Goal: Task Accomplishment & Management: Use online tool/utility

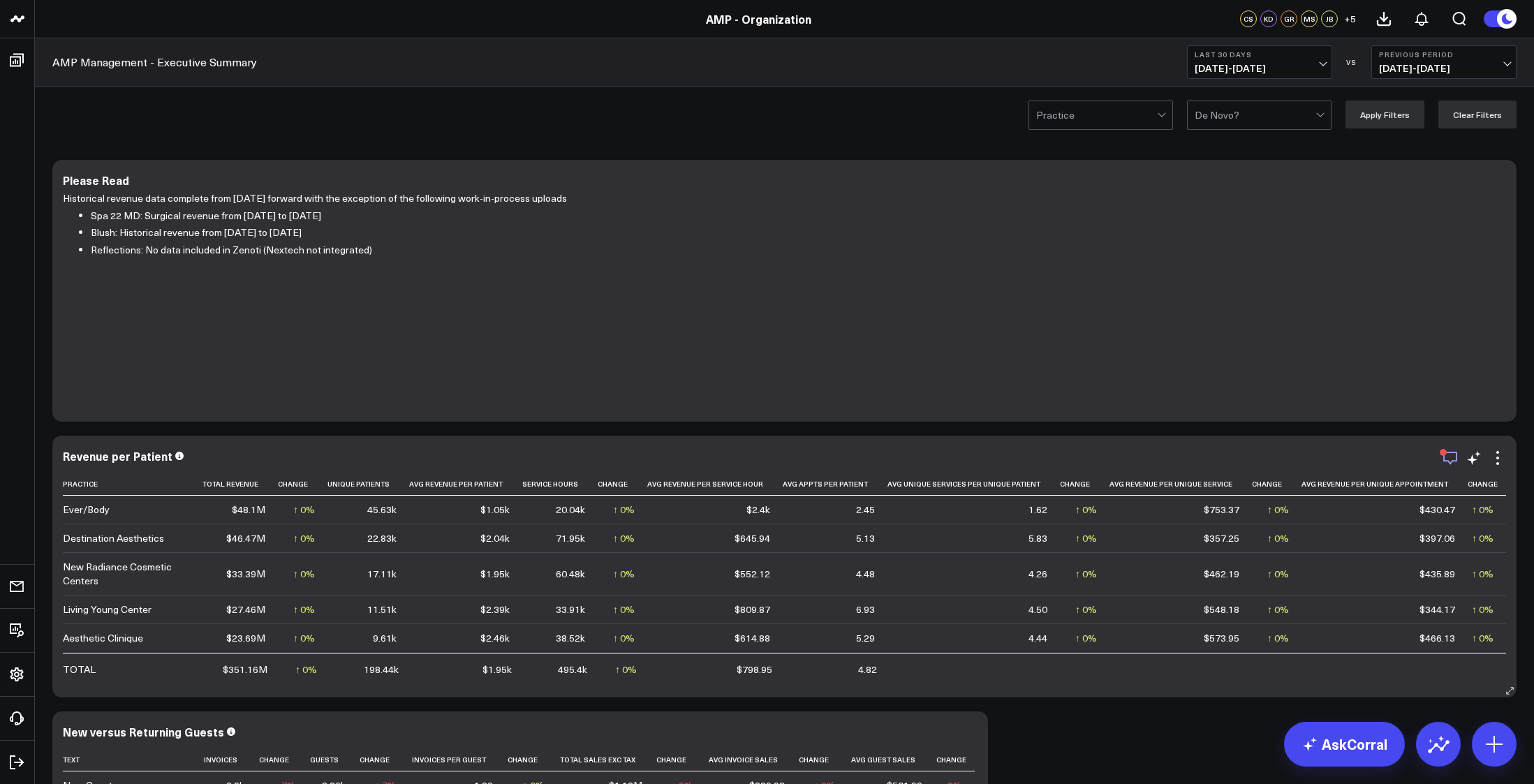
click at [1447, 458] on icon "button" at bounding box center [1450, 458] width 17 height 17
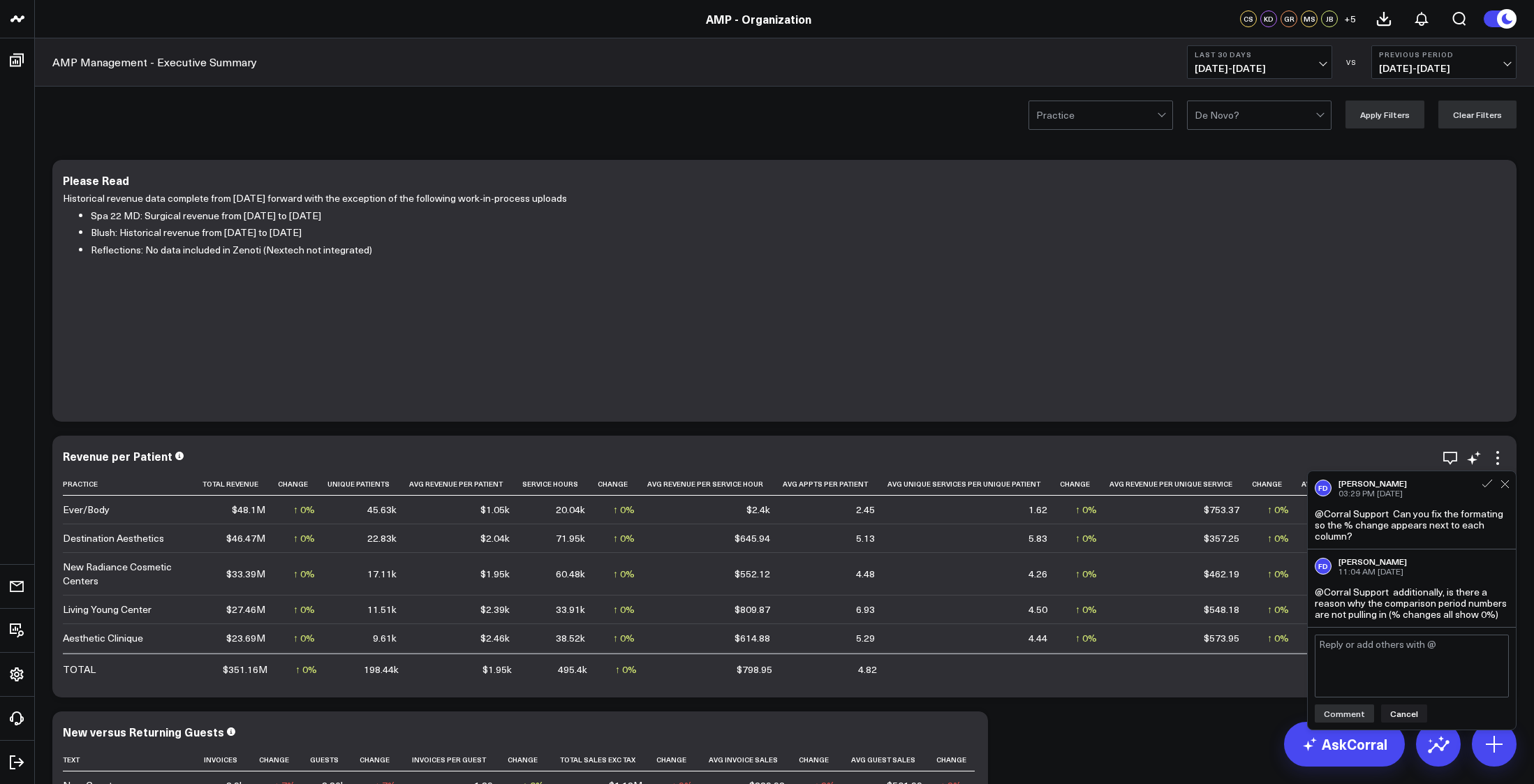
click at [1380, 458] on div "Revenue per Patient" at bounding box center [784, 455] width 1443 height 13
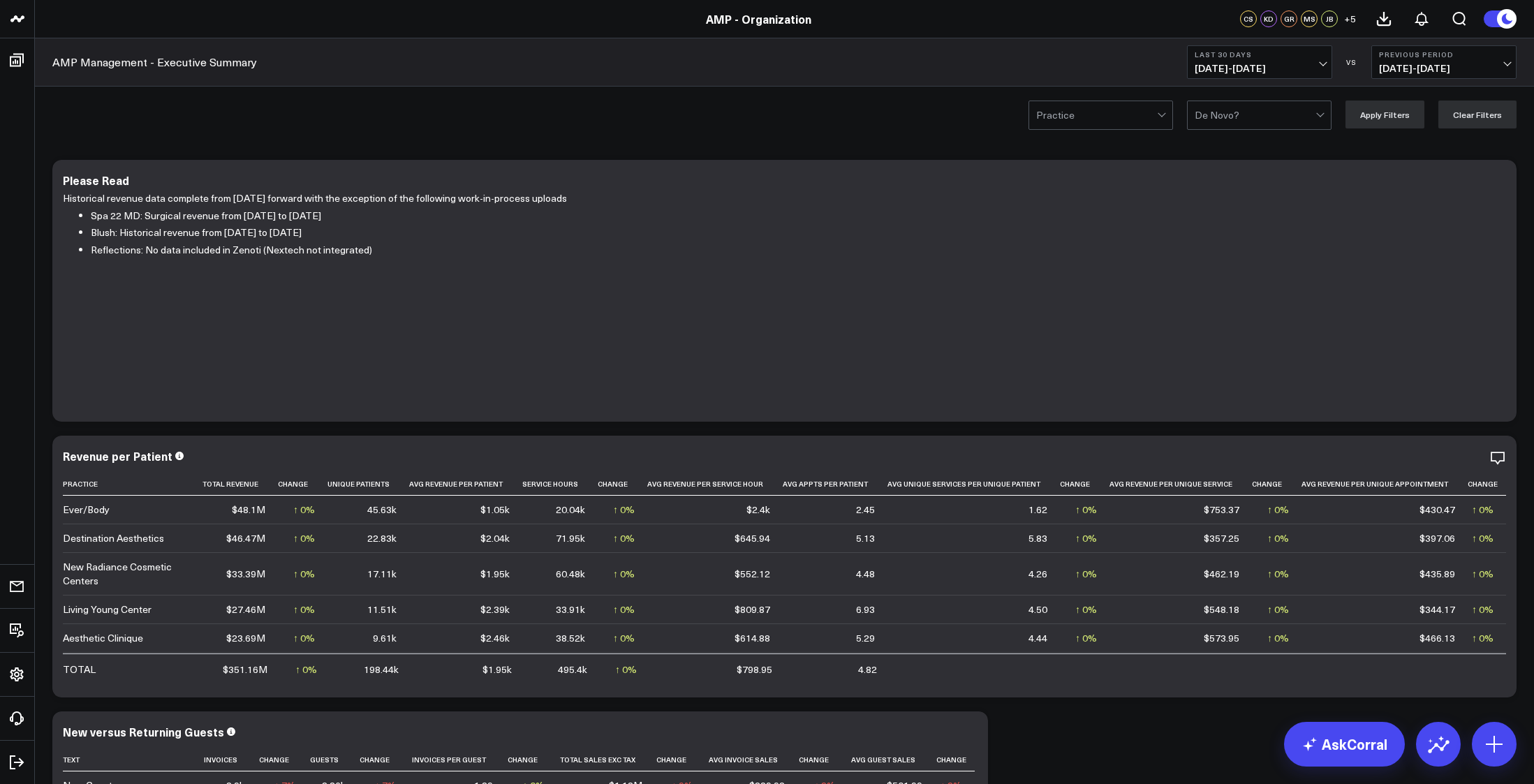
click at [82, 122] on div "Practice De Novo? Apply Filters Clear Filters" at bounding box center [784, 115] width 1499 height 56
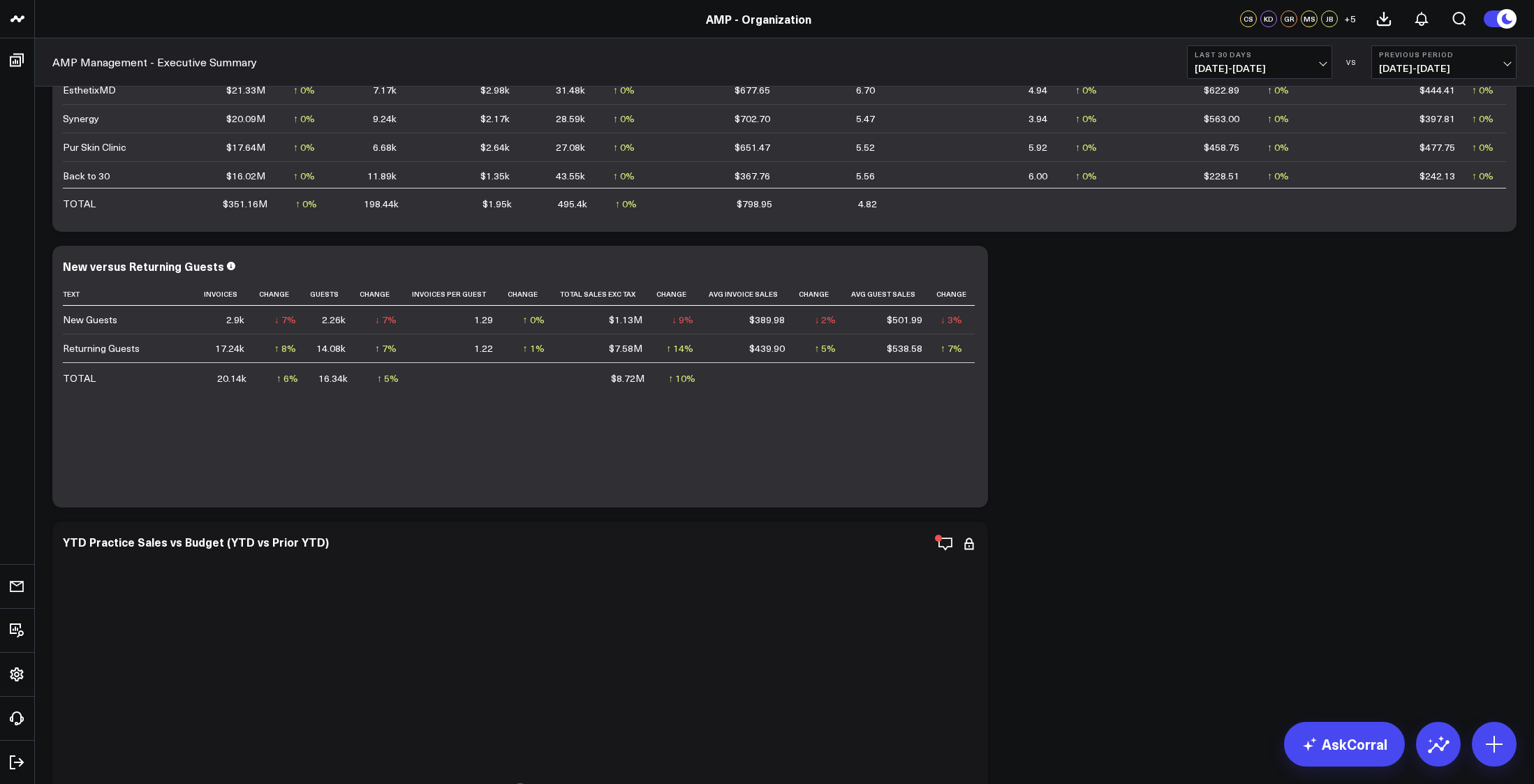
scroll to position [209, 0]
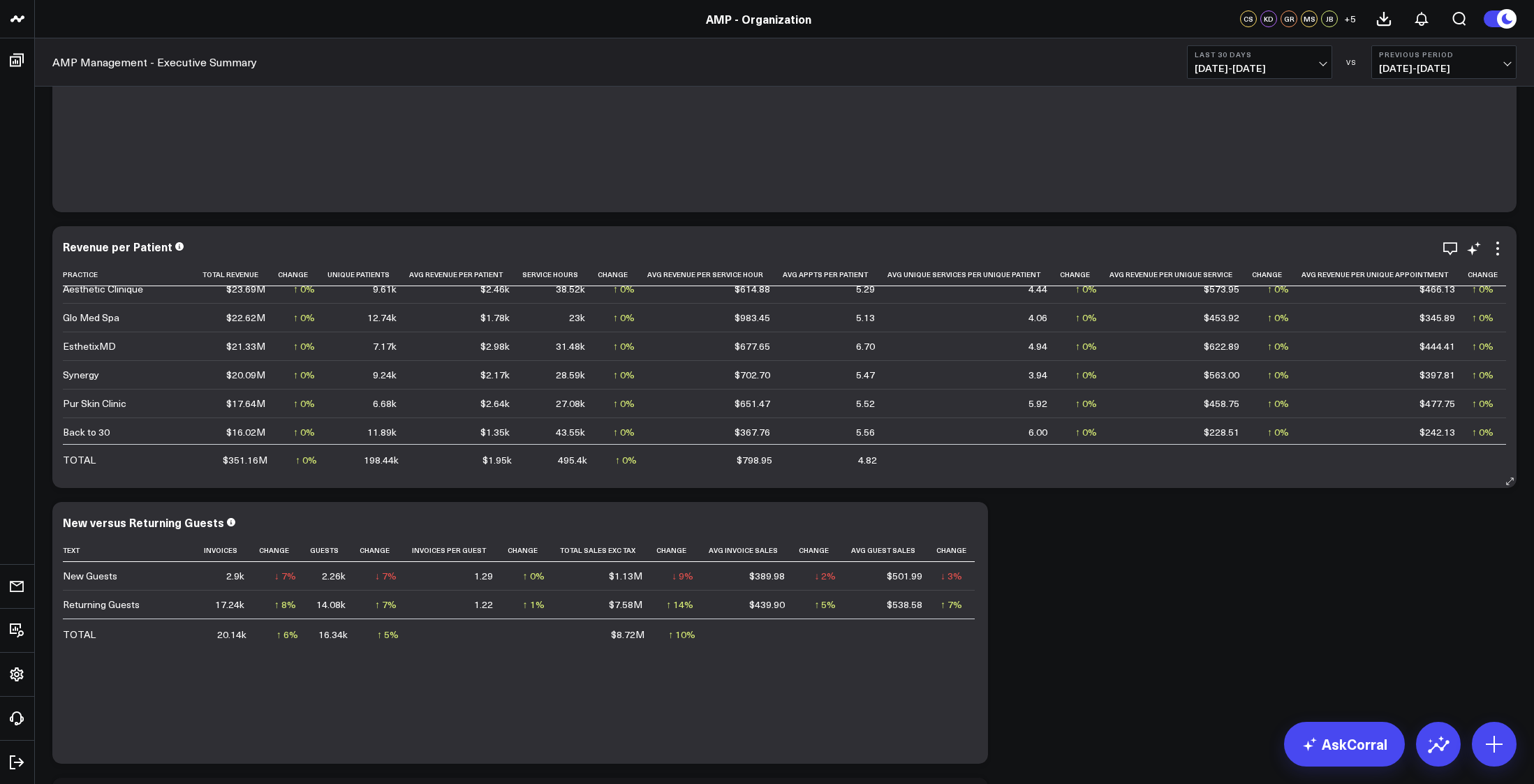
click at [1510, 245] on div "Revenue per Patient Practice Total Revenue Change Unique Patients Avg Revenue P…" at bounding box center [784, 357] width 1465 height 262
click at [1498, 245] on icon at bounding box center [1498, 248] width 17 height 17
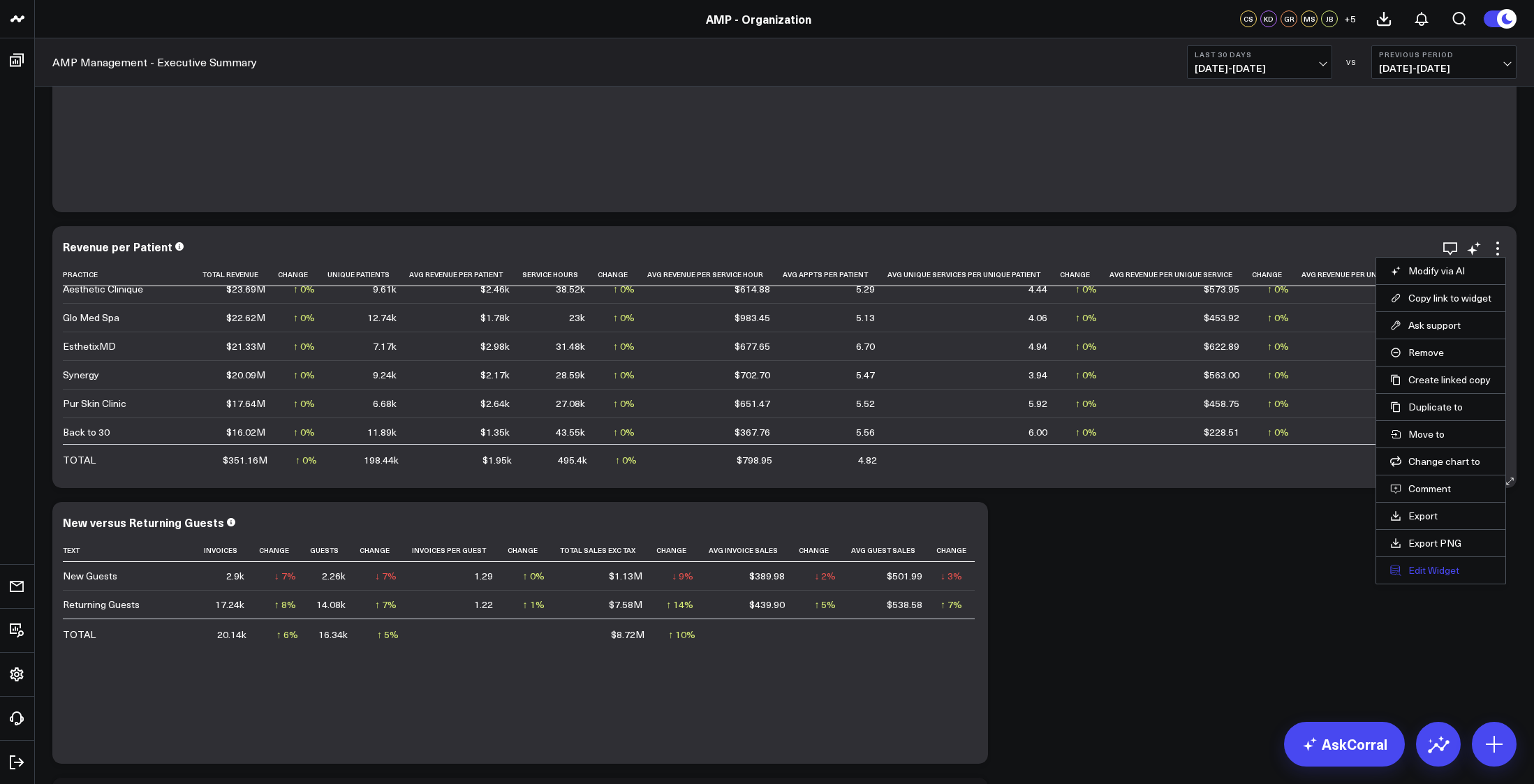
click at [1421, 570] on button "Edit Widget" at bounding box center [1441, 570] width 101 height 13
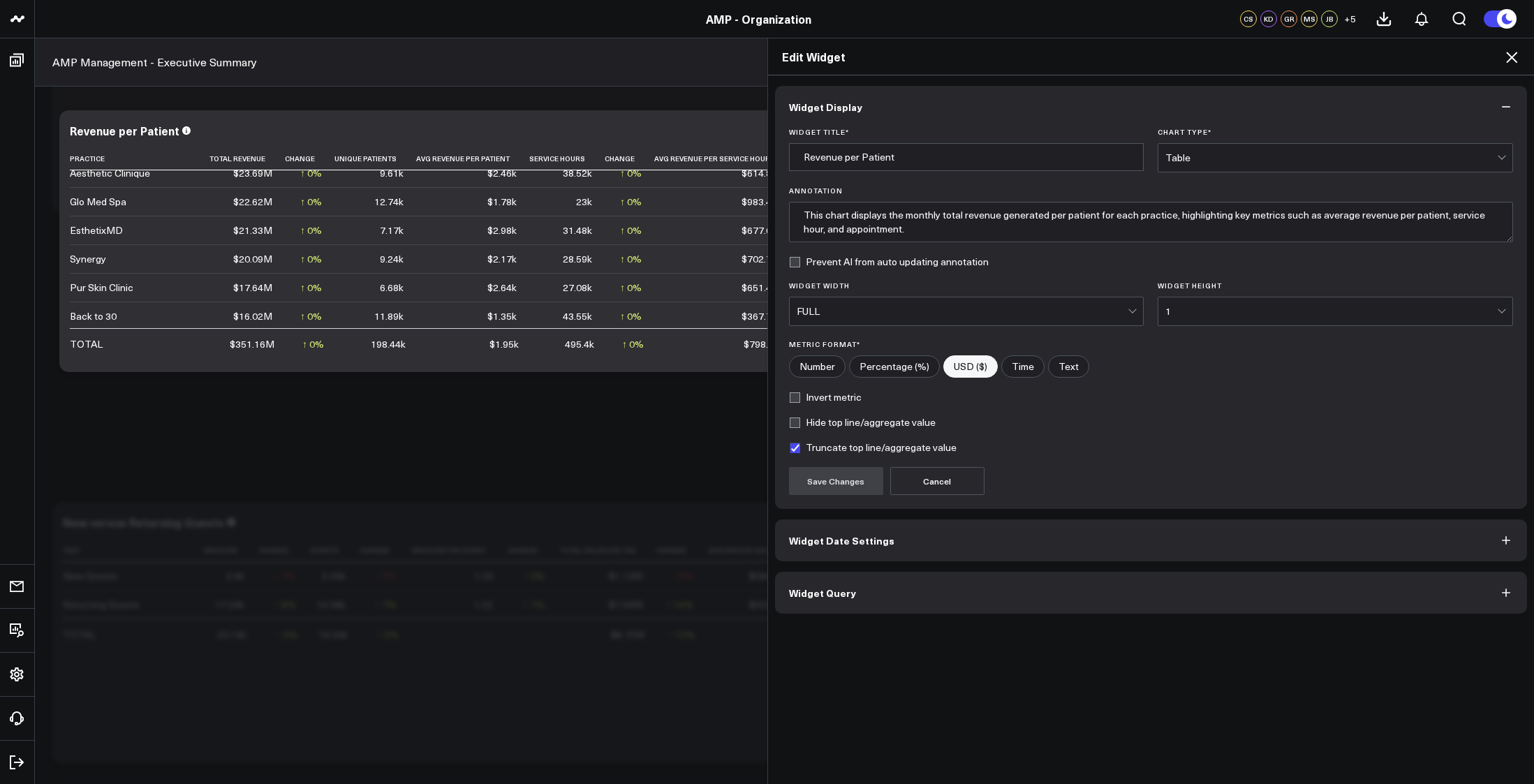
click at [853, 603] on button "Widget Query" at bounding box center [1151, 592] width 753 height 42
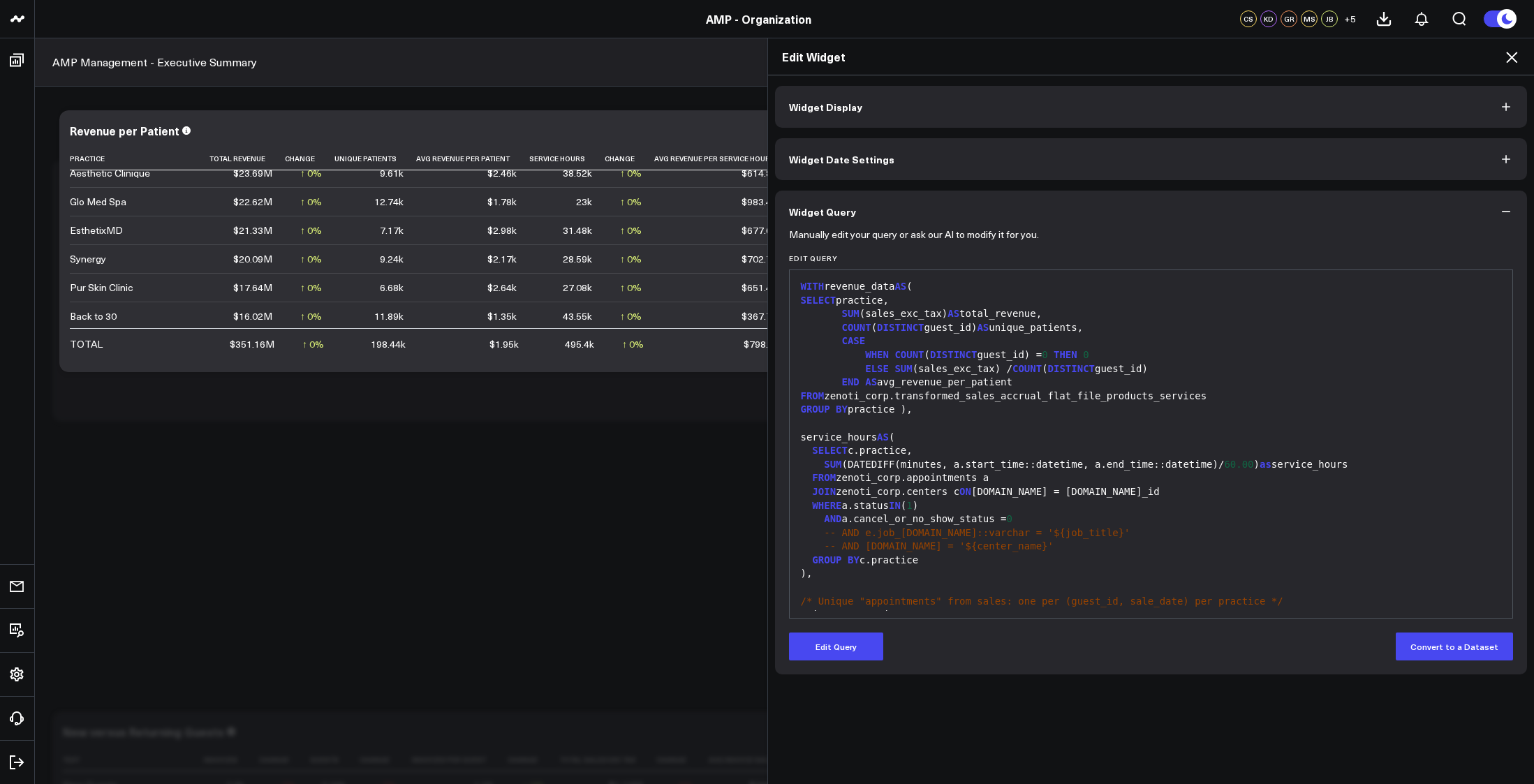
click at [1329, 731] on div "Widget Display Widget Date Settings Widget Query Manually edit your query or as…" at bounding box center [1151, 430] width 767 height 709
click at [17, 63] on div "Edit Widget Widget Display Widget Date Settings Widget Query Manually edit your…" at bounding box center [767, 411] width 1534 height 746
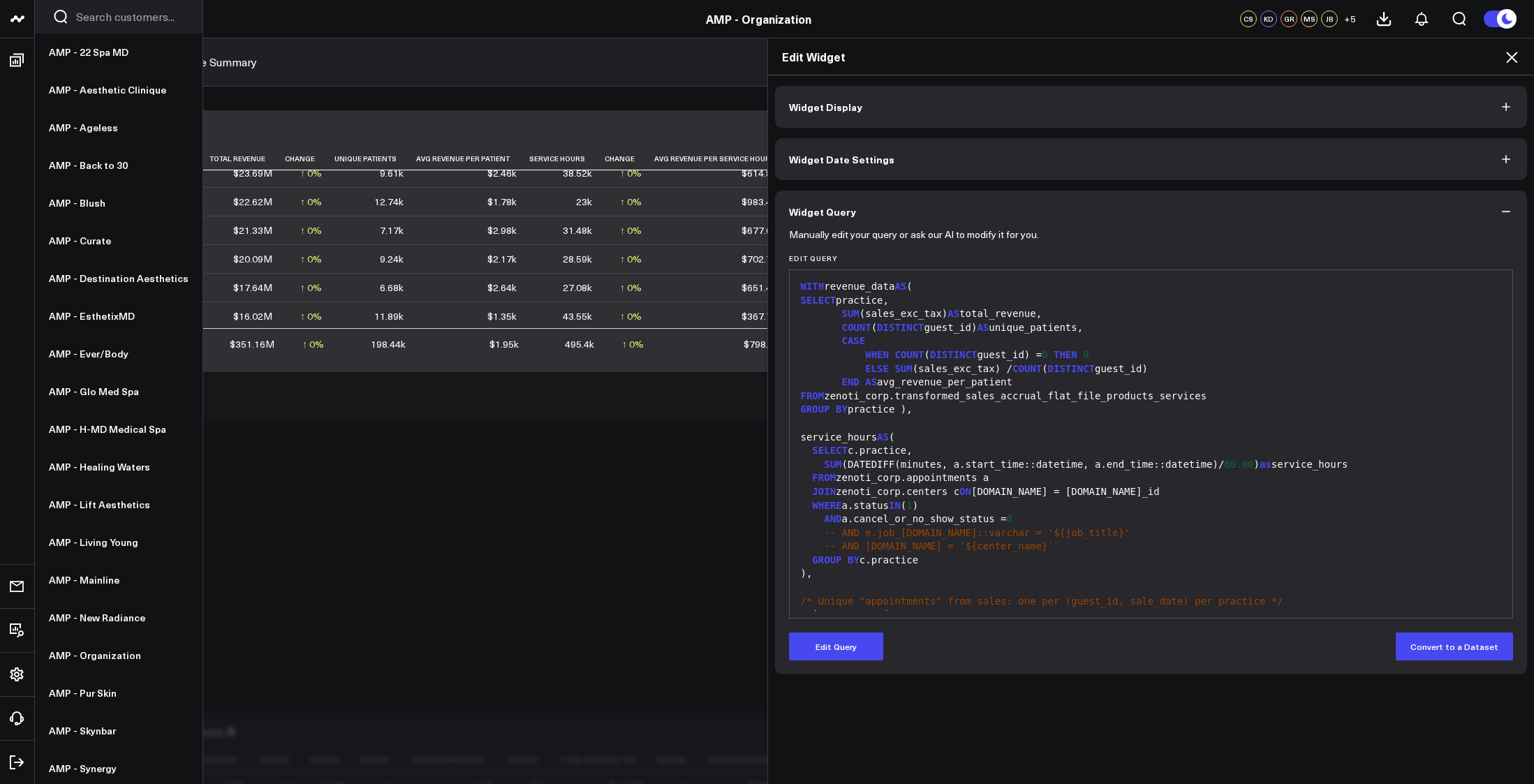
click at [17, 18] on icon at bounding box center [14, 18] width 7 height 6
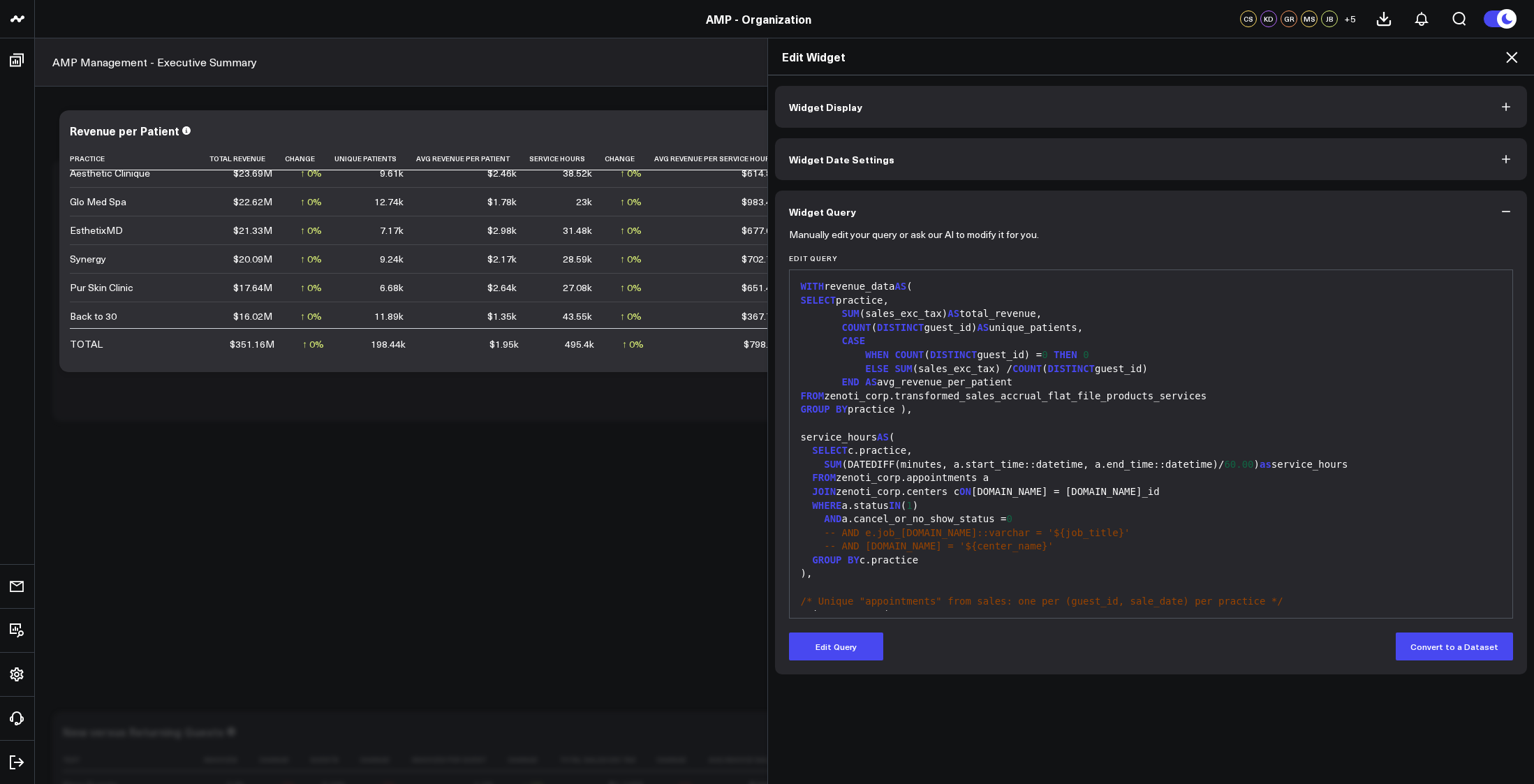
click at [1515, 57] on icon at bounding box center [1512, 57] width 17 height 17
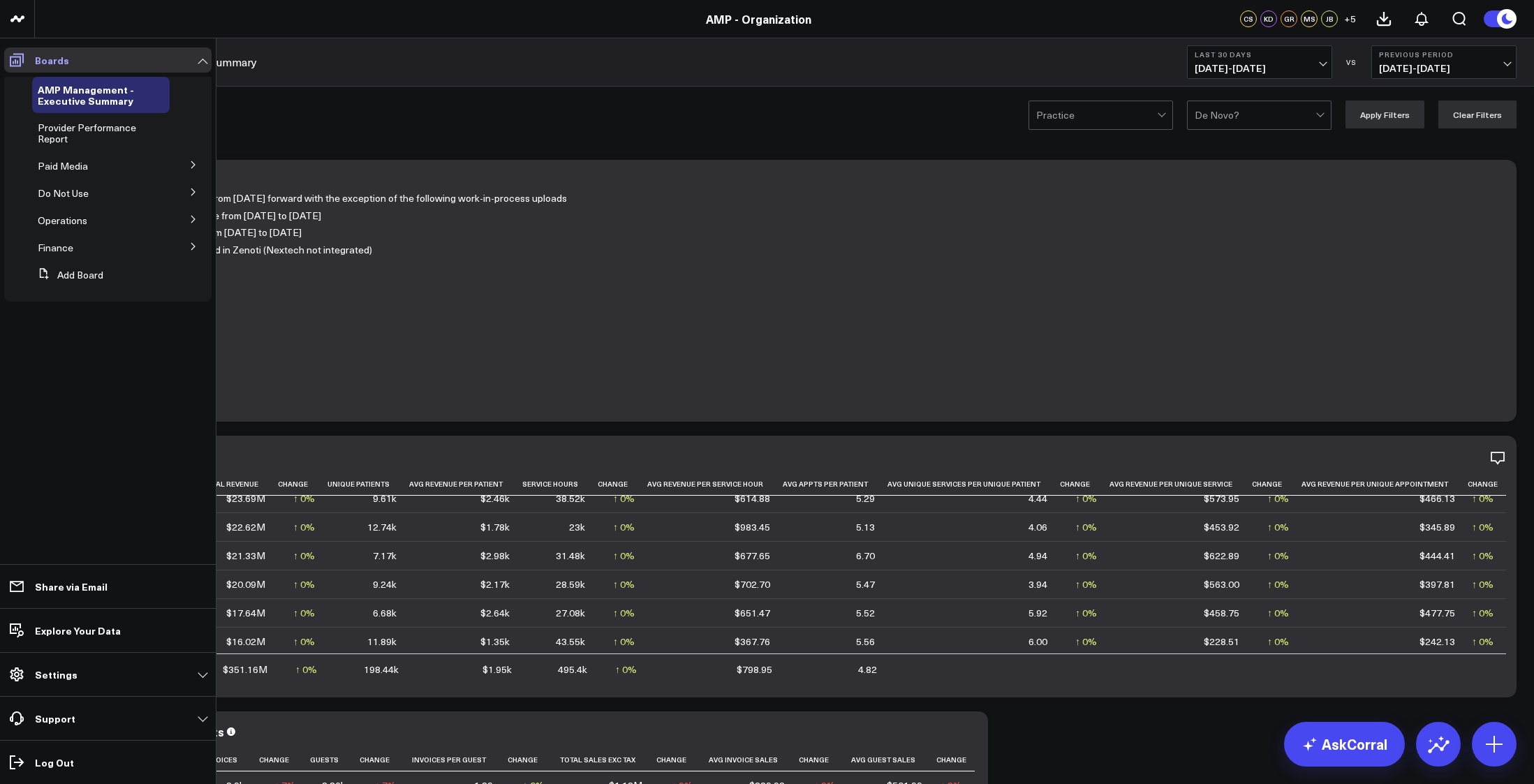
click at [5, 61] on span at bounding box center [17, 60] width 25 height 25
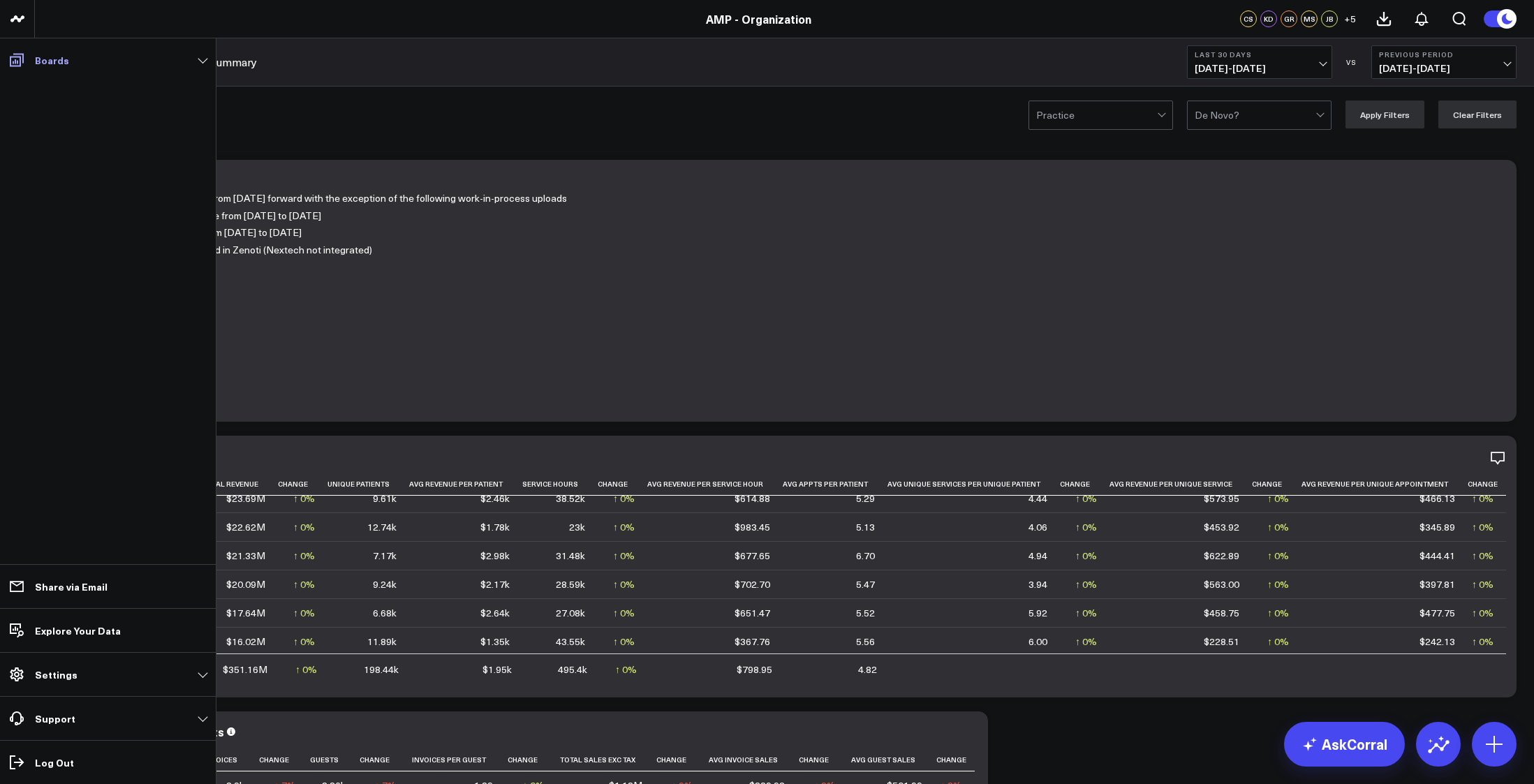
click at [9, 60] on icon at bounding box center [17, 60] width 17 height 17
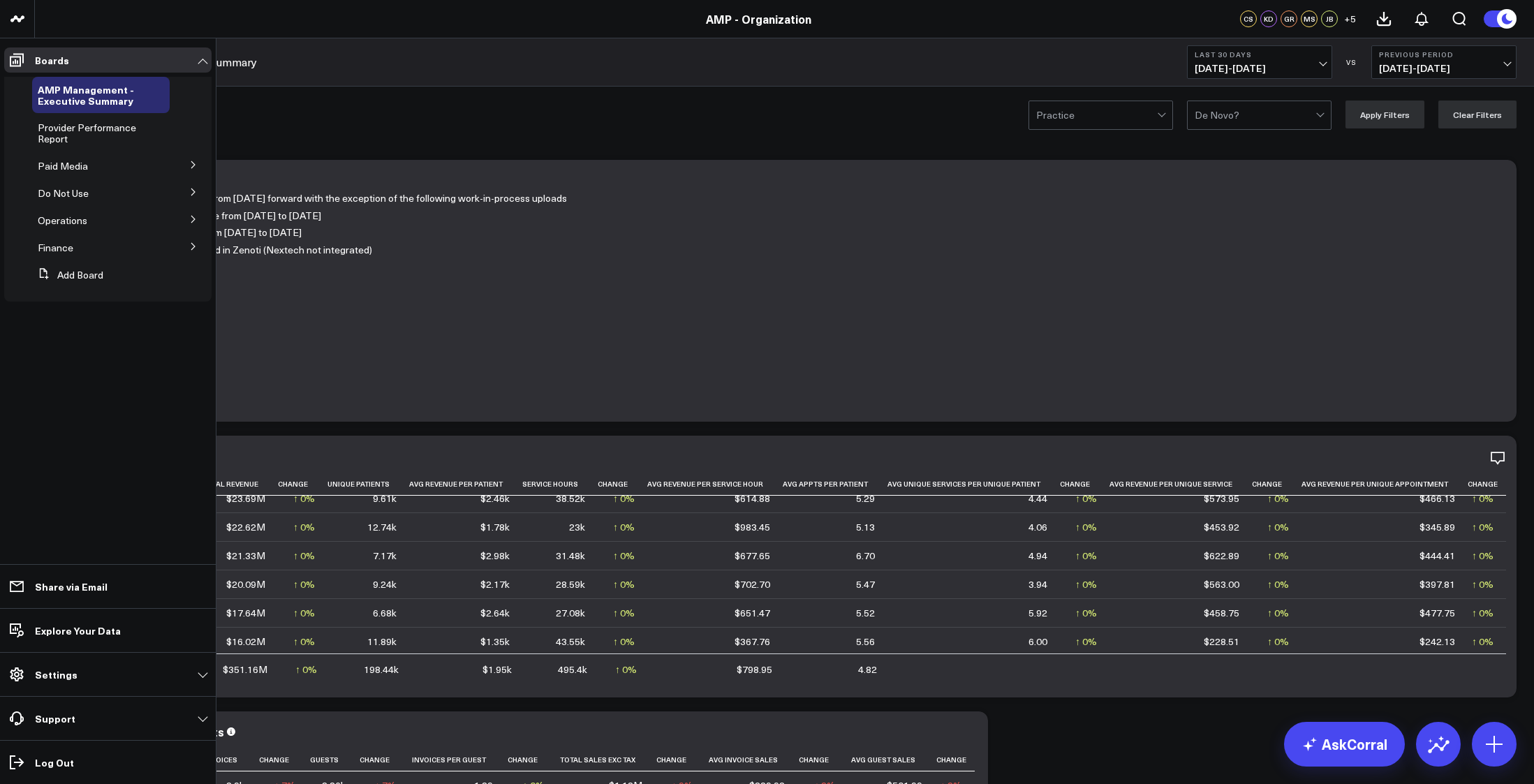
drag, startPoint x: 69, startPoint y: 88, endPoint x: 60, endPoint y: 465, distance: 377.1
click at [60, 465] on ul "Boards AMP Management - Executive Summary Provider Performance Report Paid Medi…" at bounding box center [108, 412] width 216 height 746
click at [174, 85] on li "AMP Management - Executive Summary" at bounding box center [108, 95] width 208 height 36
click at [166, 88] on icon at bounding box center [163, 89] width 11 height 11
click at [238, 161] on button "Duplicate Board" at bounding box center [231, 162] width 113 height 27
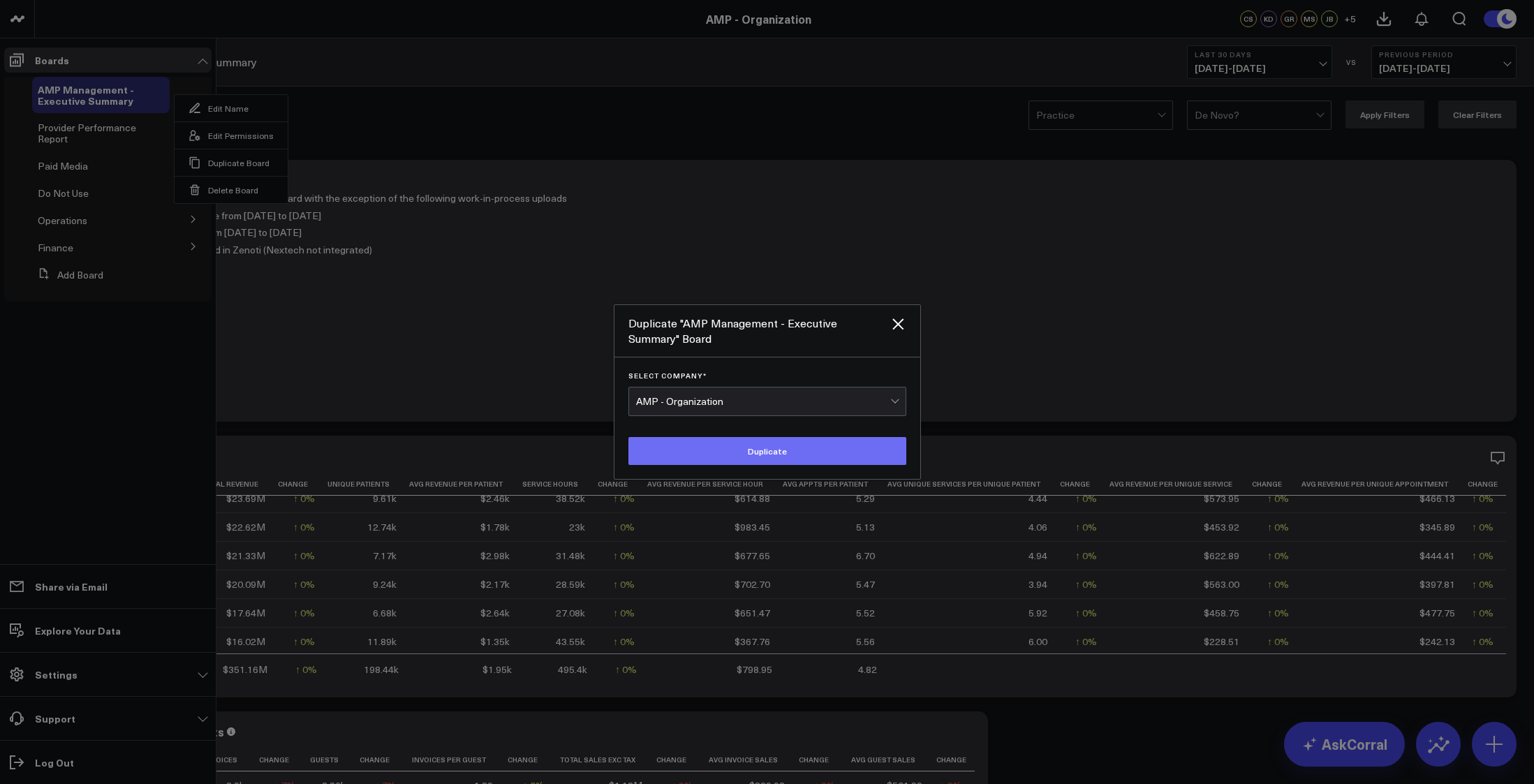
click at [758, 454] on button "Duplicate" at bounding box center [767, 451] width 278 height 28
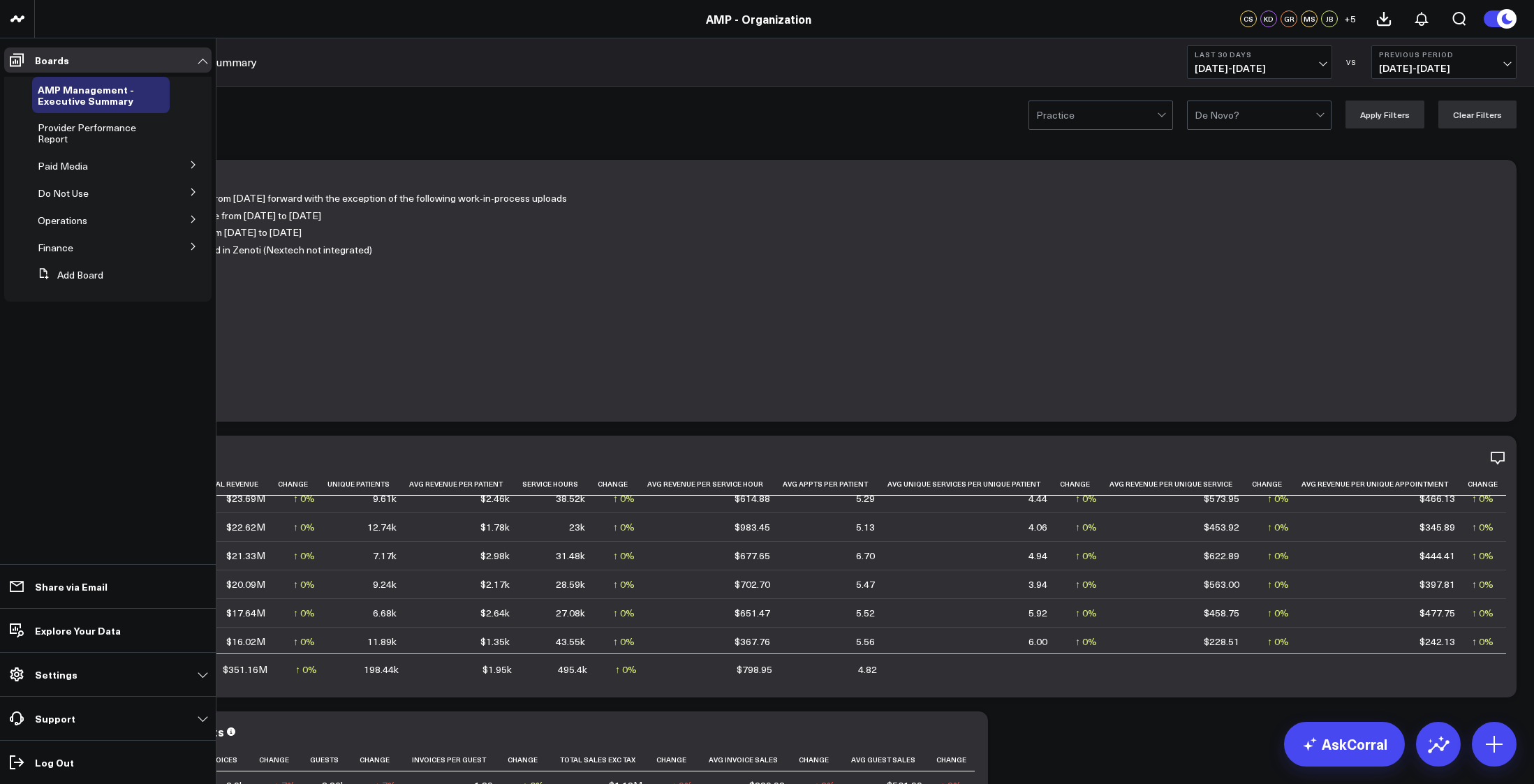
click at [196, 165] on icon at bounding box center [193, 165] width 8 height 8
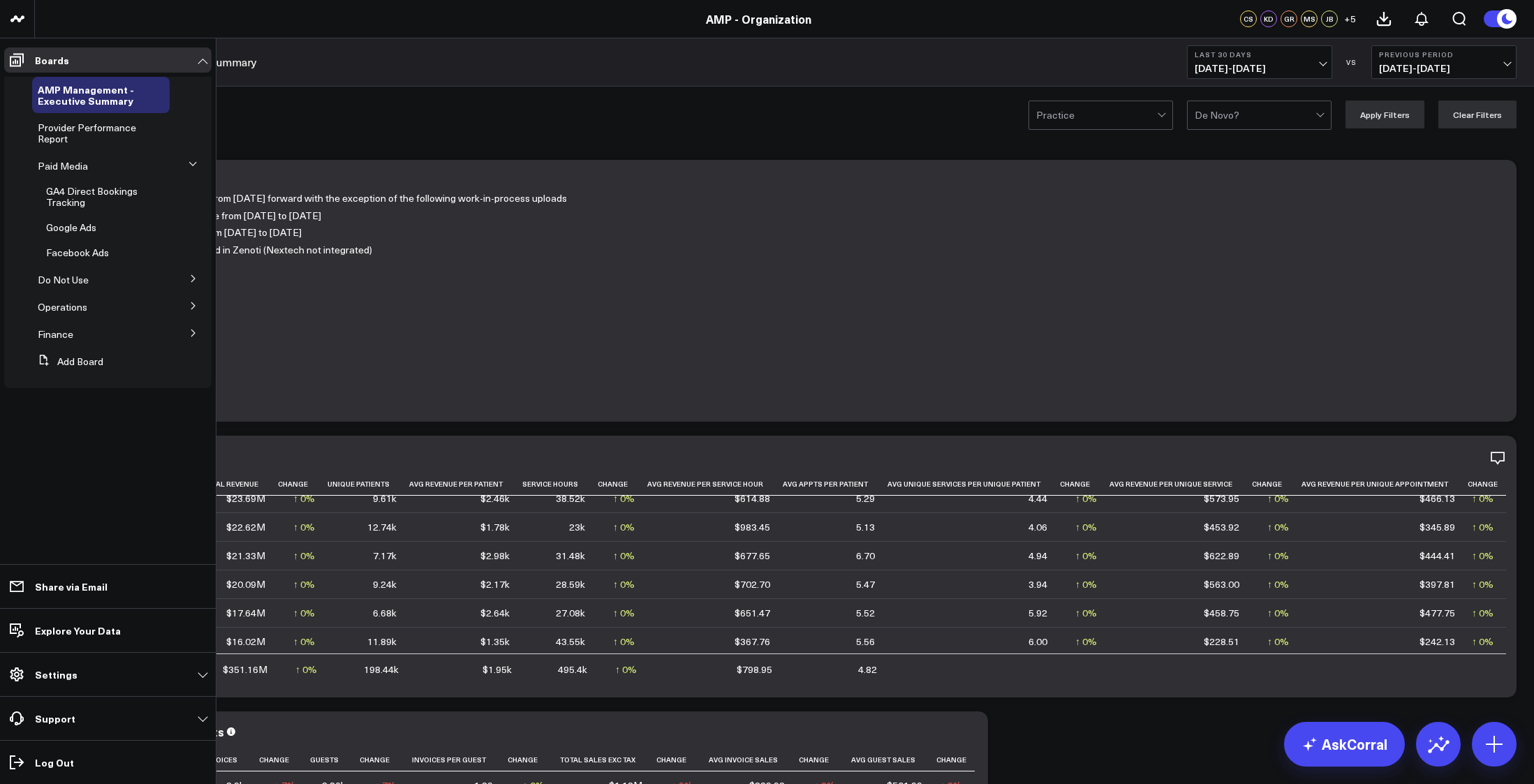
click at [196, 162] on icon at bounding box center [193, 164] width 8 height 8
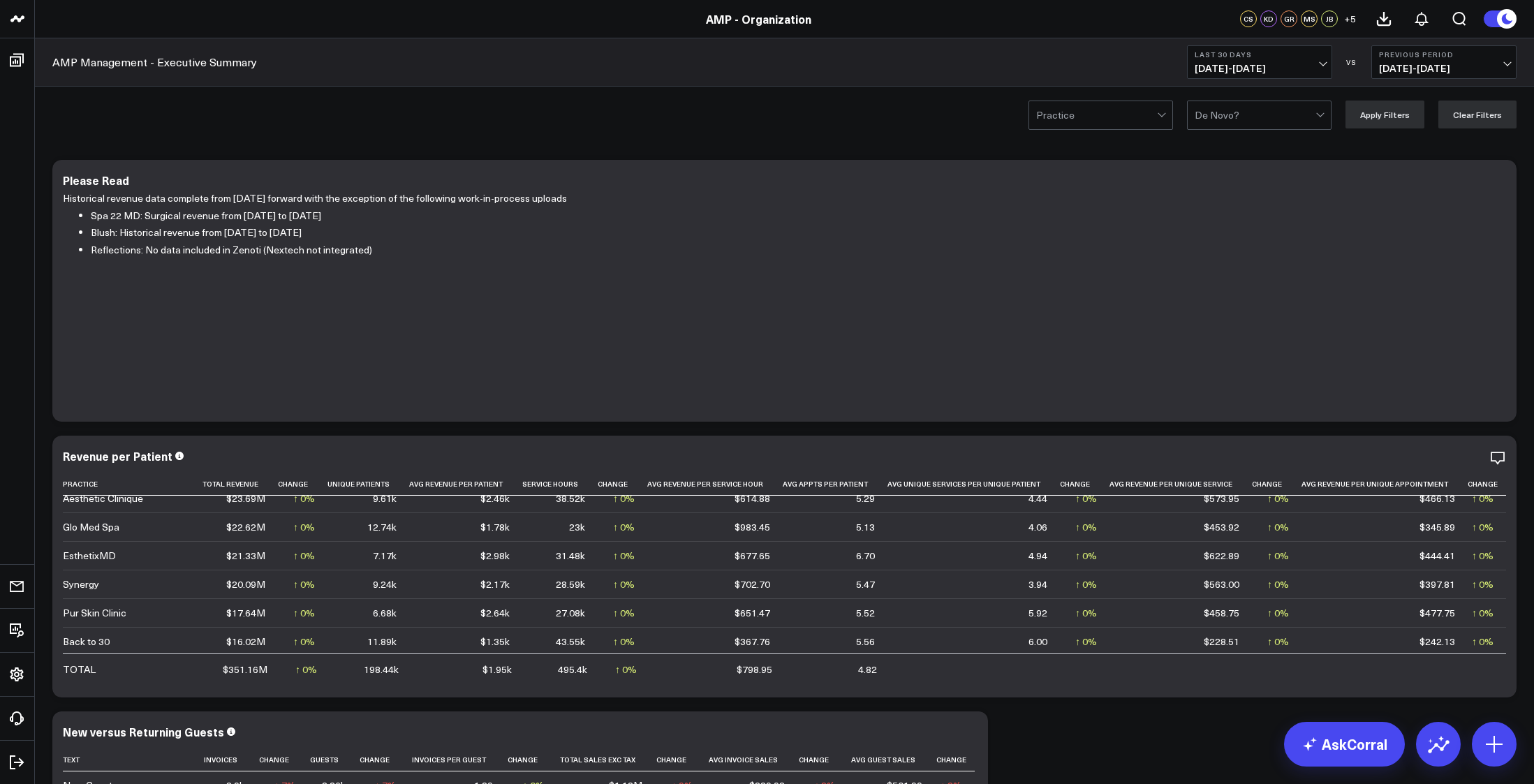
click at [391, 108] on div "Practice De Novo? Apply Filters Clear Filters" at bounding box center [784, 115] width 1499 height 56
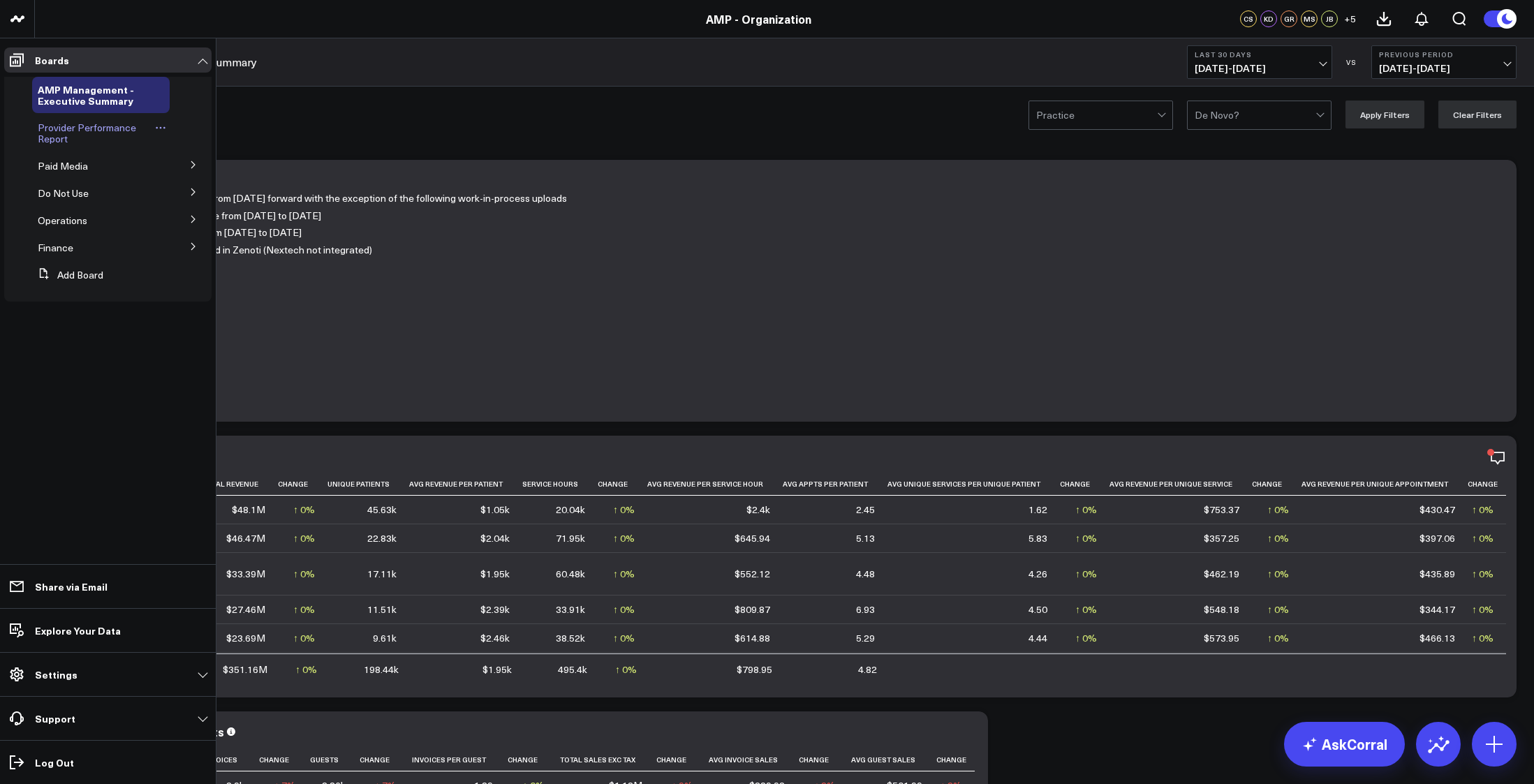
click at [66, 135] on span "Provider Performance Report" at bounding box center [87, 133] width 98 height 24
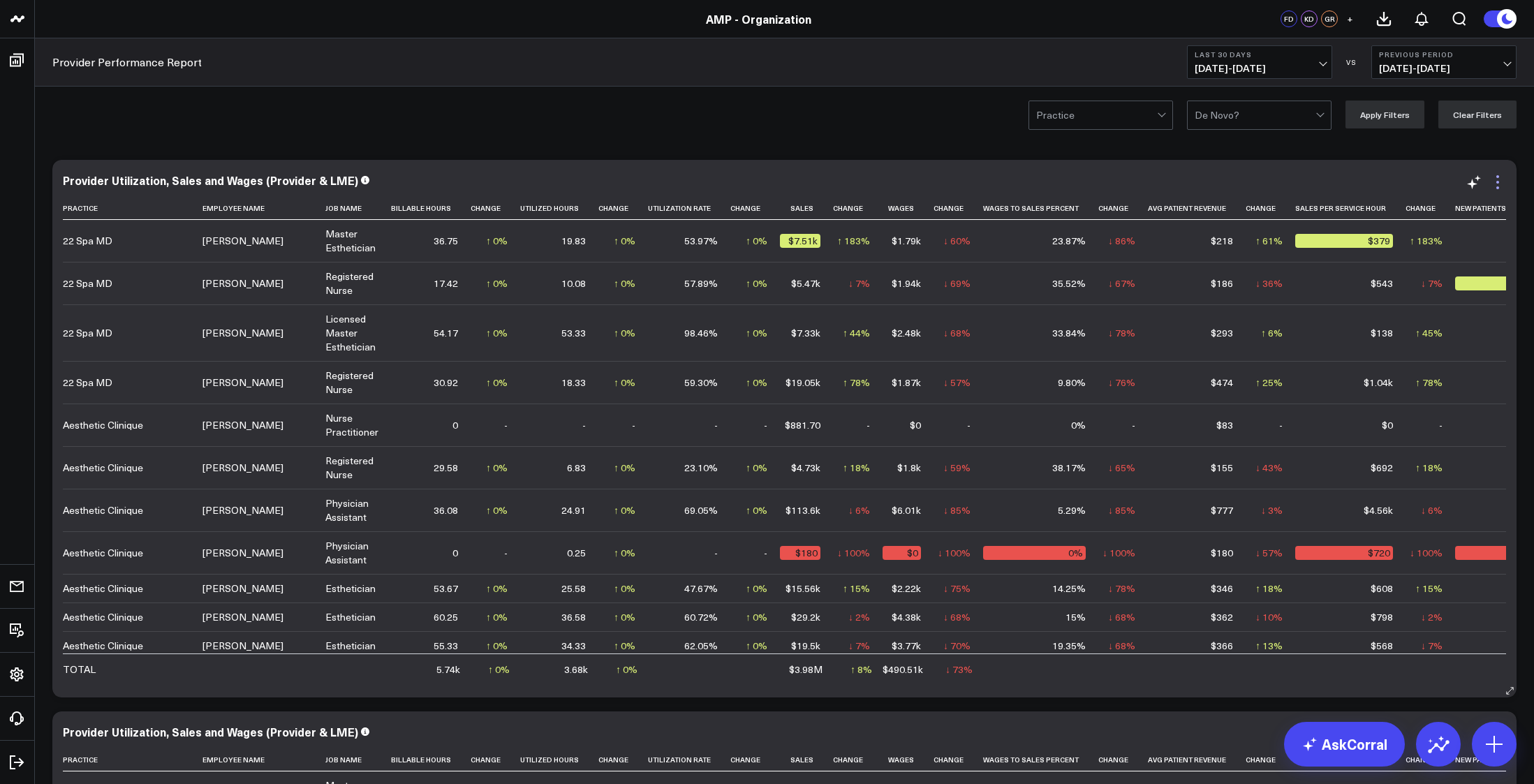
click at [1499, 190] on icon at bounding box center [1498, 182] width 17 height 17
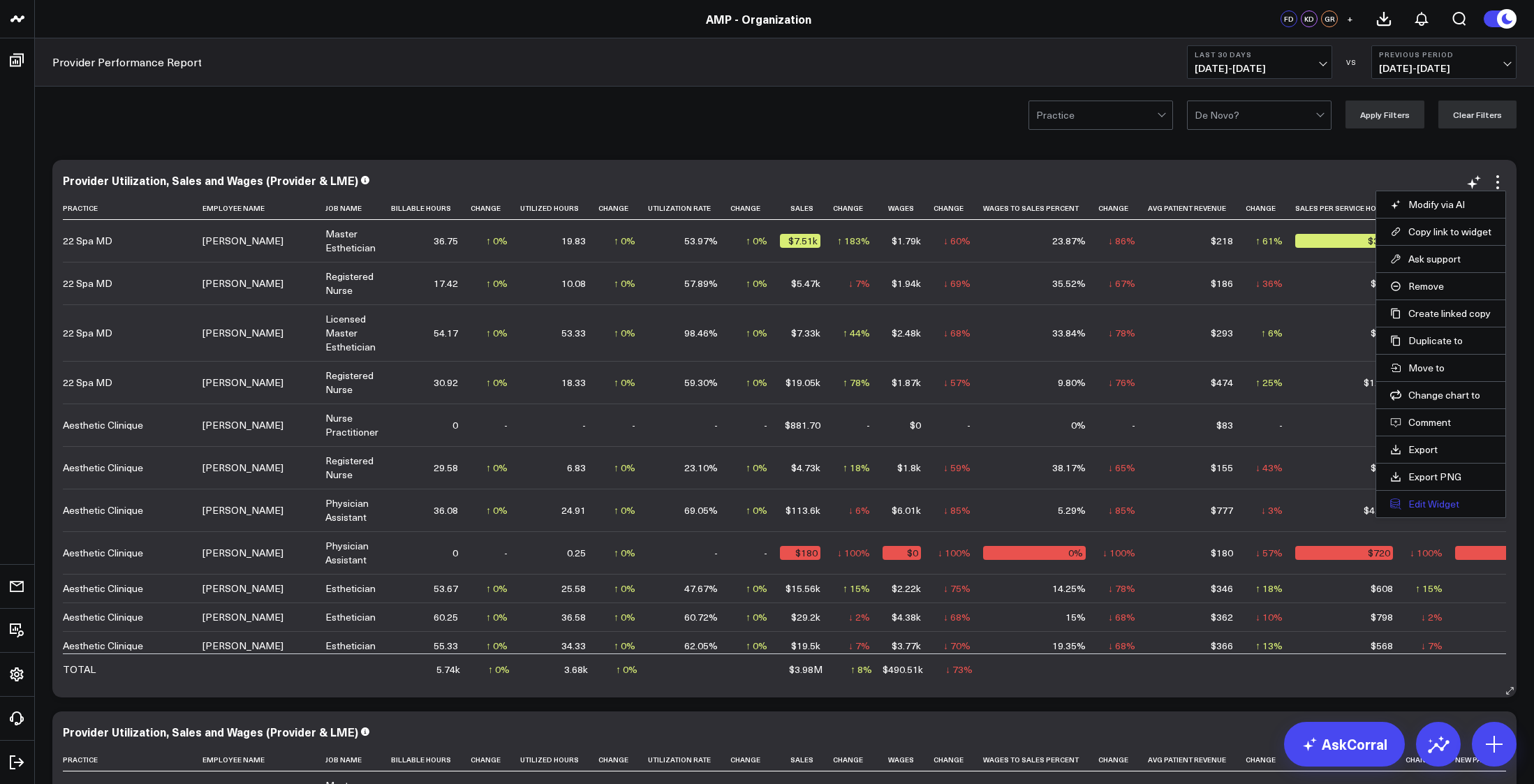
click at [1423, 502] on button "Edit Widget" at bounding box center [1441, 504] width 101 height 13
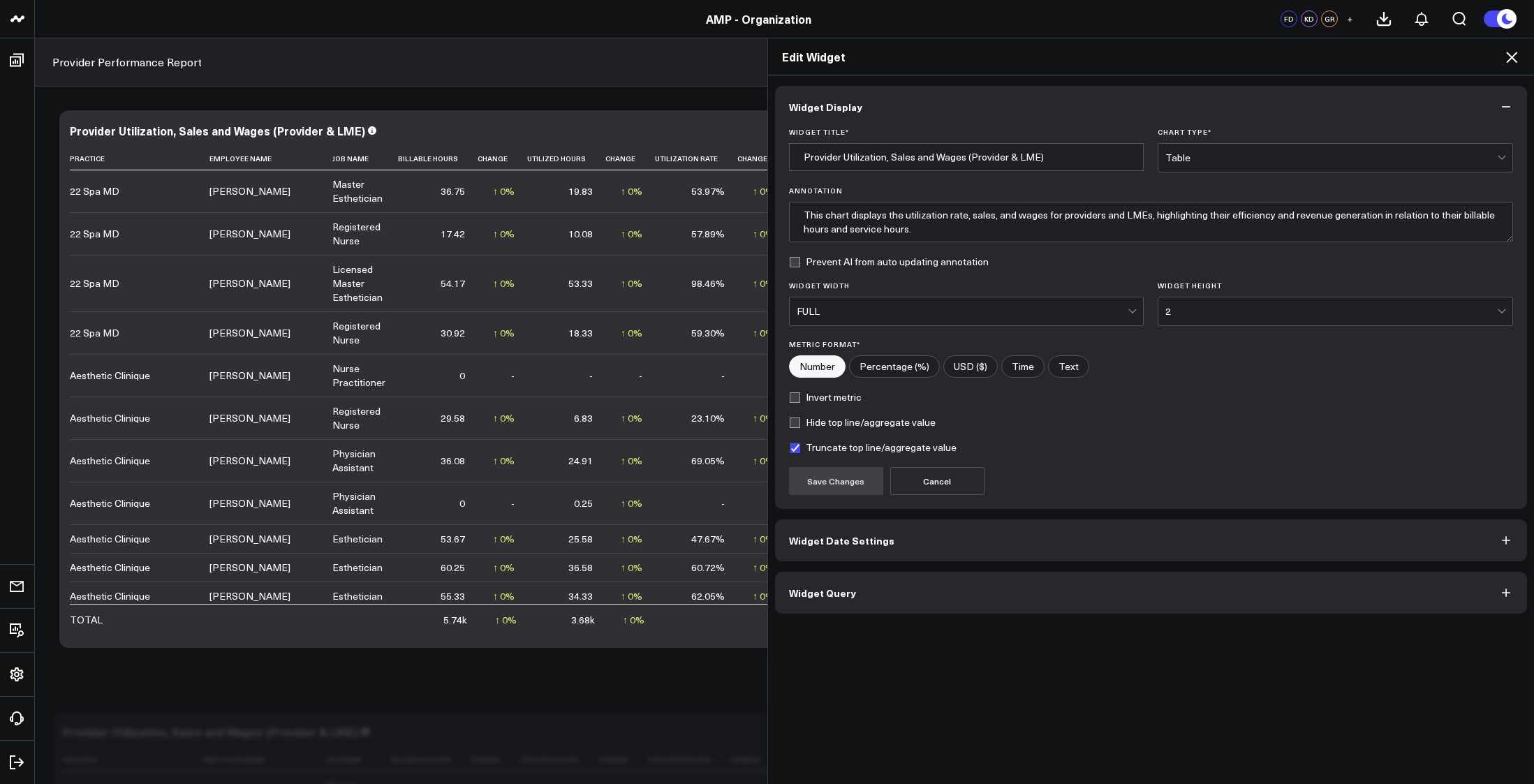
click at [884, 597] on button "Widget Query" at bounding box center [1151, 592] width 753 height 42
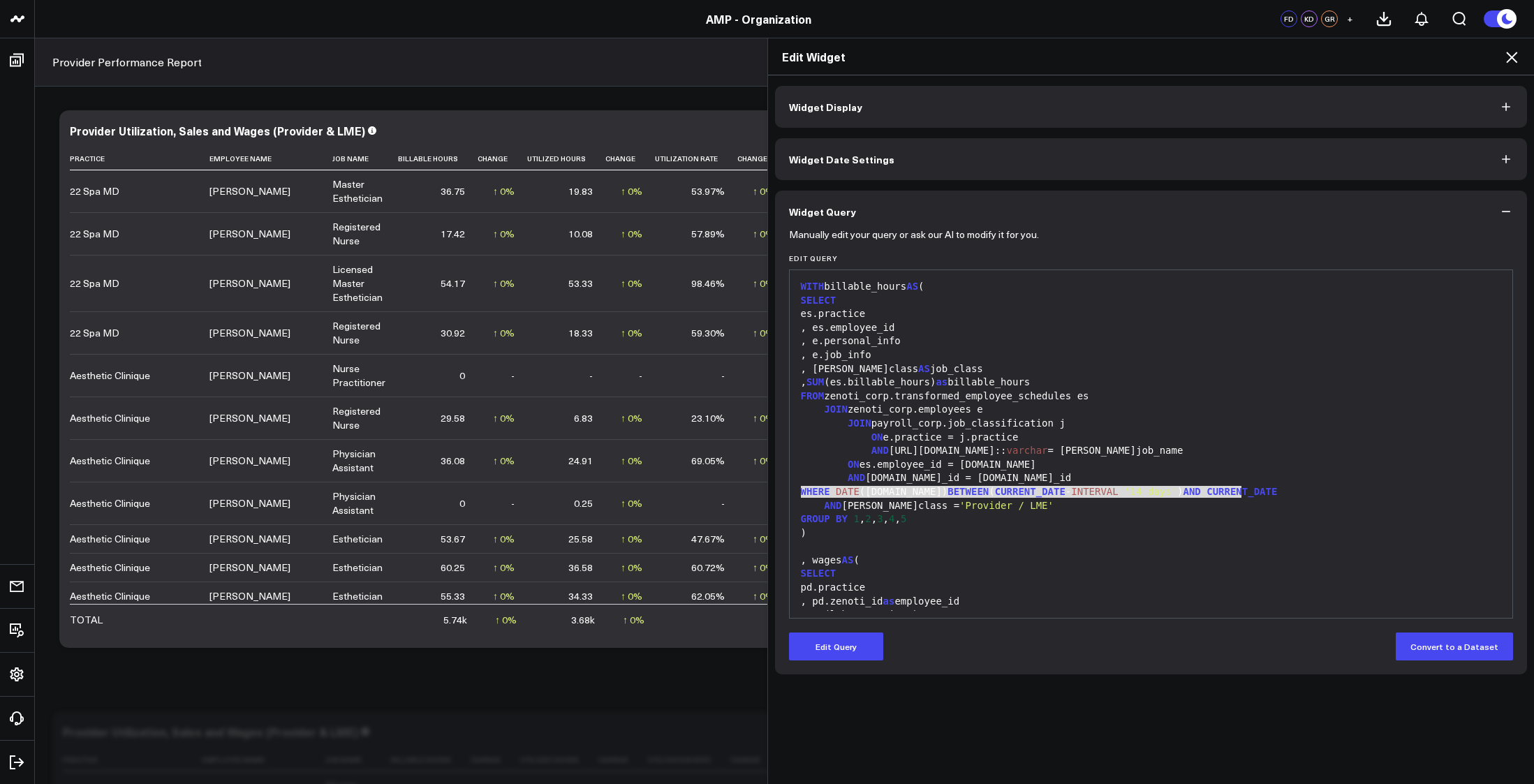
drag, startPoint x: 795, startPoint y: 492, endPoint x: 1236, endPoint y: 498, distance: 441.0
click at [1236, 498] on div "WHERE DATE (es.date) BETWEEN ( CURRENT_DATE - INTERVAL '14 days' ) AND CURRENT_…" at bounding box center [1151, 492] width 709 height 14
copy div "WHERE DATE (es.date) BETWEEN ( CURRENT_DATE - INTERVAL '14 days' ) AND CURRENT_…"
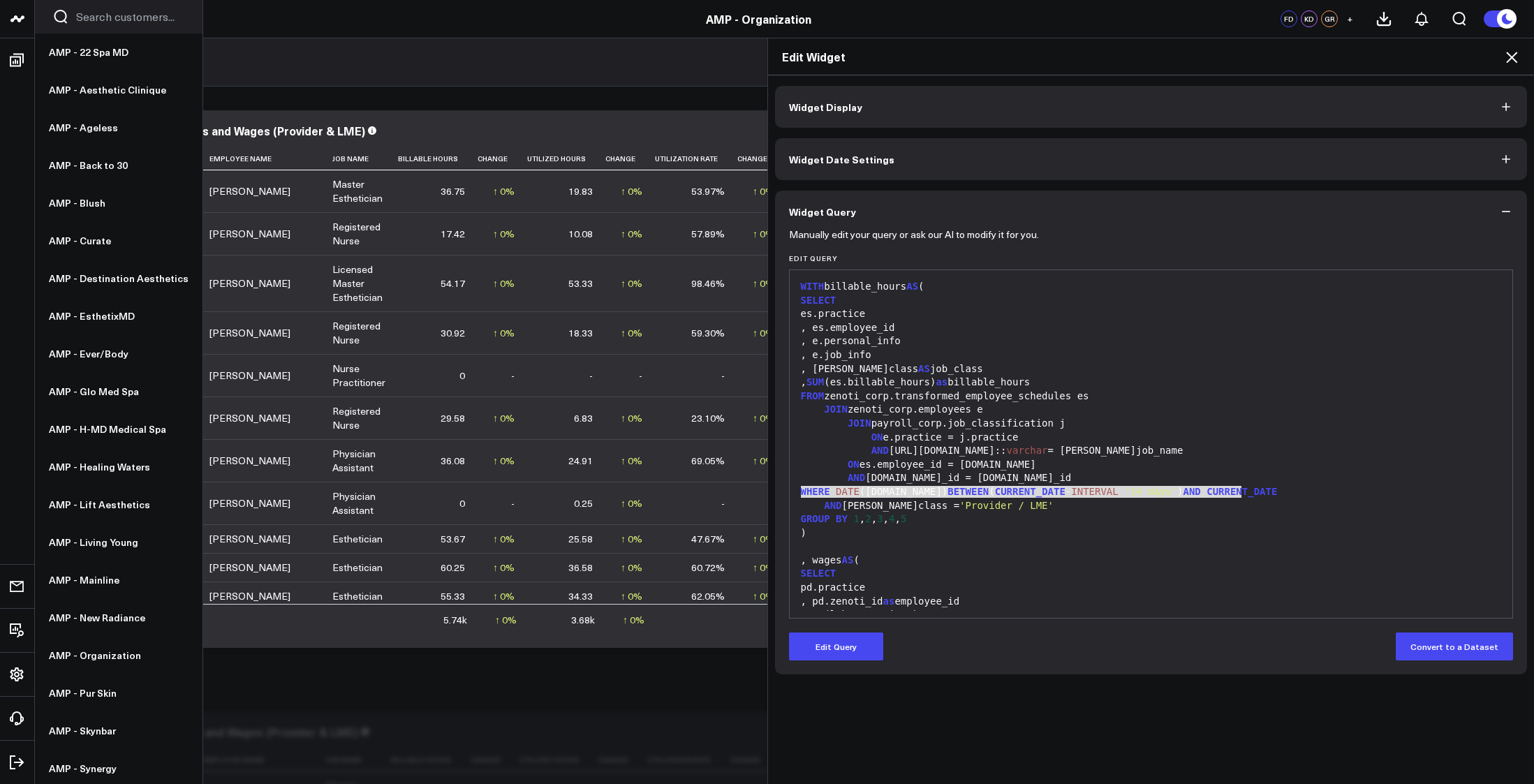
click at [28, 21] on link at bounding box center [17, 19] width 35 height 39
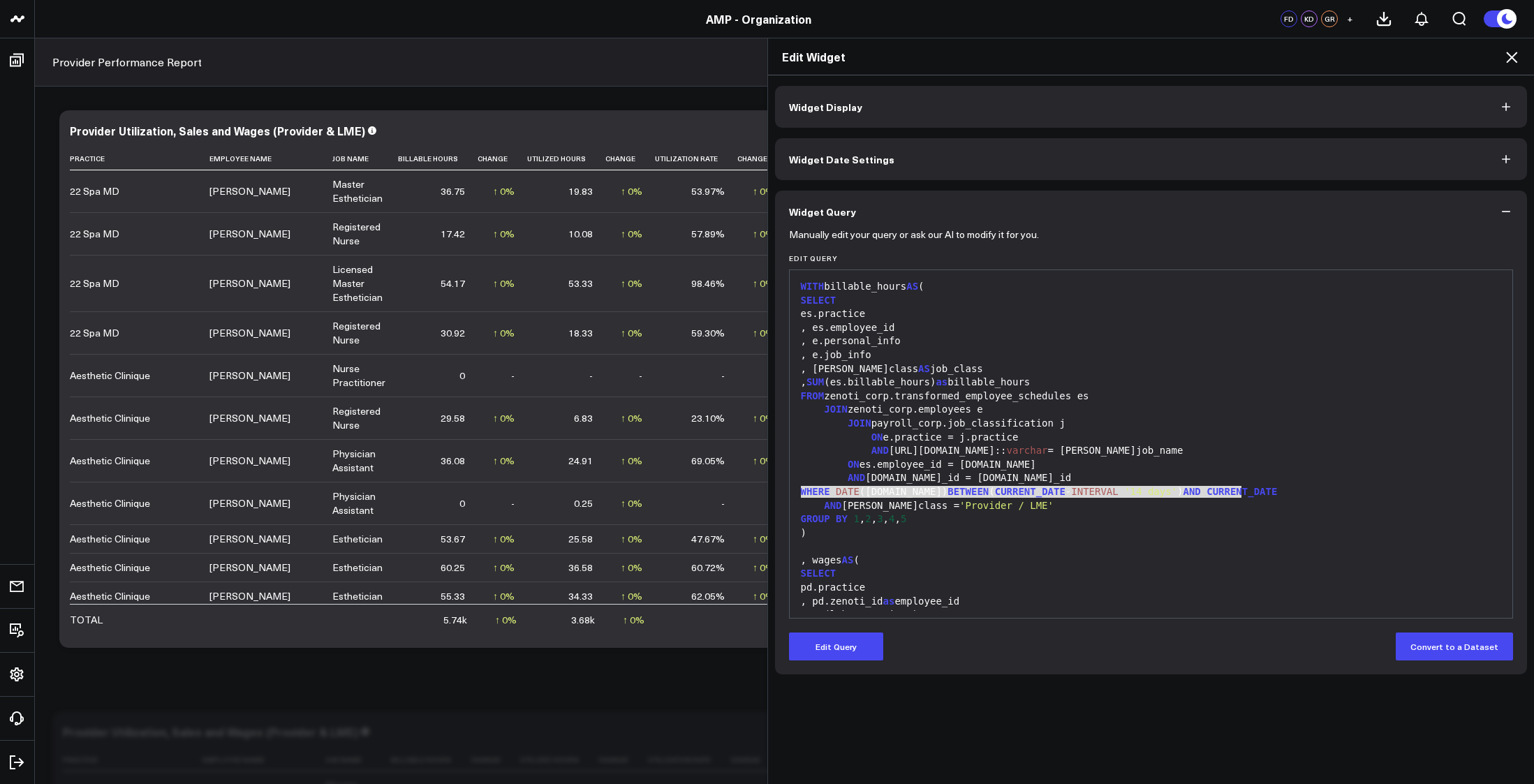
click at [1314, 474] on div "AND es.center_id = e.center_id" at bounding box center [1151, 478] width 709 height 14
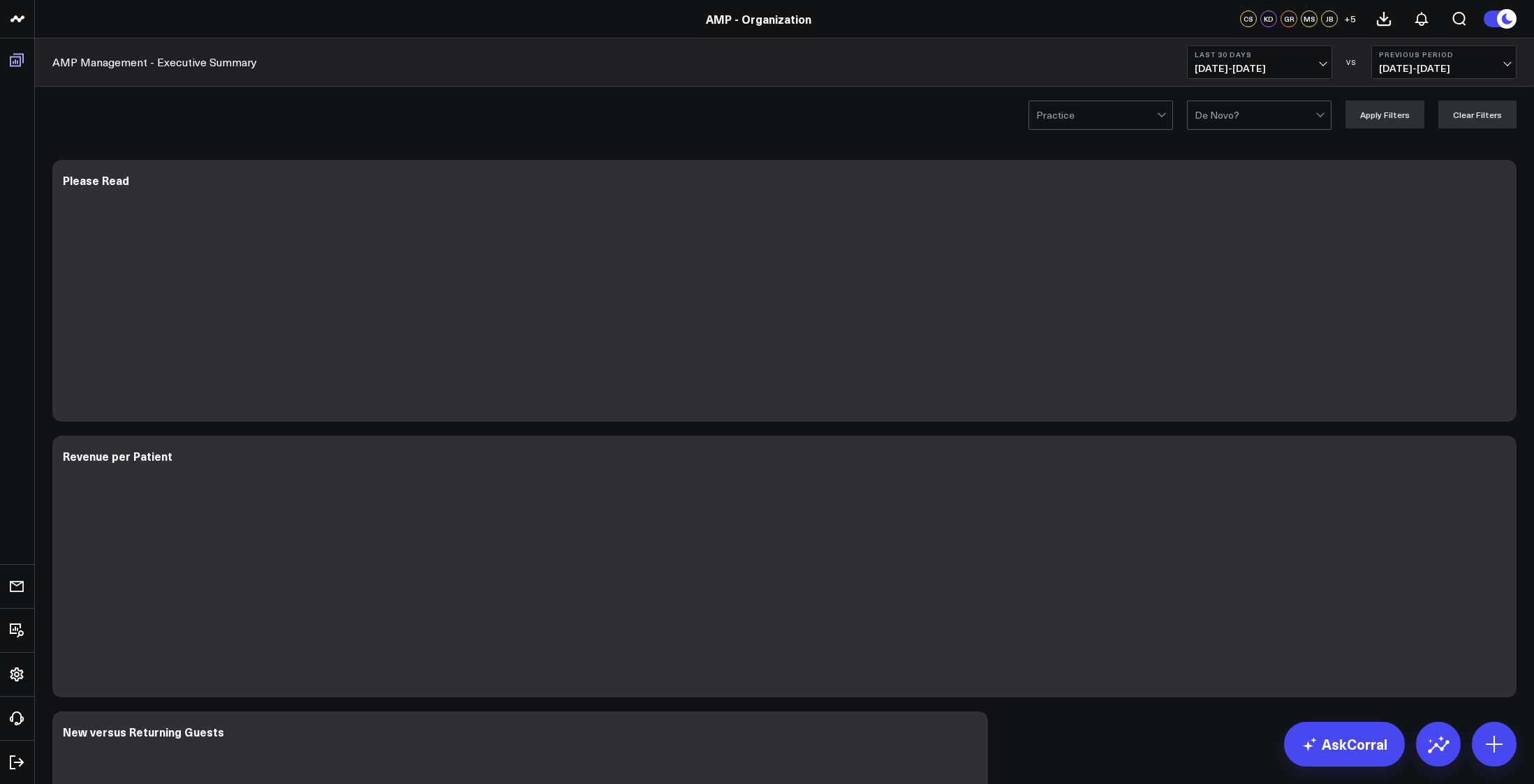
click at [14, 60] on icon at bounding box center [17, 60] width 17 height 17
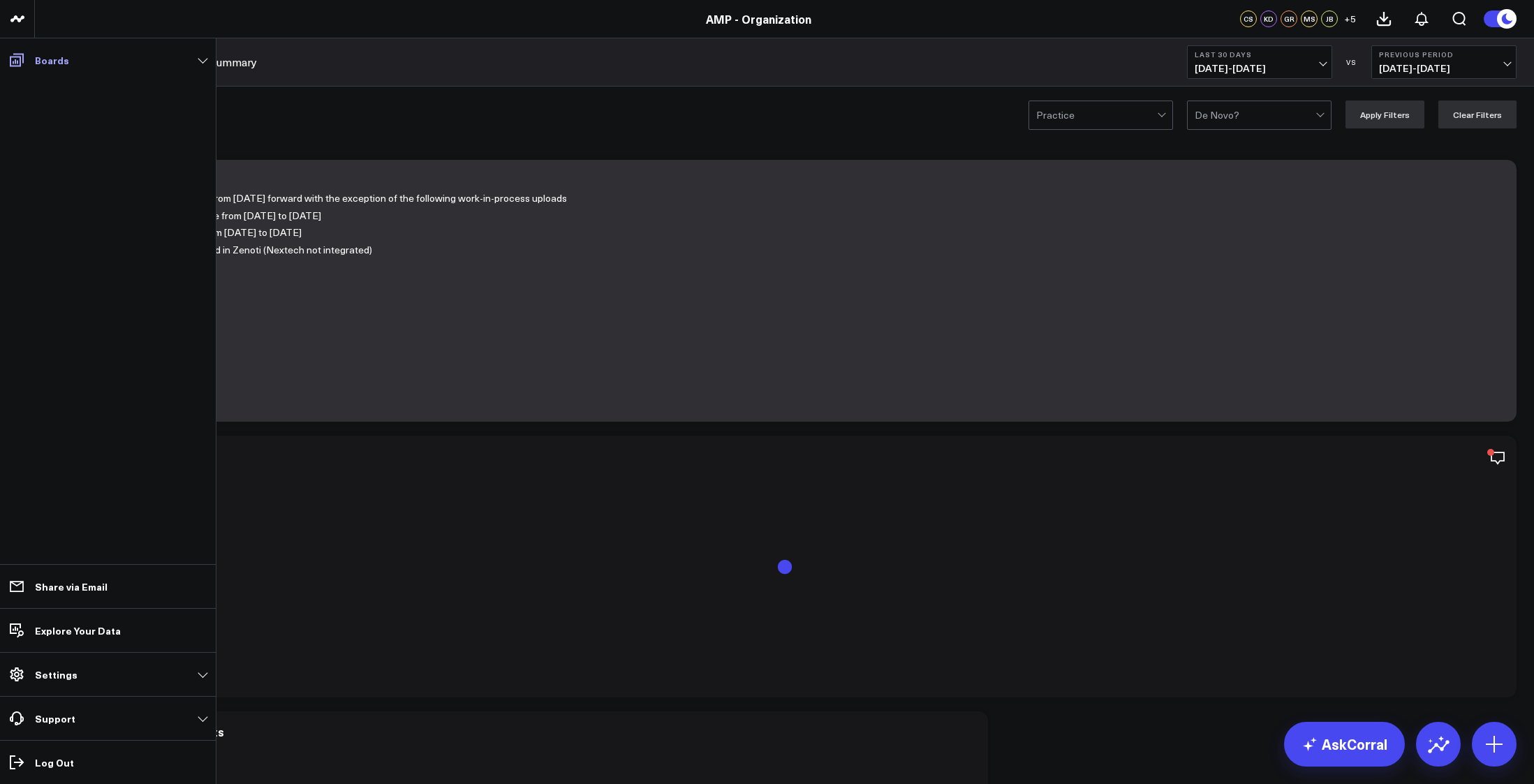
click at [14, 60] on icon at bounding box center [17, 60] width 17 height 17
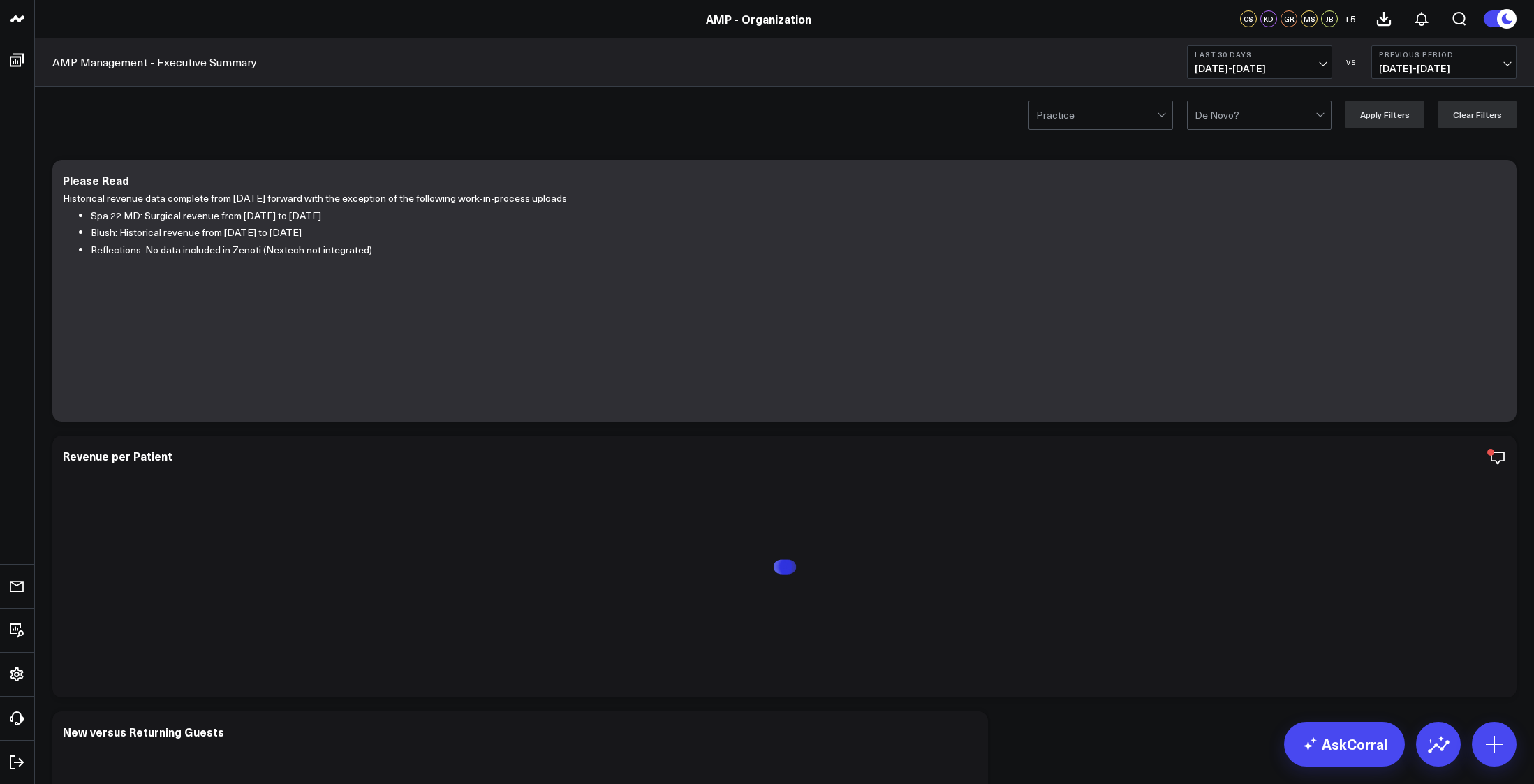
click at [358, 129] on div "Practice De Novo? Apply Filters Clear Filters" at bounding box center [784, 115] width 1499 height 56
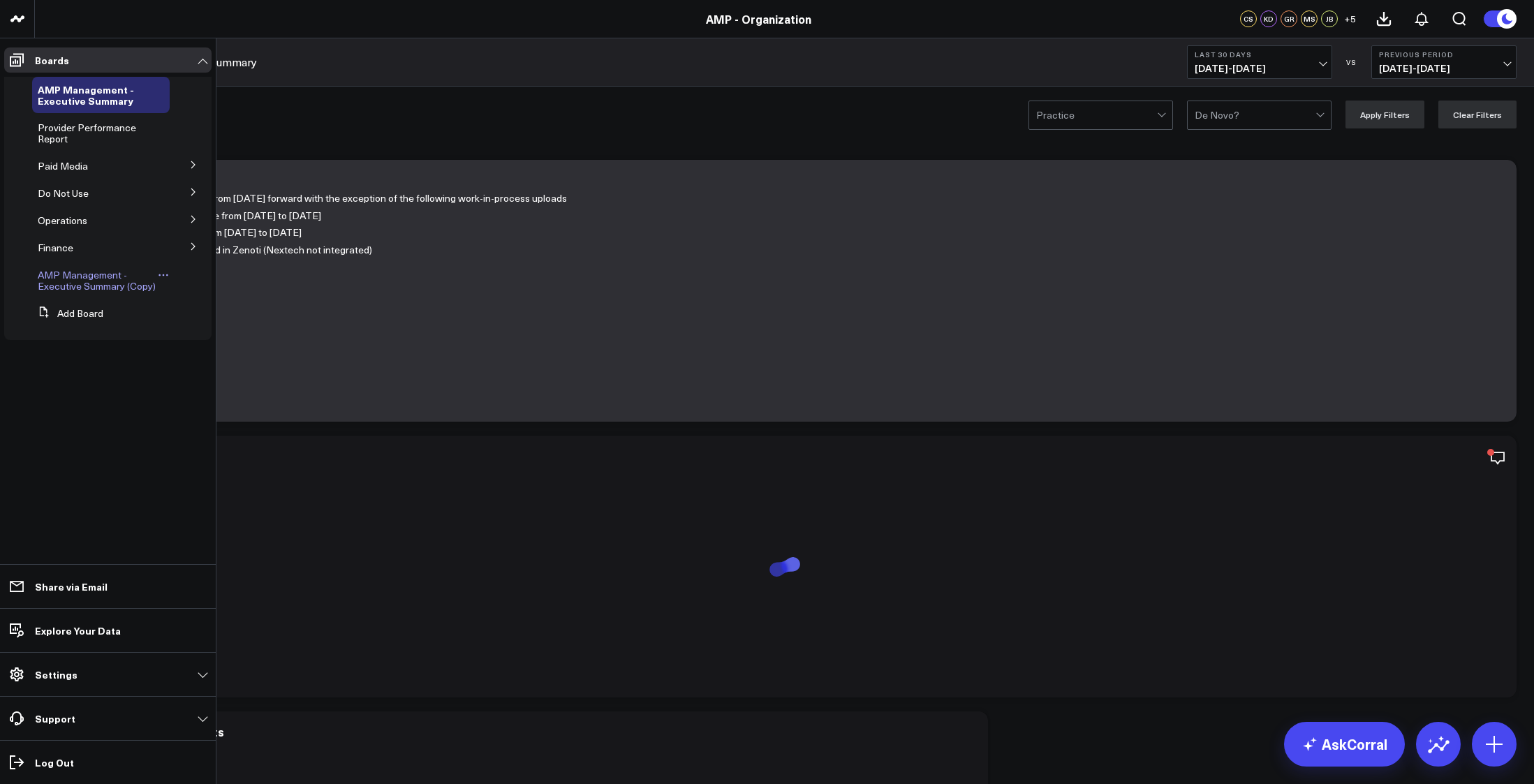
click at [94, 276] on span "AMP Management - Executive Summary (Copy)" at bounding box center [97, 280] width 118 height 24
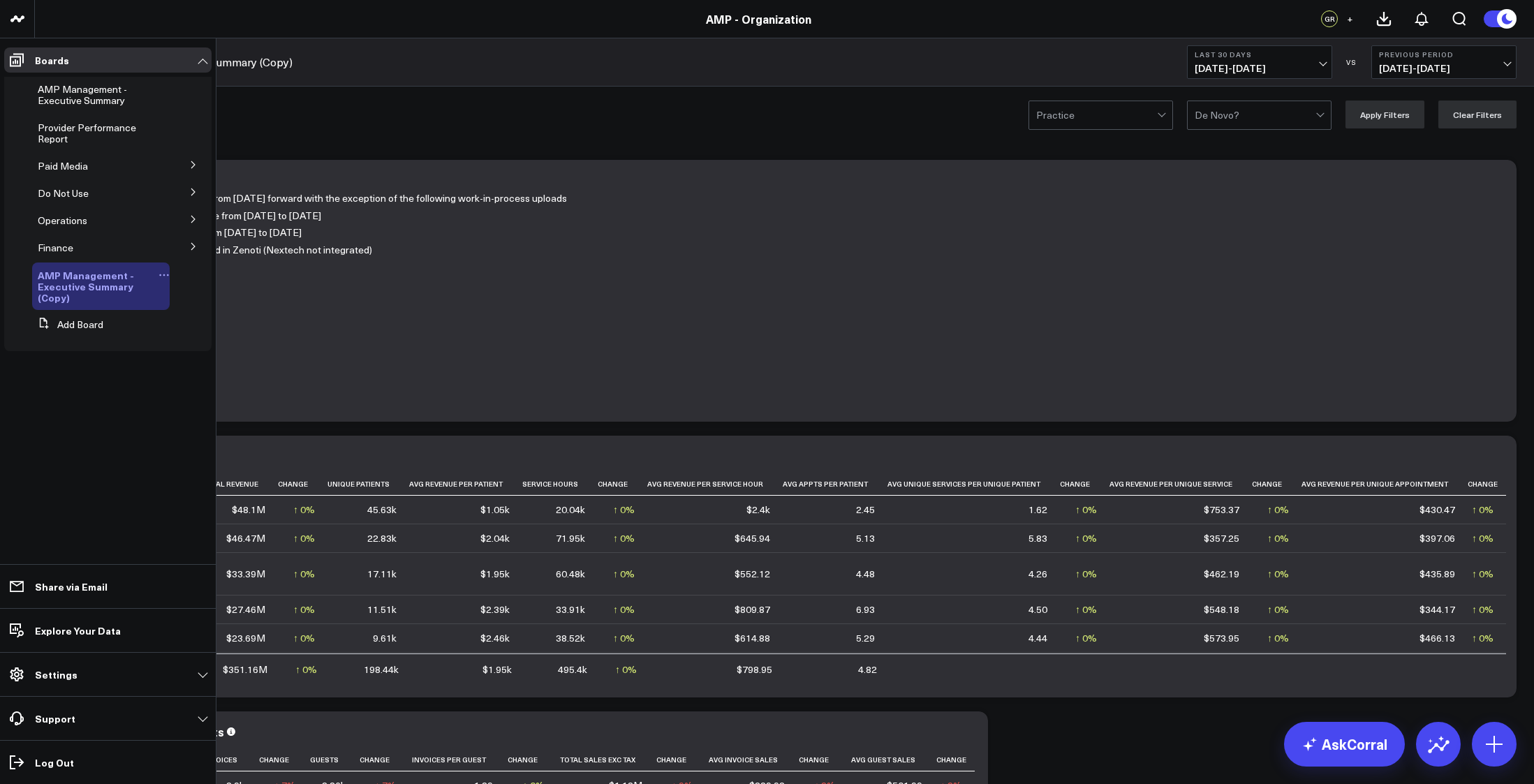
click at [159, 273] on icon at bounding box center [164, 275] width 11 height 11
click at [213, 296] on button "Edit Name" at bounding box center [233, 294] width 113 height 26
click at [102, 275] on span "AMP Management - Executive Summary UAT" at bounding box center [96, 280] width 117 height 25
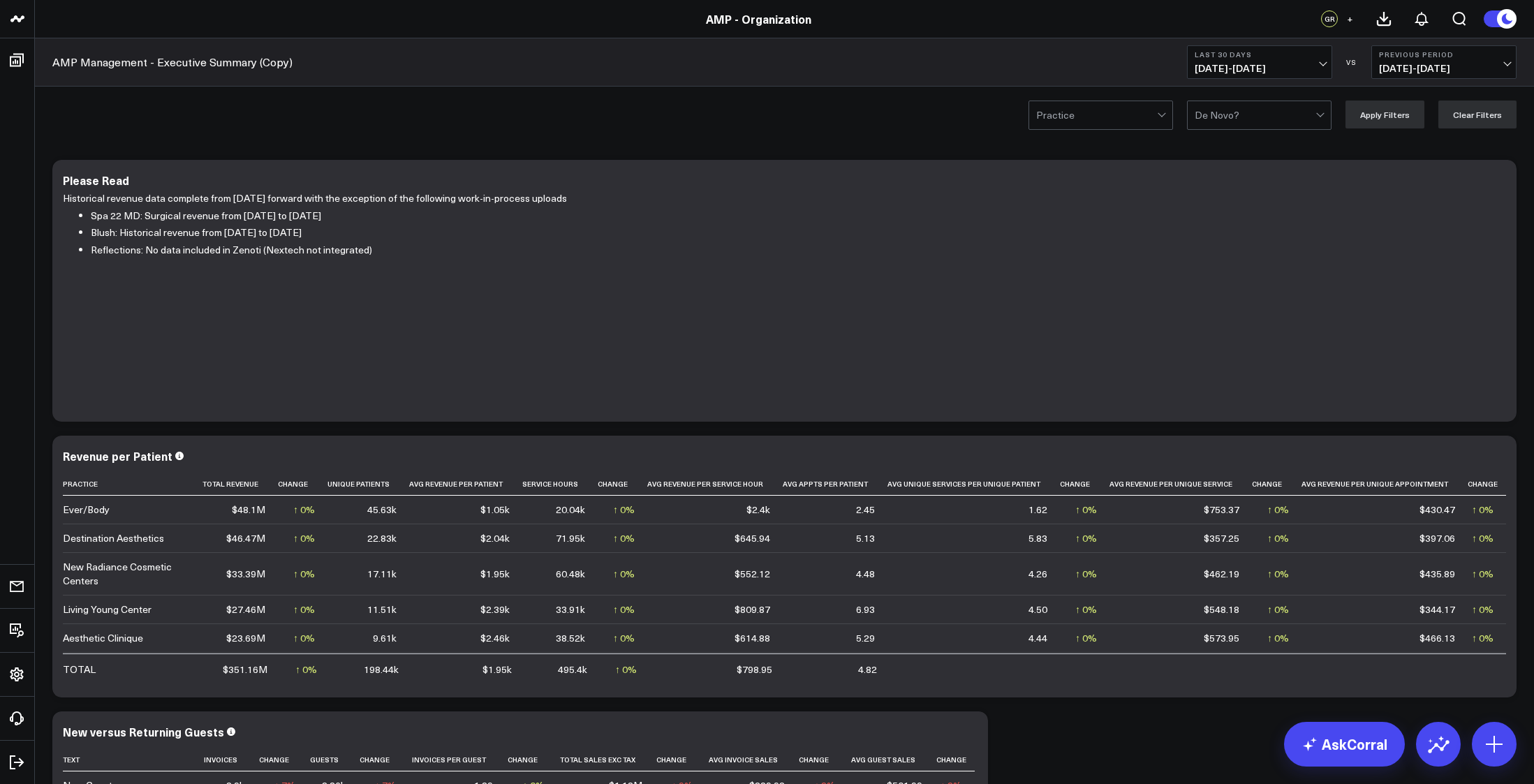
click at [477, 127] on div "Practice De Novo? Apply Filters Clear Filters" at bounding box center [784, 115] width 1499 height 56
click at [484, 131] on div "Practice De Novo? Apply Filters Clear Filters" at bounding box center [784, 115] width 1499 height 56
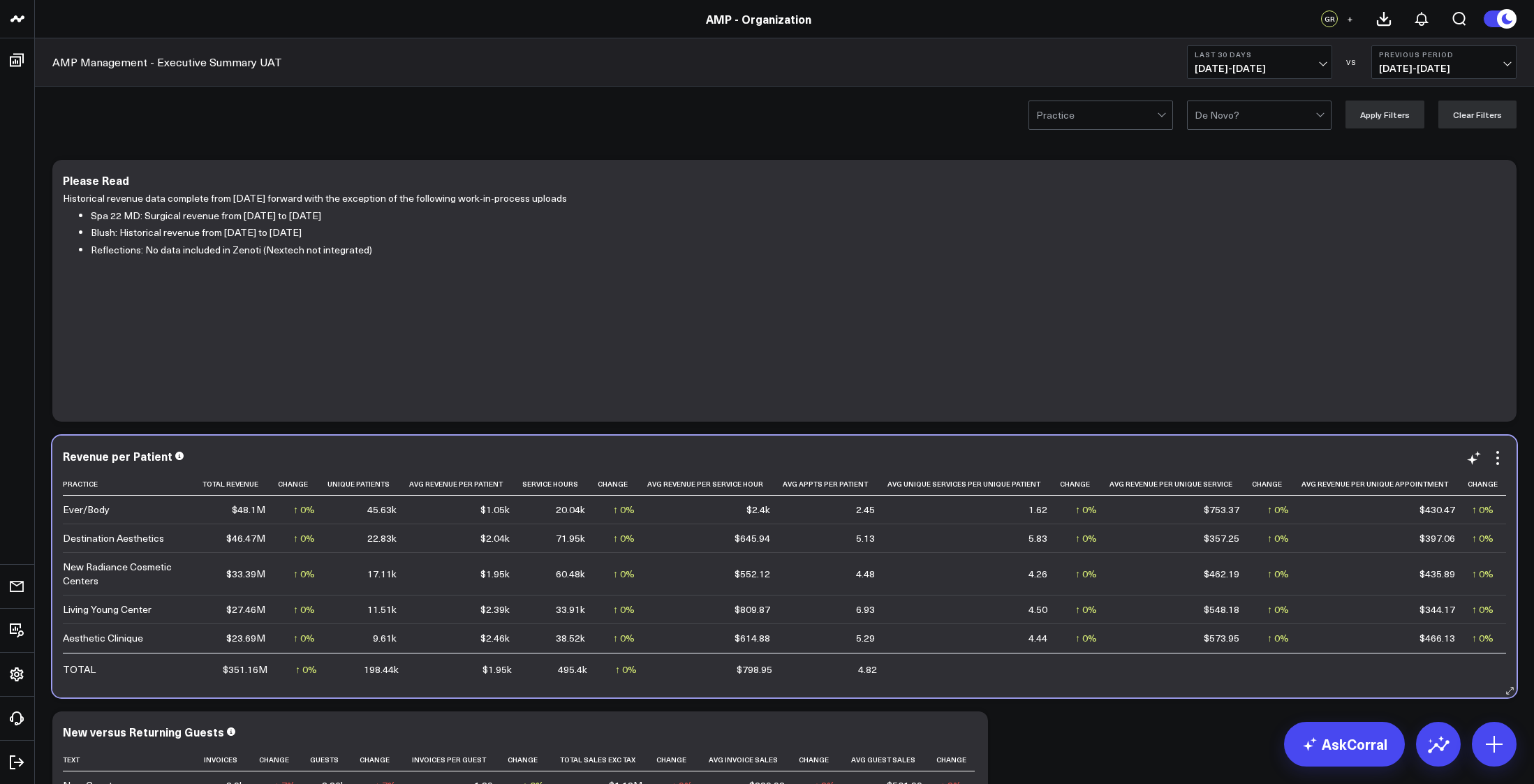
click at [1506, 461] on div "Revenue per Patient Practice Total Revenue Change Unique Patients Avg Revenue P…" at bounding box center [784, 566] width 1465 height 262
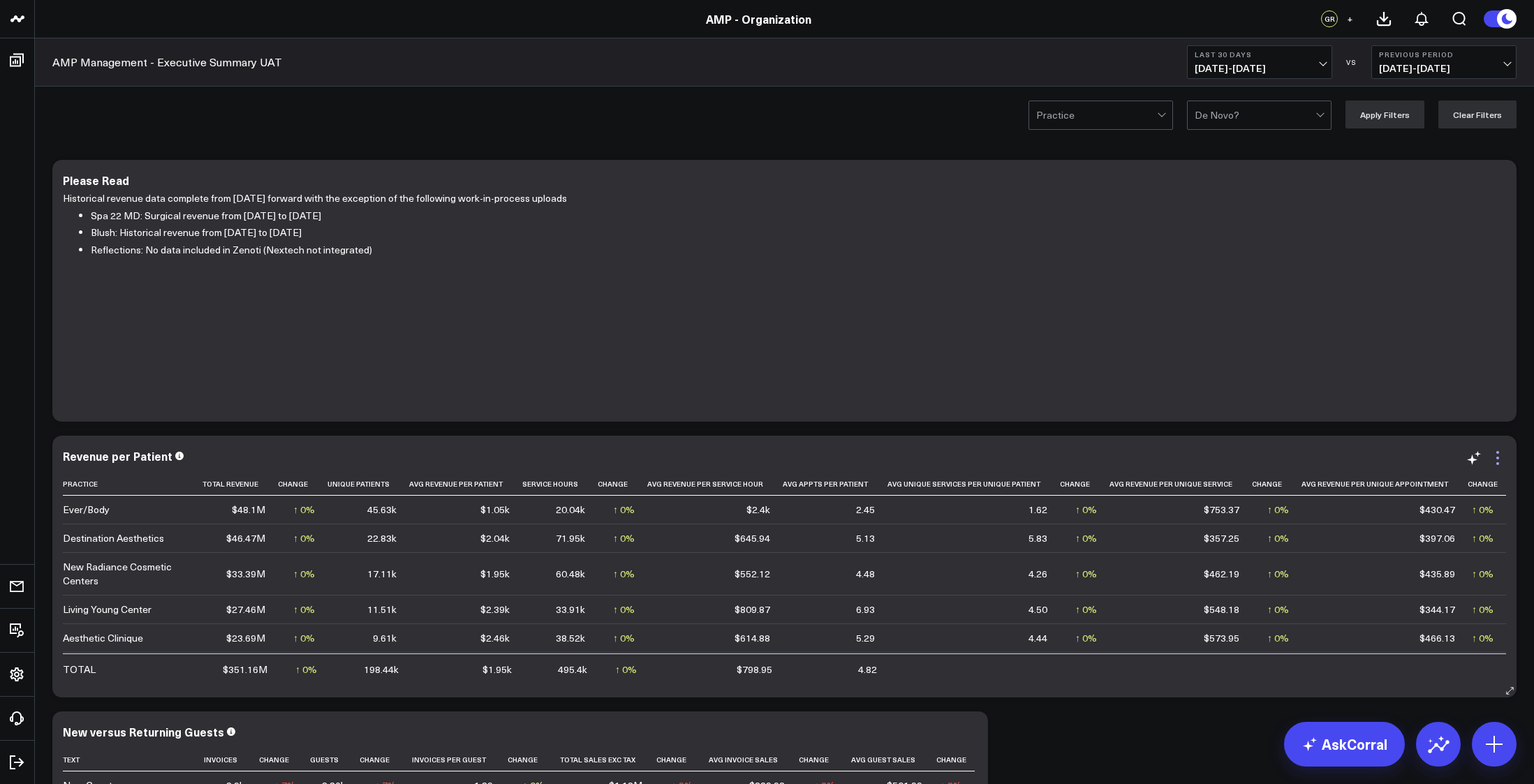
click at [1494, 460] on icon at bounding box center [1498, 458] width 17 height 17
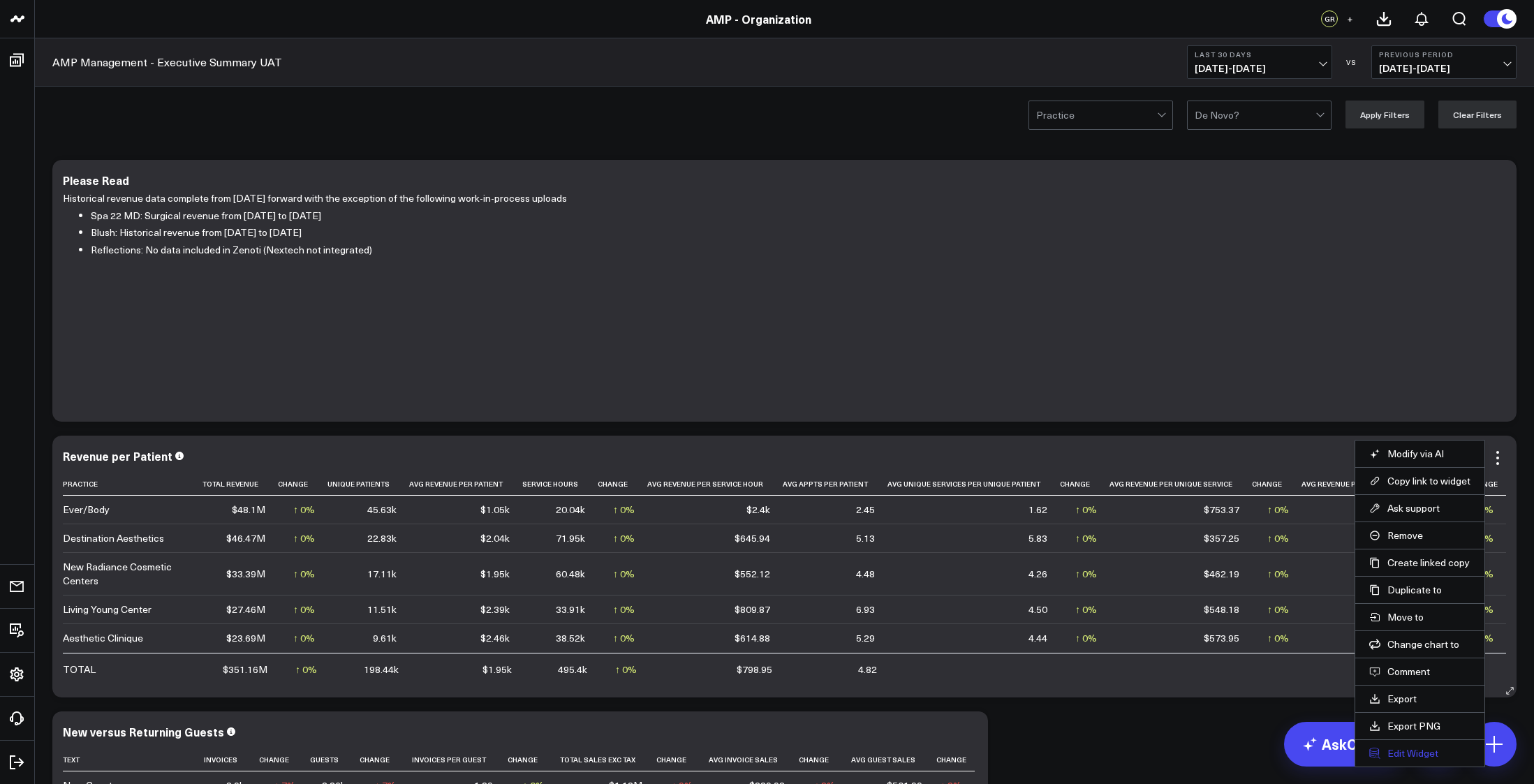
click at [1420, 749] on button "Edit Widget" at bounding box center [1420, 753] width 101 height 13
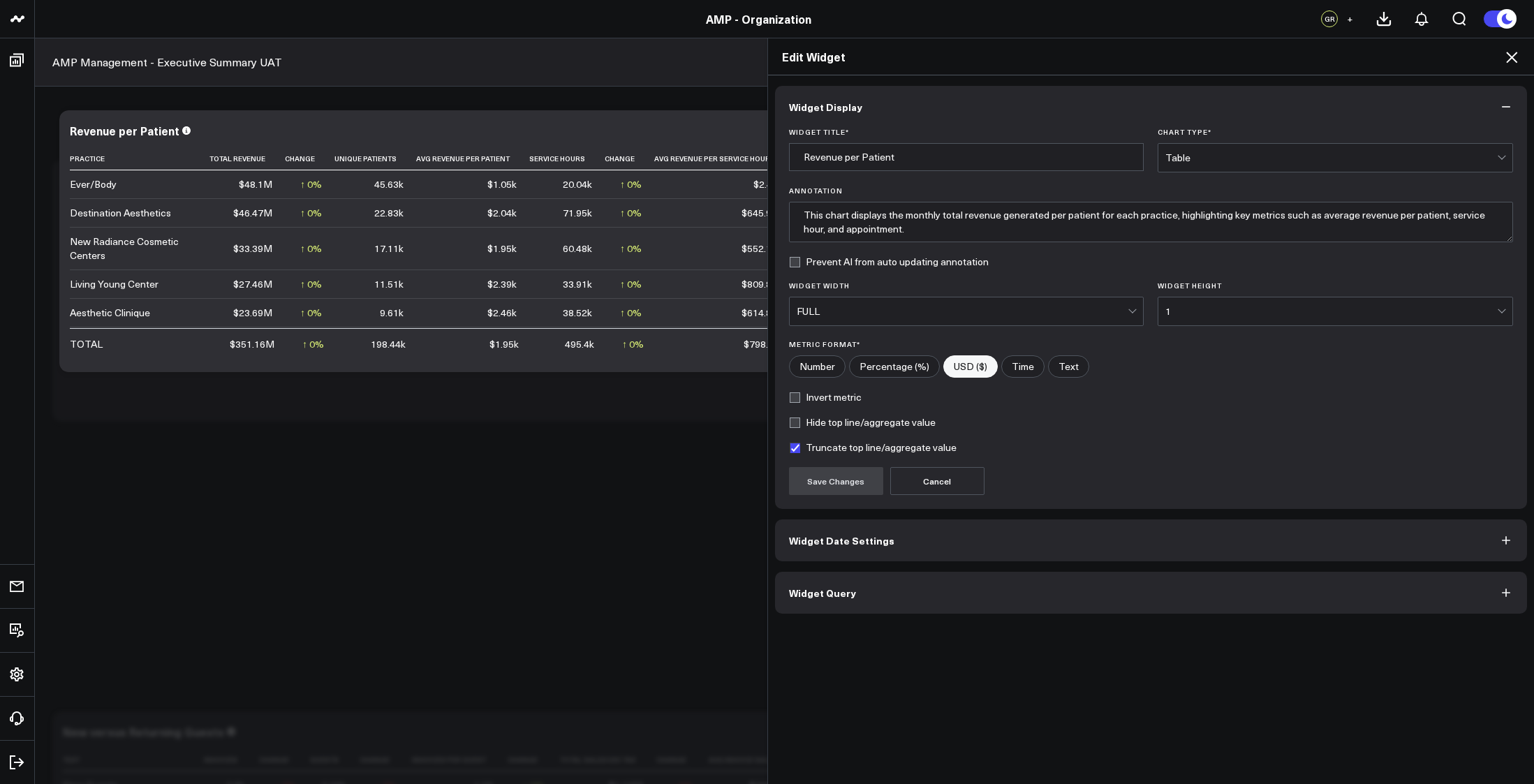
click at [1024, 580] on button "Widget Query" at bounding box center [1151, 592] width 753 height 42
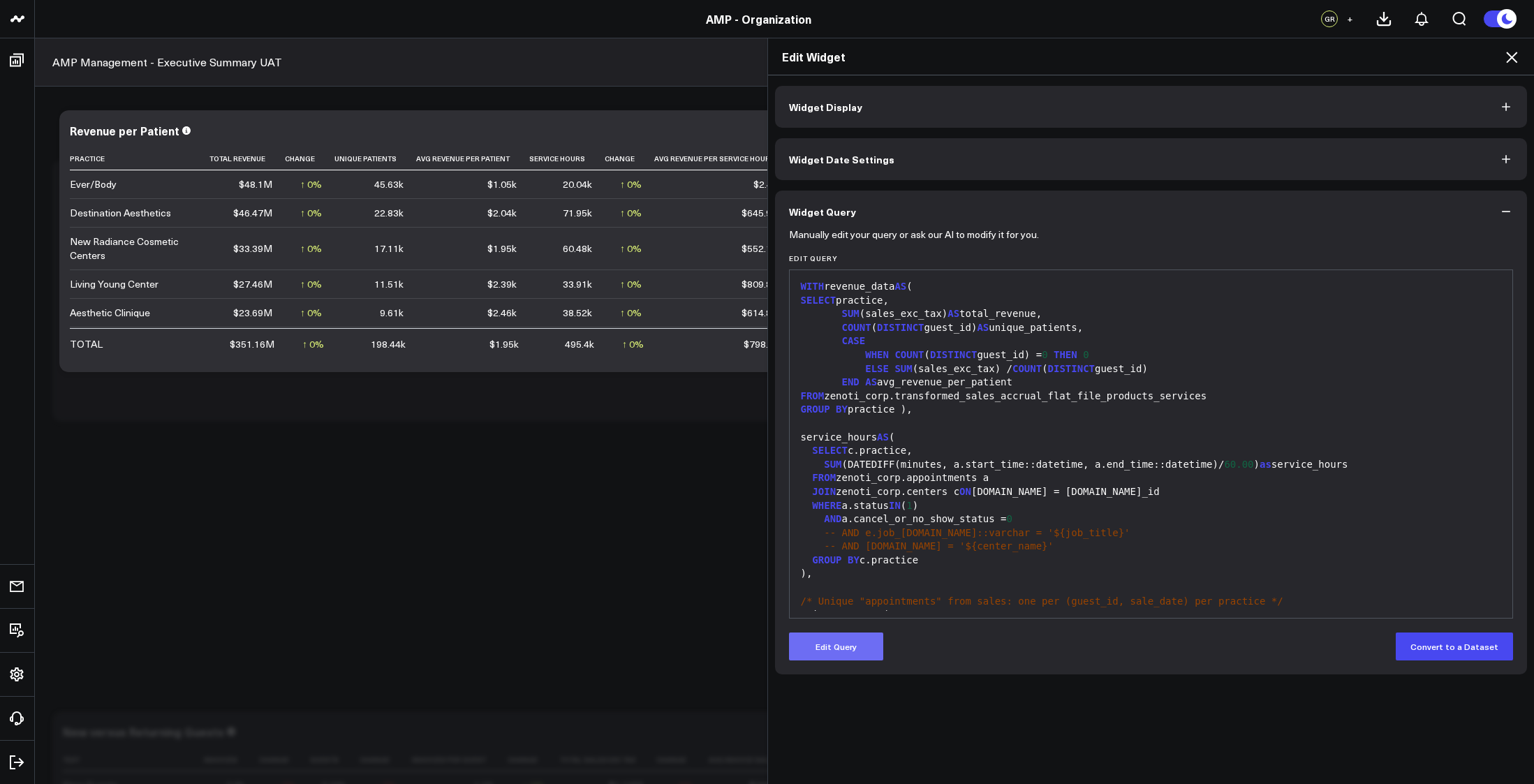
click at [823, 650] on button "Edit Query" at bounding box center [836, 647] width 94 height 28
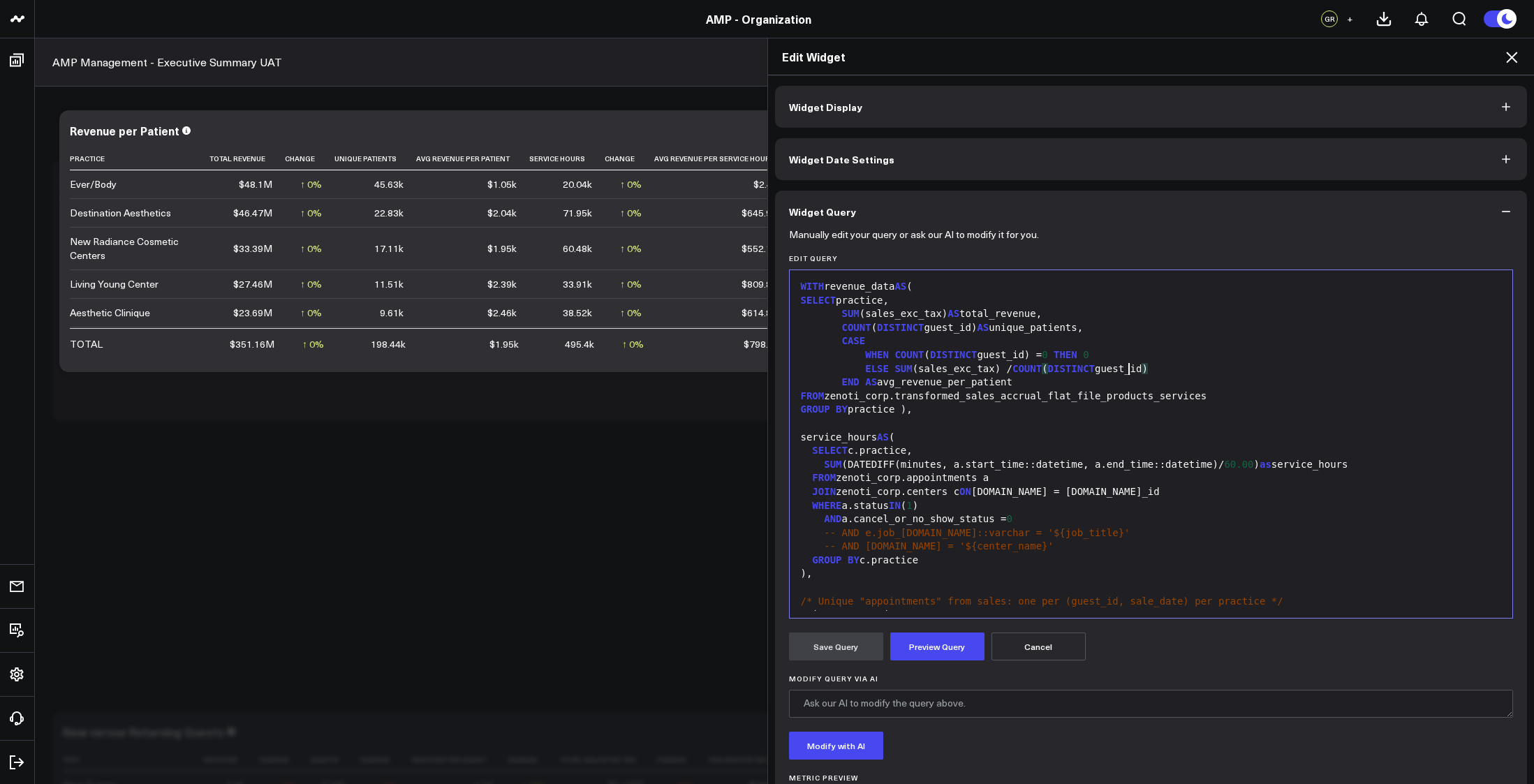
click at [1131, 373] on div "ELSE SUM (sales_exc_tax) / COUNT ( DISTINCT guest_id )" at bounding box center [1151, 369] width 709 height 14
click at [1033, 387] on div "END AS avg_revenue_per_patient" at bounding box center [1151, 382] width 709 height 14
click at [1020, 406] on div "GROUP BY practice )," at bounding box center [1151, 410] width 709 height 14
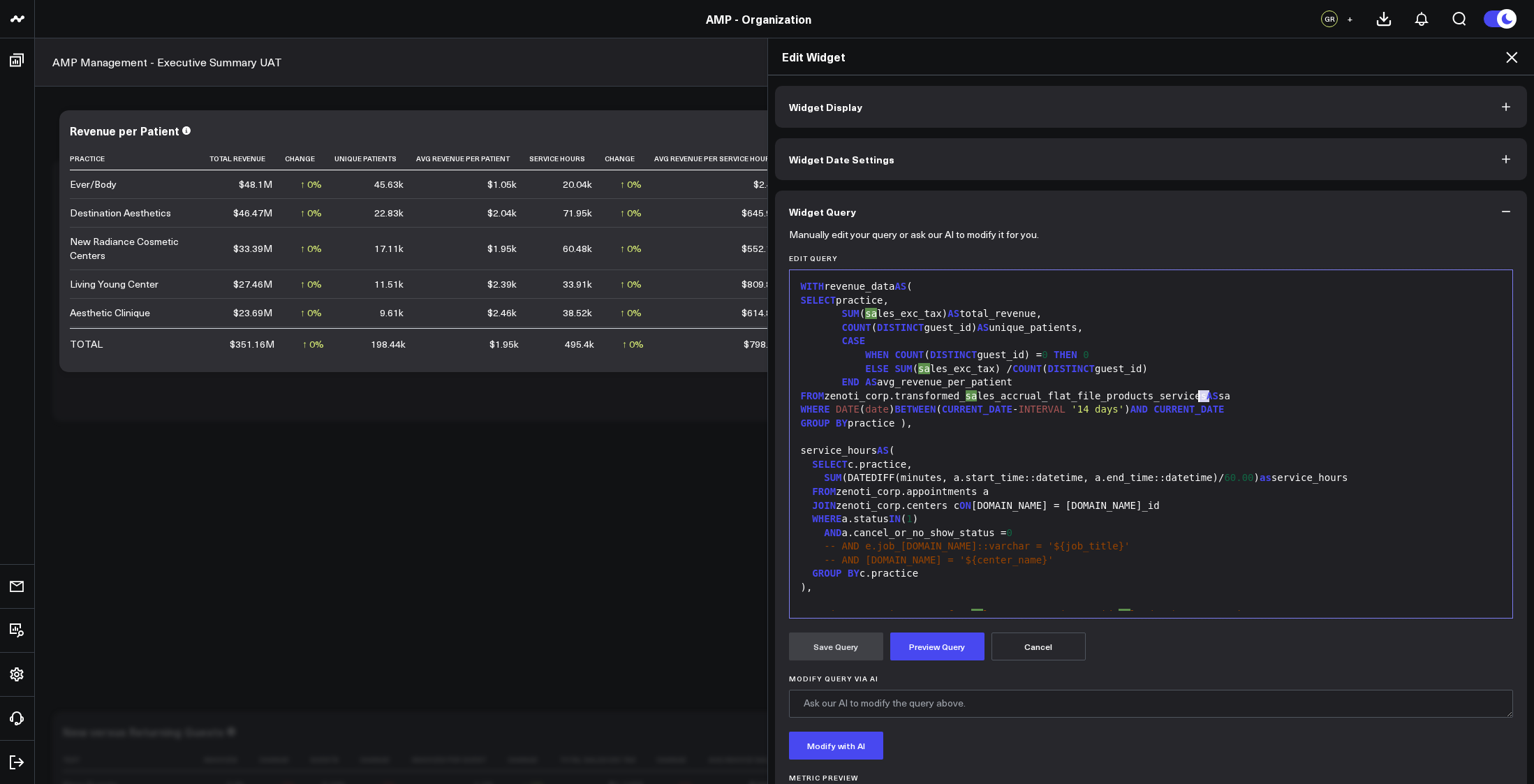
copy div "sa"
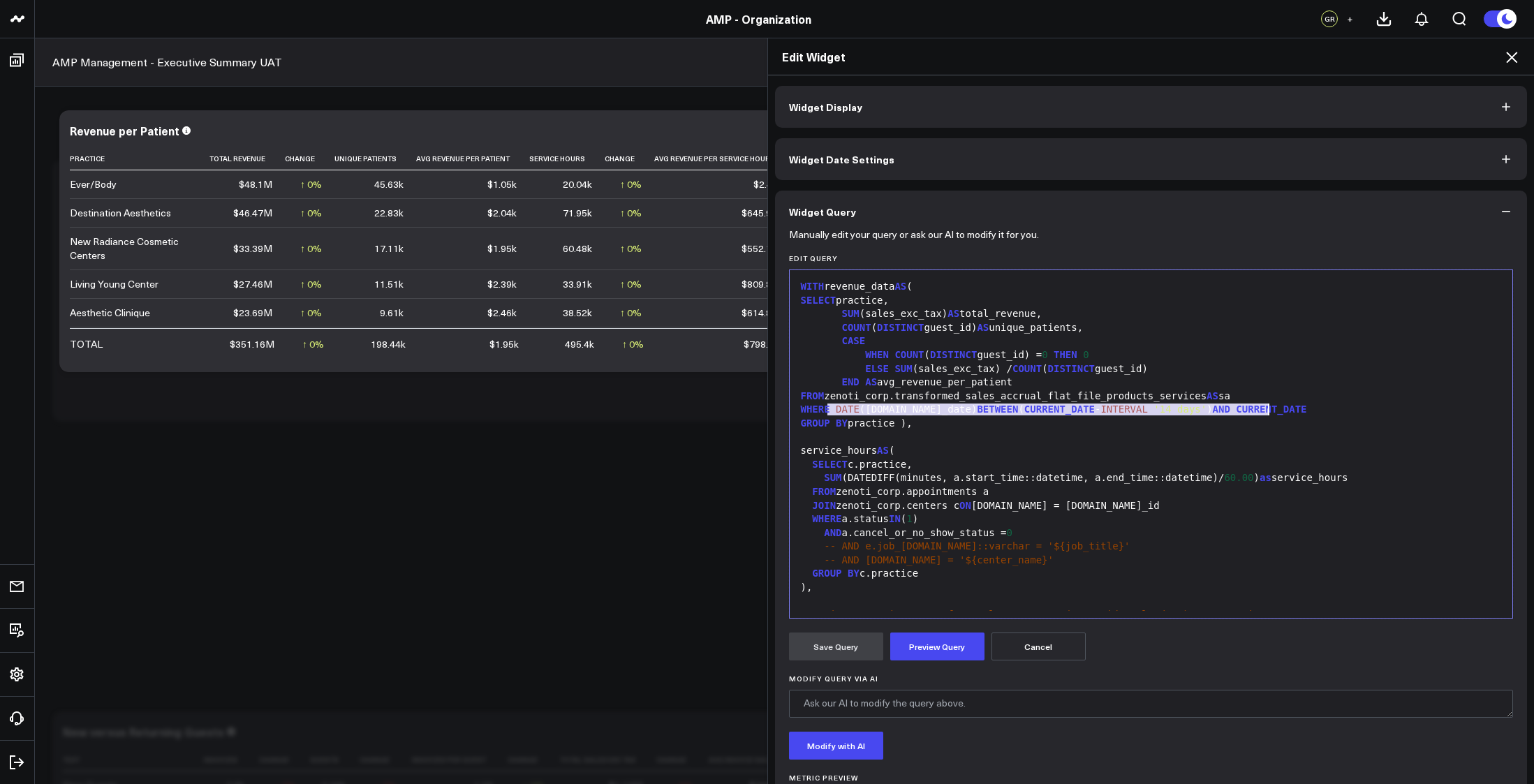
copy div "DATE (sa.sale_date) BETWEEN ( CURRENT_DATE - INTERVAL '14 days' ) AND CURRENT_D…"
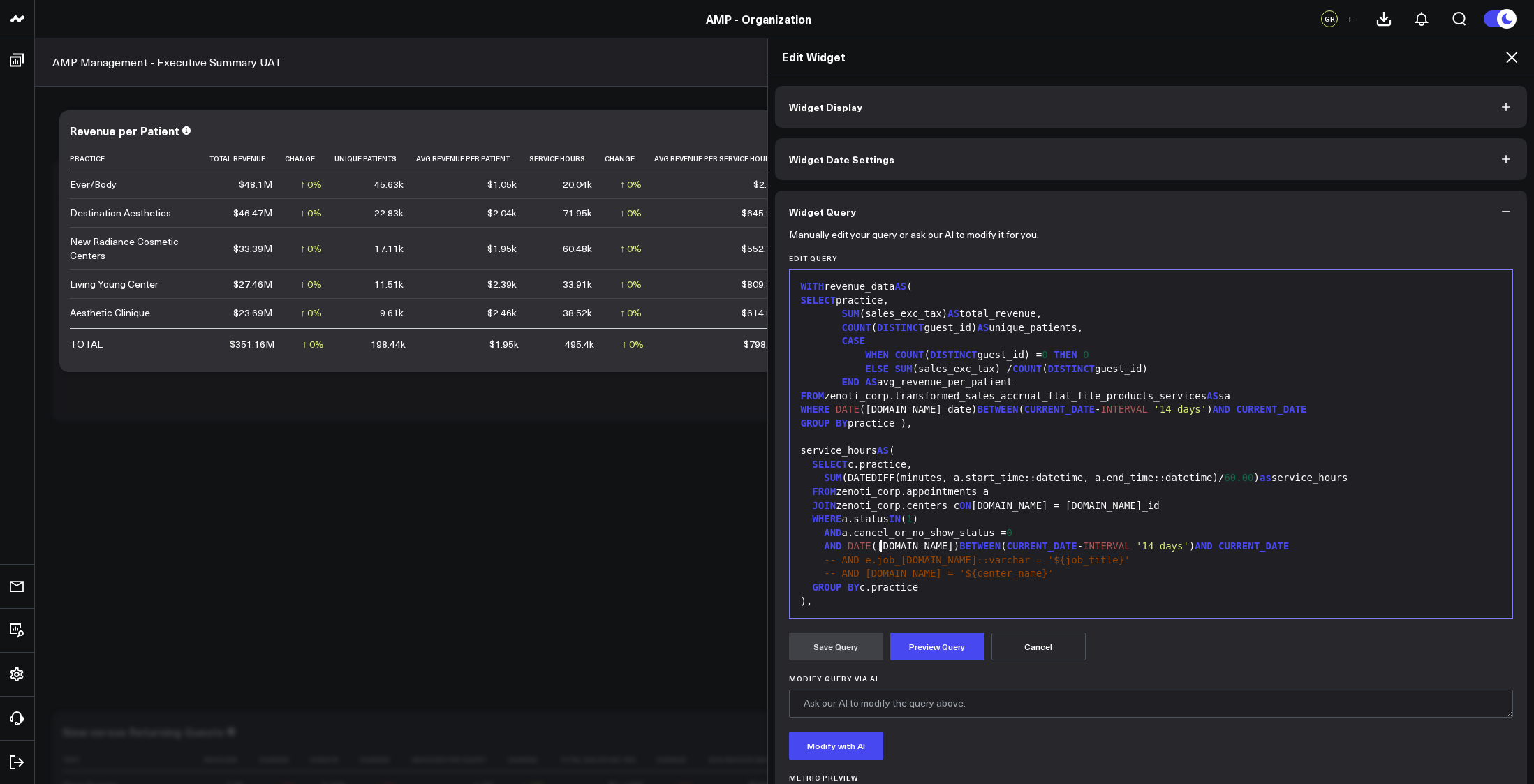
click at [969, 477] on div "SUM (DATEDIFF(minutes, a.start_time::datetime, a.end_time::datetime)/ 60.00 ) a…" at bounding box center [1151, 478] width 709 height 14
copy div "start_time"
click at [879, 545] on div "AND DATE (a.date) BETWEEN ( CURRENT_DATE - INTERVAL '14 days' ) AND CURRENT_DATE" at bounding box center [1151, 547] width 709 height 14
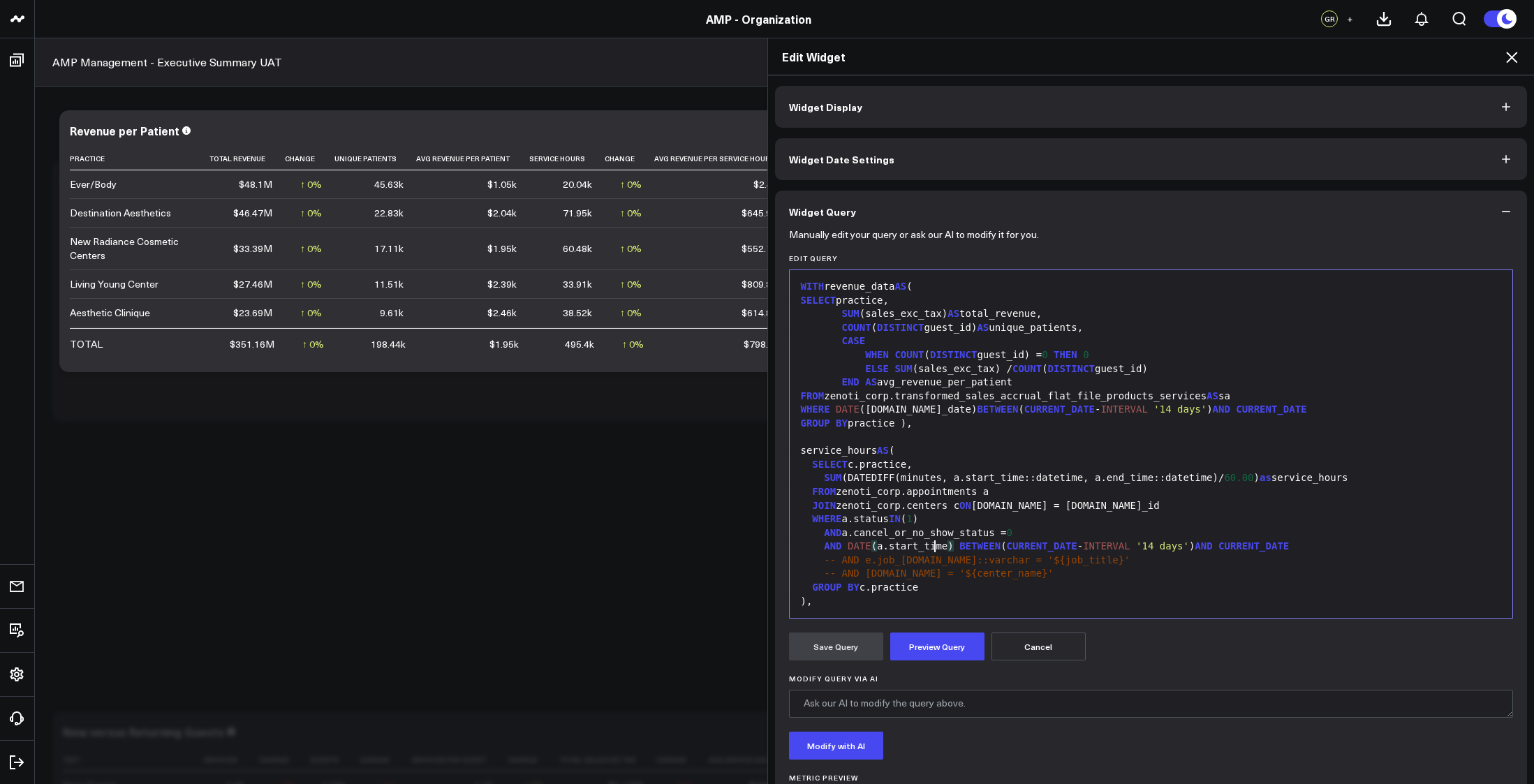
click at [1083, 537] on div "AND a.cancel_or_no_show_status = 0" at bounding box center [1151, 533] width 709 height 14
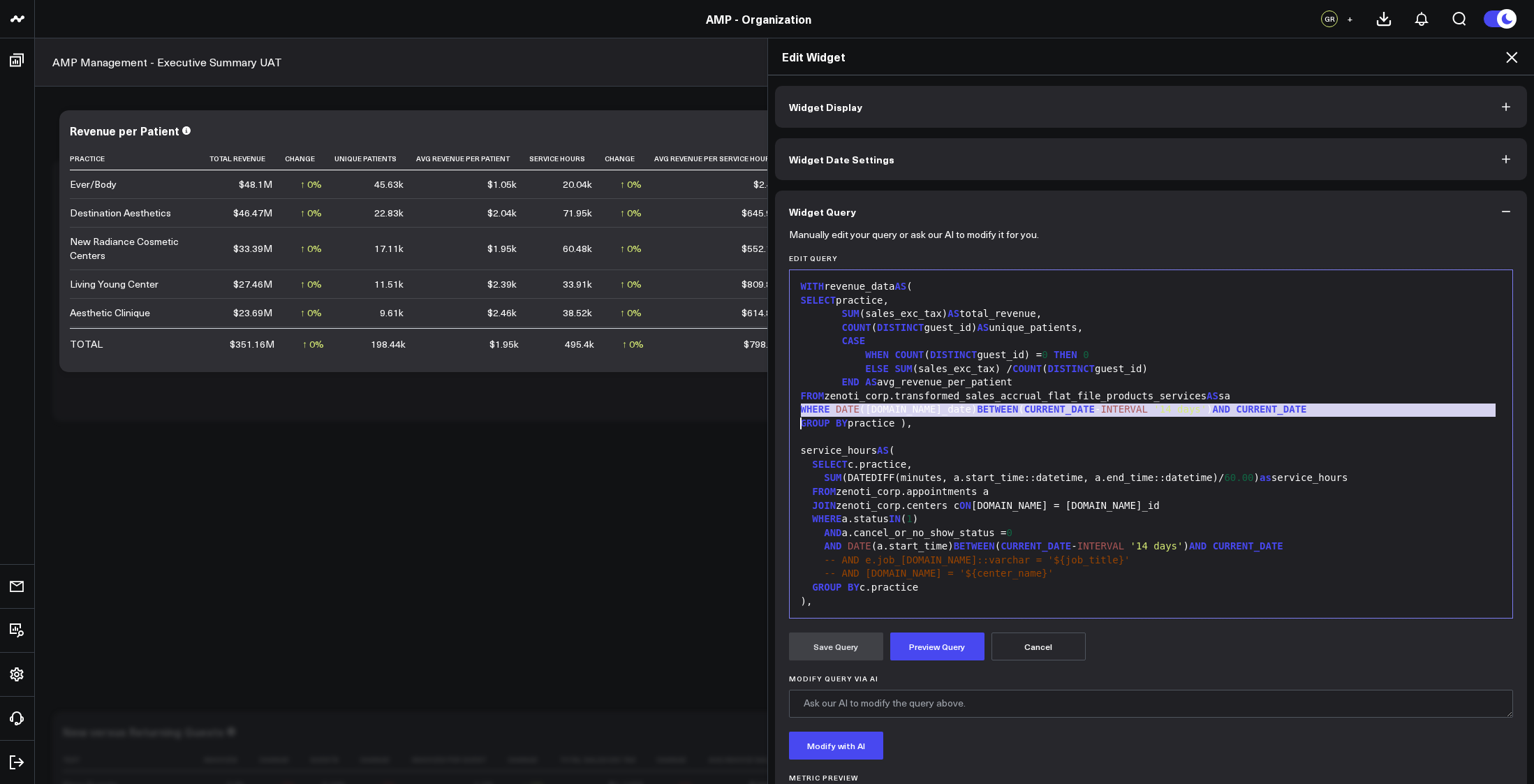
copy div "WHERE DATE (sa.sale_date) BETWEEN ( CURRENT_DATE - INTERVAL '14 days' ) AND CUR…"
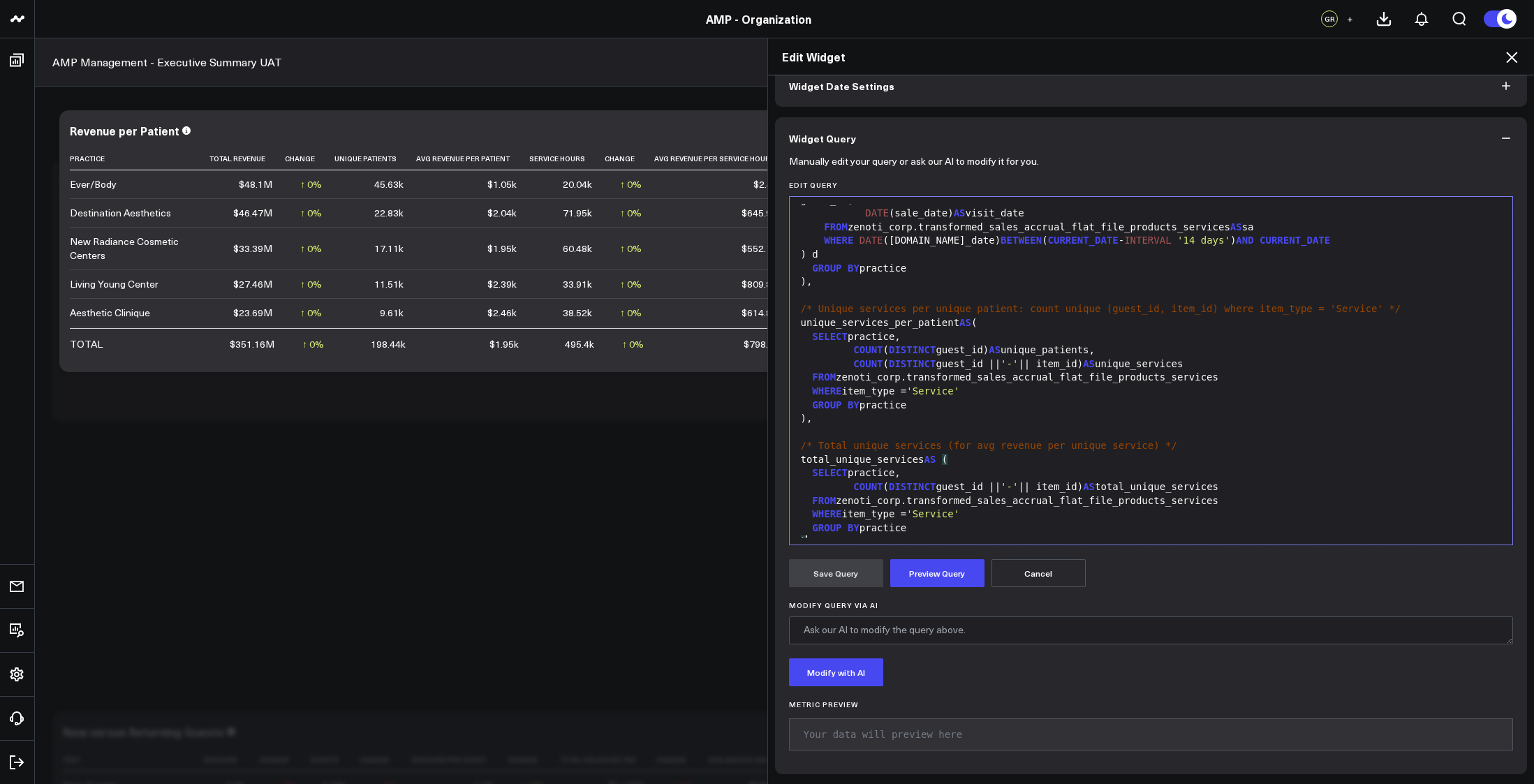
scroll to position [478, 0]
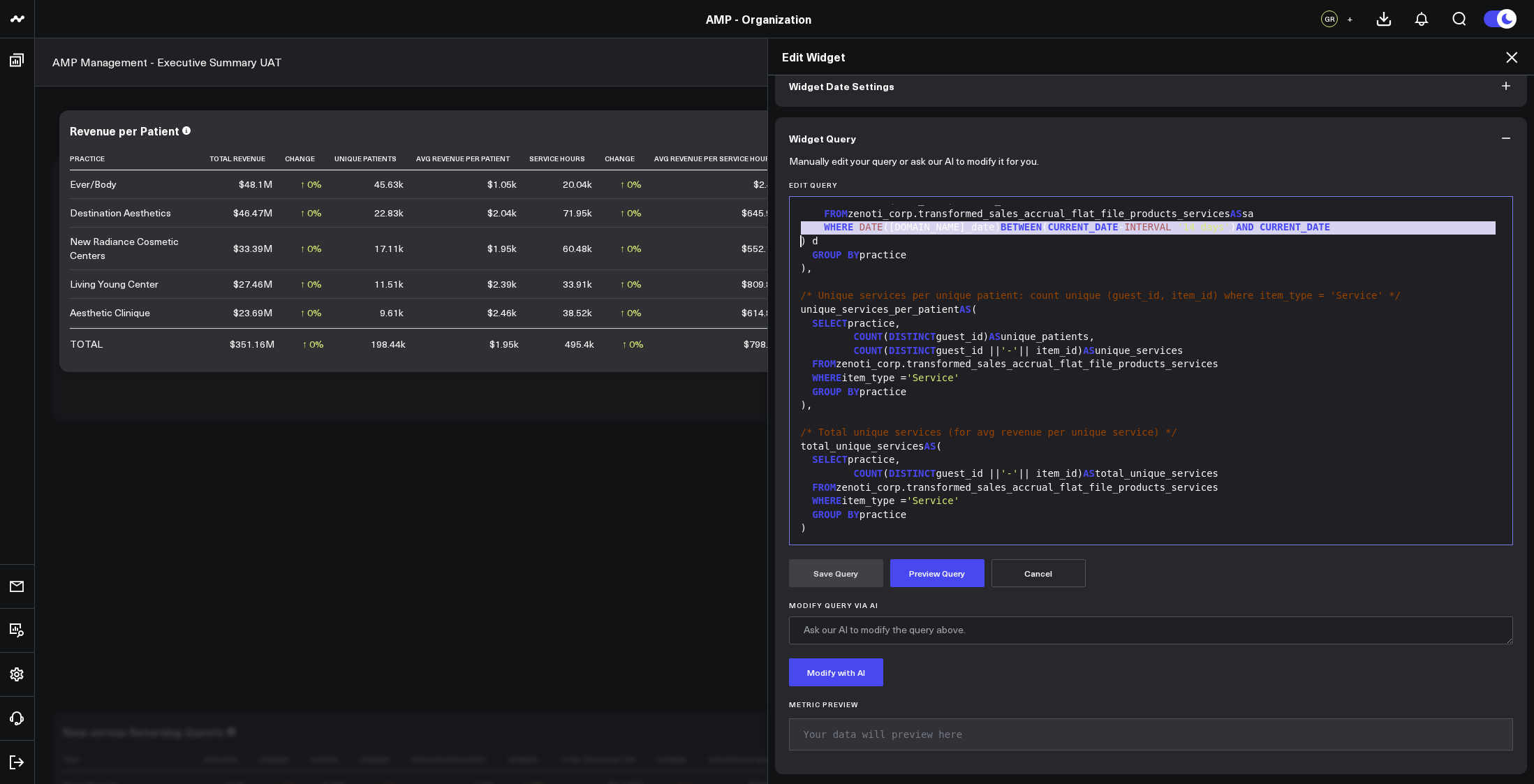
copy div "WHERE DATE (sa.sale_date) BETWEEN ( CURRENT_DATE - INTERVAL '14 days' ) AND CUR…"
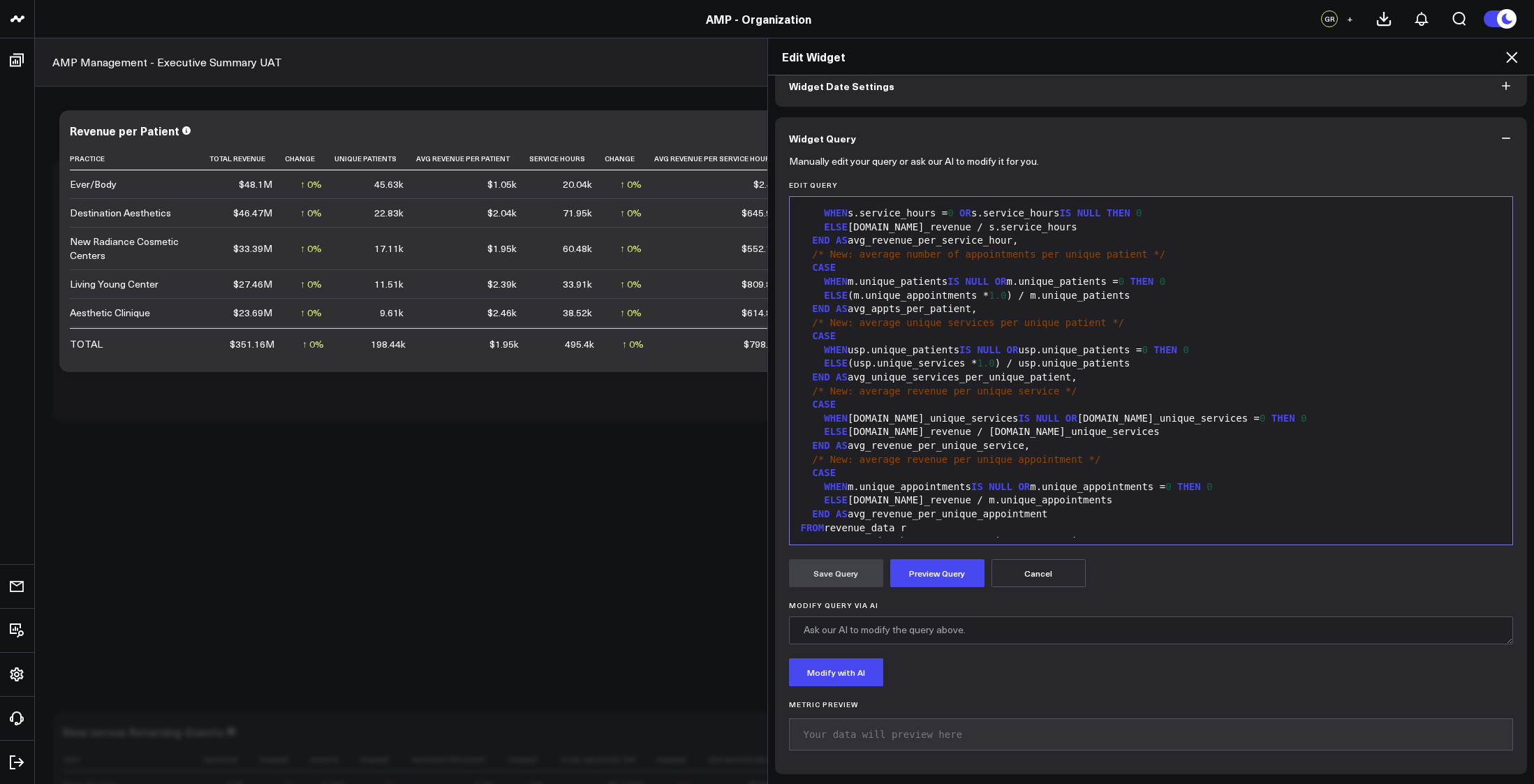
scroll to position [985, 0]
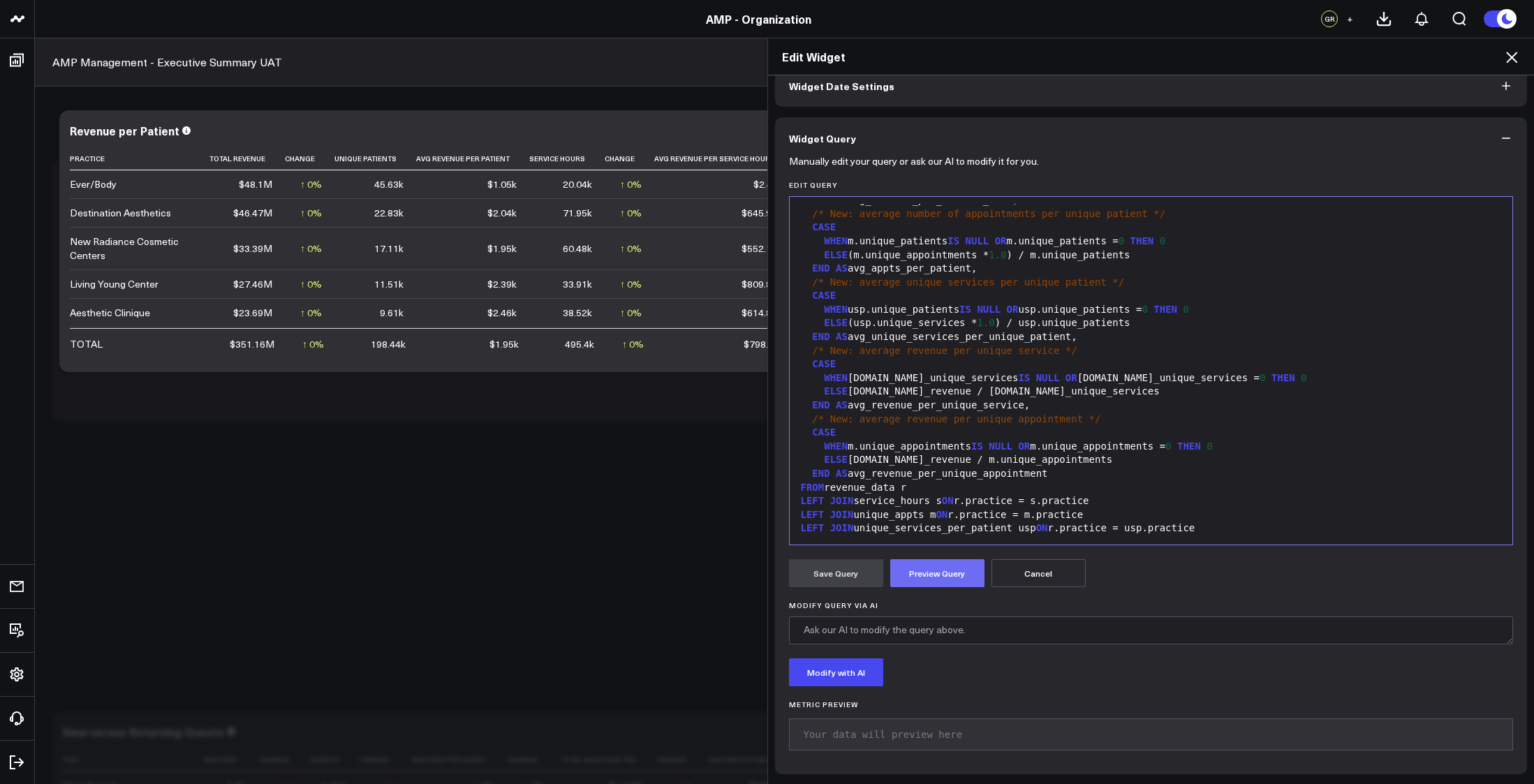
click at [906, 566] on button "Preview Query" at bounding box center [937, 573] width 94 height 28
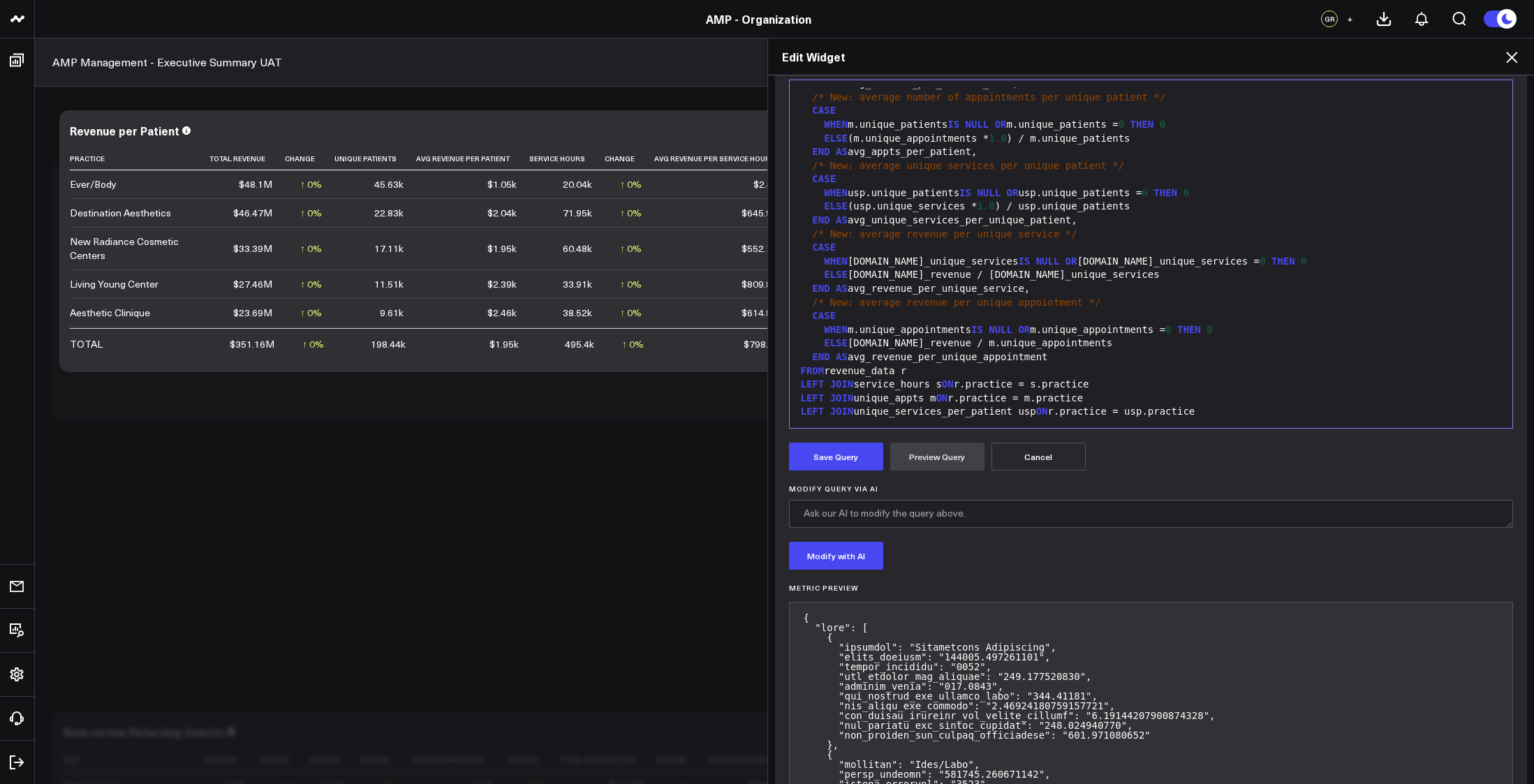
scroll to position [422, 0]
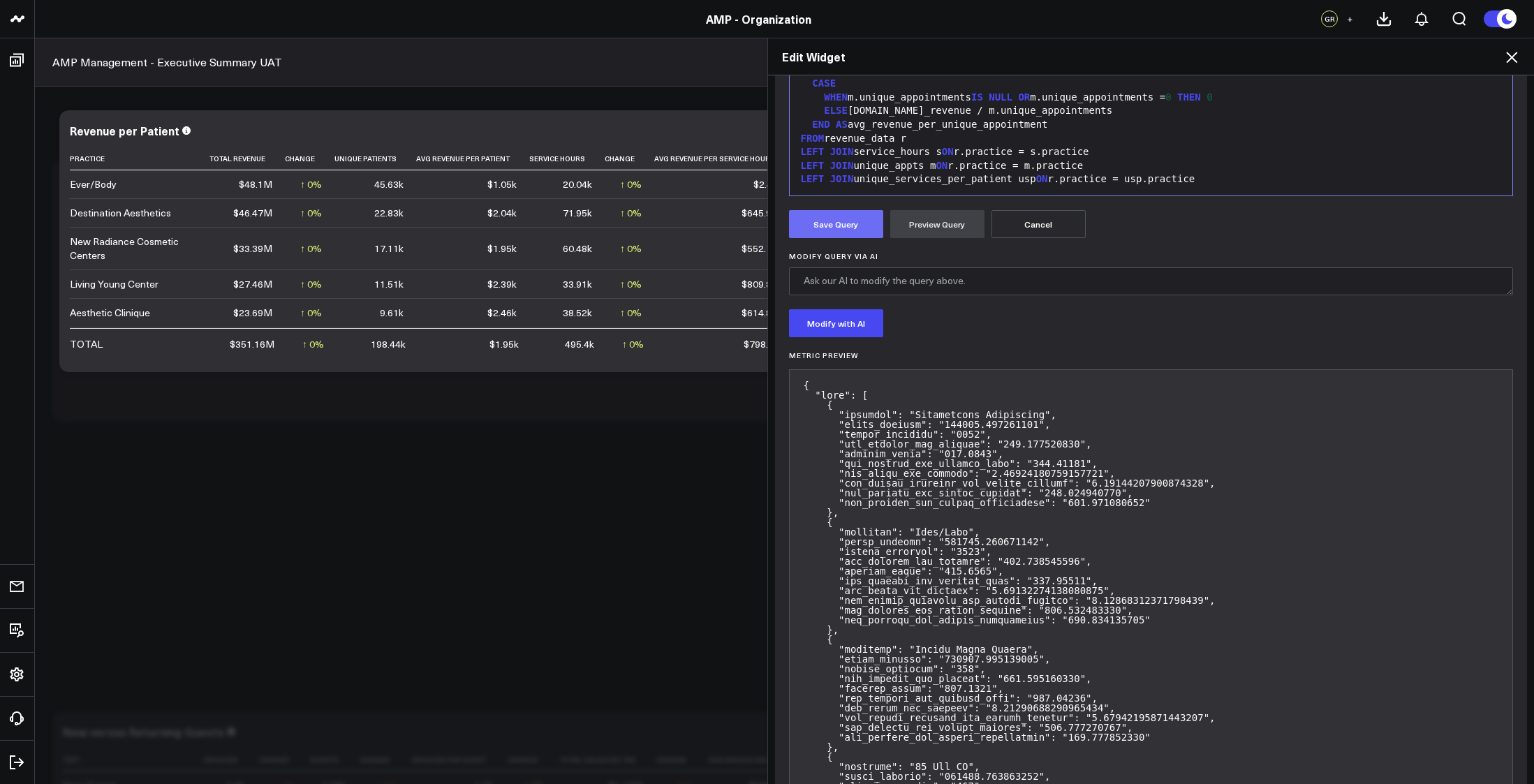
click at [845, 233] on button "Save Query" at bounding box center [836, 224] width 94 height 28
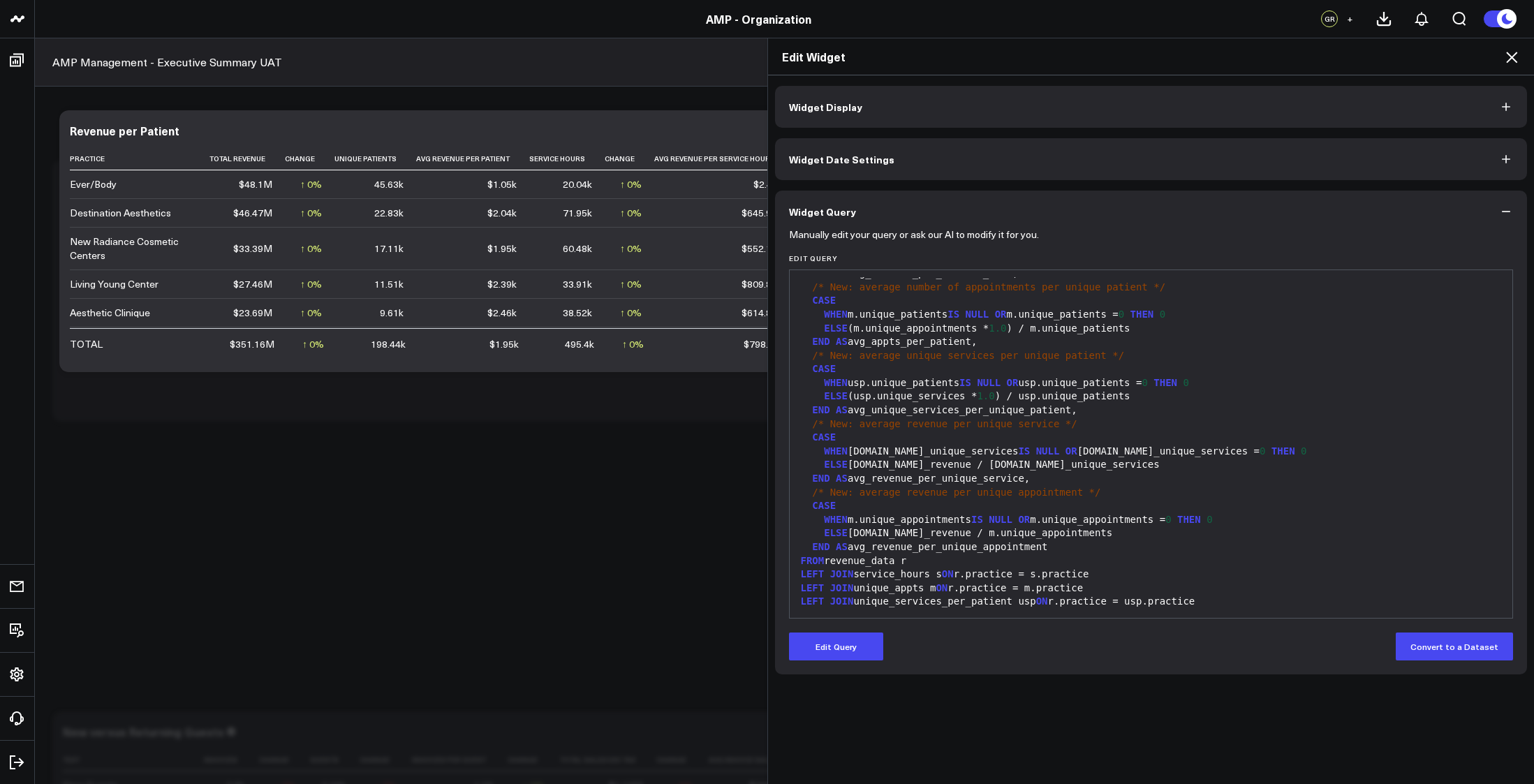
scroll to position [0, 0]
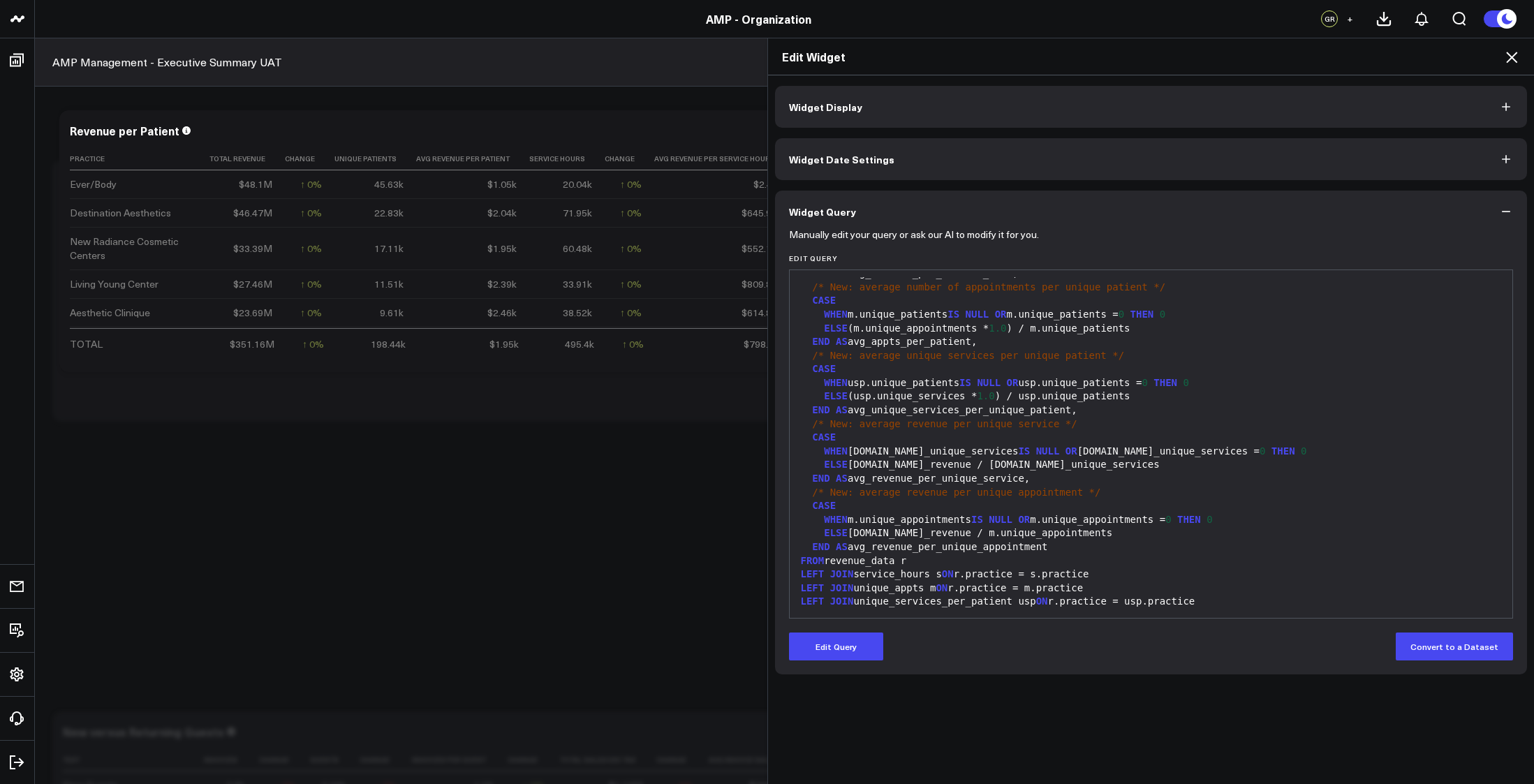
click at [1515, 52] on icon at bounding box center [1512, 57] width 17 height 17
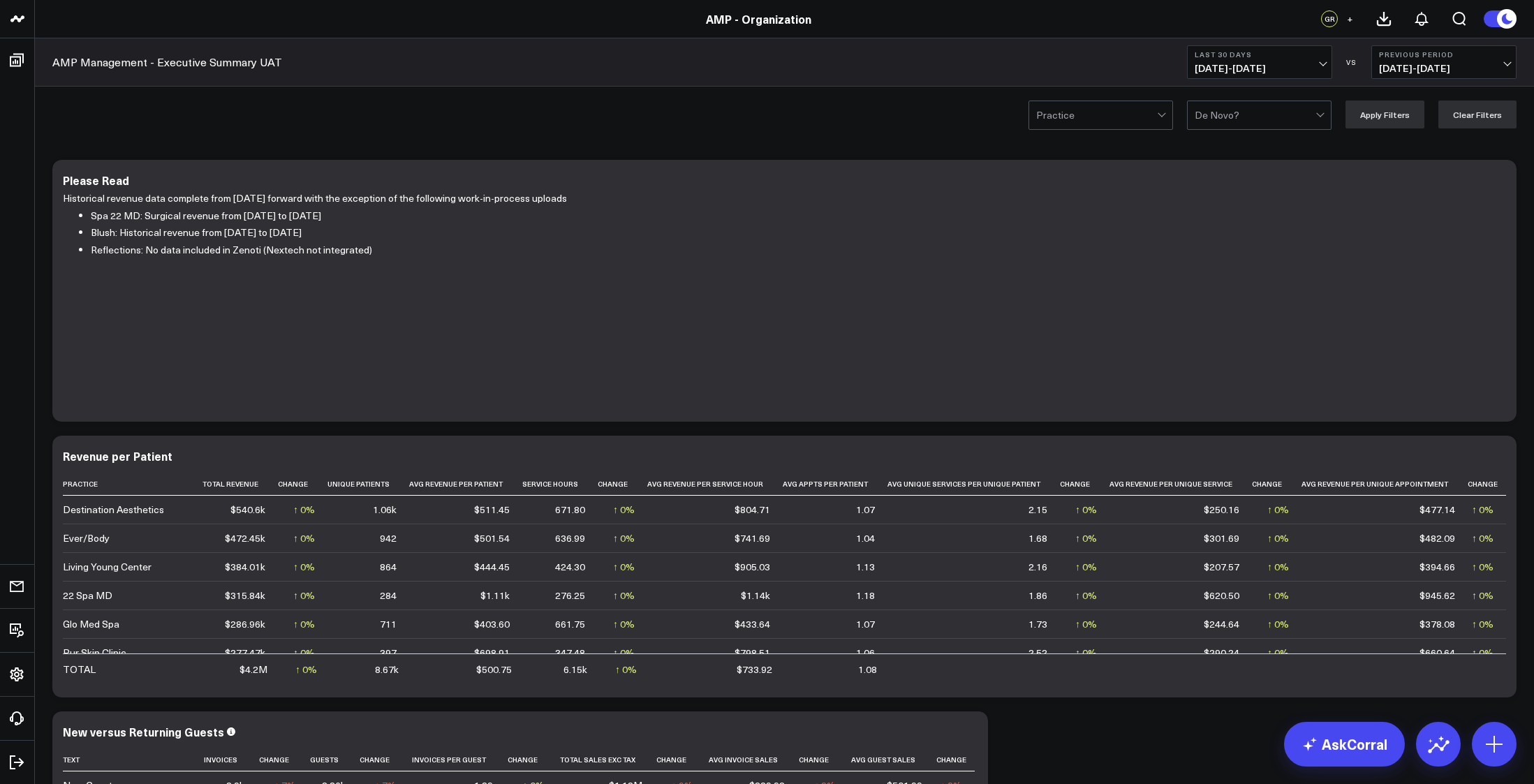
click at [1515, 60] on button "Previous Period 07/19/25 - 08/17/25" at bounding box center [1444, 62] width 145 height 33
click at [1325, 63] on span "[DATE] - [DATE]" at bounding box center [1260, 68] width 130 height 11
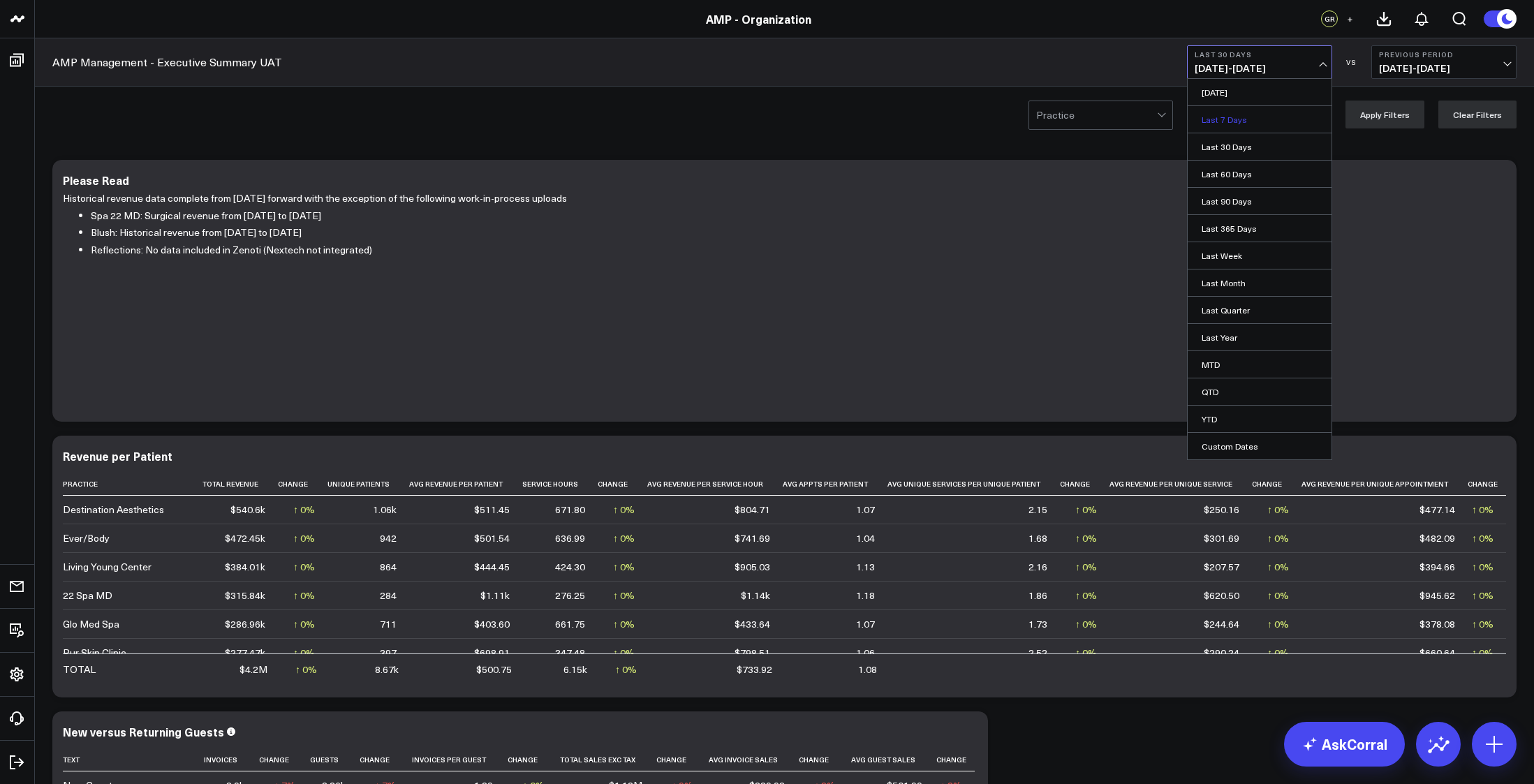
click at [1251, 120] on link "Last 7 Days" at bounding box center [1260, 119] width 144 height 26
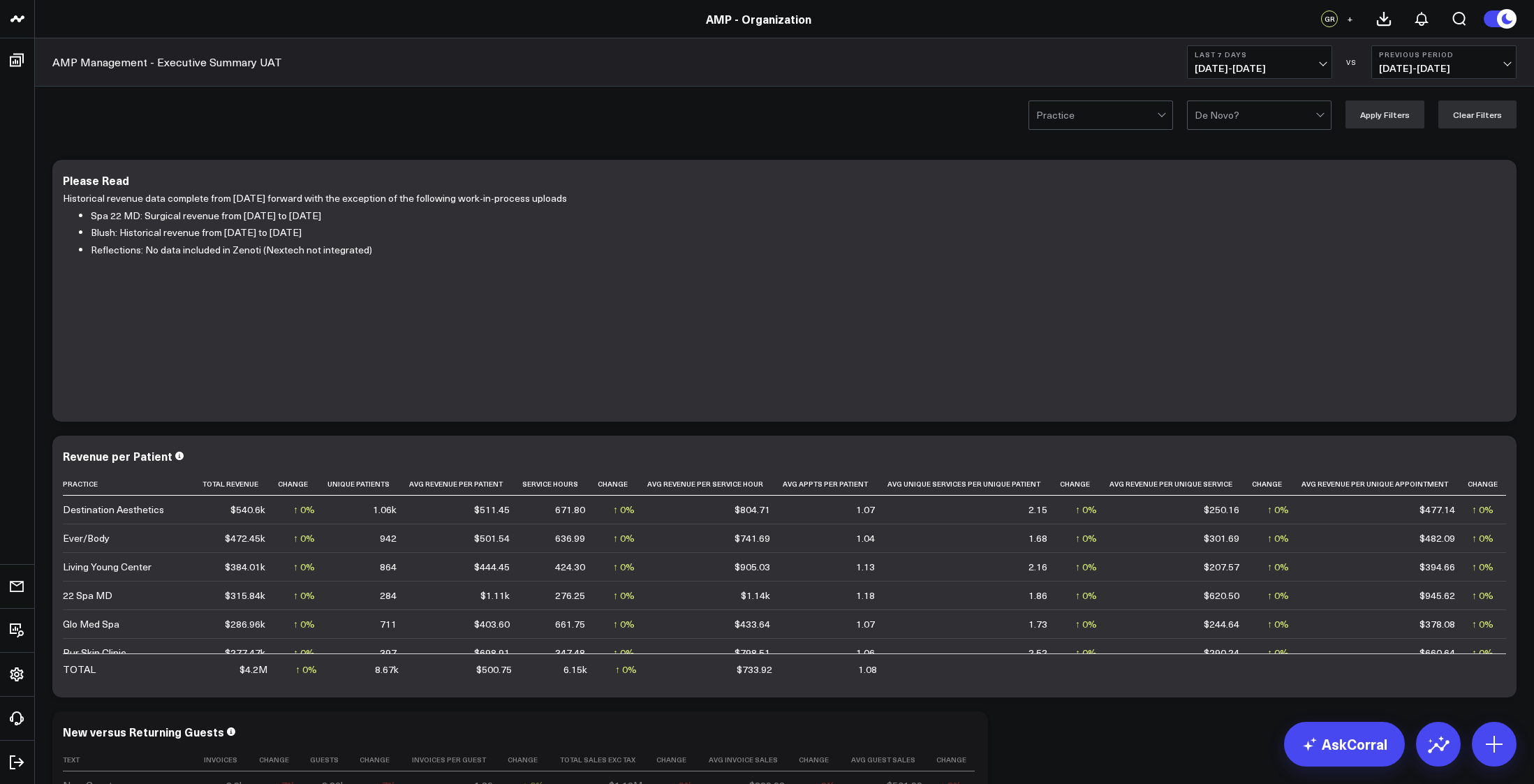
click at [1325, 57] on button "Last 7 Days [DATE] - [DATE]" at bounding box center [1260, 62] width 145 height 33
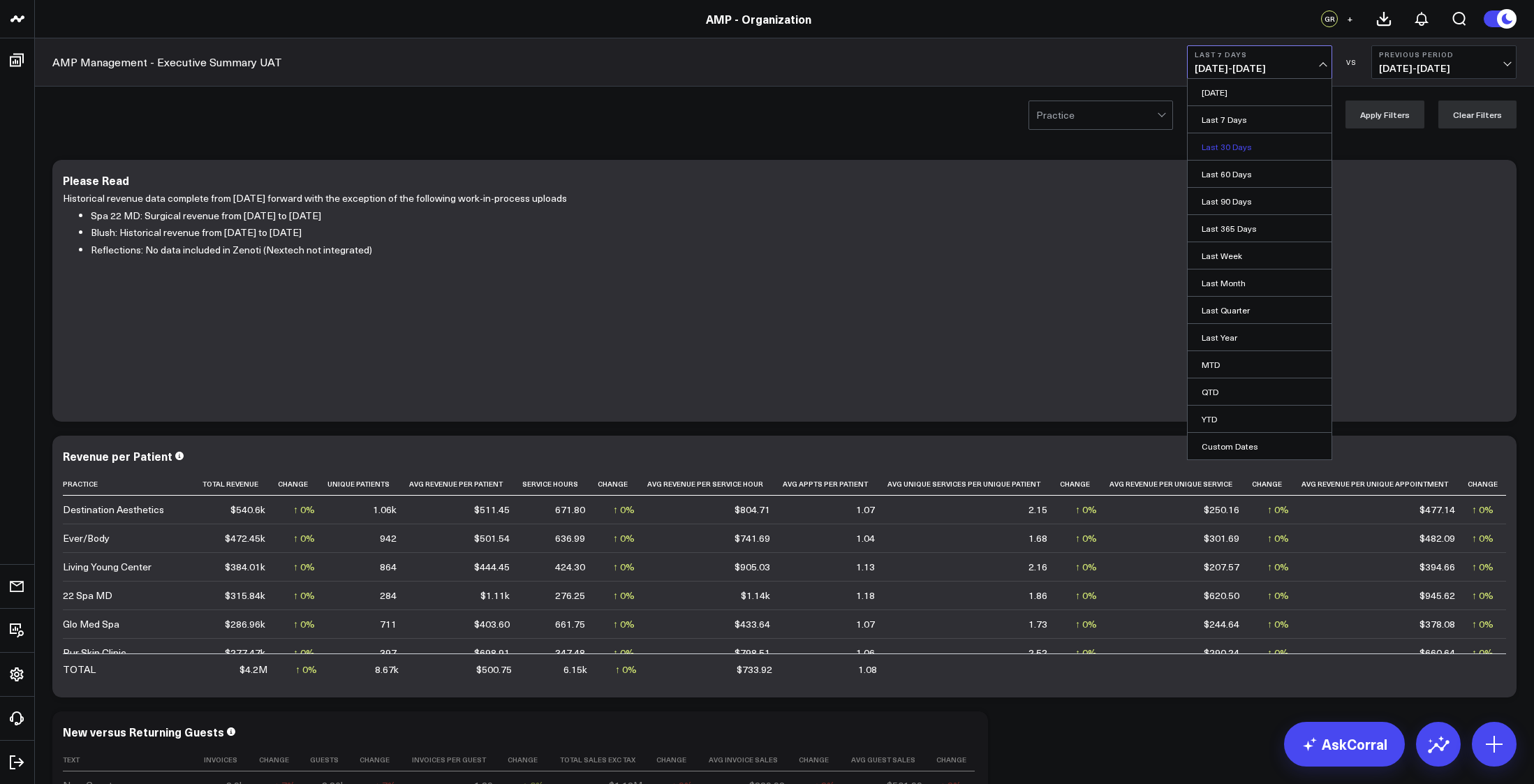
click at [1239, 142] on link "Last 30 Days" at bounding box center [1260, 147] width 144 height 26
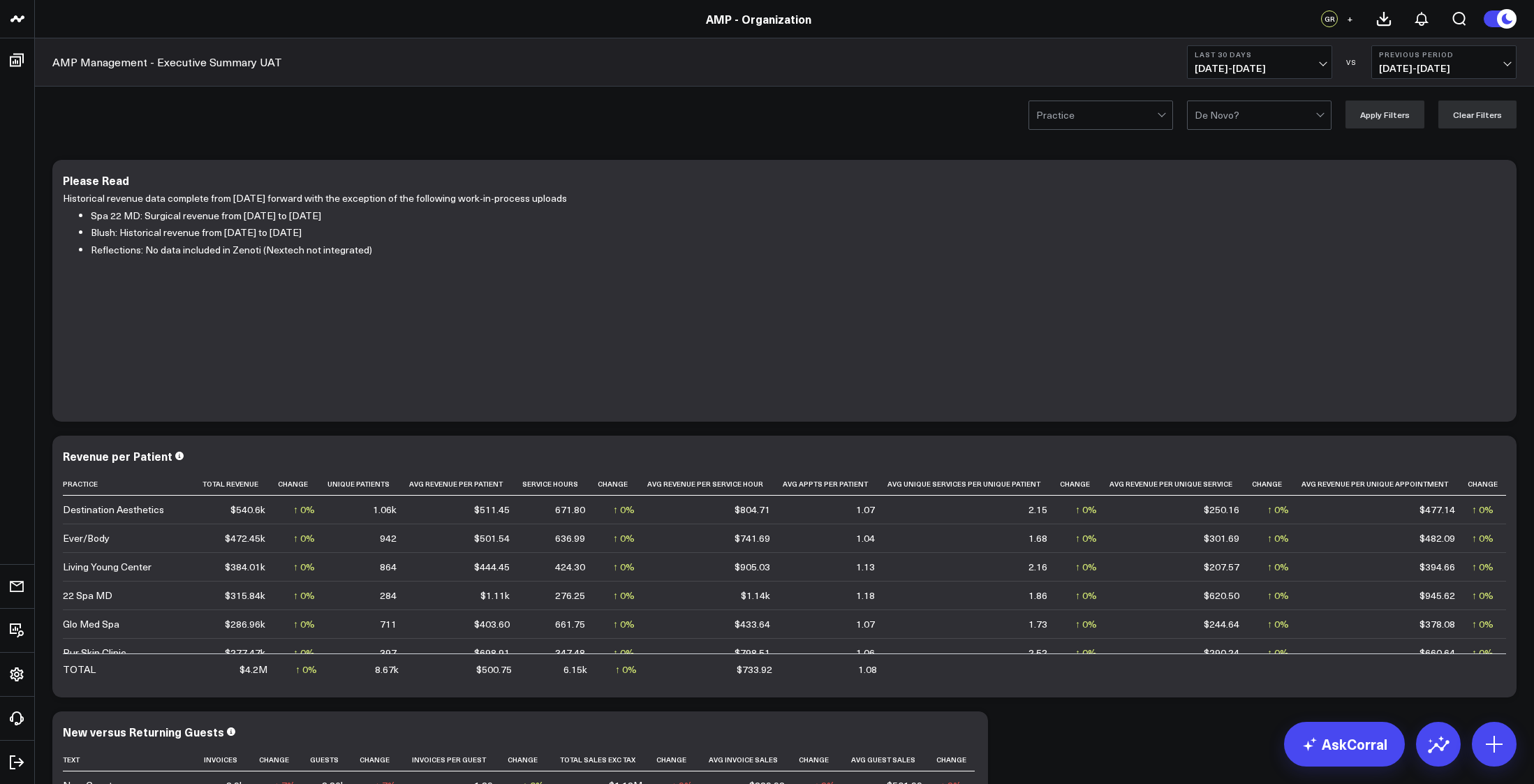
click at [1326, 64] on button "Last 30 Days [DATE] - [DATE]" at bounding box center [1260, 62] width 145 height 33
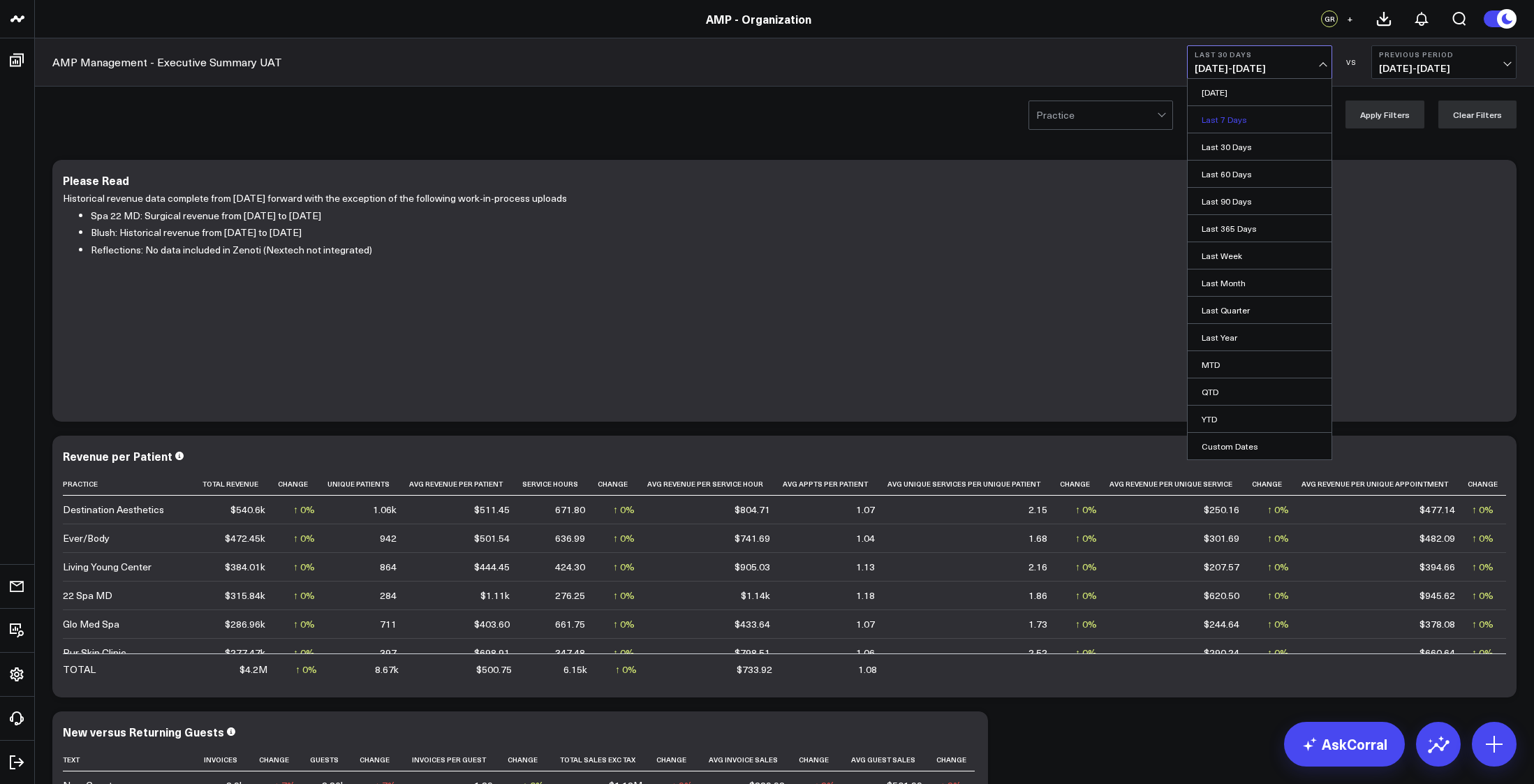
click at [1228, 122] on link "Last 7 Days" at bounding box center [1260, 119] width 144 height 26
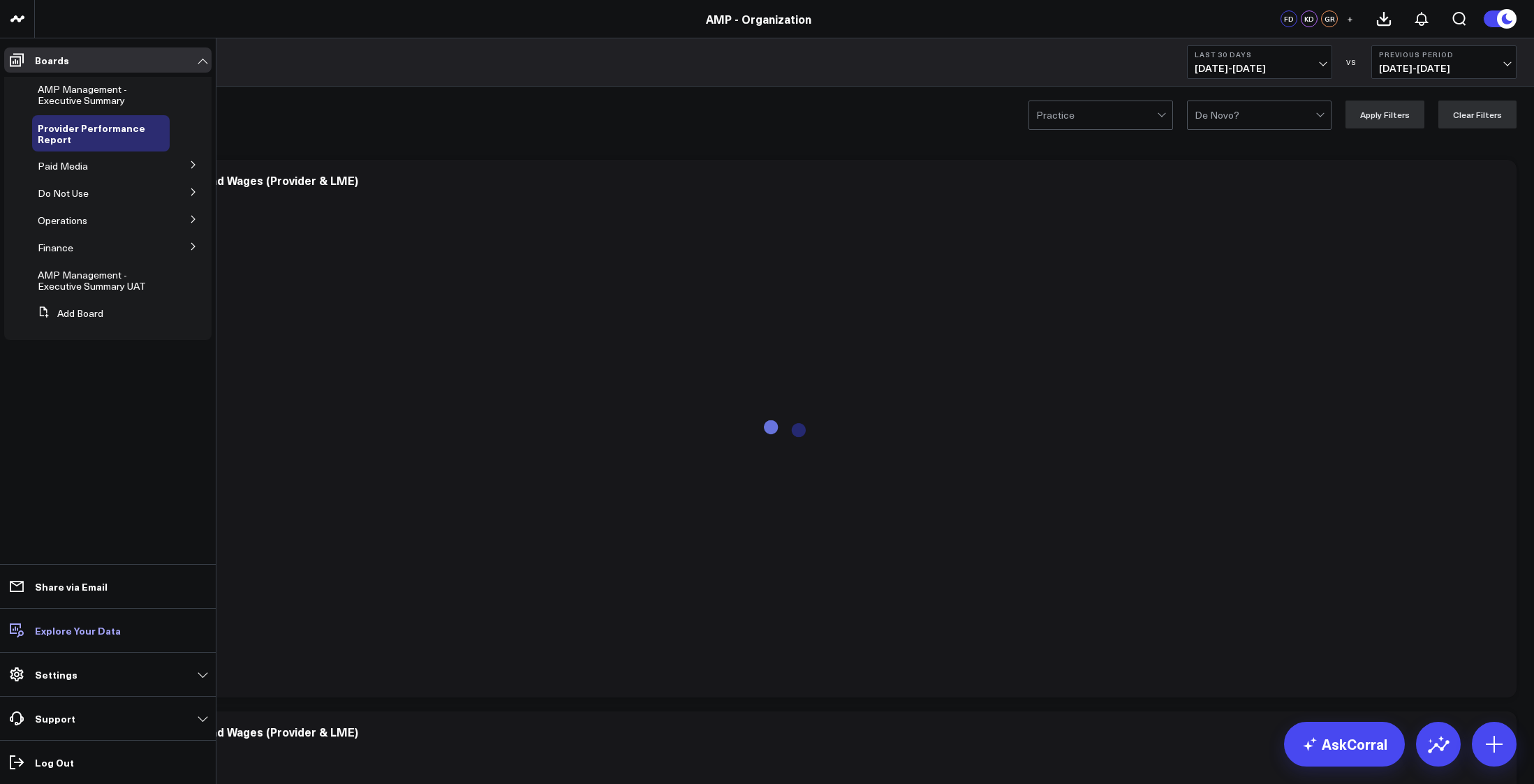
click at [63, 626] on p "Explore Your Data" at bounding box center [78, 631] width 86 height 11
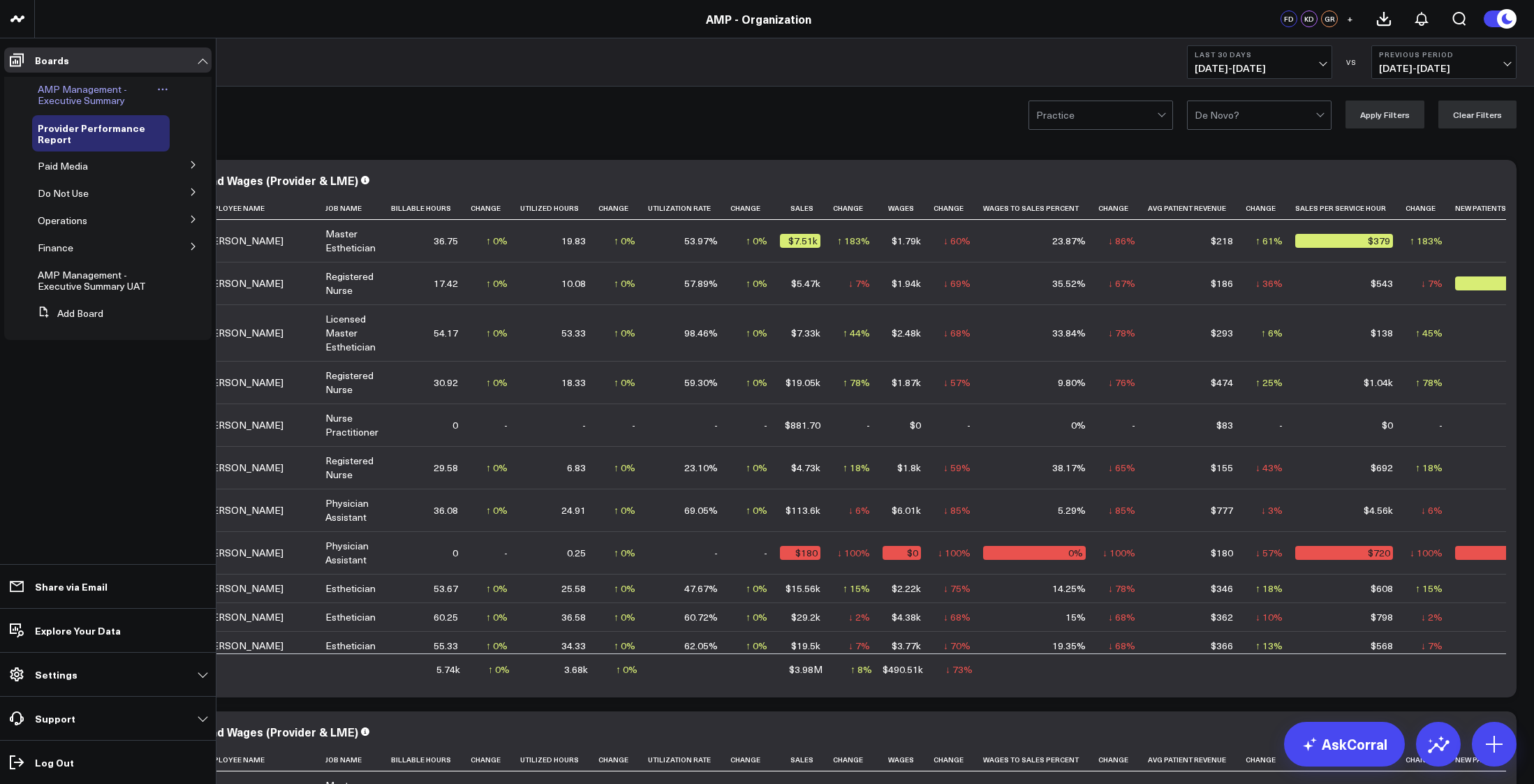
click at [68, 95] on span "AMP Management - Executive Summary" at bounding box center [82, 94] width 89 height 24
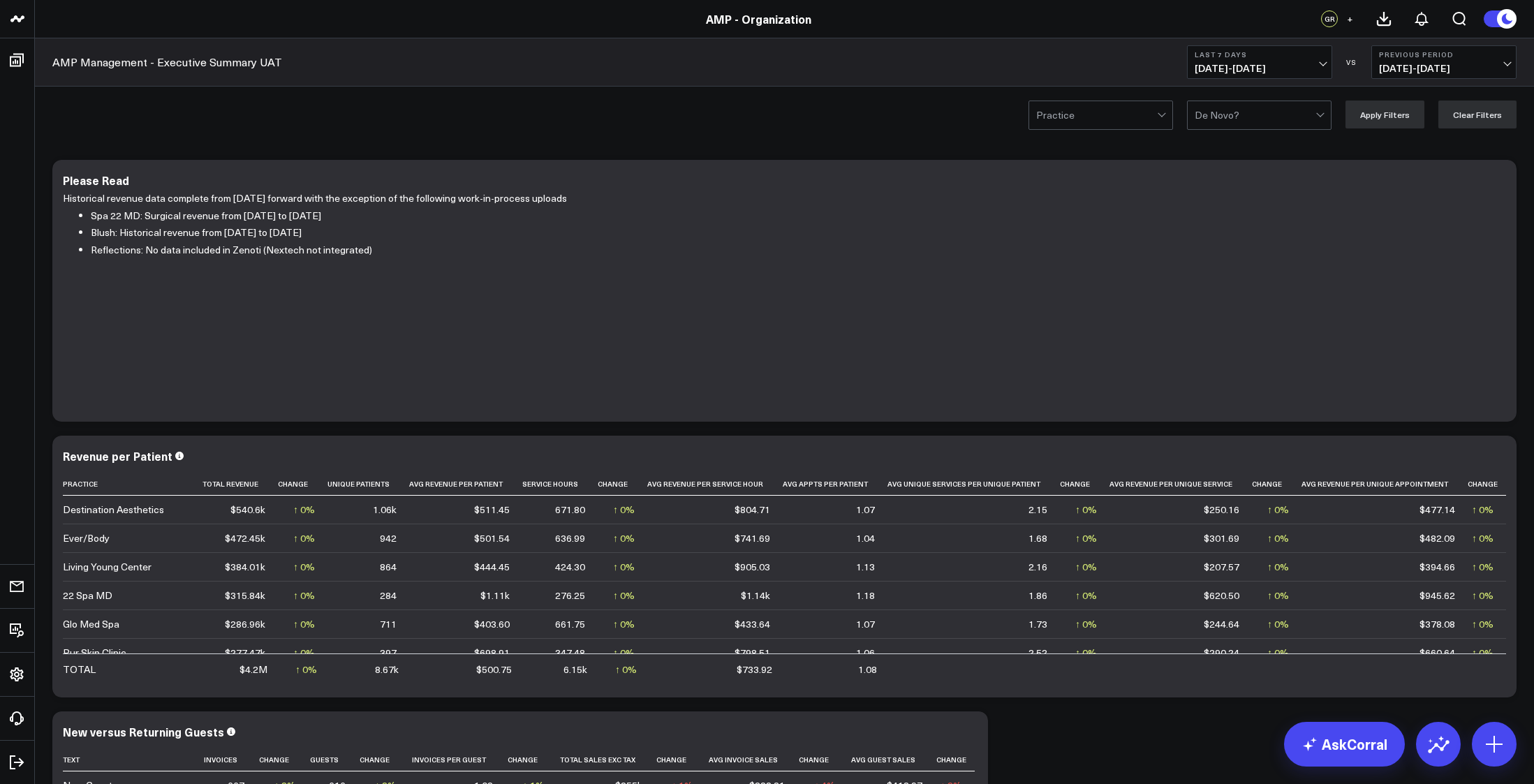
click at [1325, 59] on button "Last 7 Days [DATE] - [DATE]" at bounding box center [1260, 62] width 145 height 33
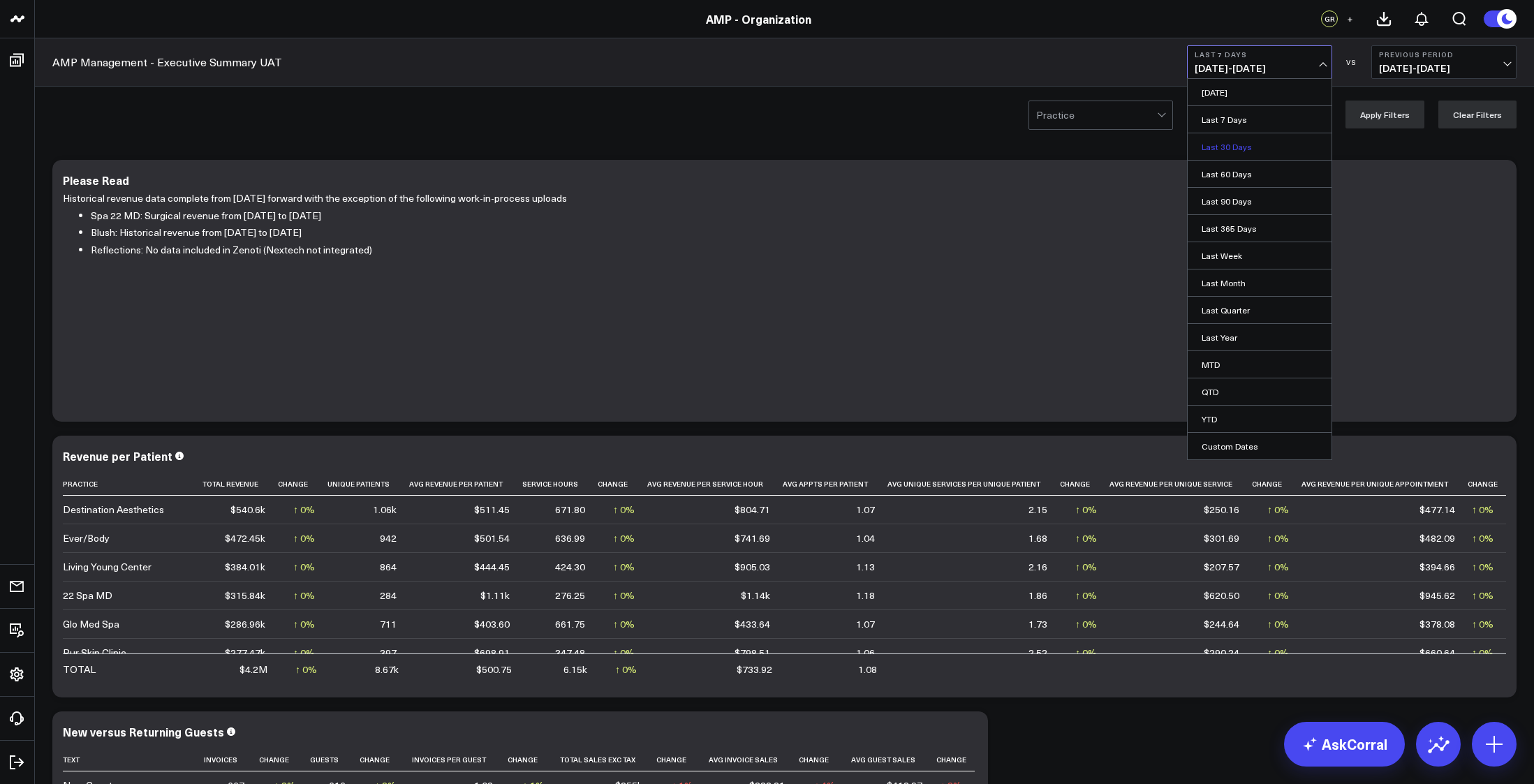
click at [1227, 143] on link "Last 30 Days" at bounding box center [1260, 147] width 144 height 26
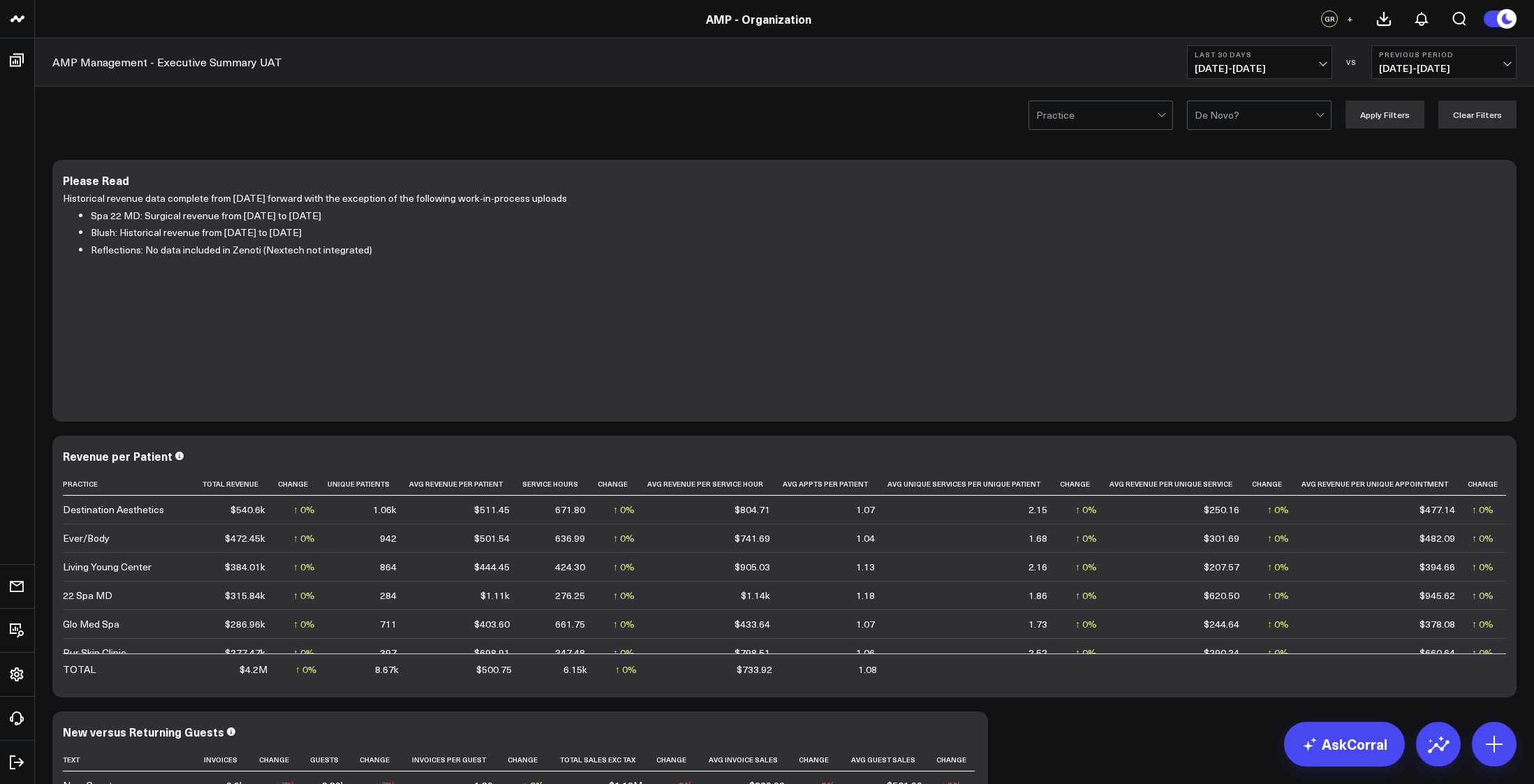
click at [1324, 67] on span "[DATE] - [DATE]" at bounding box center [1260, 68] width 130 height 11
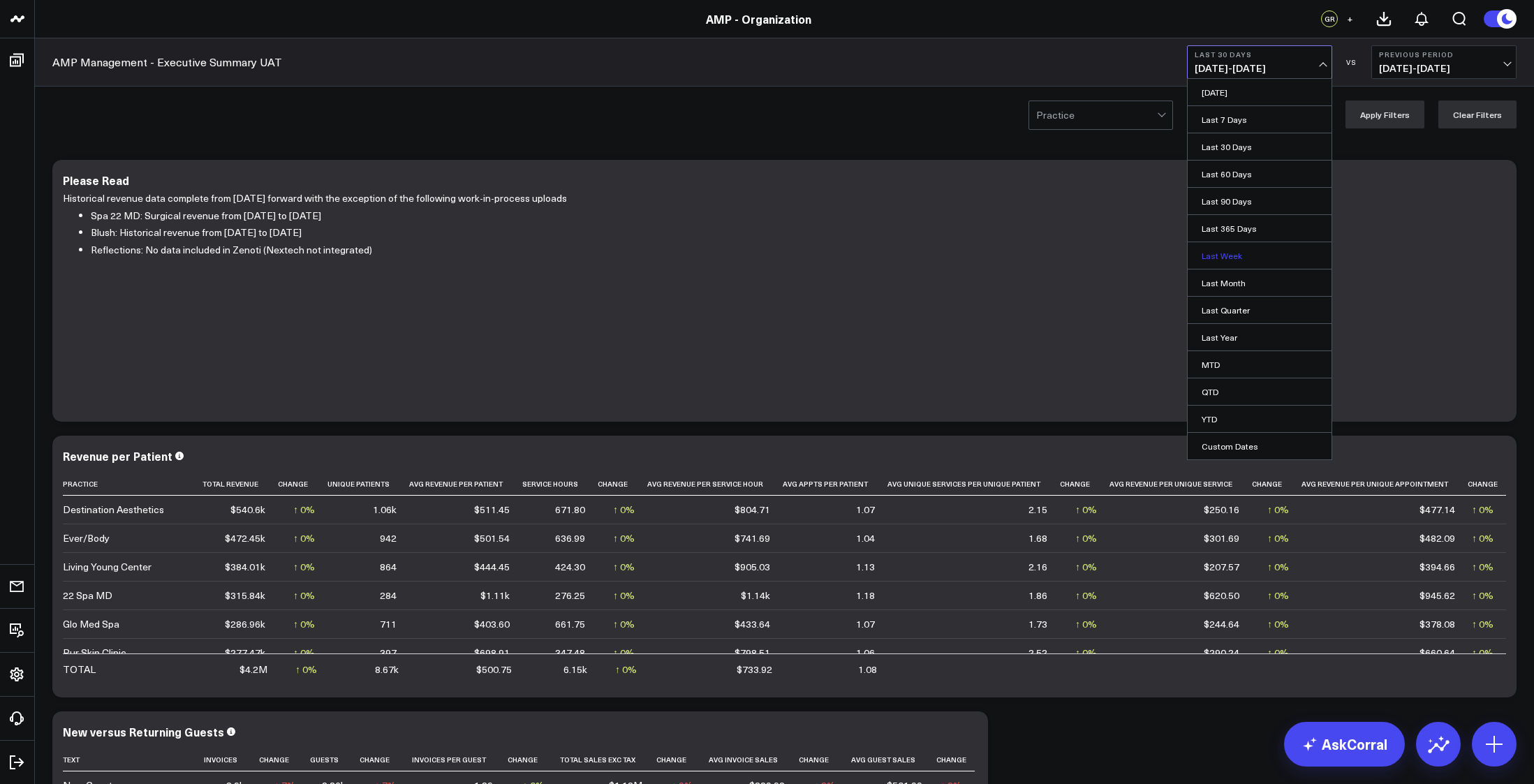
click at [1226, 252] on link "Last Week" at bounding box center [1260, 255] width 144 height 26
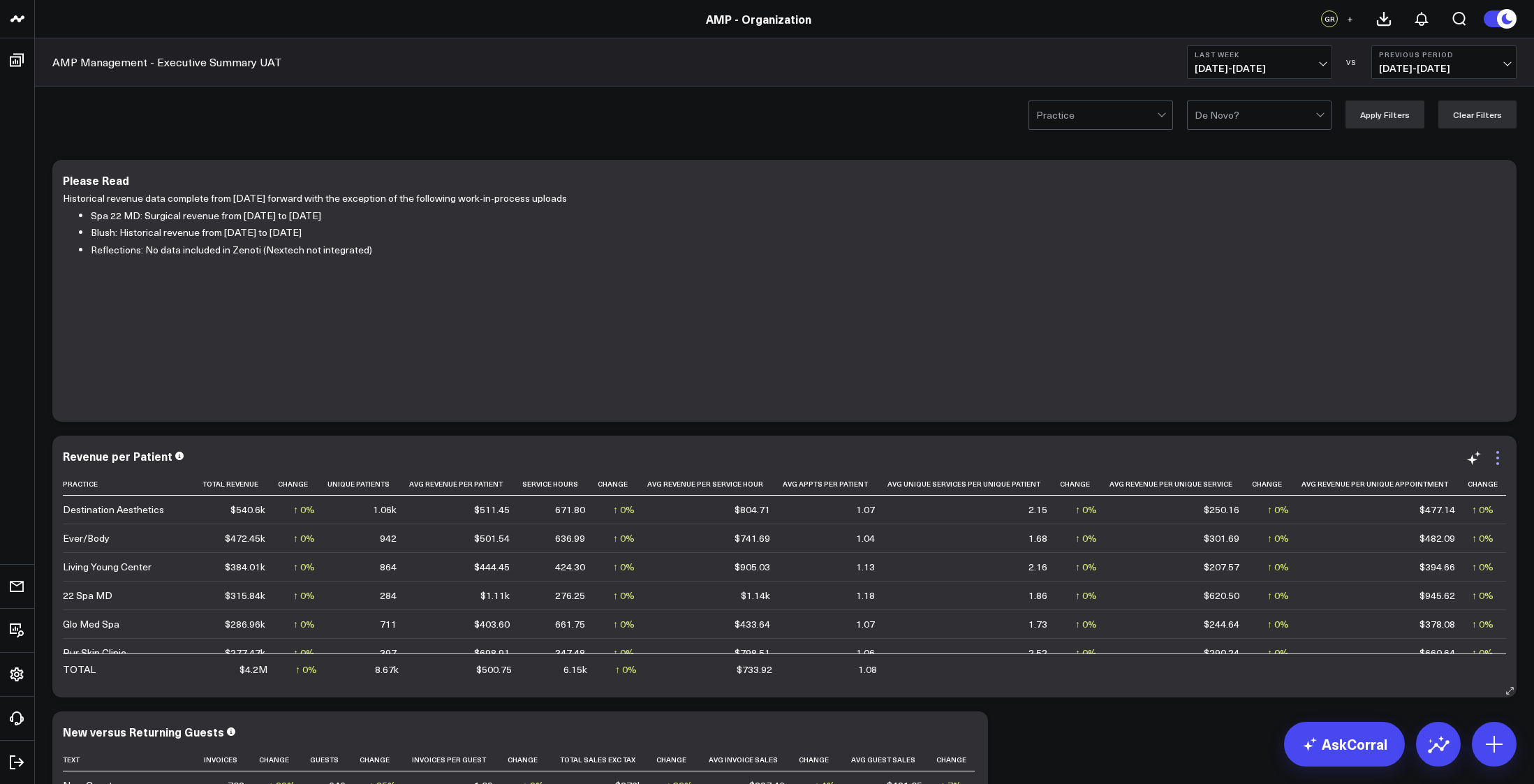
click at [1501, 460] on icon at bounding box center [1498, 458] width 17 height 17
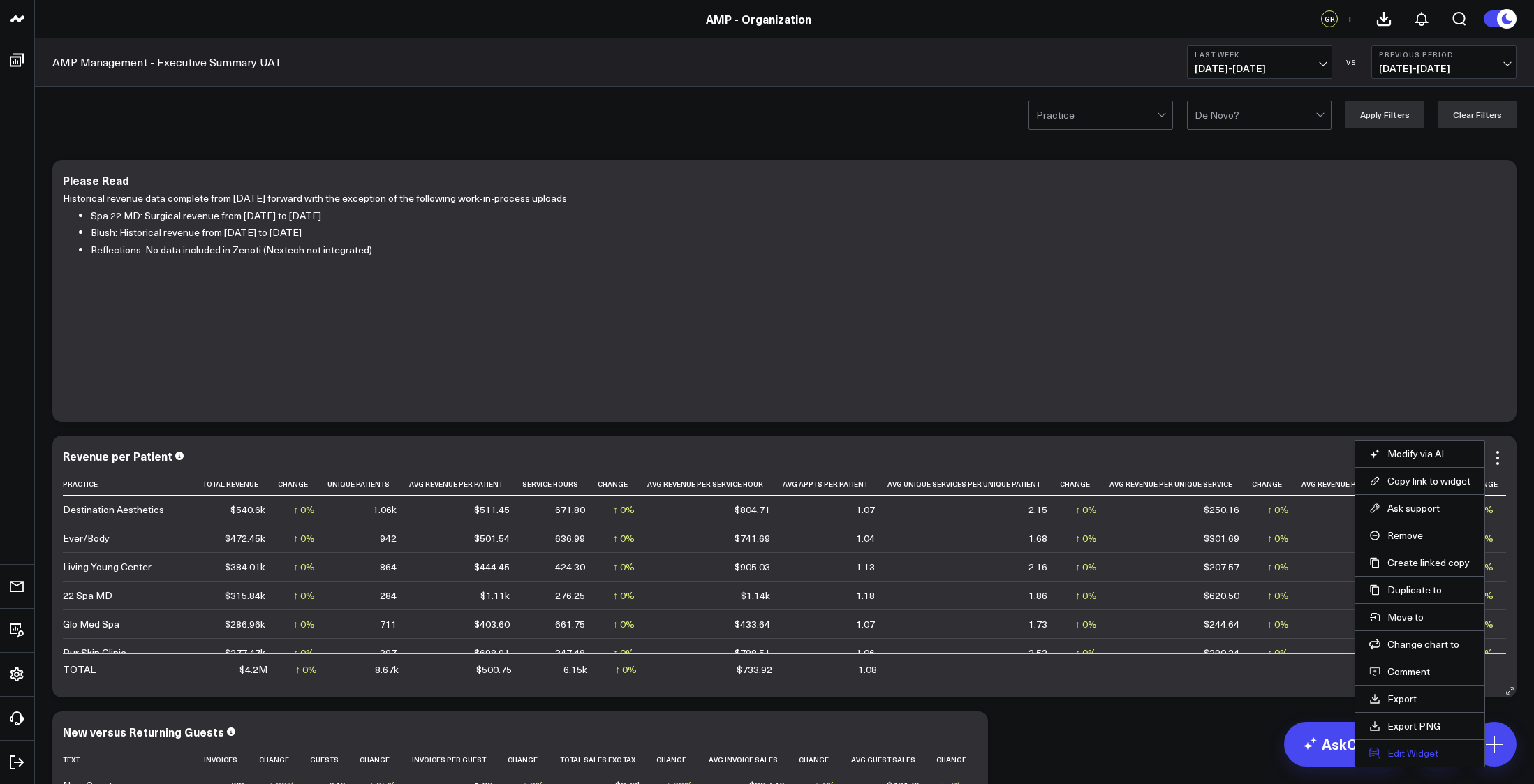
click at [1421, 755] on button "Edit Widget" at bounding box center [1420, 753] width 101 height 13
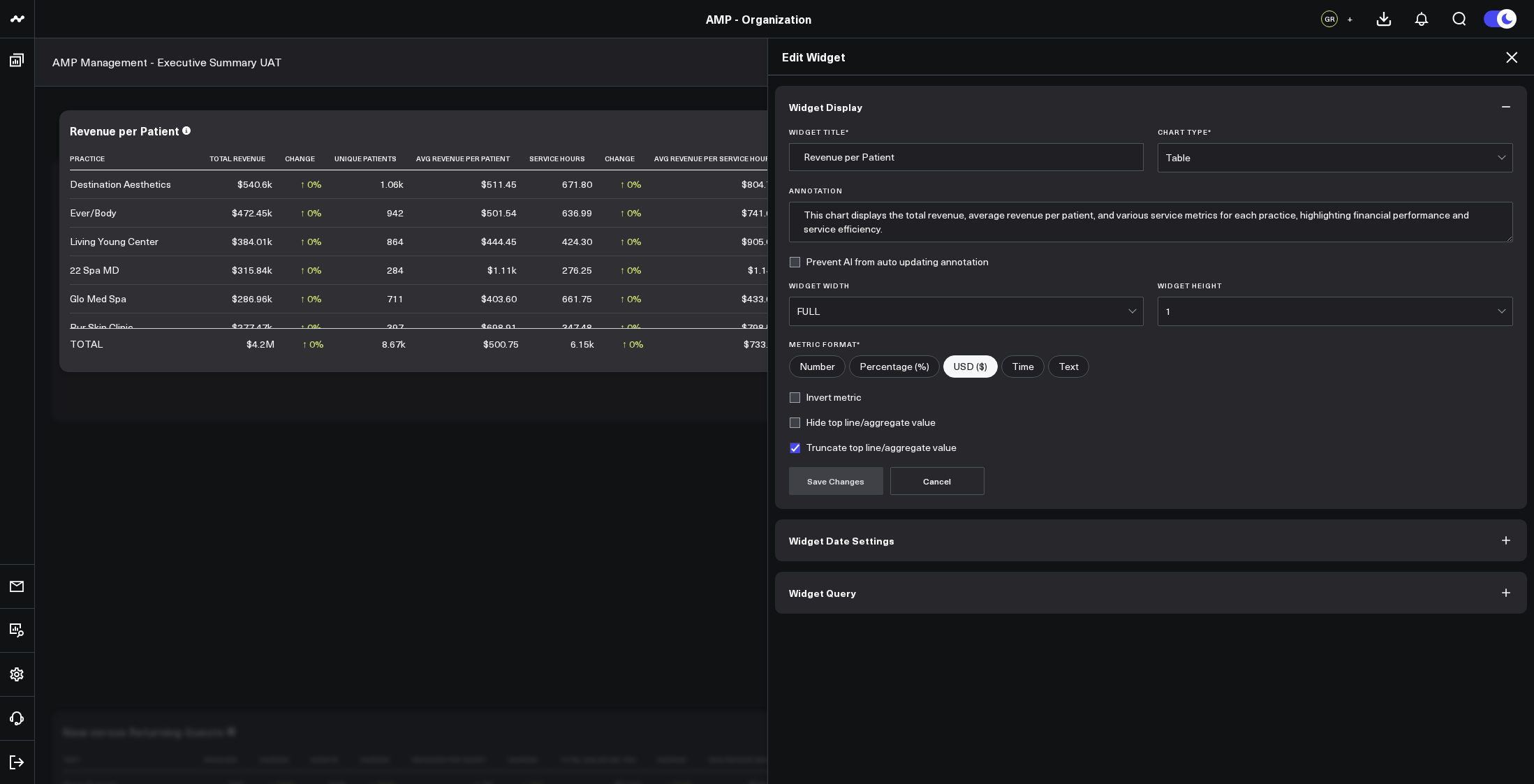
click at [979, 589] on button "Widget Query" at bounding box center [1151, 592] width 753 height 42
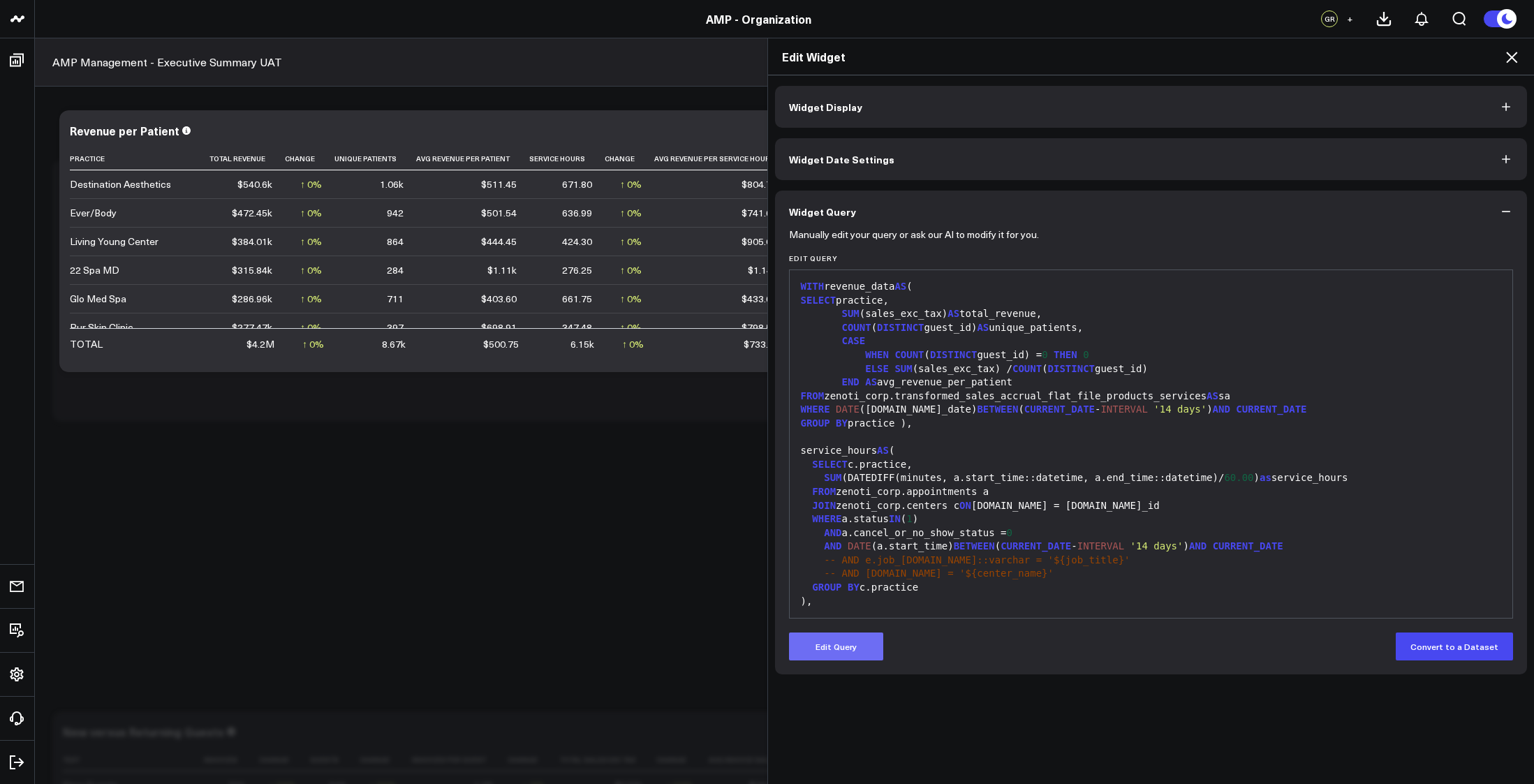
click at [815, 653] on button "Edit Query" at bounding box center [836, 647] width 94 height 28
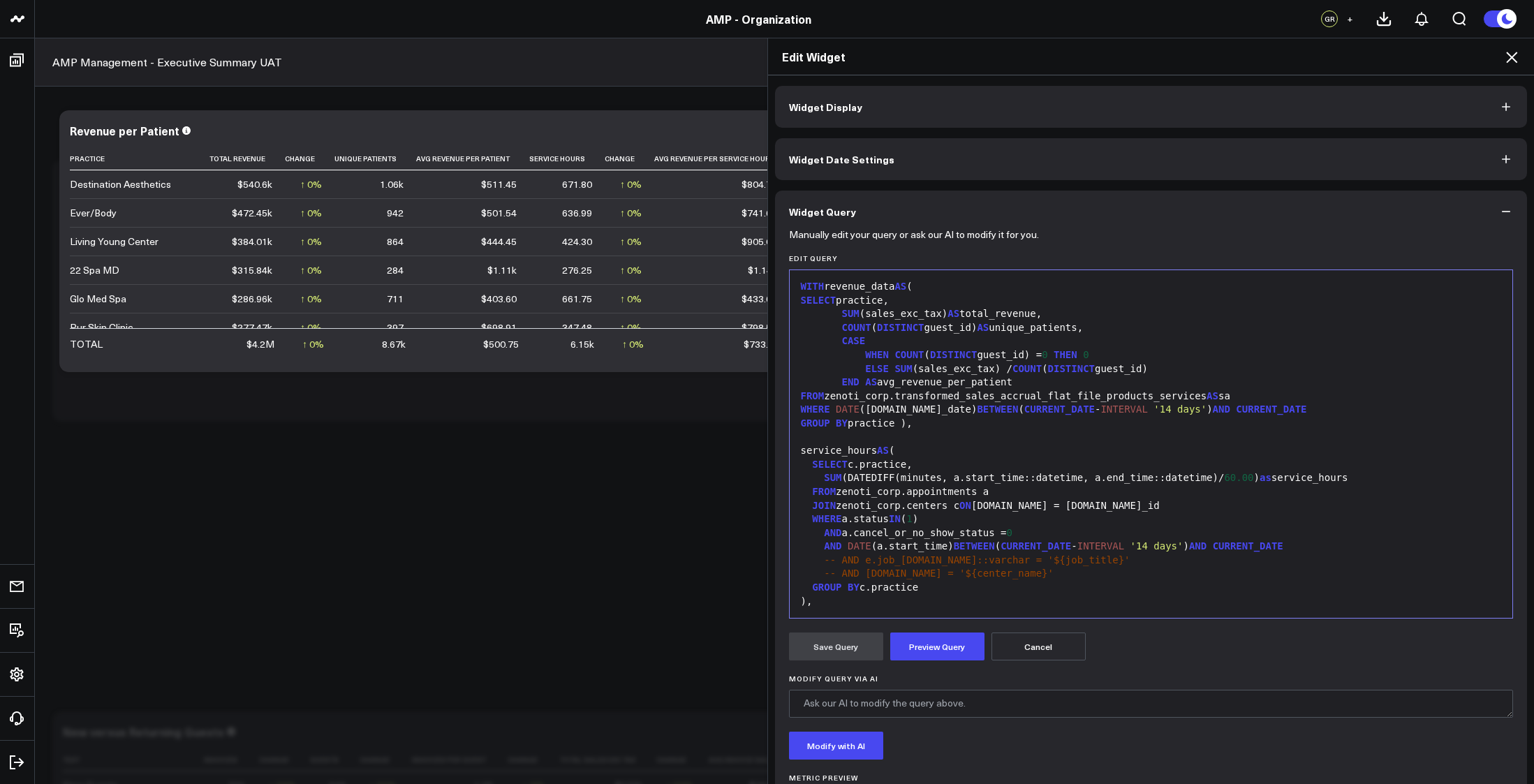
click at [1100, 409] on span "INTERVAL" at bounding box center [1124, 409] width 47 height 11
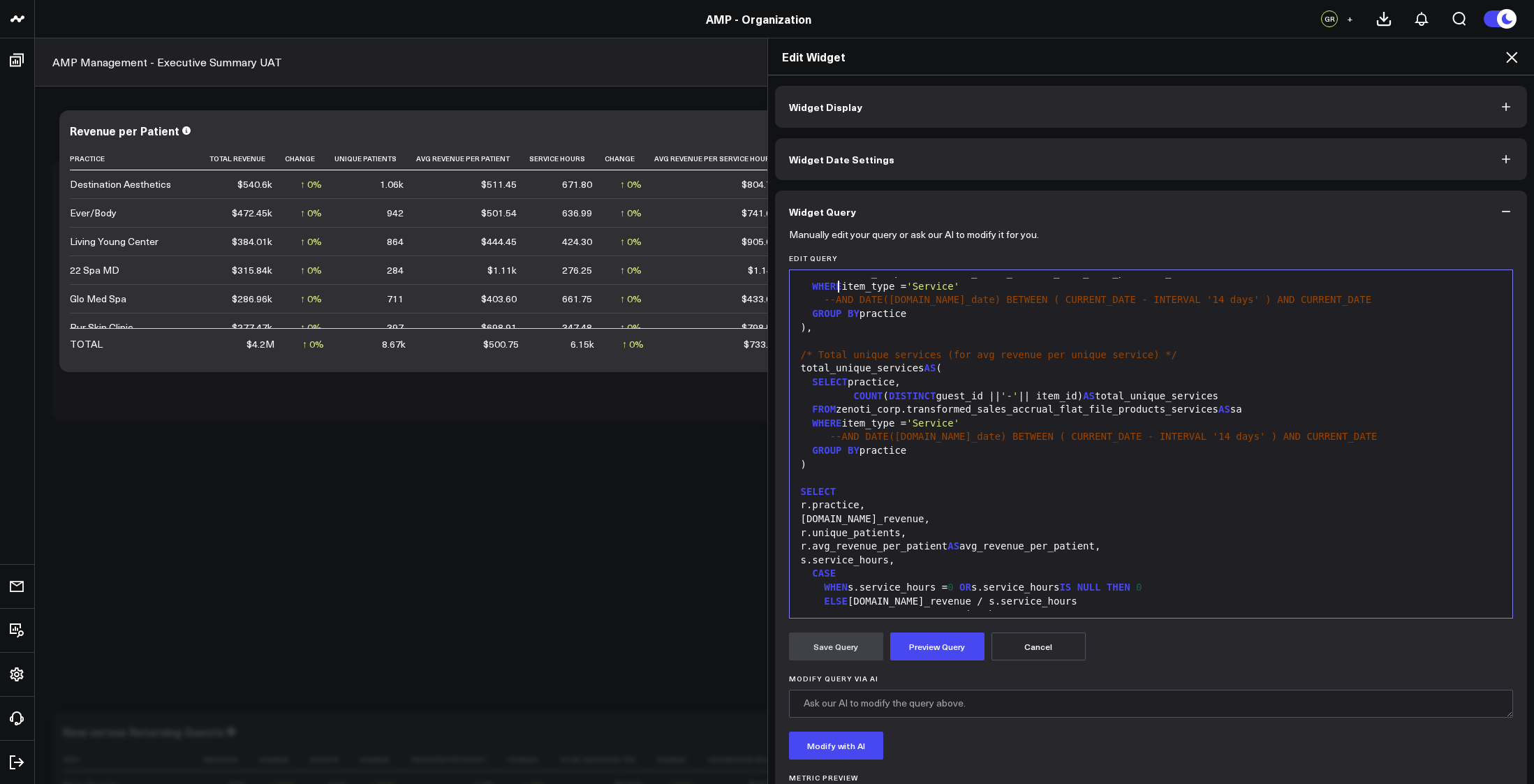
scroll to position [1026, 0]
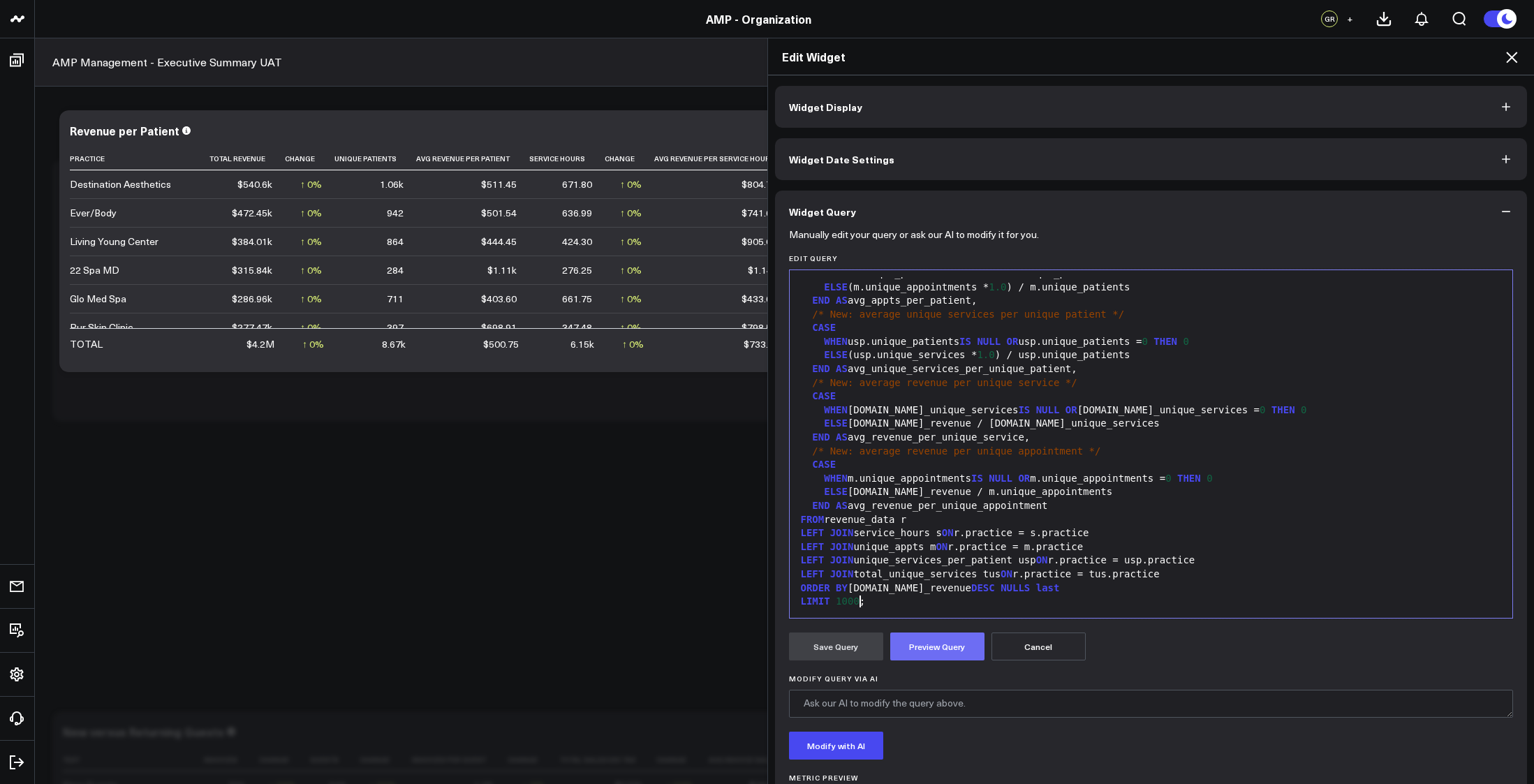
click at [935, 654] on button "Preview Query" at bounding box center [937, 647] width 94 height 28
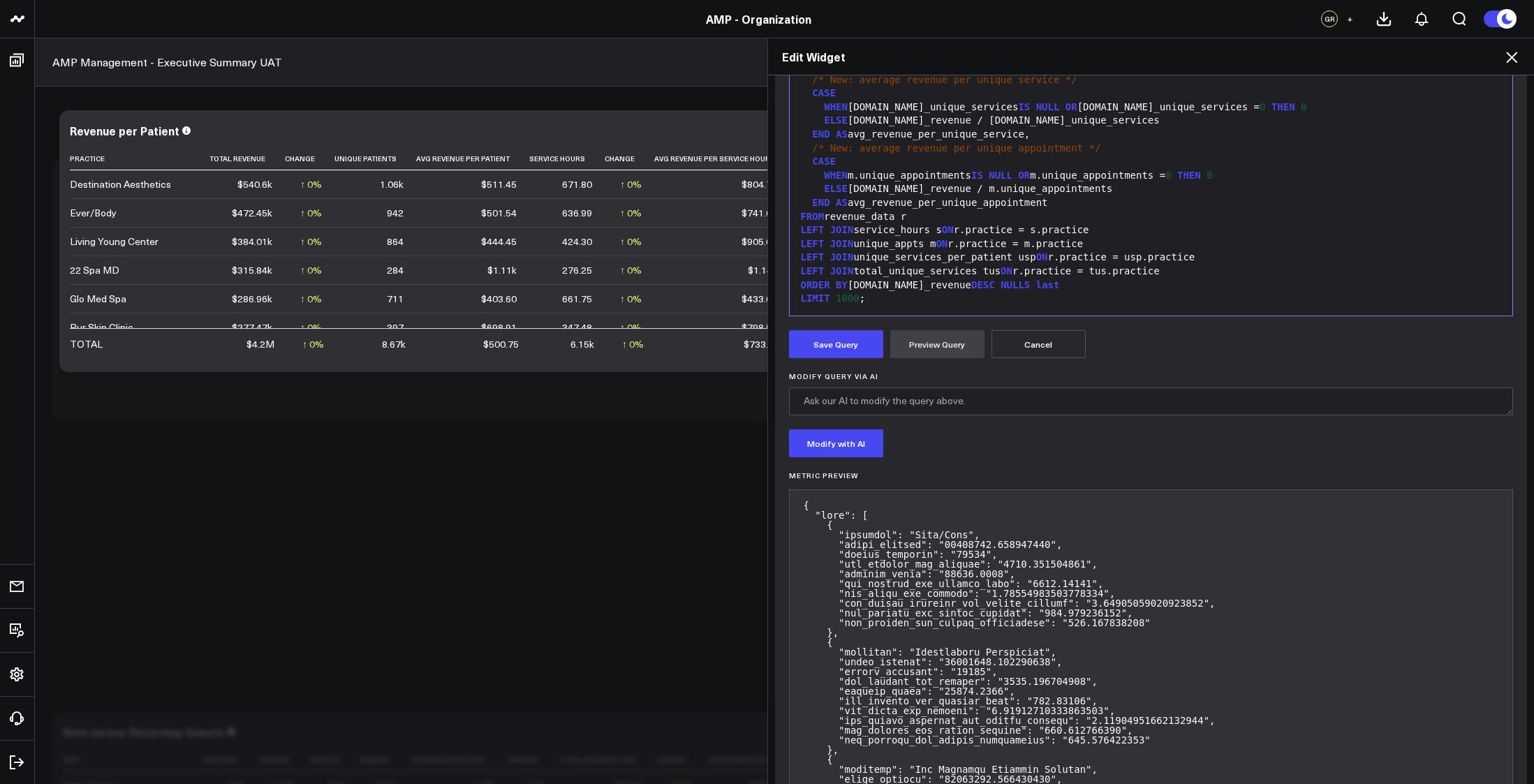
scroll to position [396, 0]
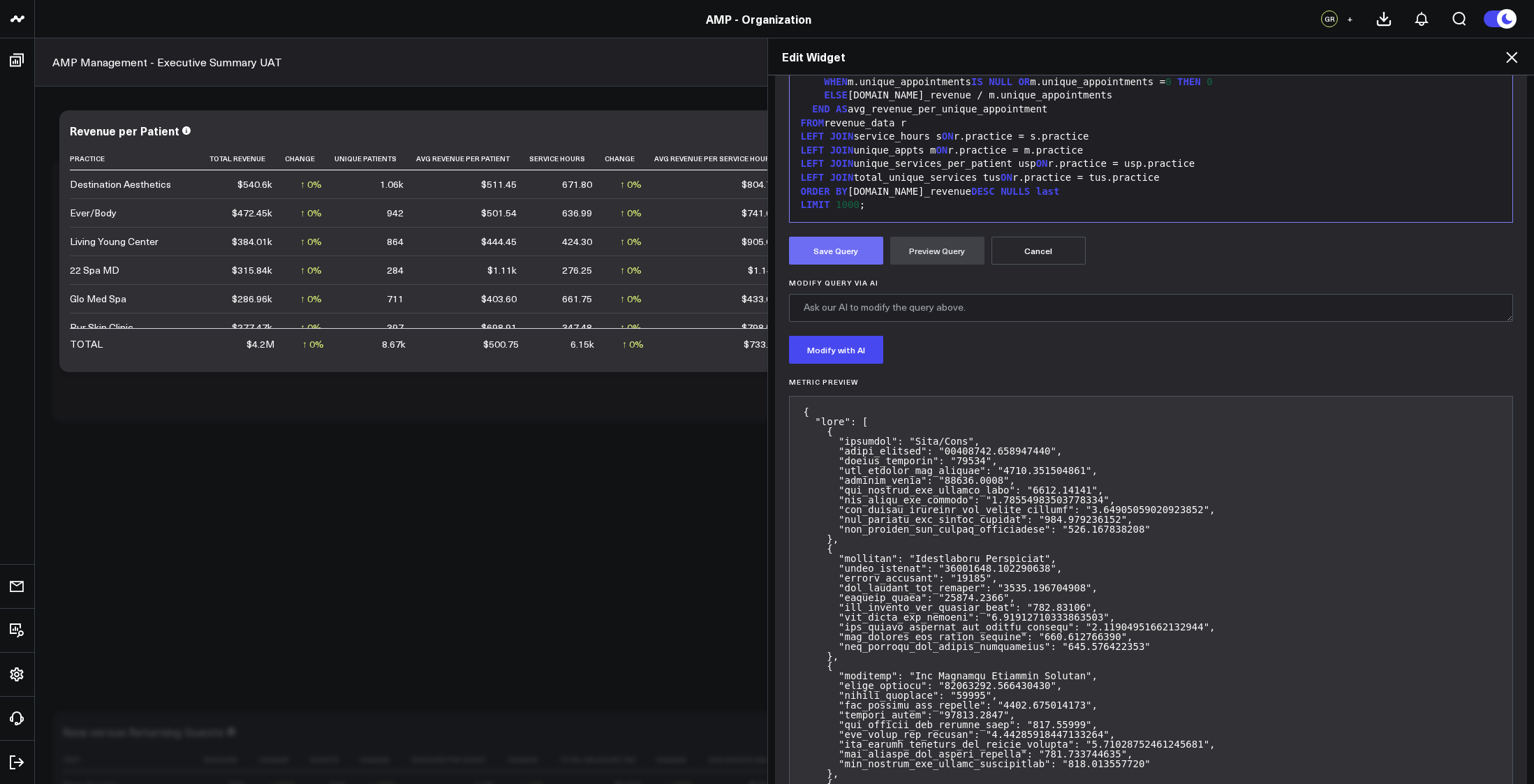
click at [836, 255] on button "Save Query" at bounding box center [836, 250] width 94 height 28
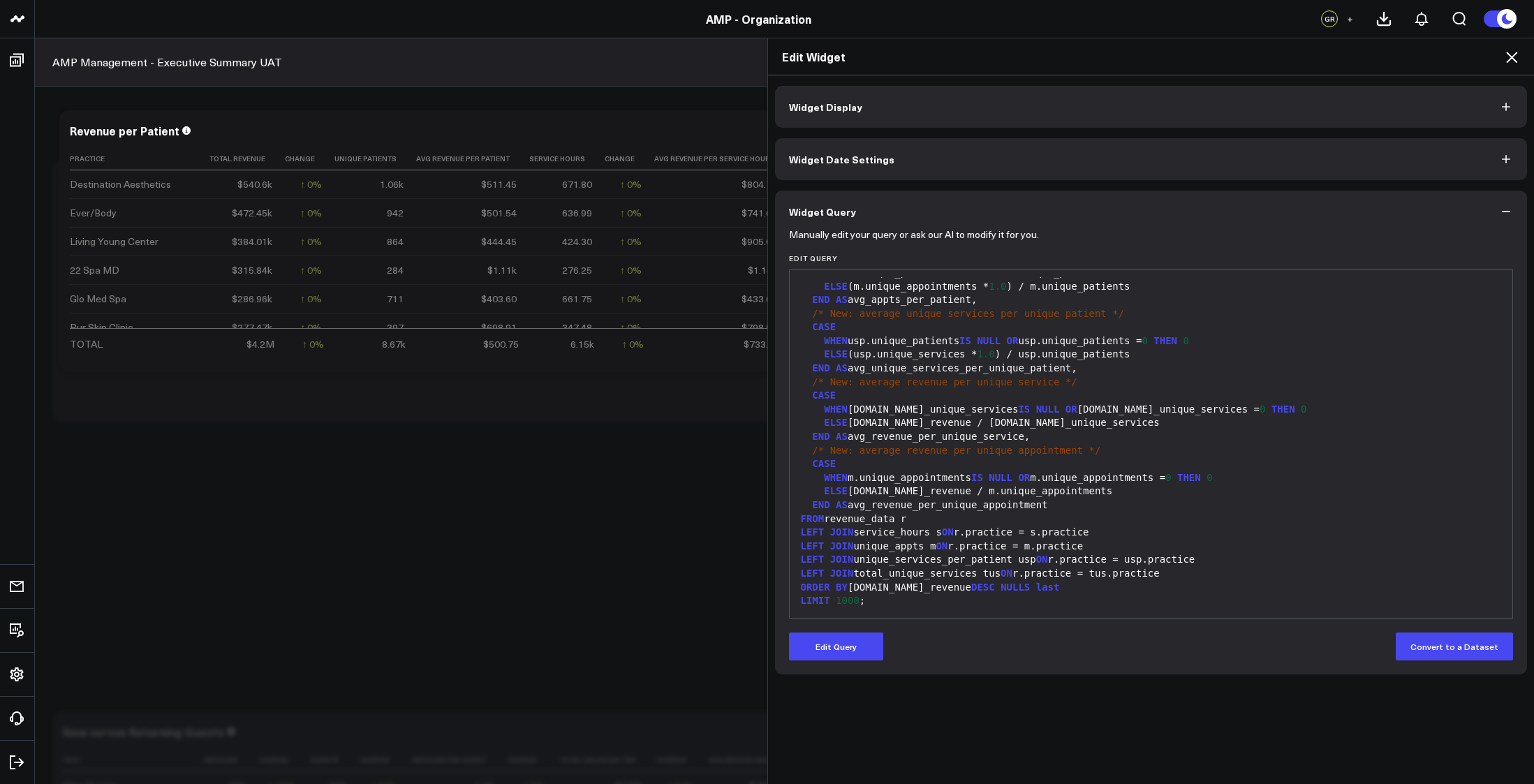
scroll to position [0, 0]
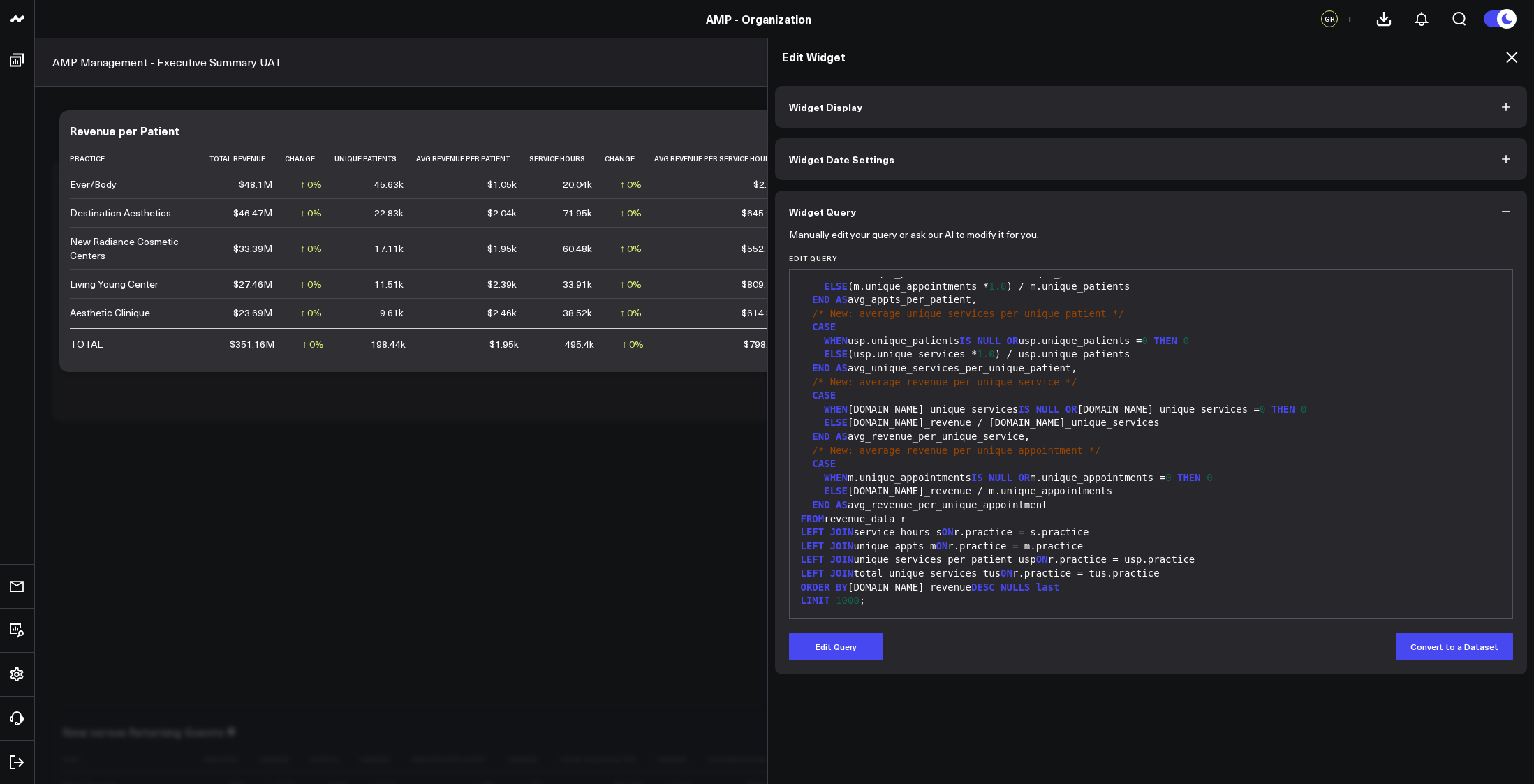
click at [1517, 56] on icon at bounding box center [1512, 57] width 17 height 17
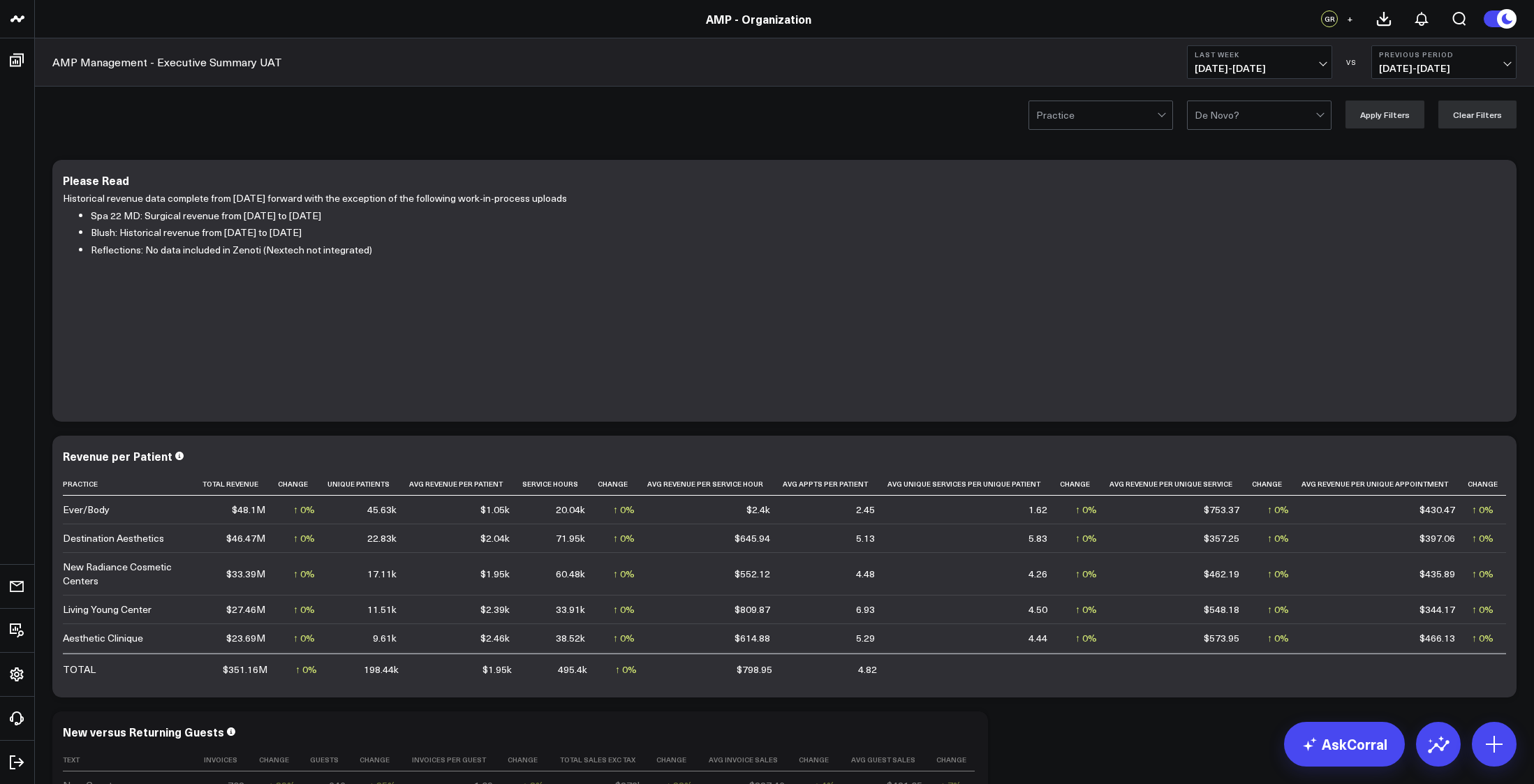
click at [1328, 53] on button "Last Week [DATE] - [DATE]" at bounding box center [1260, 62] width 145 height 33
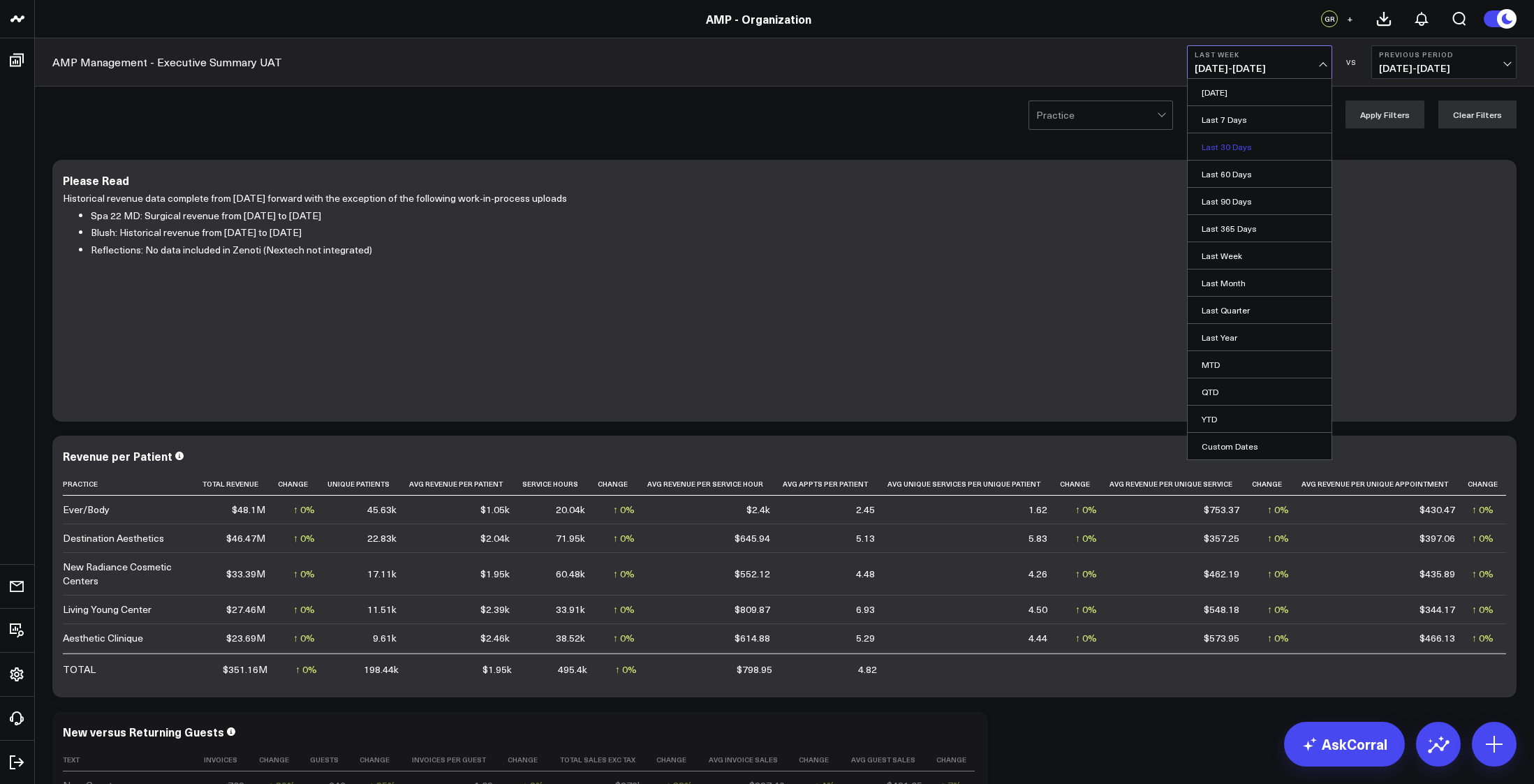
click at [1220, 143] on link "Last 30 Days" at bounding box center [1260, 147] width 144 height 26
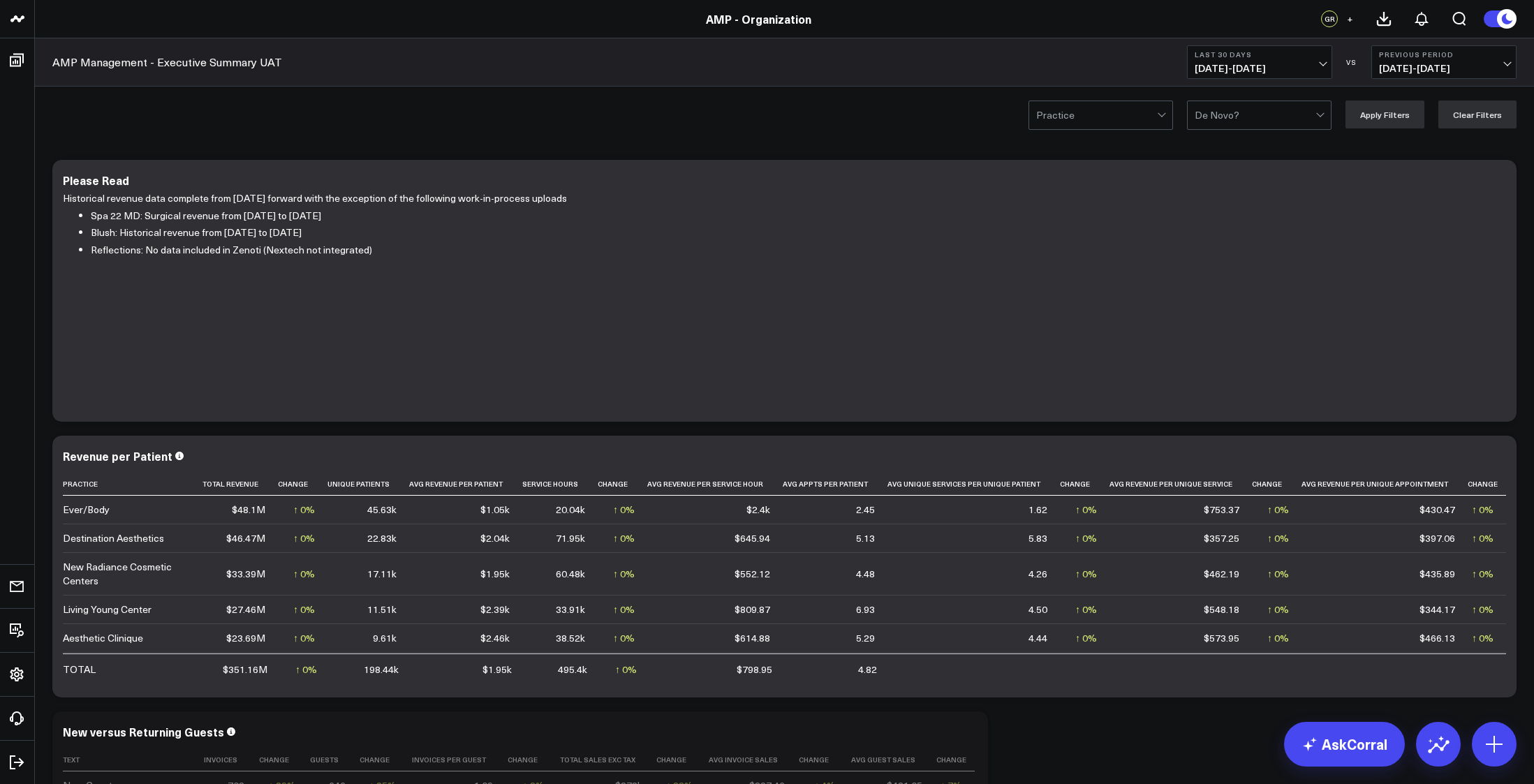
click at [1325, 59] on button "Last 30 Days [DATE] - [DATE]" at bounding box center [1260, 62] width 145 height 33
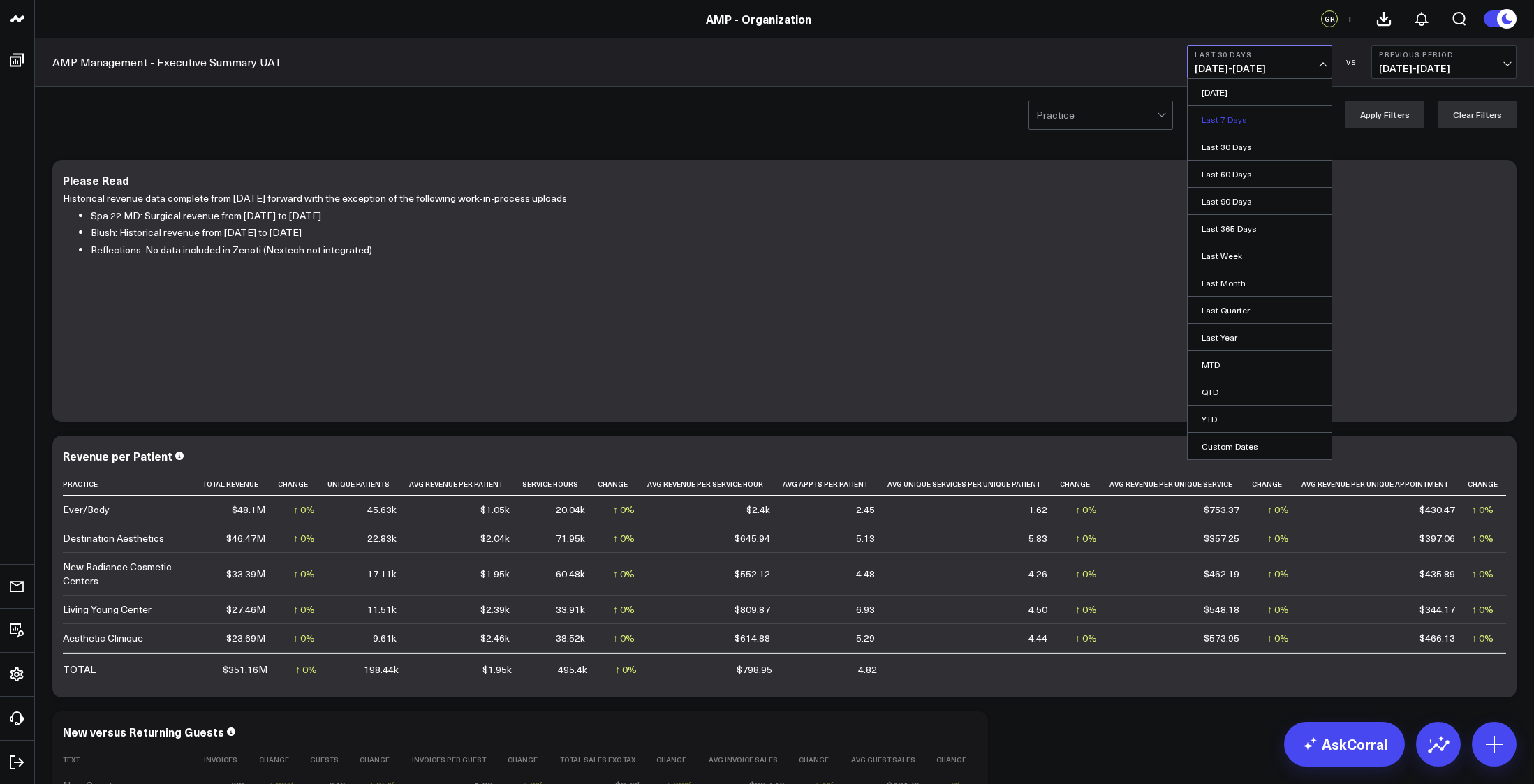
click at [1233, 119] on link "Last 7 Days" at bounding box center [1260, 119] width 144 height 26
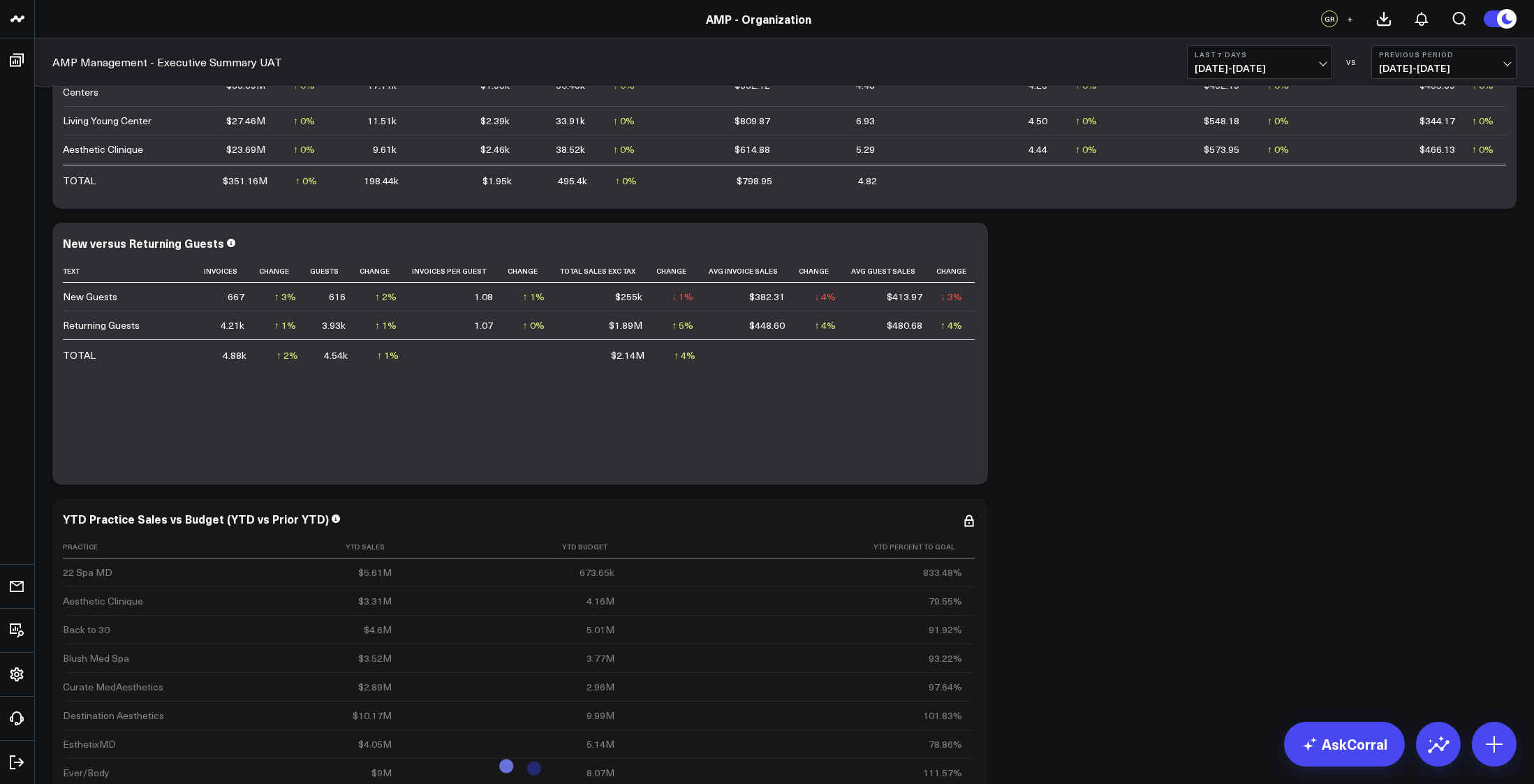
scroll to position [512, 0]
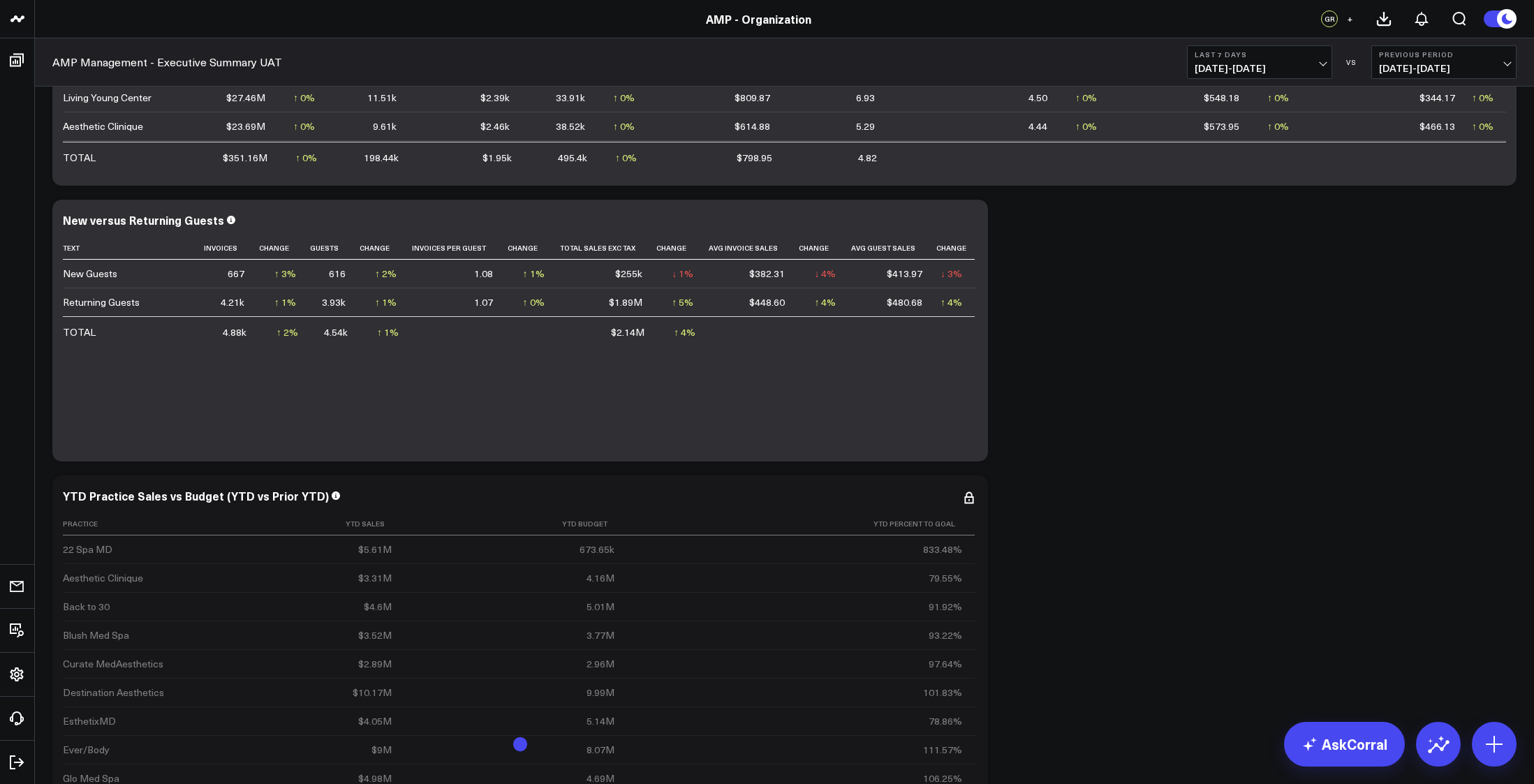
click at [1325, 63] on span "[DATE] - [DATE]" at bounding box center [1260, 68] width 130 height 11
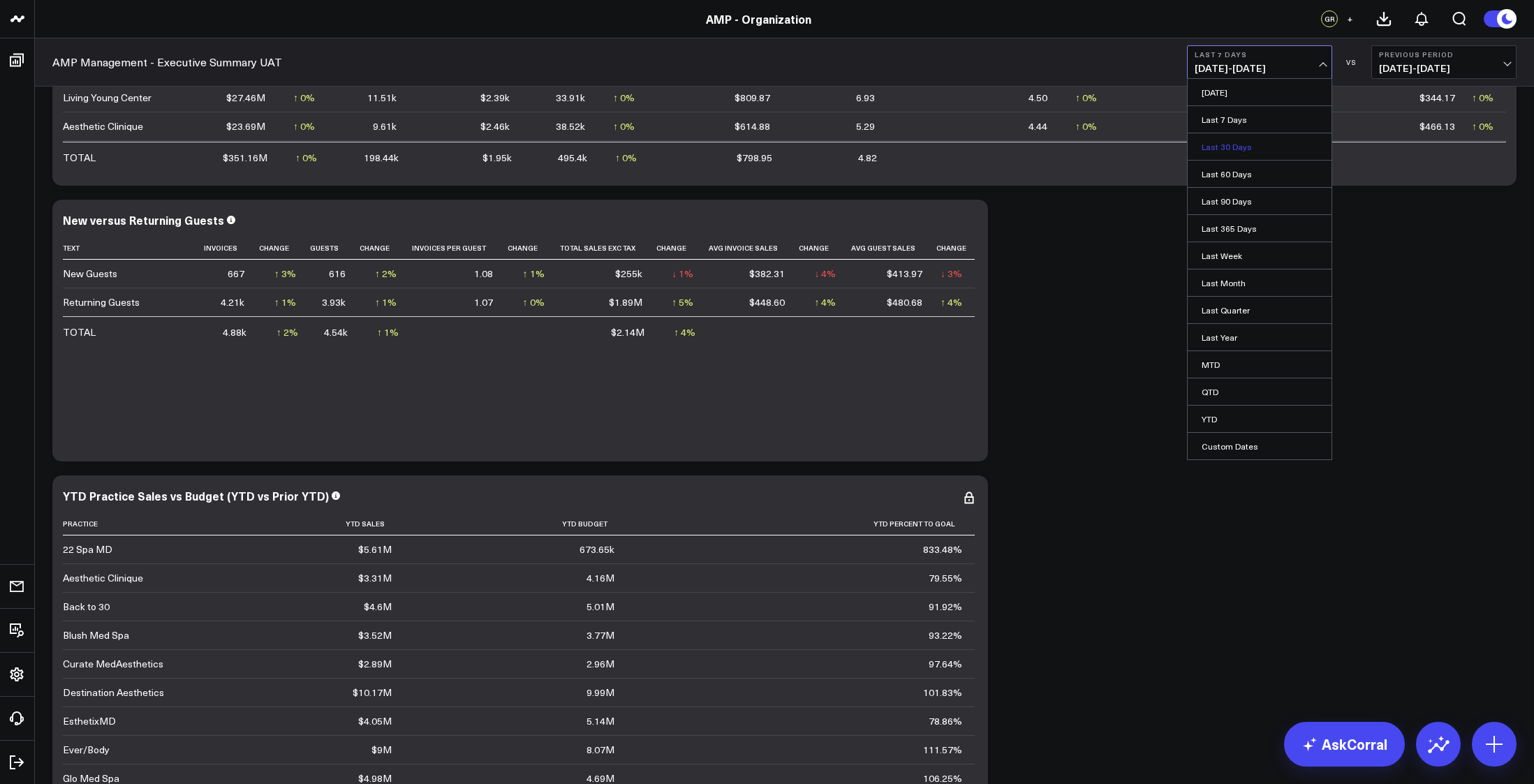
click at [1241, 145] on link "Last 30 Days" at bounding box center [1260, 147] width 144 height 26
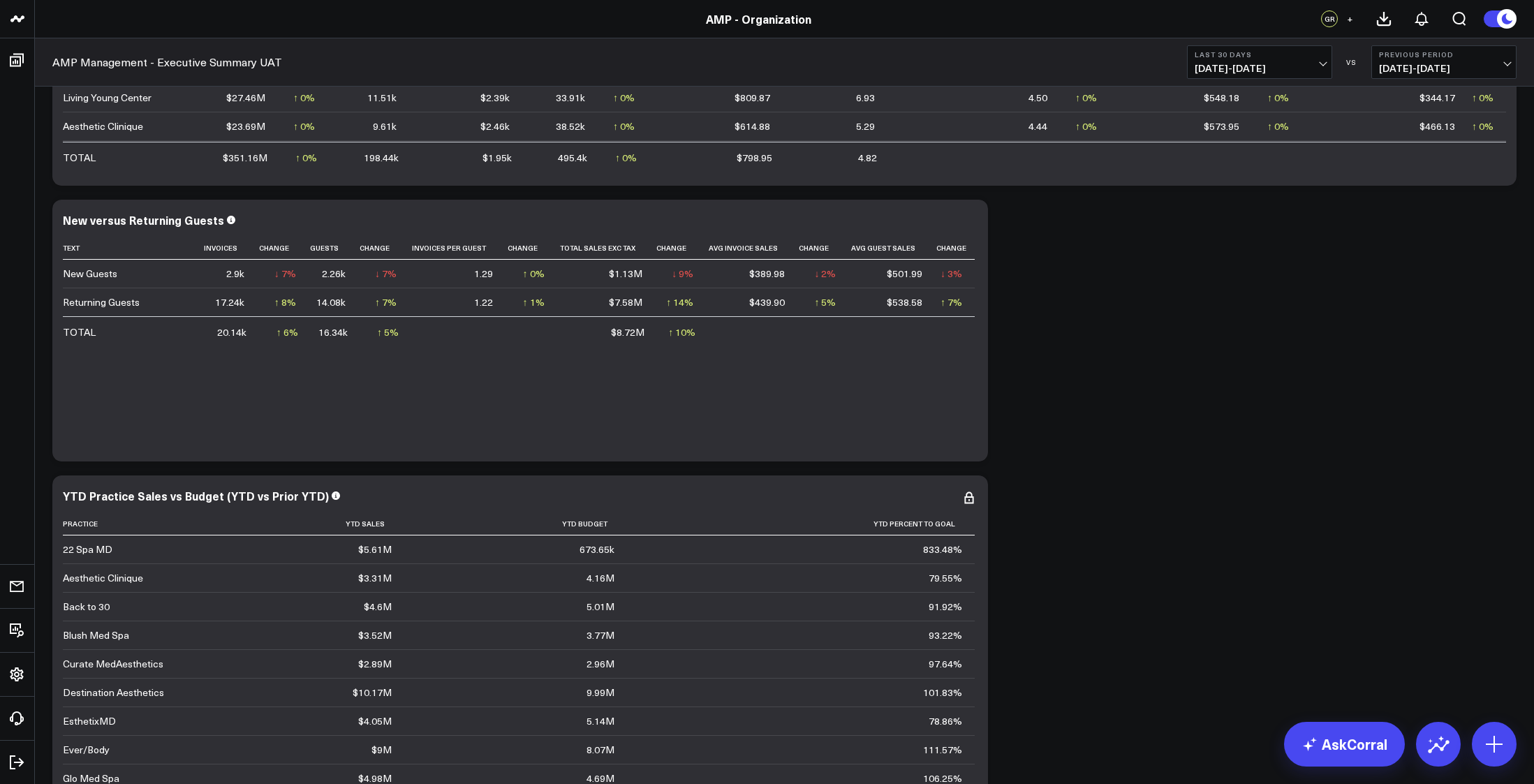
click at [1323, 69] on span "08/18/25 - 09/16/25" at bounding box center [1260, 68] width 130 height 11
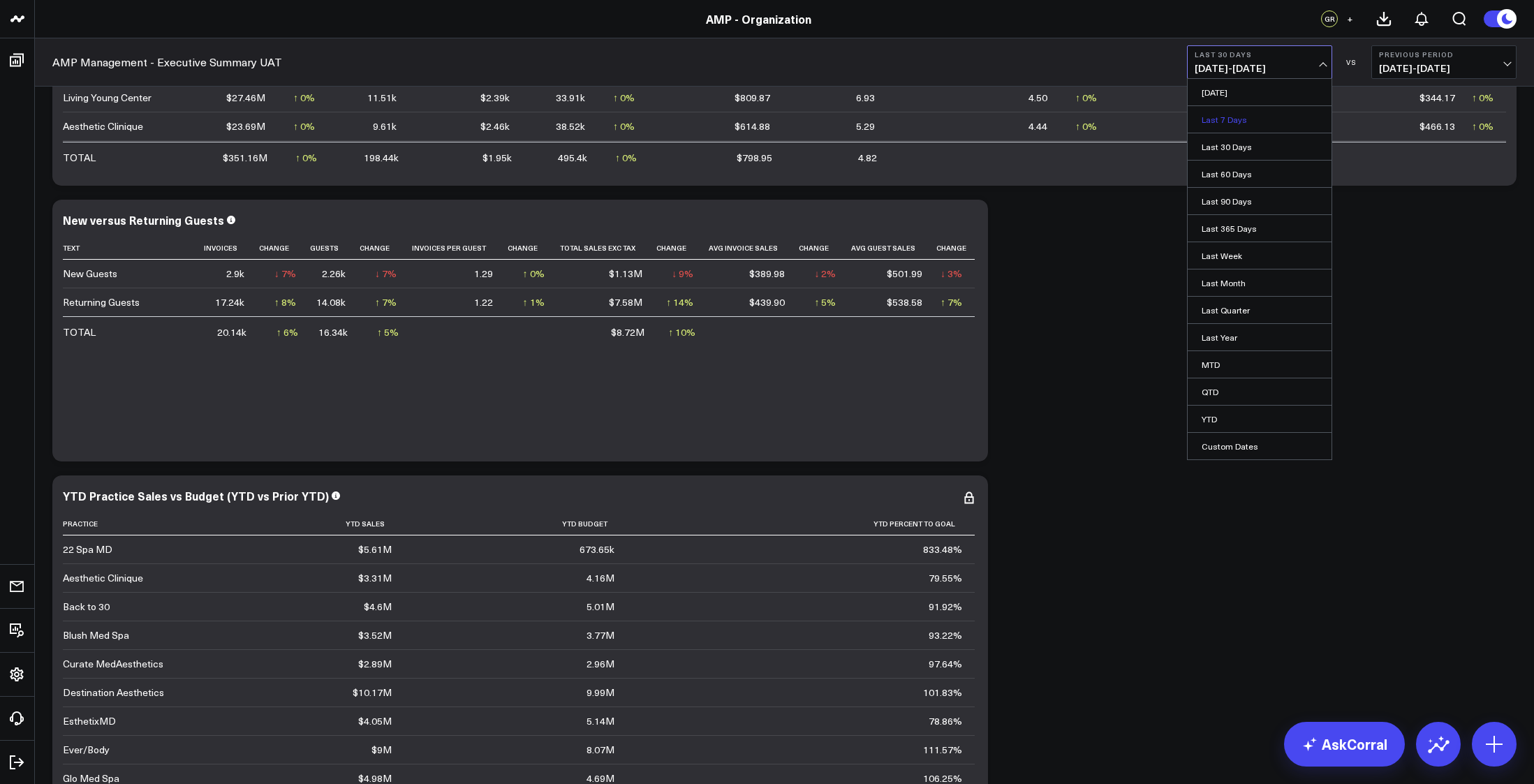
click at [1233, 116] on link "Last 7 Days" at bounding box center [1260, 119] width 144 height 26
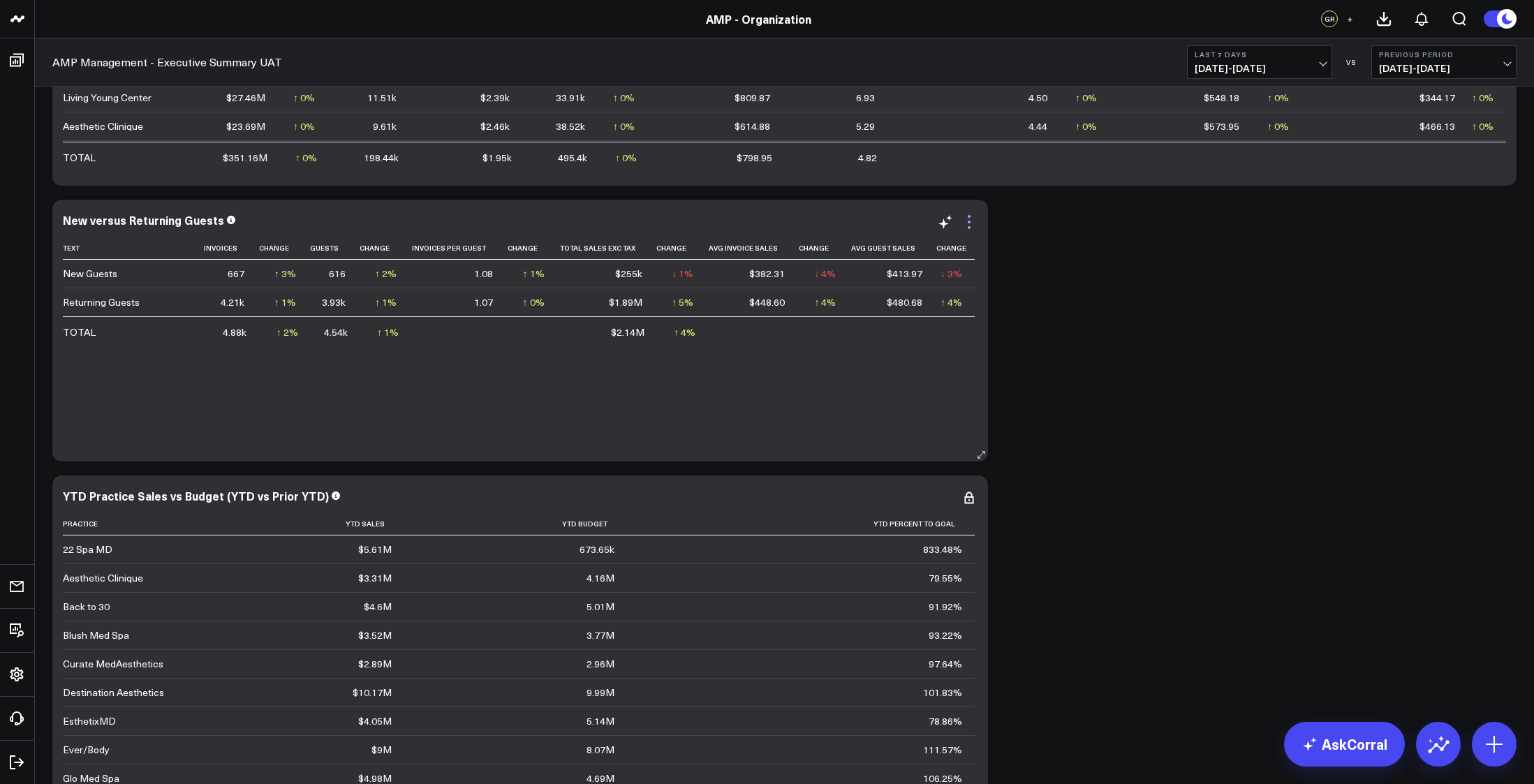
click at [972, 227] on icon at bounding box center [969, 222] width 17 height 17
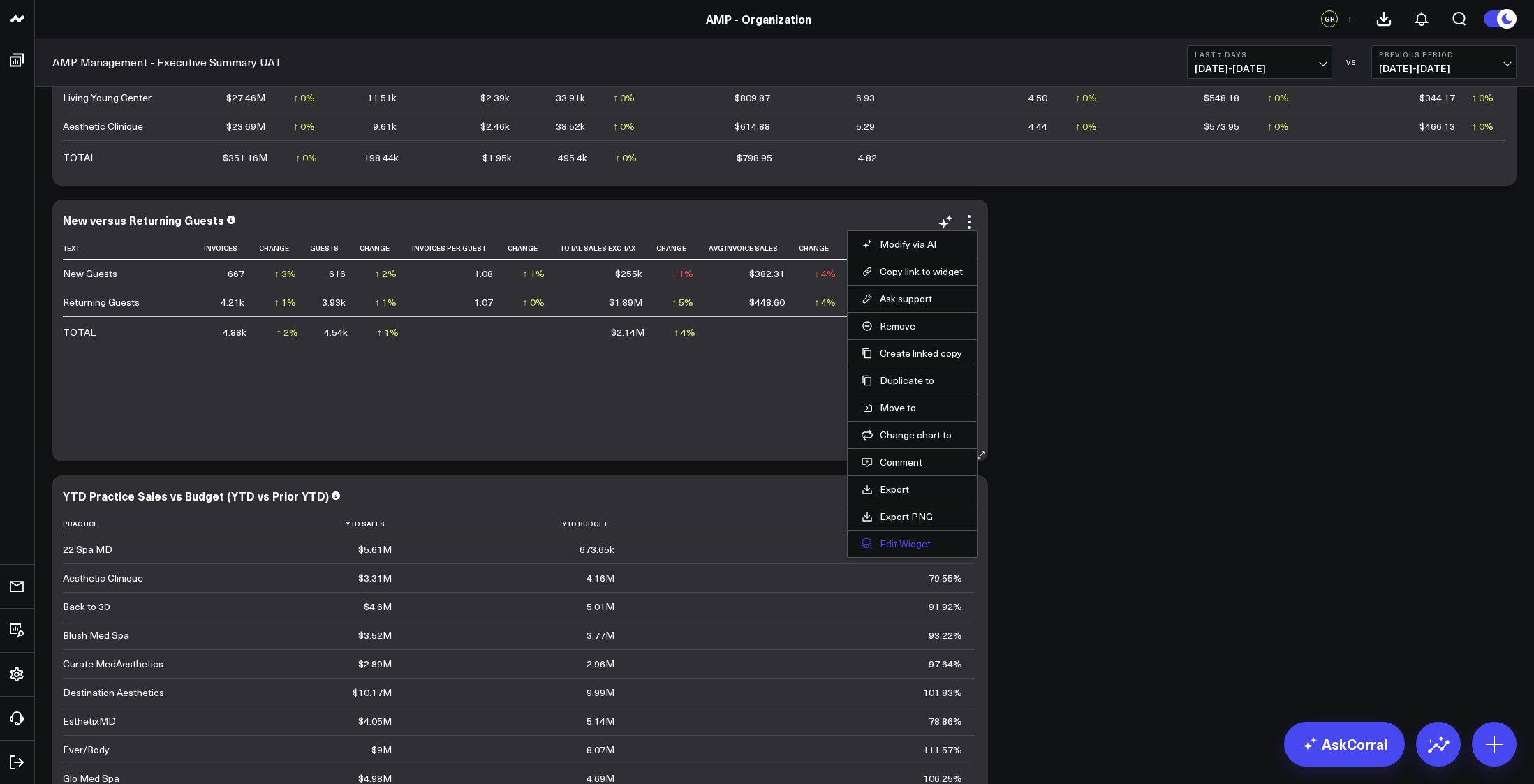
click at [909, 540] on button "Edit Widget" at bounding box center [912, 544] width 101 height 13
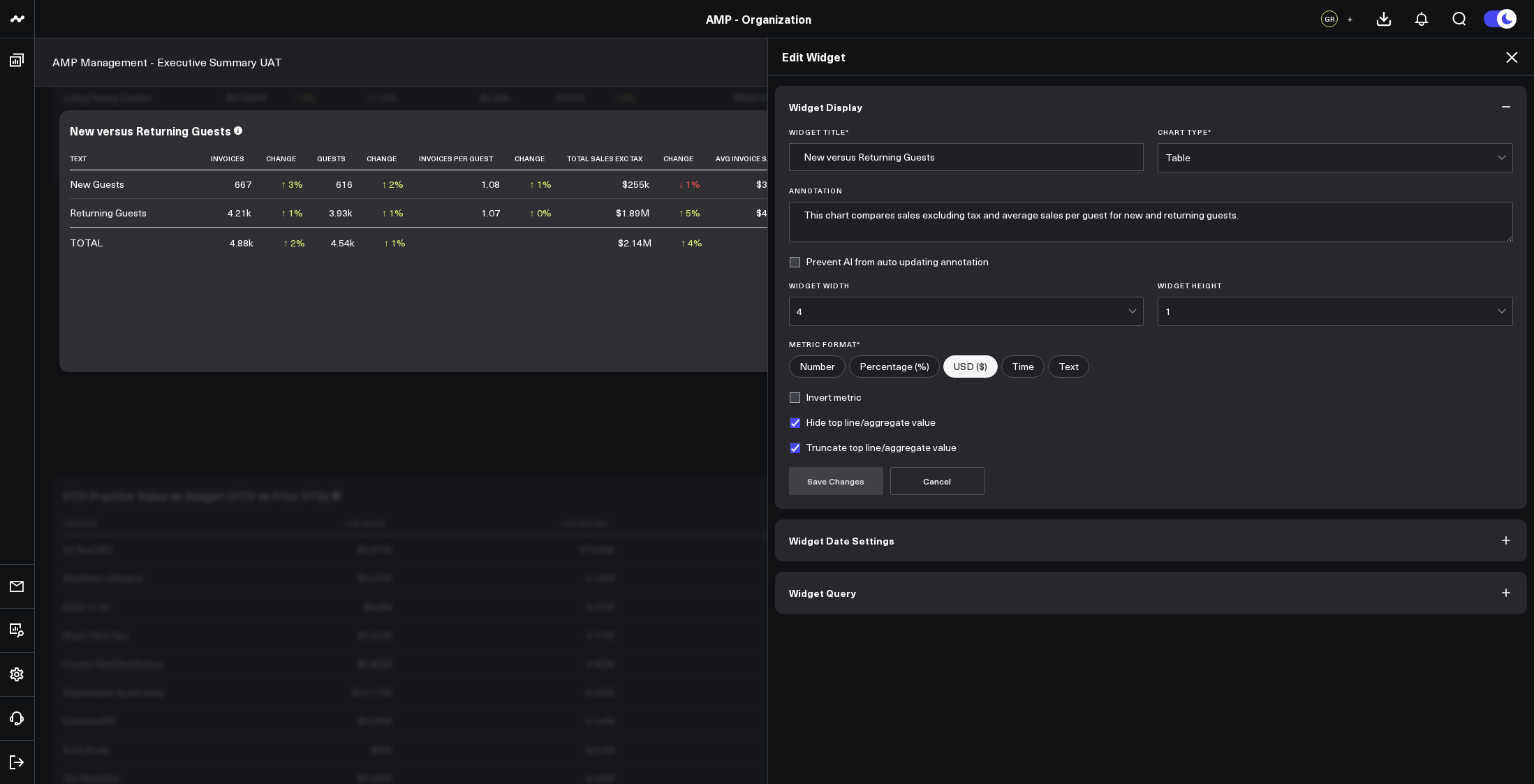
click at [876, 594] on button "Widget Query" at bounding box center [1151, 592] width 753 height 42
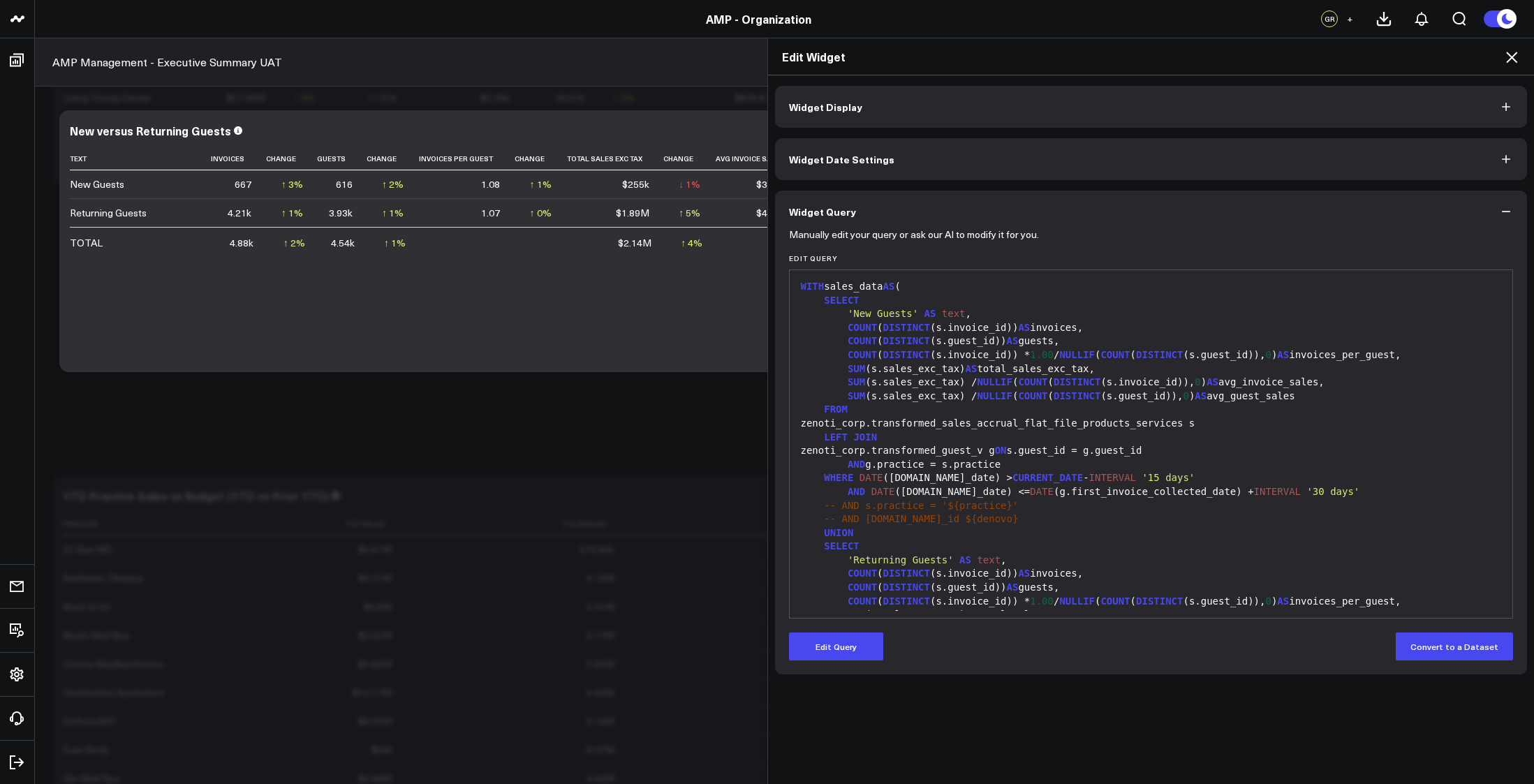
click at [1509, 54] on icon at bounding box center [1511, 57] width 11 height 11
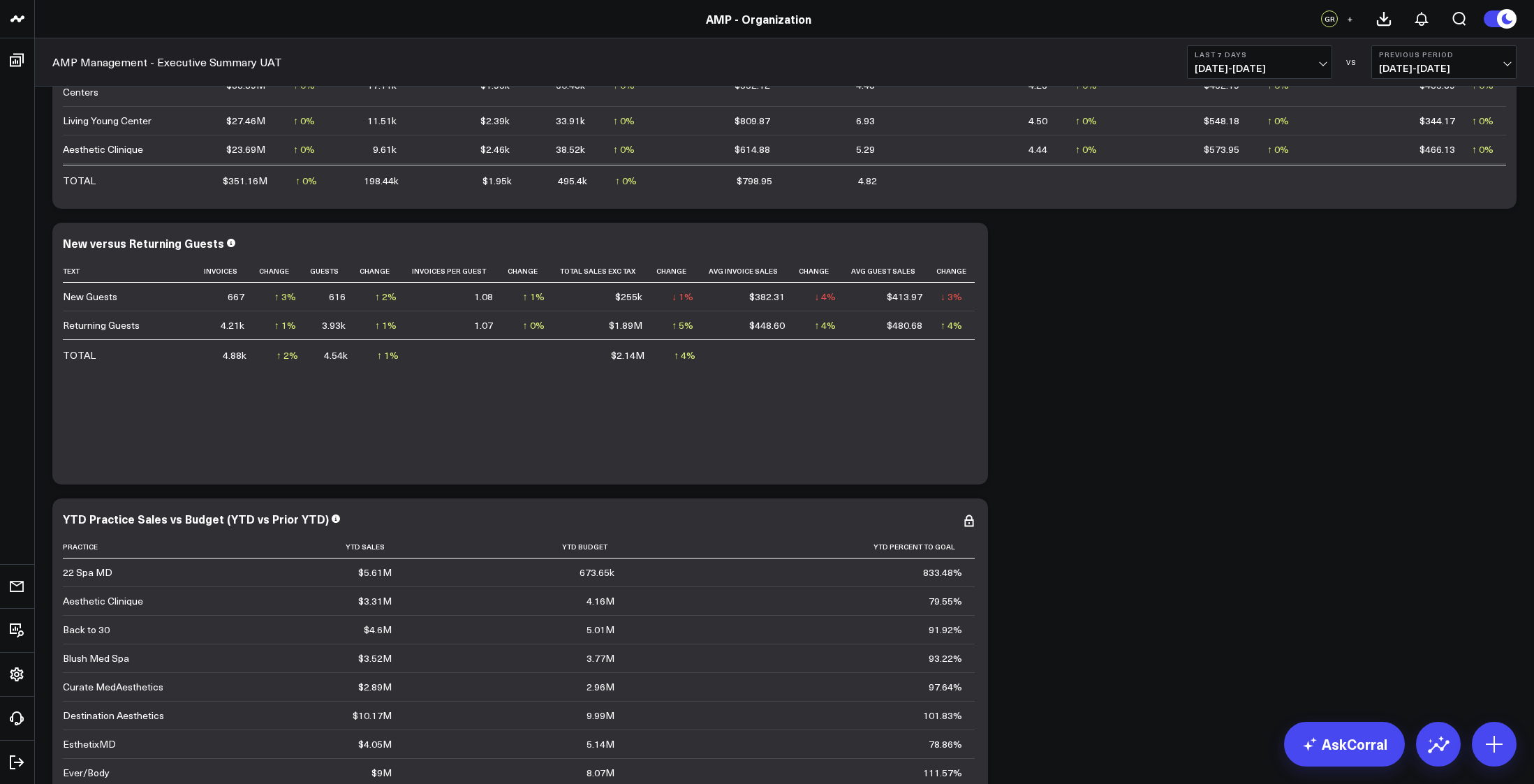
scroll to position [466, 0]
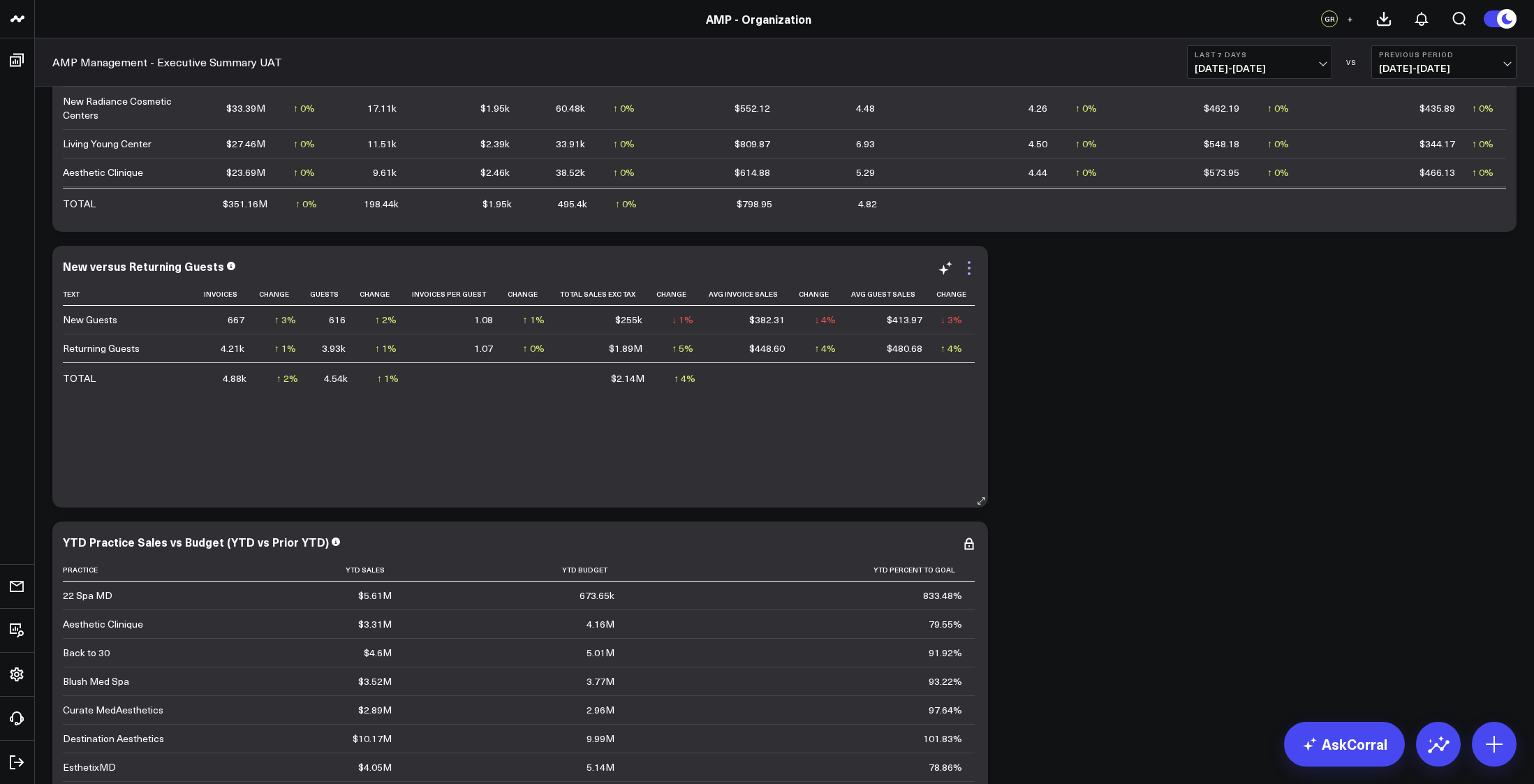
click at [968, 267] on icon at bounding box center [969, 268] width 17 height 17
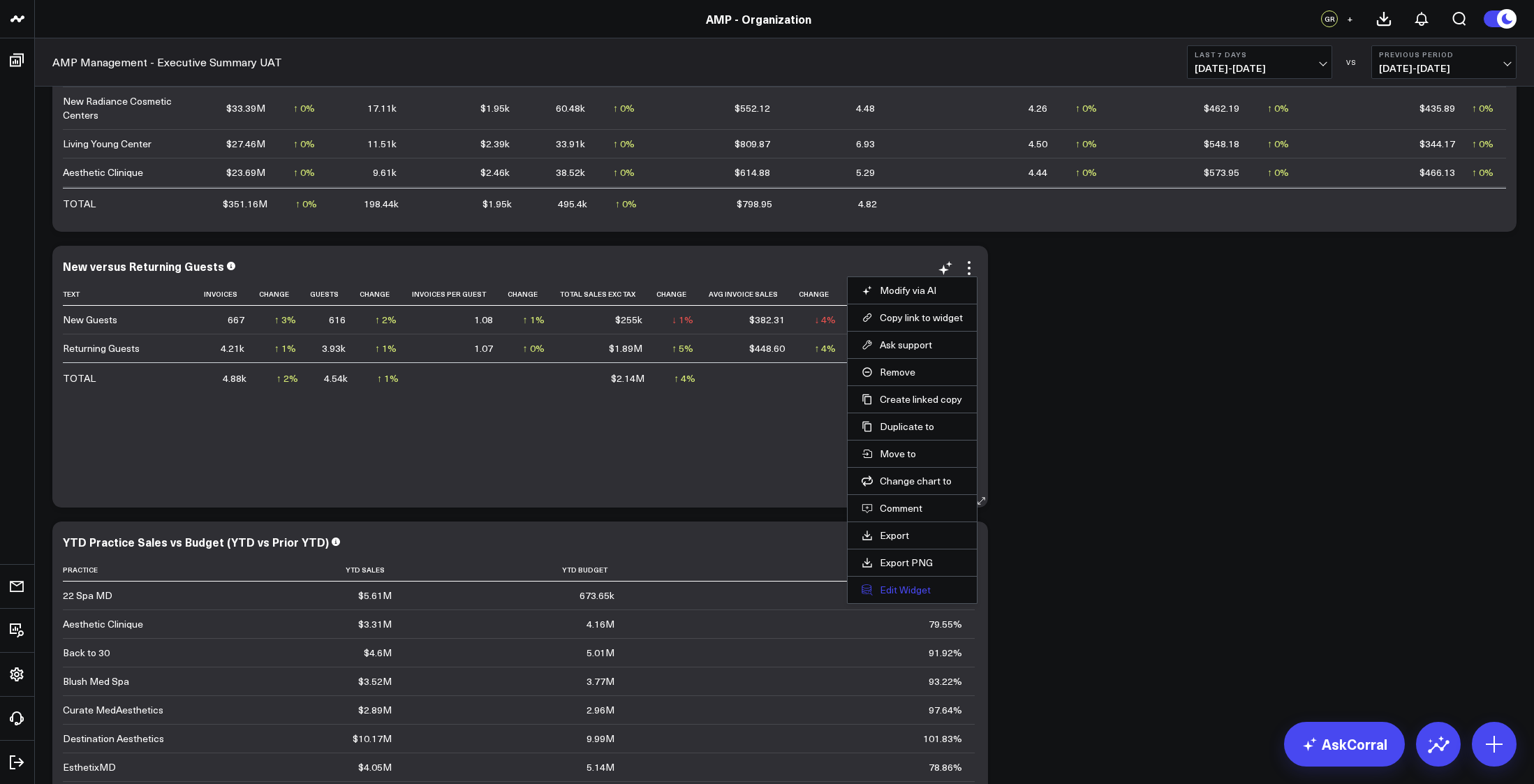
click at [904, 594] on button "Edit Widget" at bounding box center [912, 590] width 101 height 13
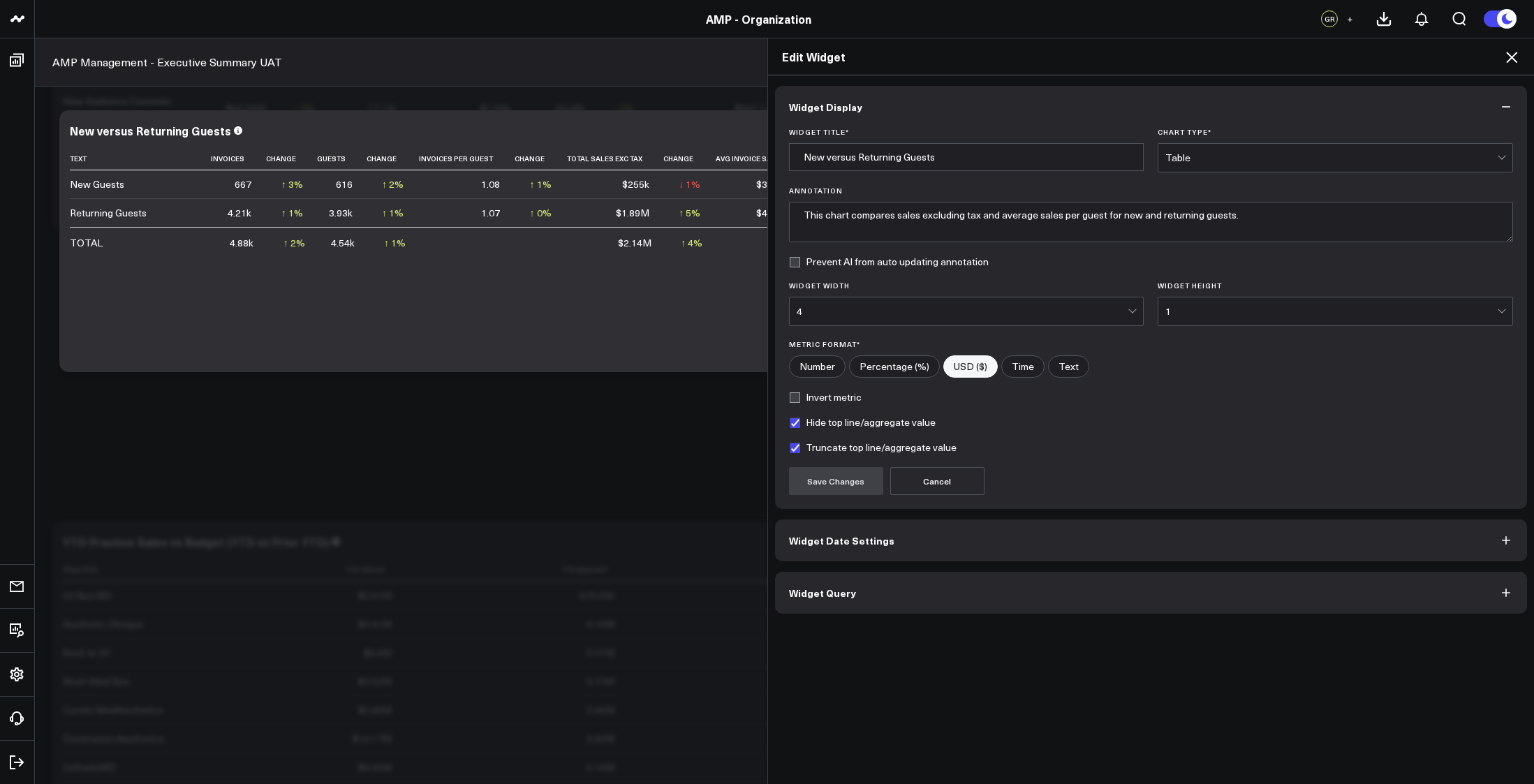
click at [1017, 607] on button "Widget Query" at bounding box center [1151, 592] width 753 height 42
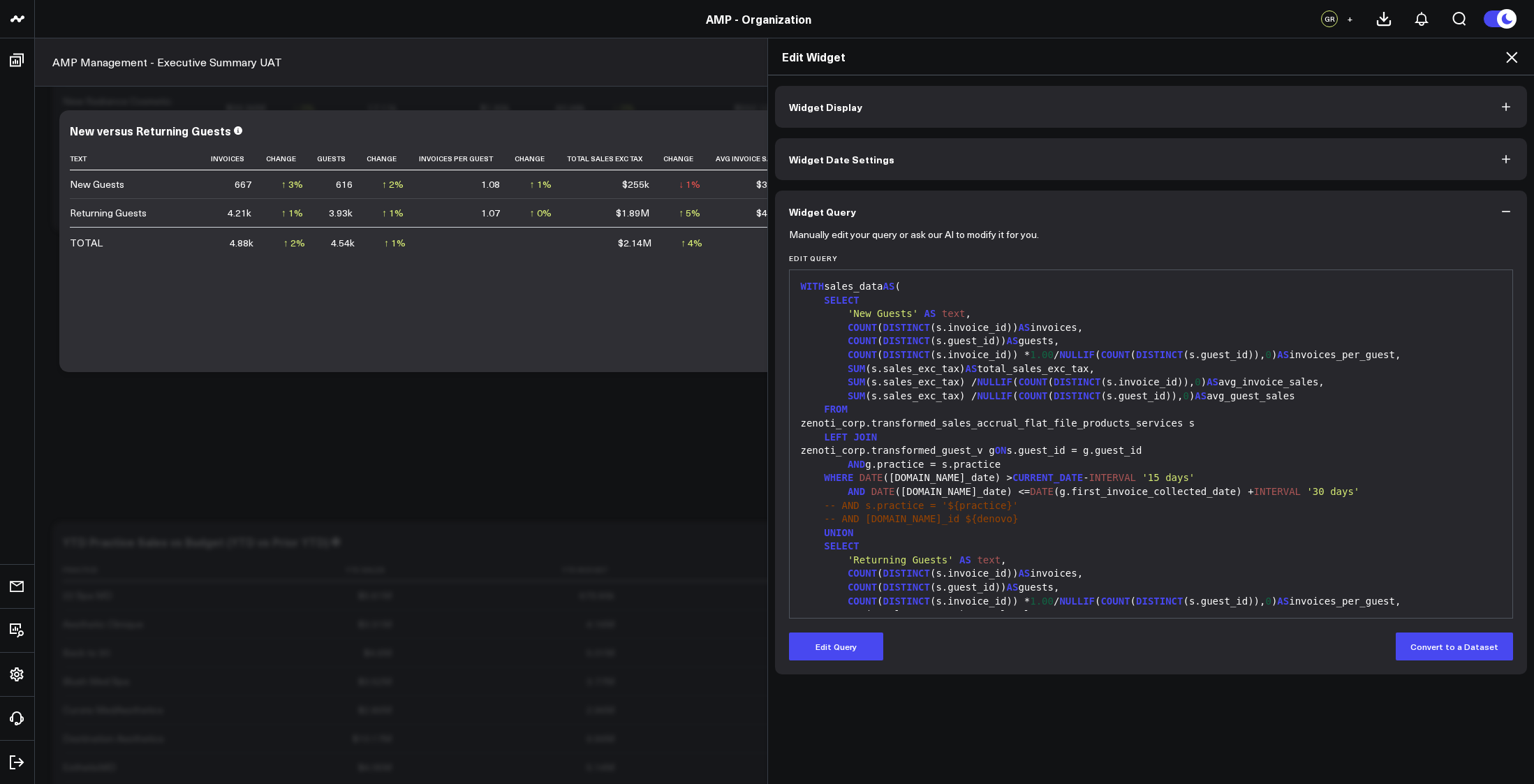
click at [1517, 48] on div "Edit Widget" at bounding box center [1151, 57] width 767 height 37
click at [1507, 63] on icon at bounding box center [1512, 57] width 17 height 17
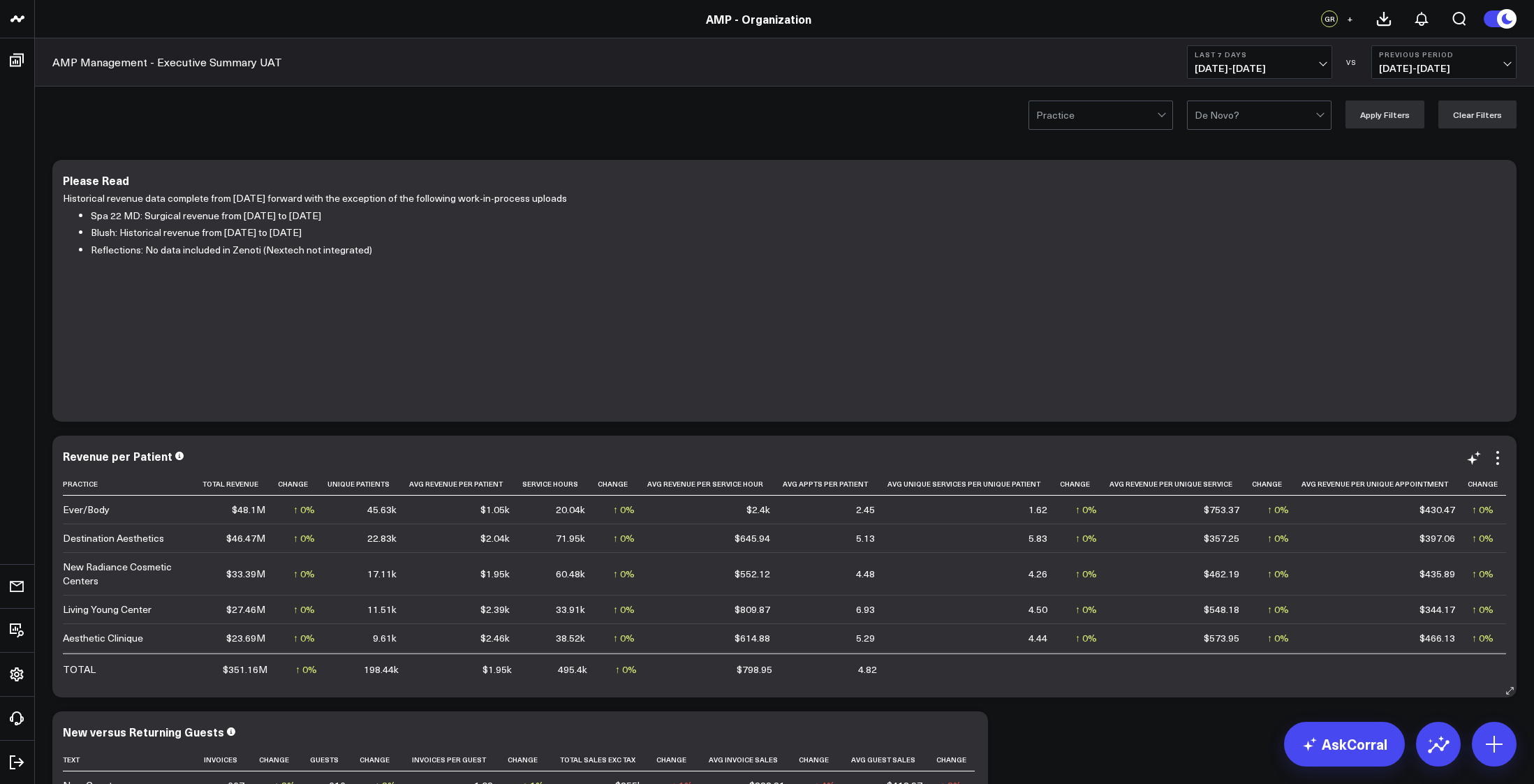
click at [1502, 467] on div "Revenue per Patient Practice Total Revenue Change Unique Patients Avg Revenue P…" at bounding box center [784, 566] width 1443 height 234
click at [1492, 461] on icon at bounding box center [1498, 458] width 17 height 17
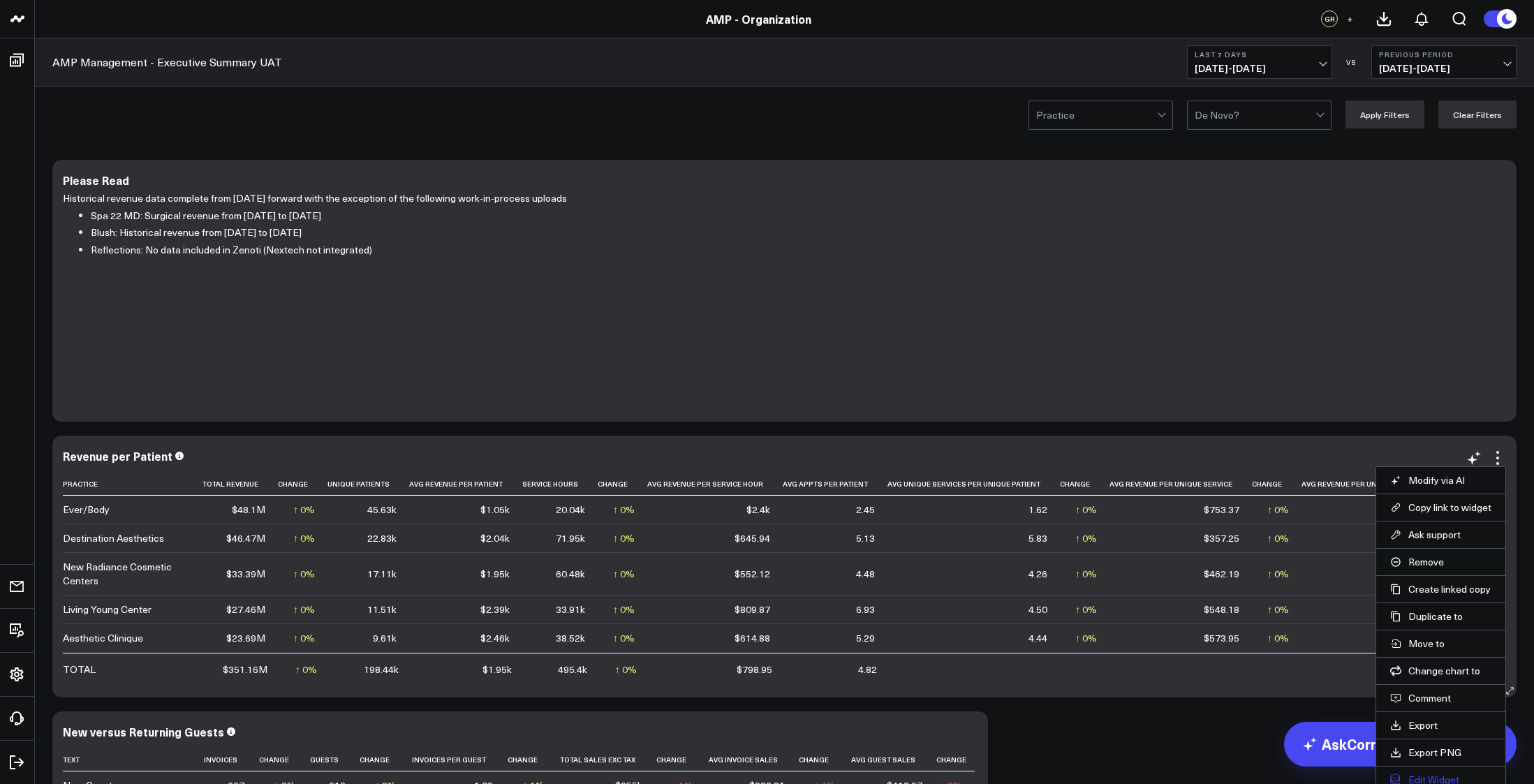
click at [1413, 777] on button "Edit Widget" at bounding box center [1441, 780] width 101 height 13
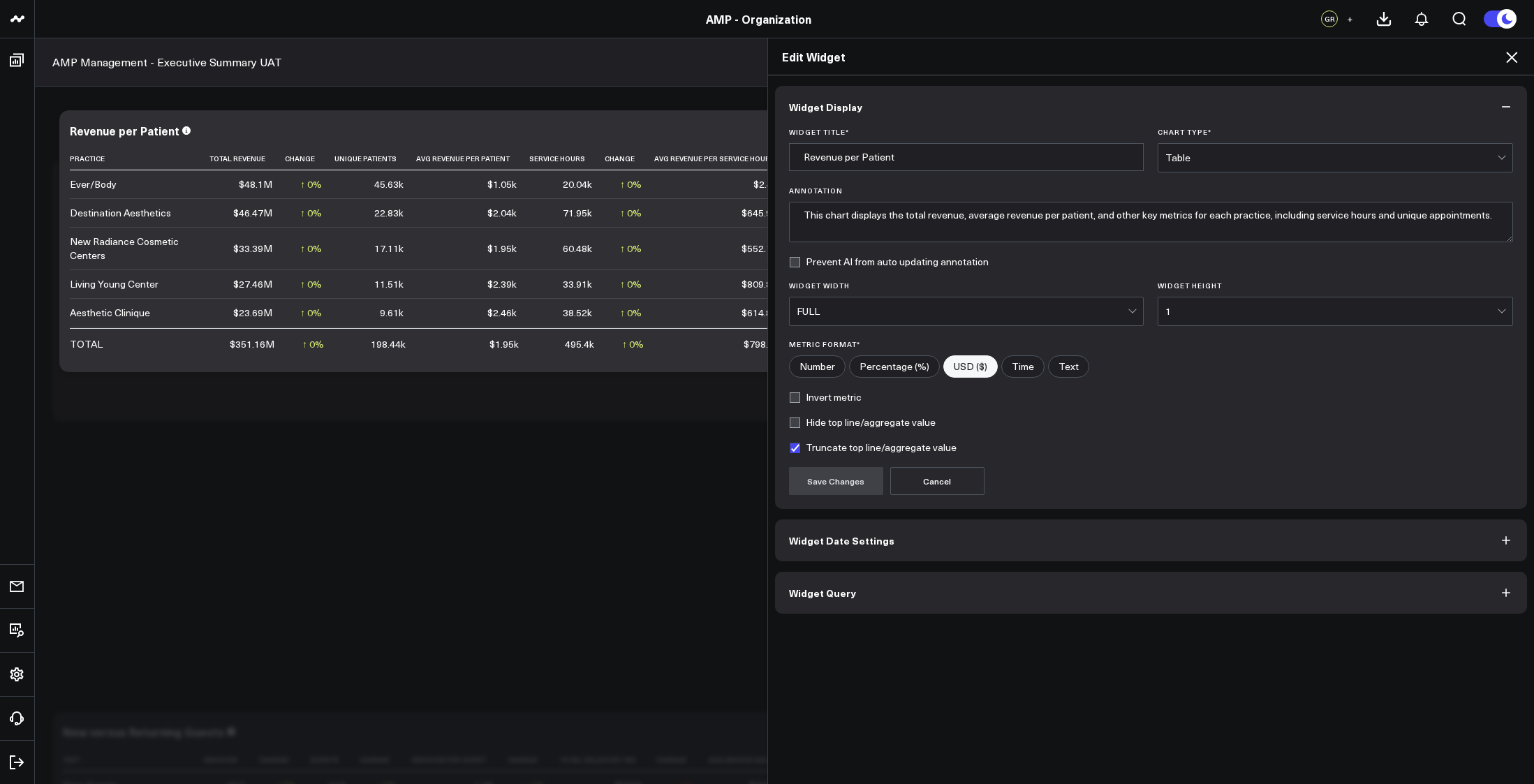
click at [1057, 598] on button "Widget Query" at bounding box center [1151, 592] width 753 height 42
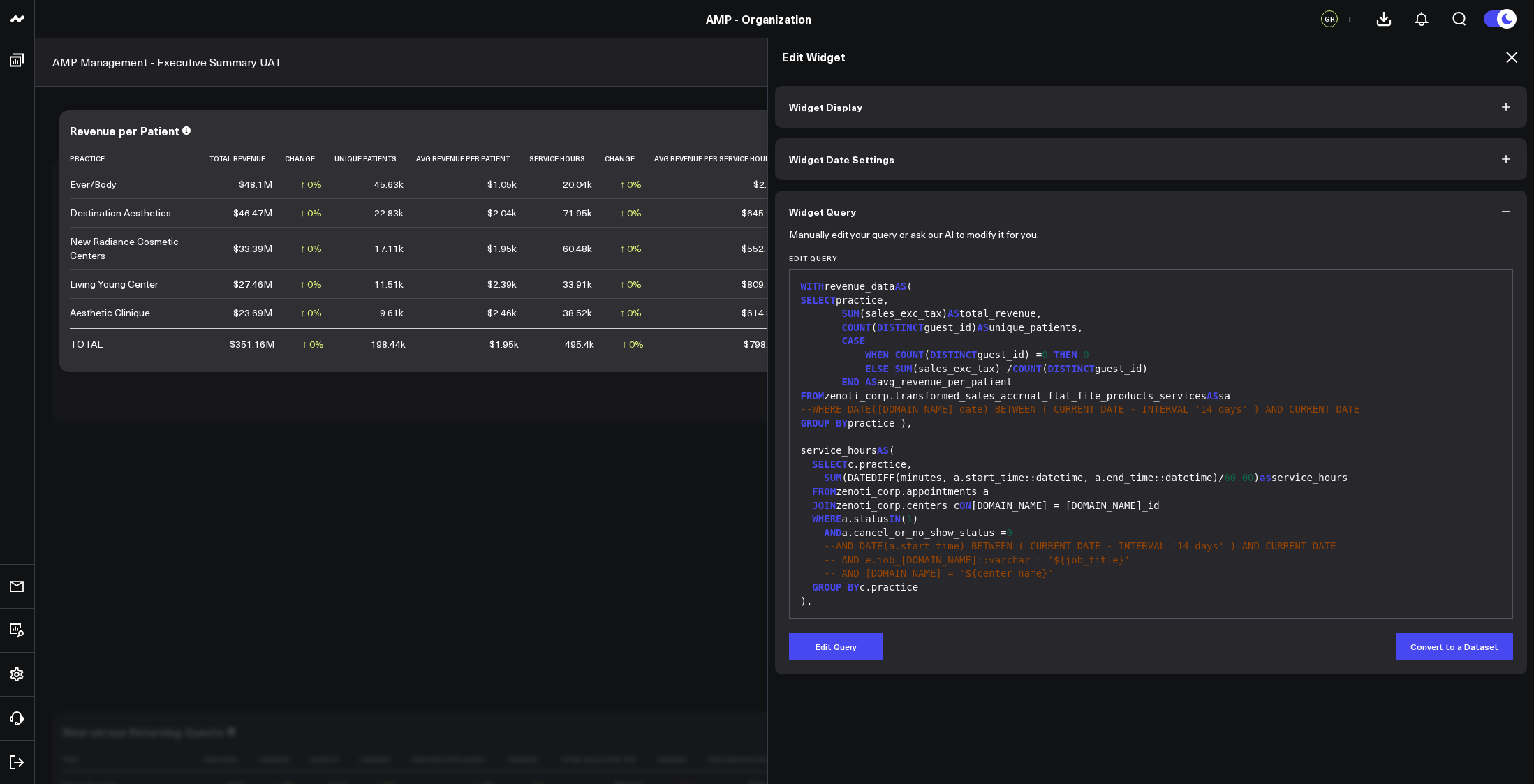
click at [935, 406] on div "--WHERE DATE(sa.sale_date) BETWEEN ( CURRENT_DATE - INTERVAL '14 days' ) AND CU…" at bounding box center [1151, 410] width 709 height 14
click at [837, 642] on button "Edit Query" at bounding box center [836, 647] width 94 height 28
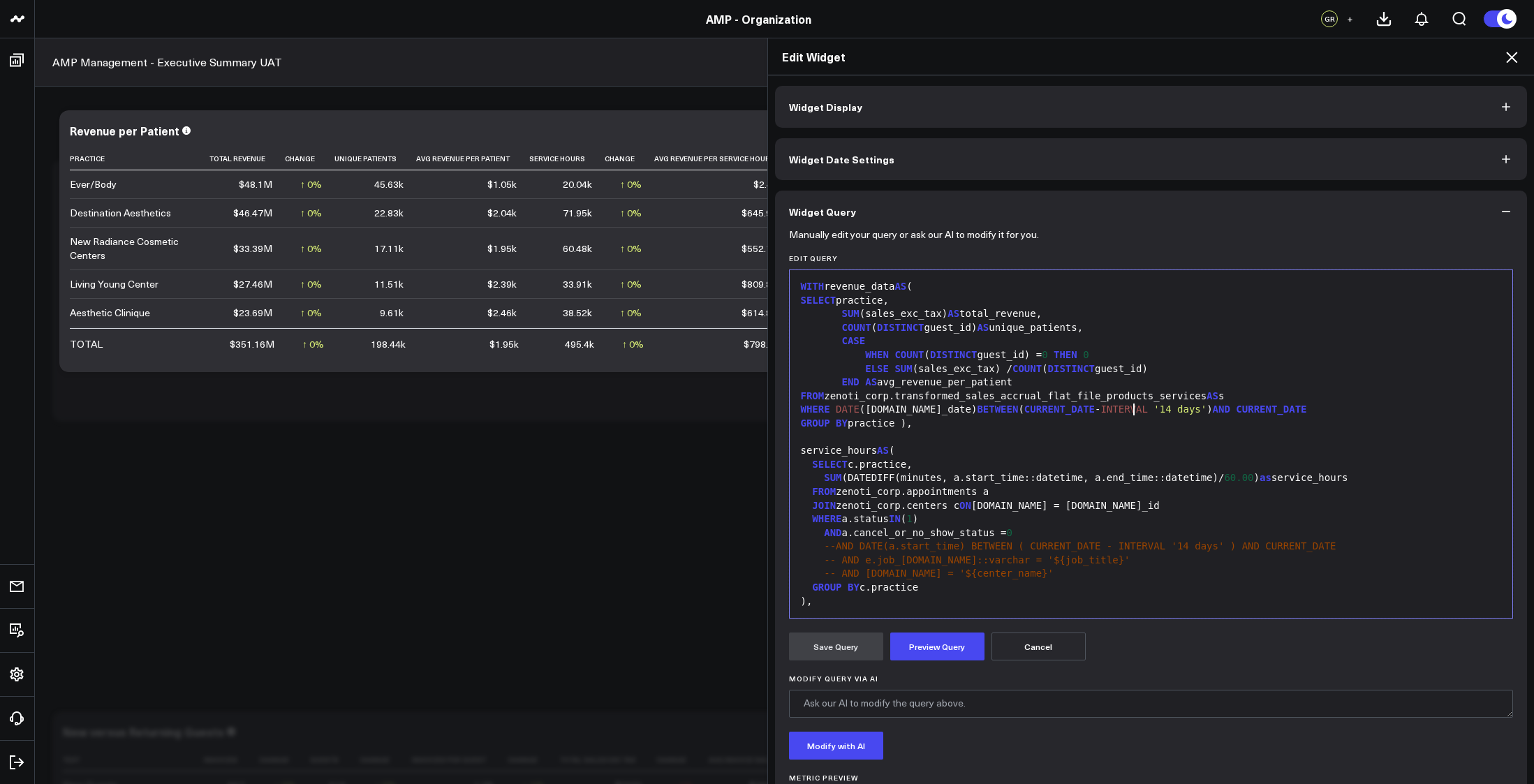
click at [815, 542] on div "--AND DATE(a.start_time) BETWEEN ( CURRENT_DATE - INTERVAL '14 days' ) AND CURR…" at bounding box center [1151, 547] width 709 height 14
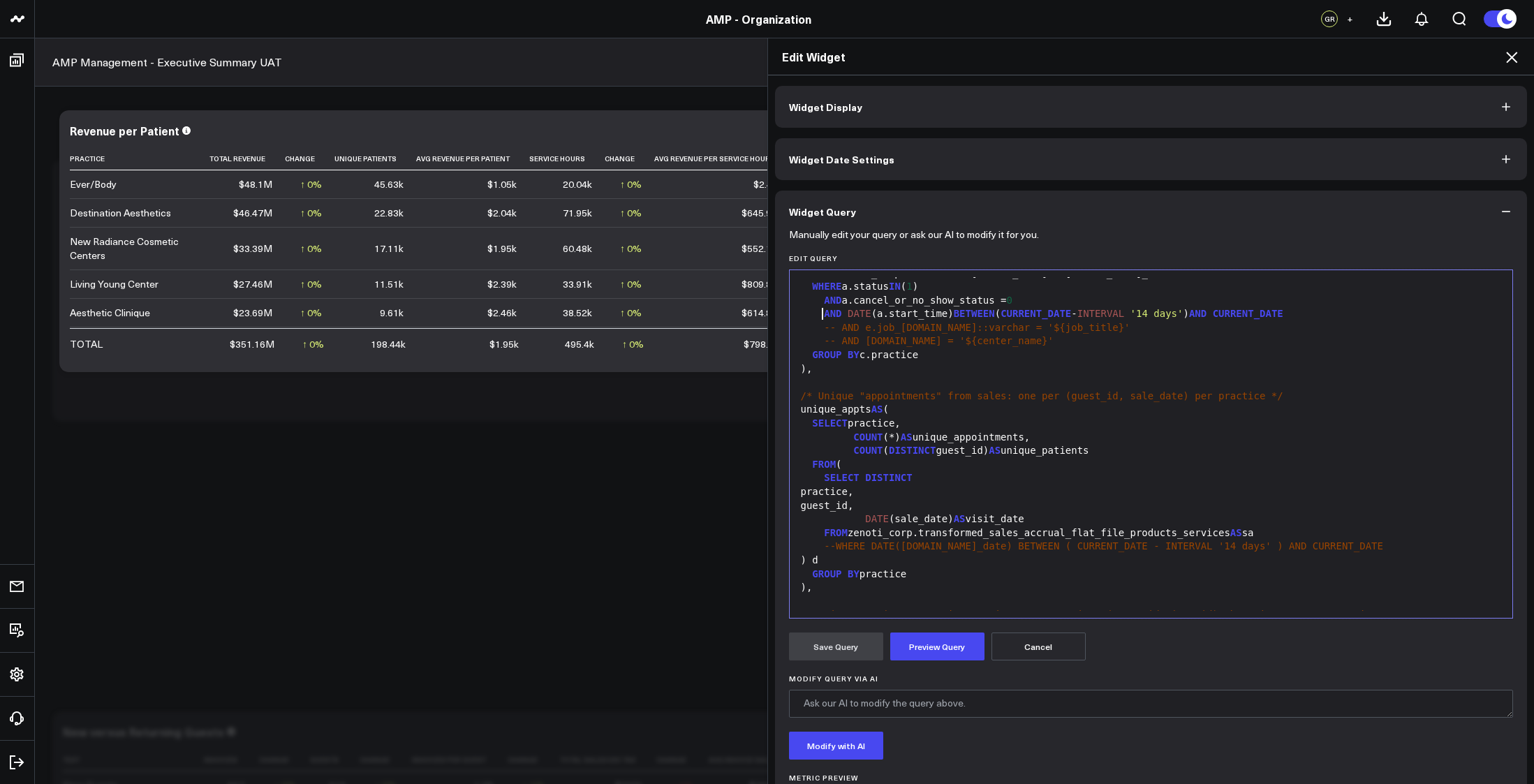
scroll to position [349, 0]
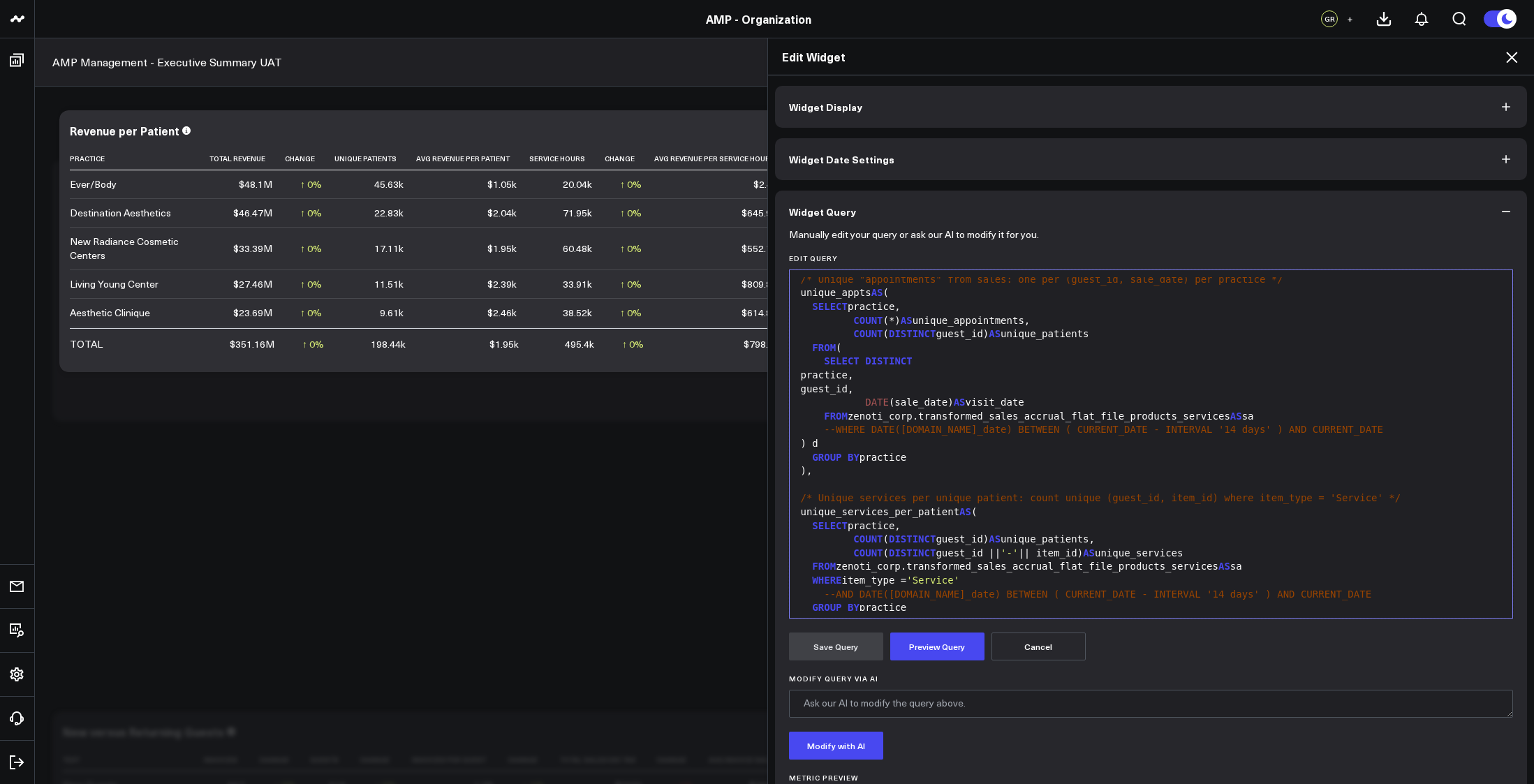
click at [812, 428] on div "--WHERE DATE(sa.sale_date) BETWEEN ( CURRENT_DATE - INTERVAL '14 days' ) AND CU…" at bounding box center [1151, 430] width 709 height 14
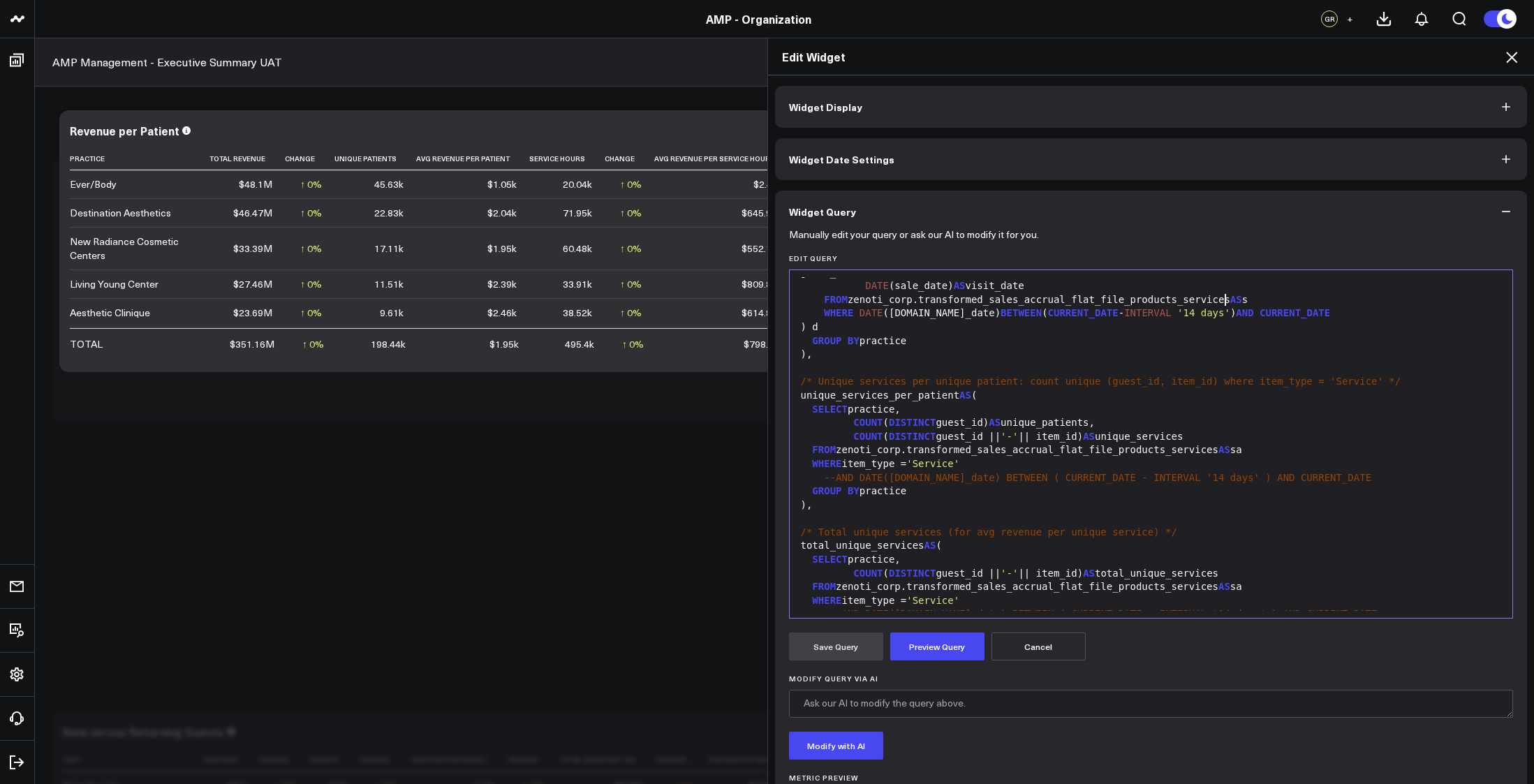
scroll to position [489, 0]
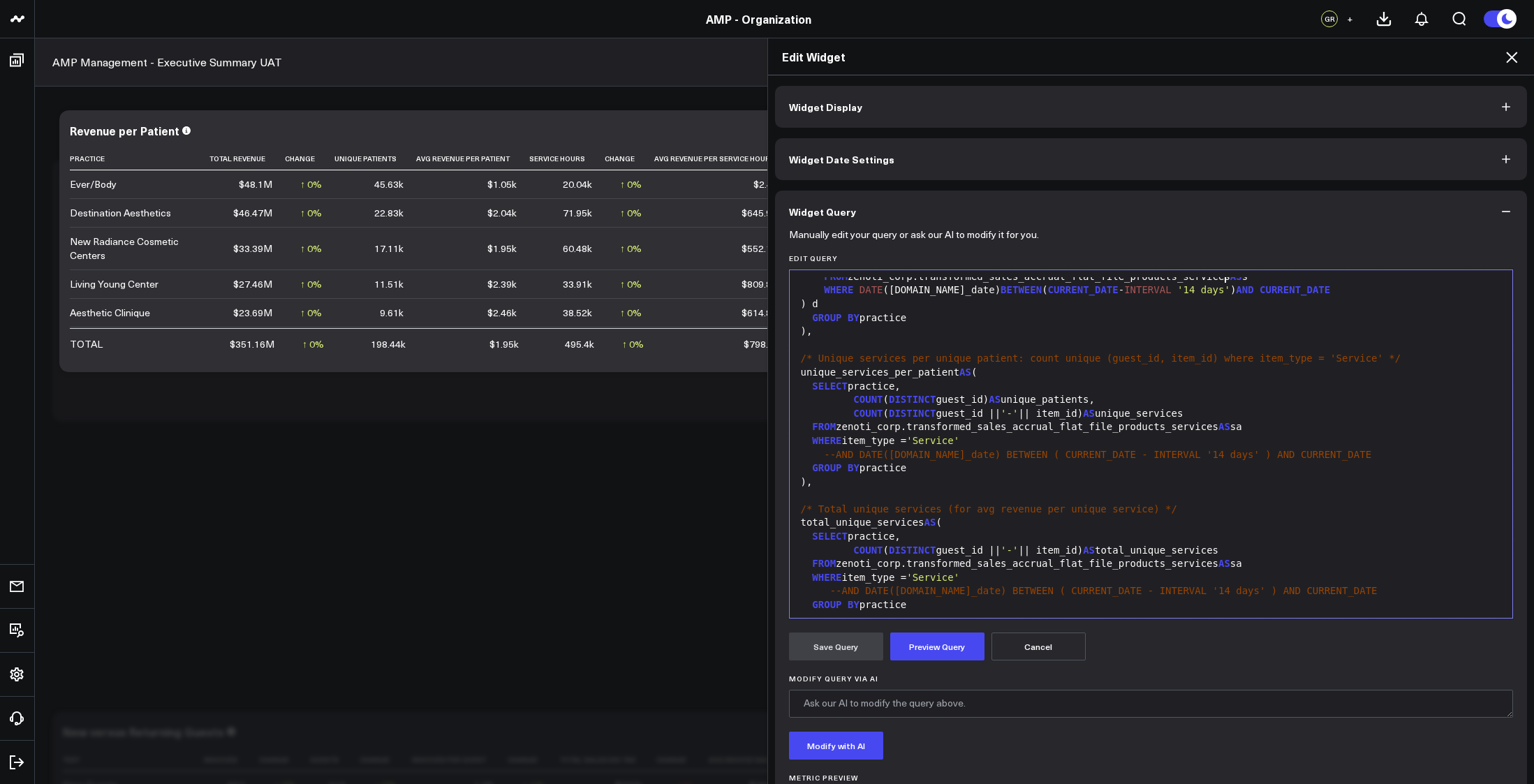
click at [1302, 432] on div "FROM zenoti_corp.transformed_sales_accrual_flat_file_products_services AS sa" at bounding box center [1151, 427] width 709 height 14
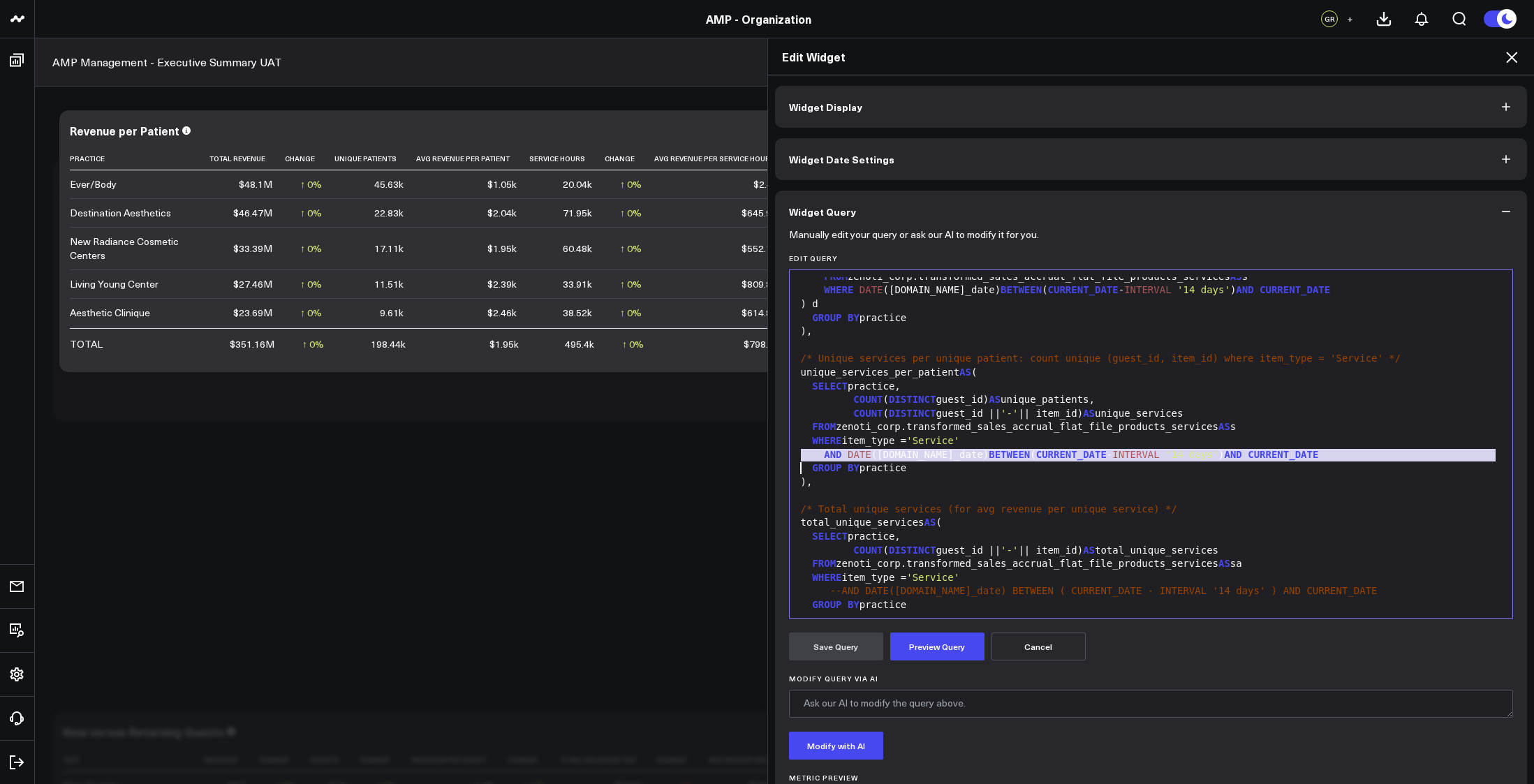
copy div "AND DATE (s.sale_date) BETWEEN ( CURRENT_DATE - INTERVAL '14 days' ) AND CURREN…"
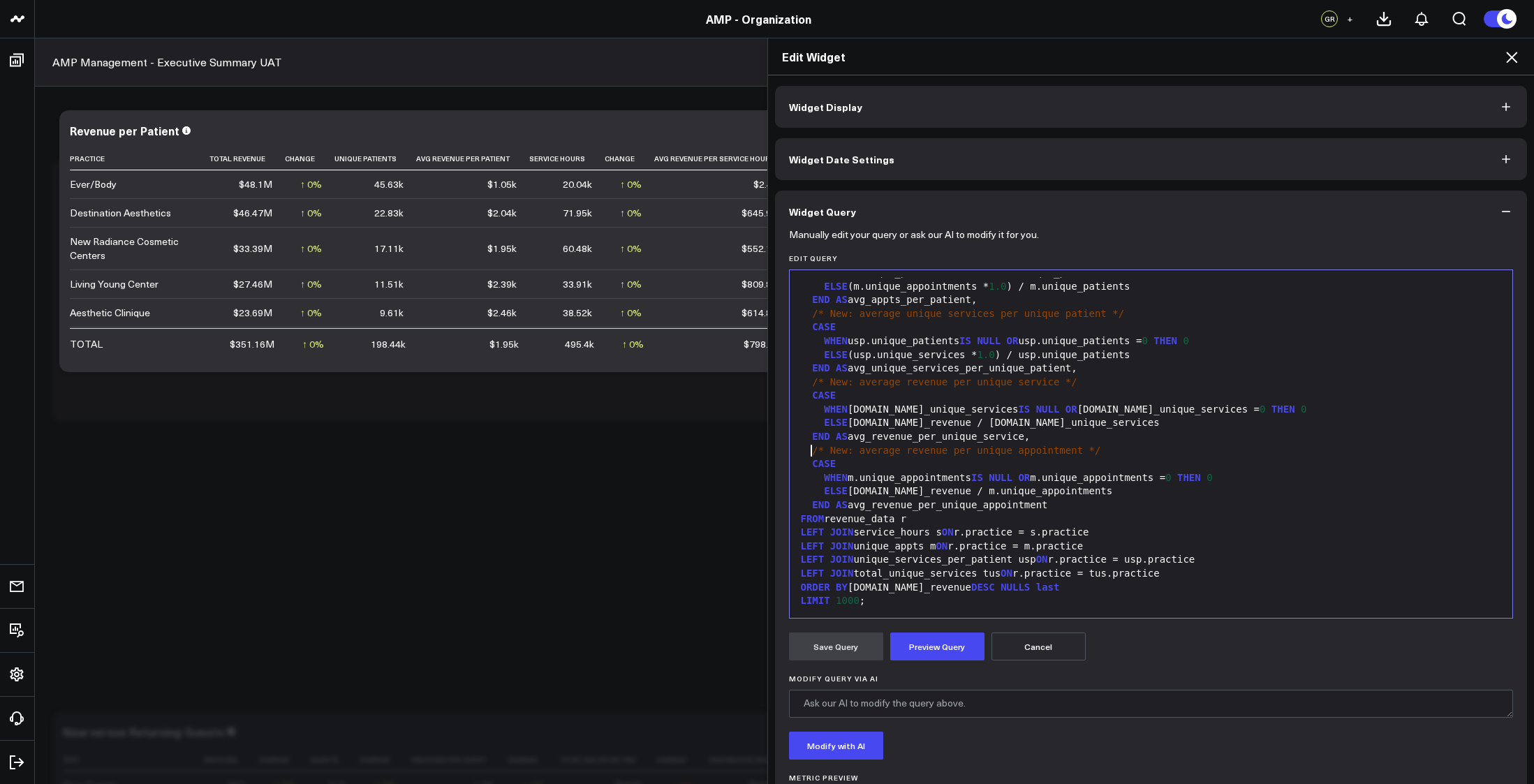
scroll to position [73, 0]
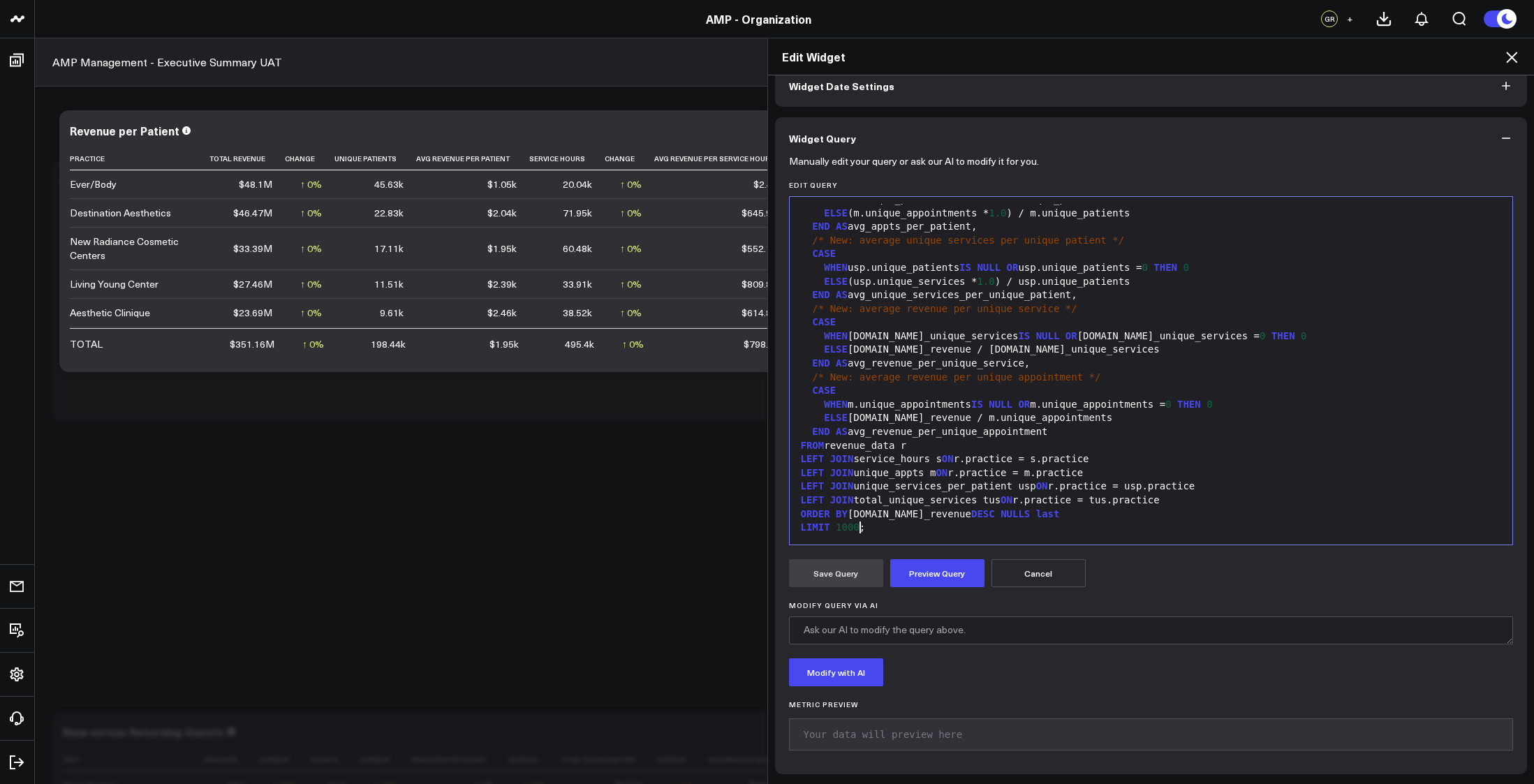
click at [921, 533] on div "LIMIT 1000 ;" at bounding box center [1151, 528] width 709 height 14
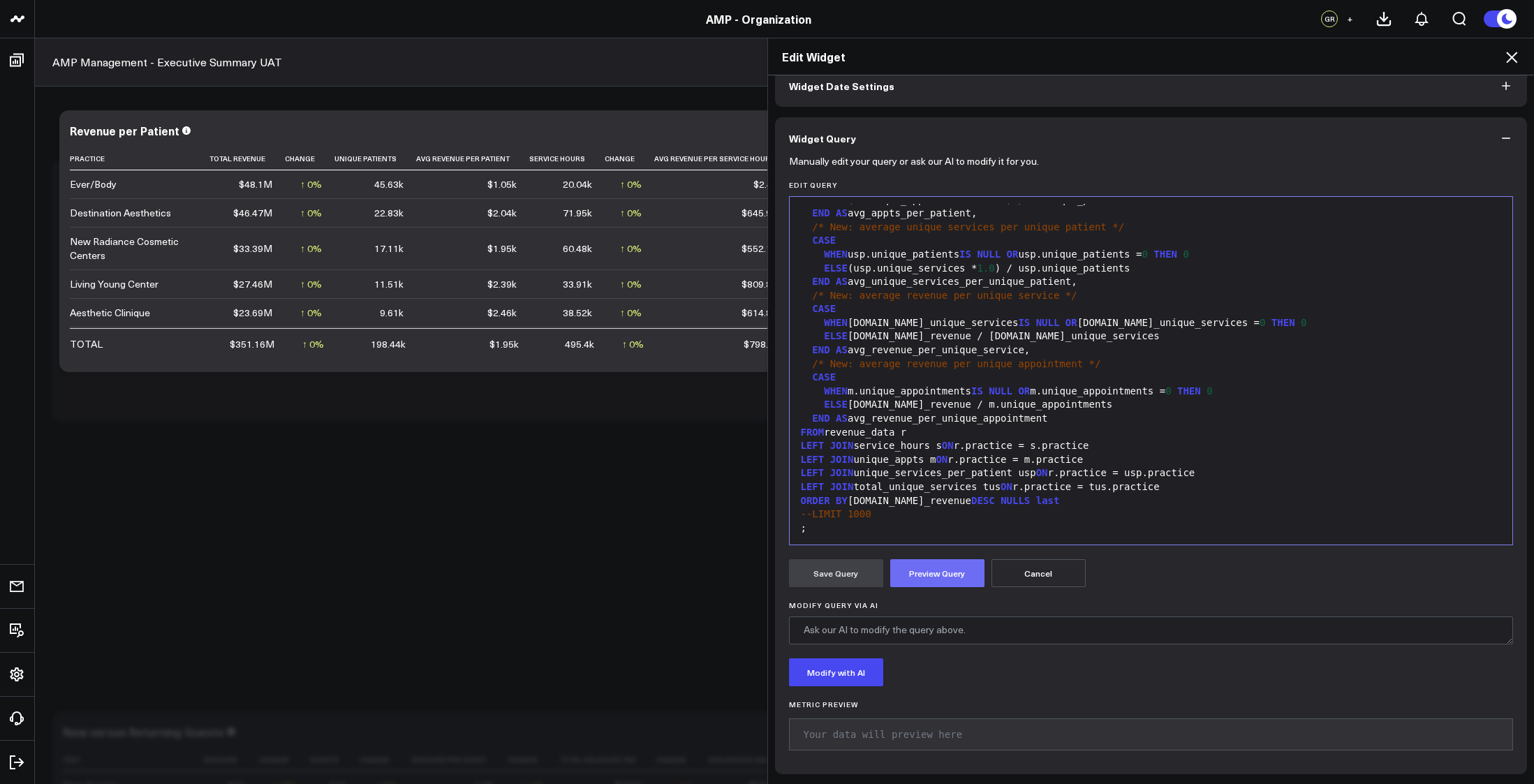
click at [931, 568] on button "Preview Query" at bounding box center [937, 573] width 94 height 28
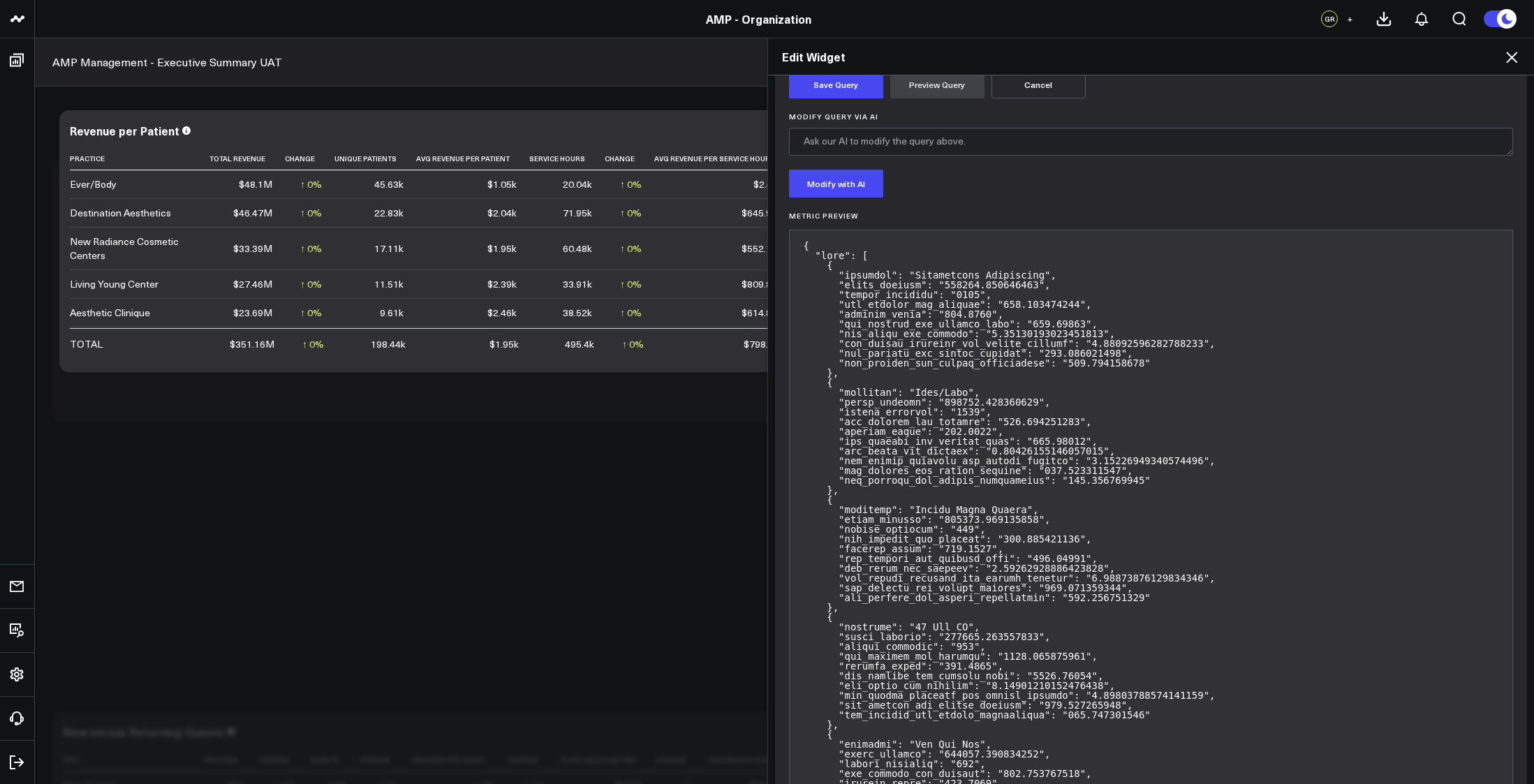
scroll to position [515, 0]
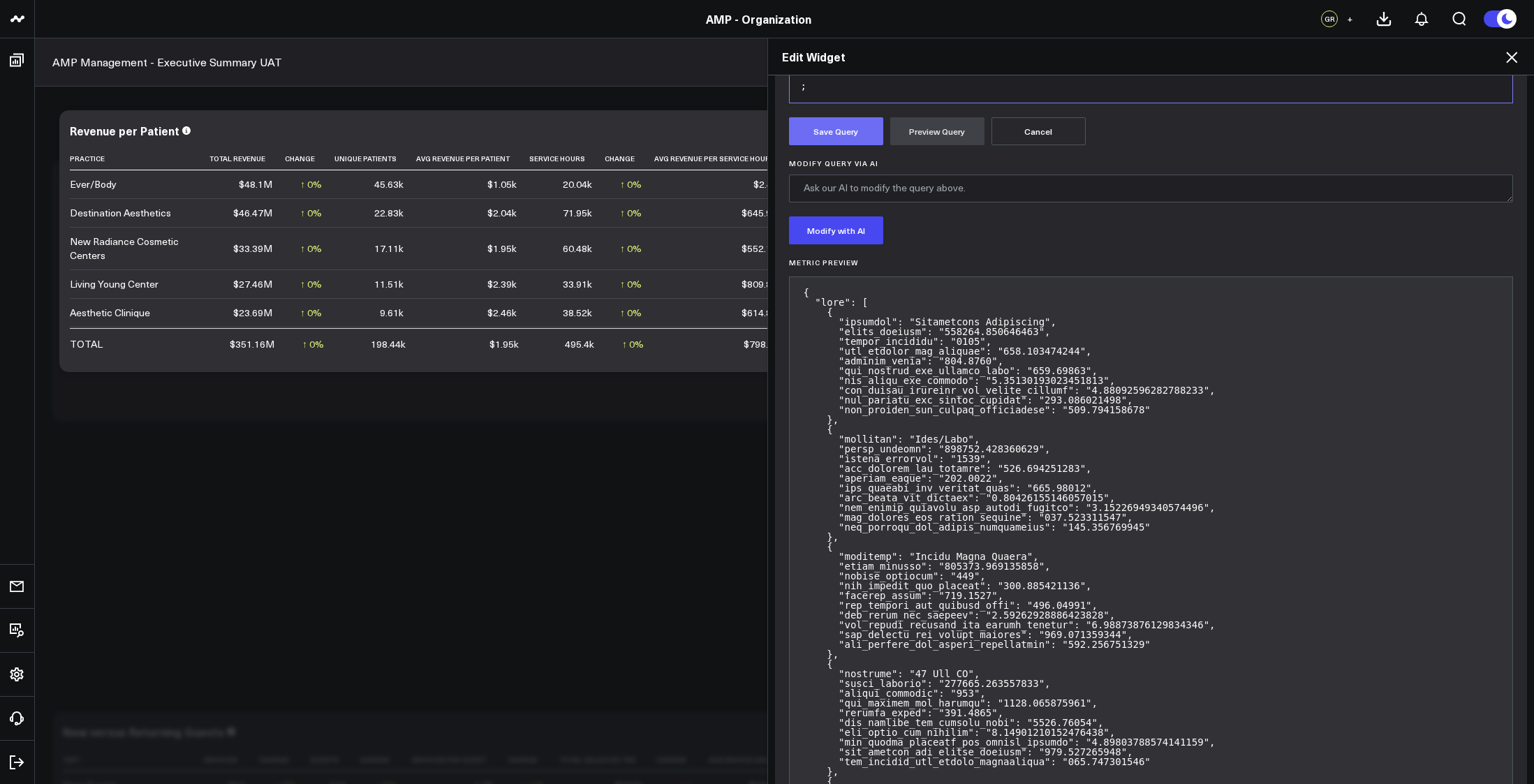
click at [844, 140] on button "Save Query" at bounding box center [836, 131] width 94 height 28
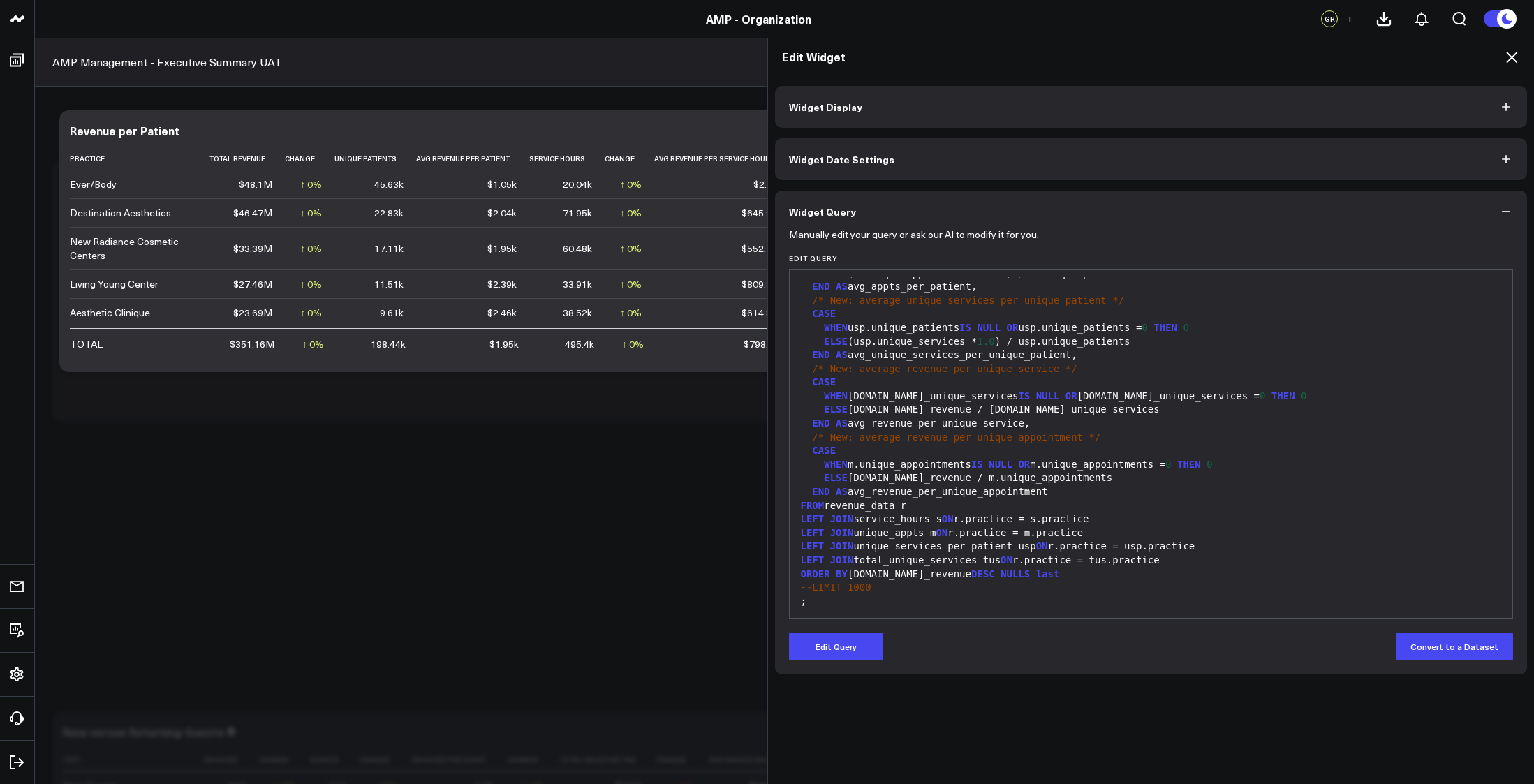
scroll to position [0, 0]
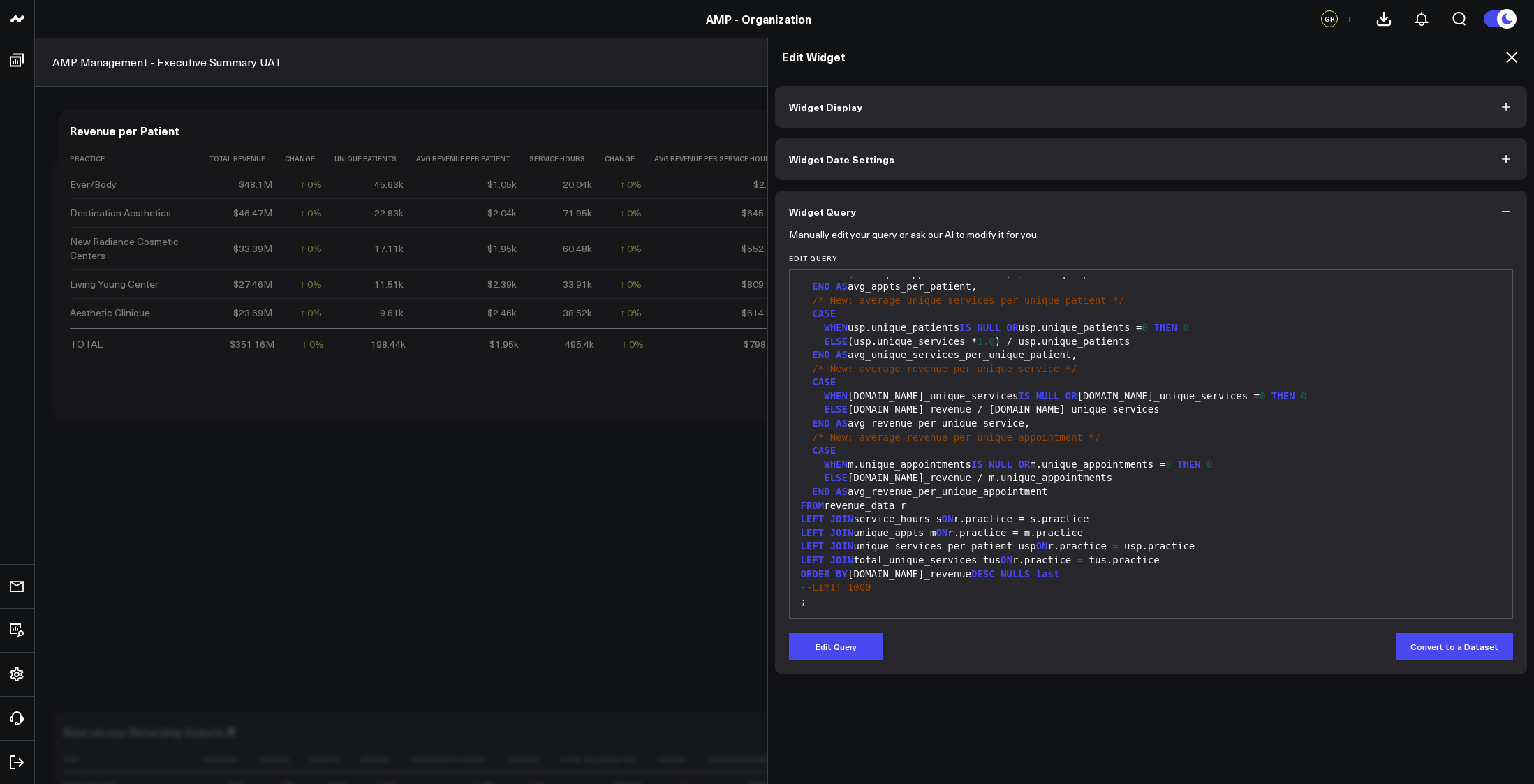
click at [1511, 54] on icon at bounding box center [1512, 57] width 17 height 17
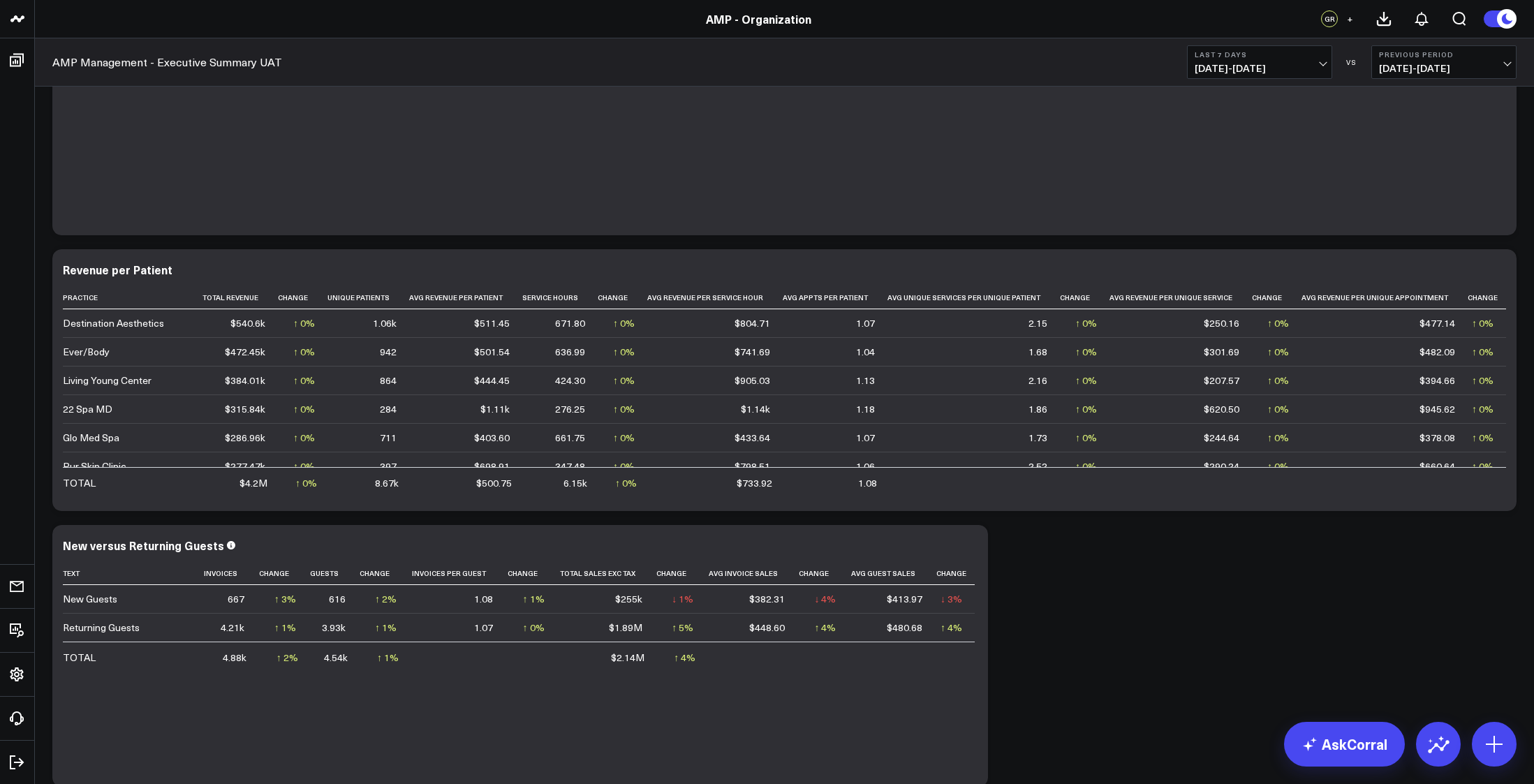
click at [1322, 63] on span "09/10/25 - 09/16/25" at bounding box center [1260, 68] width 130 height 11
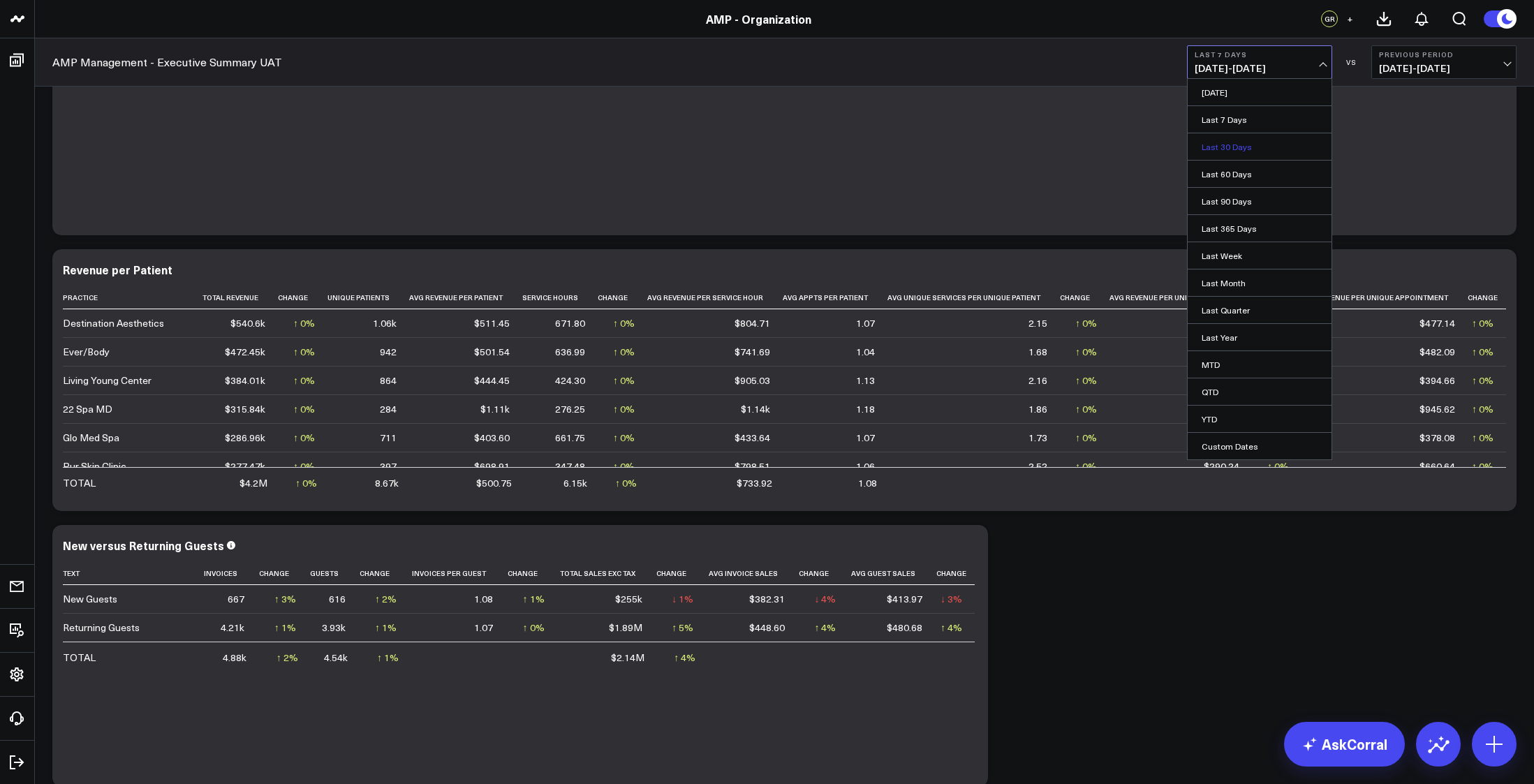
click at [1239, 140] on link "Last 30 Days" at bounding box center [1260, 147] width 144 height 26
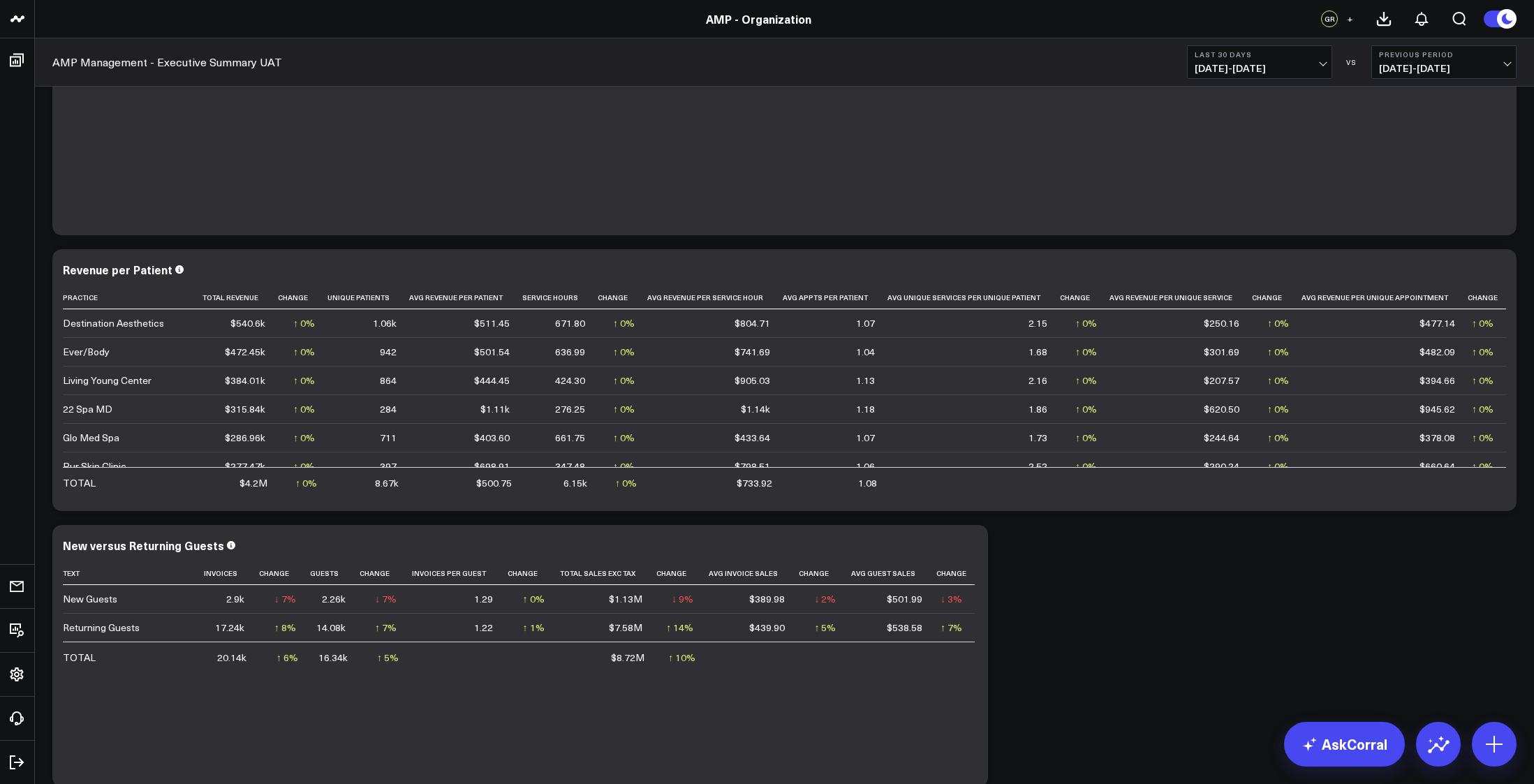
click at [1323, 63] on span "08/18/25 - 09/16/25" at bounding box center [1260, 68] width 130 height 11
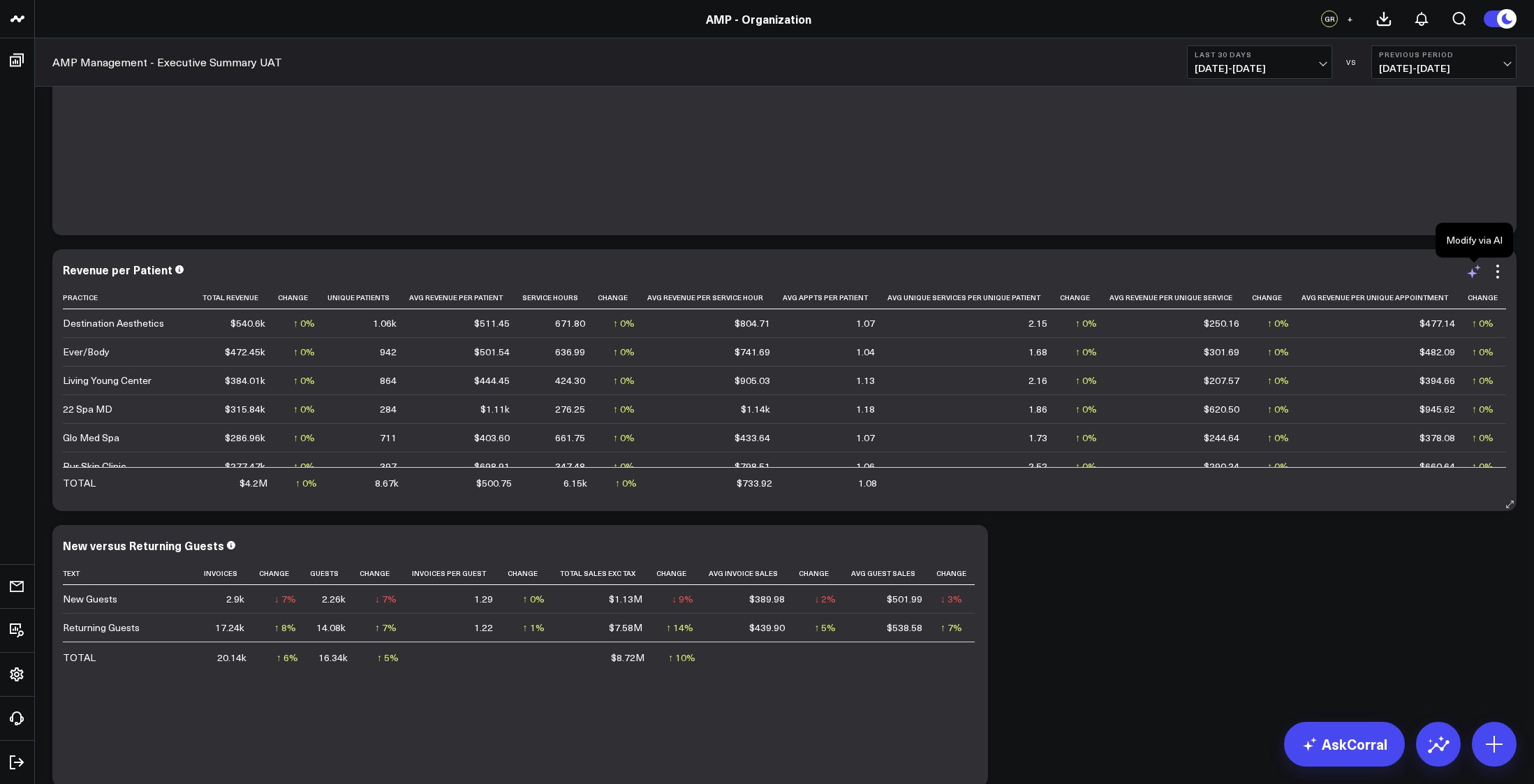
click at [1474, 267] on icon at bounding box center [1474, 272] width 17 height 17
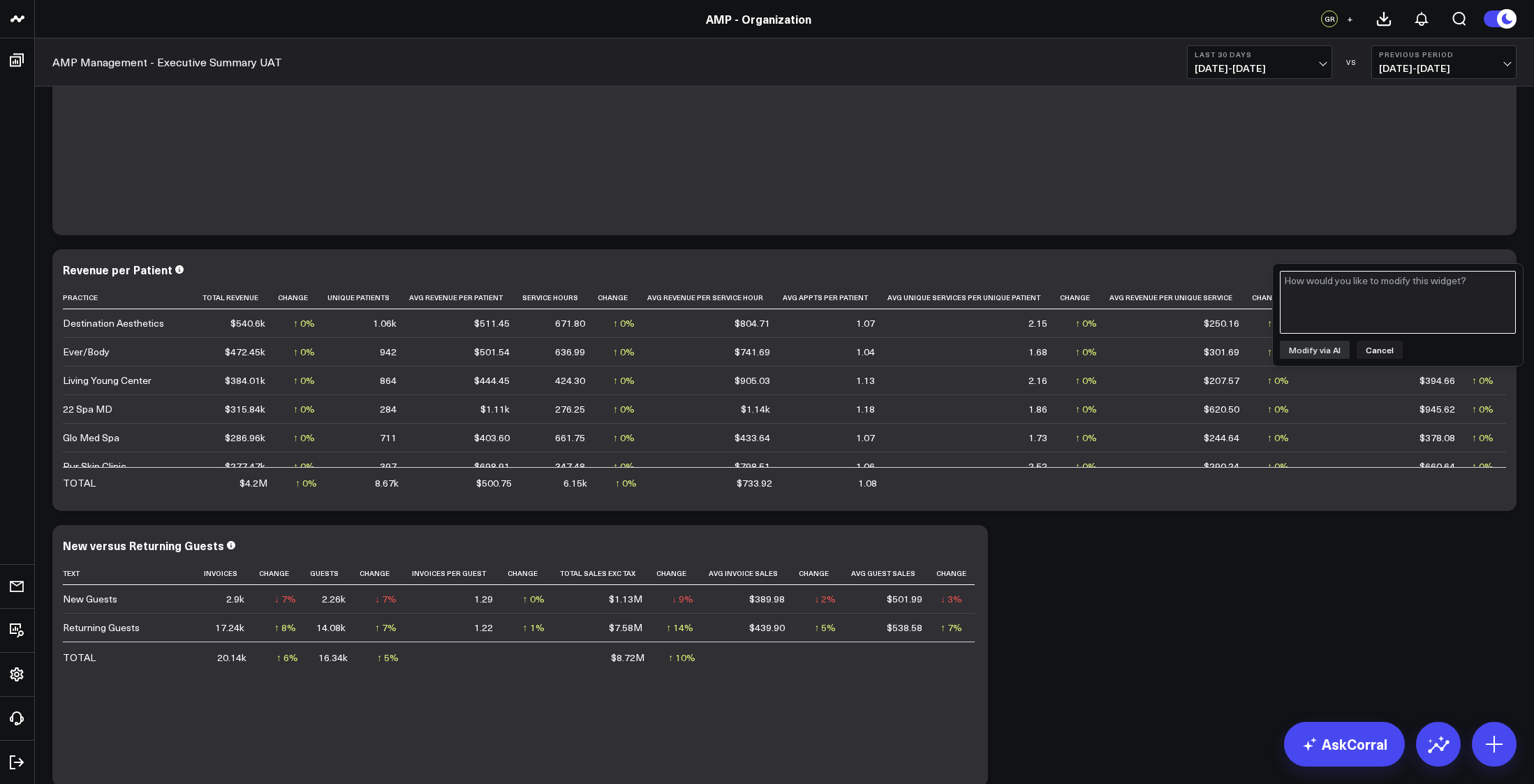
click at [1379, 301] on textarea at bounding box center [1398, 302] width 236 height 63
type textarea "i would like it to respond to the page-level date range filter"
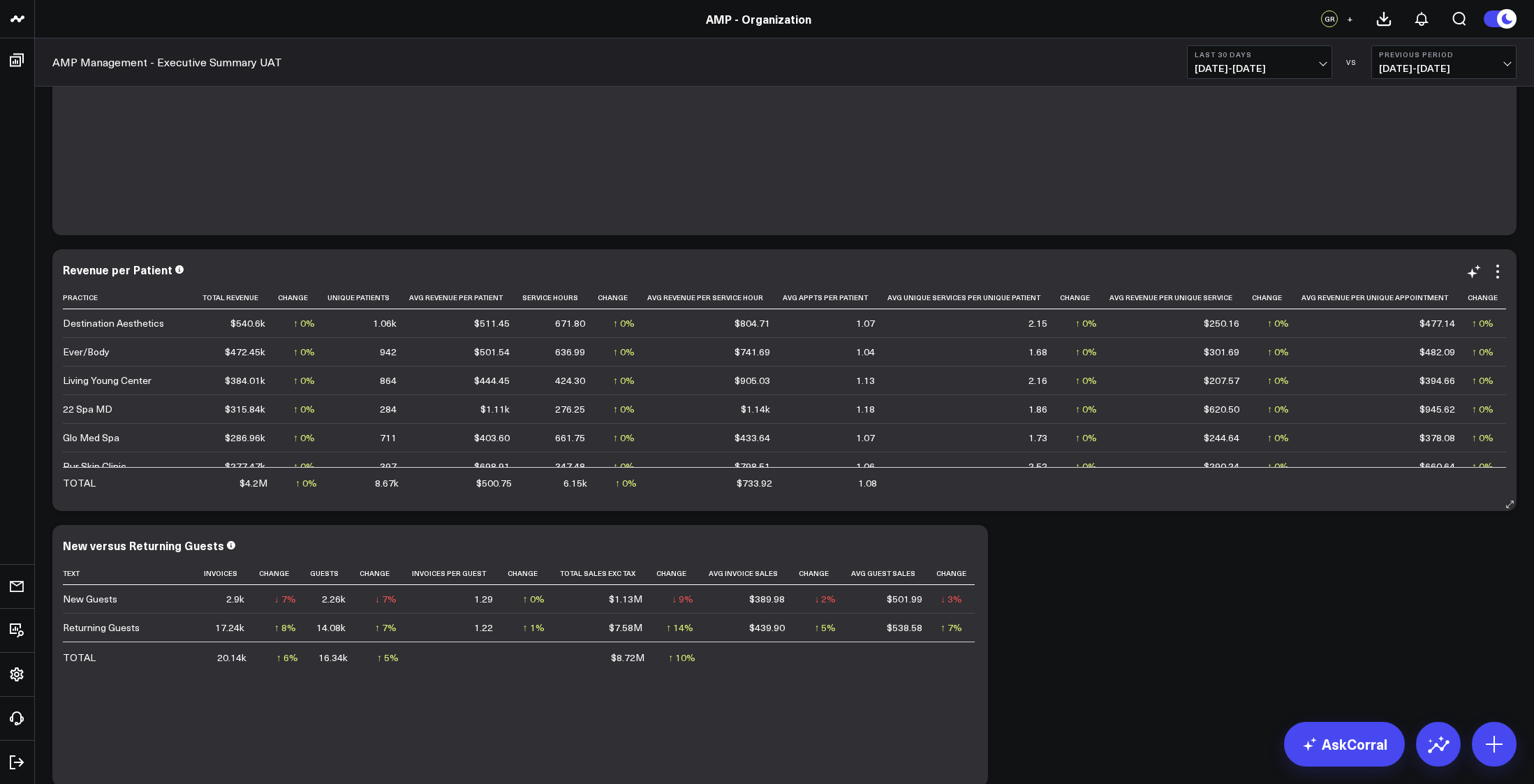
click at [1508, 274] on div "Revenue per Patient Practice Total Revenue Change Unique Patients Avg Revenue P…" at bounding box center [784, 380] width 1465 height 262
click at [1502, 272] on icon at bounding box center [1498, 272] width 17 height 17
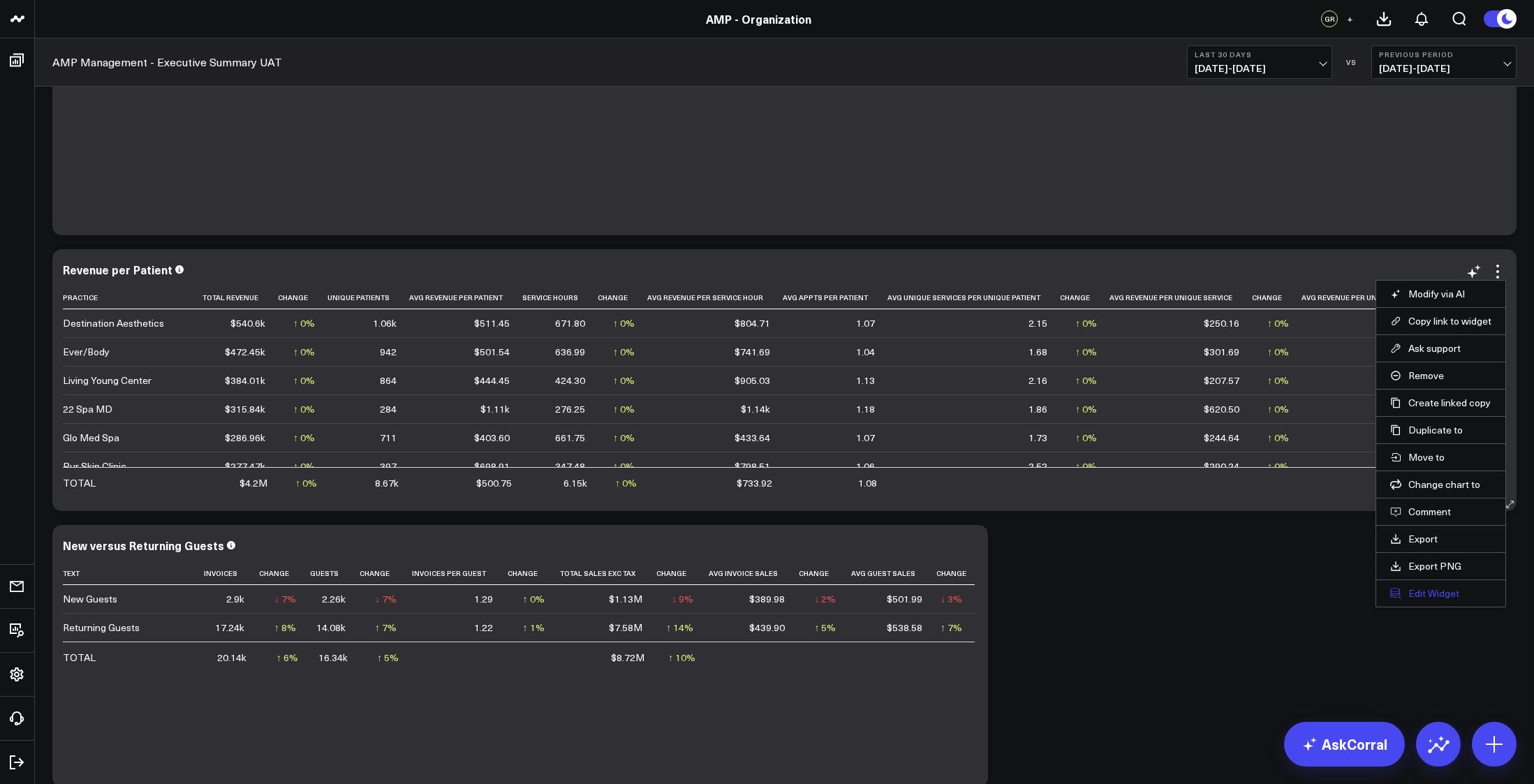
click at [1440, 588] on button "Edit Widget" at bounding box center [1441, 594] width 101 height 13
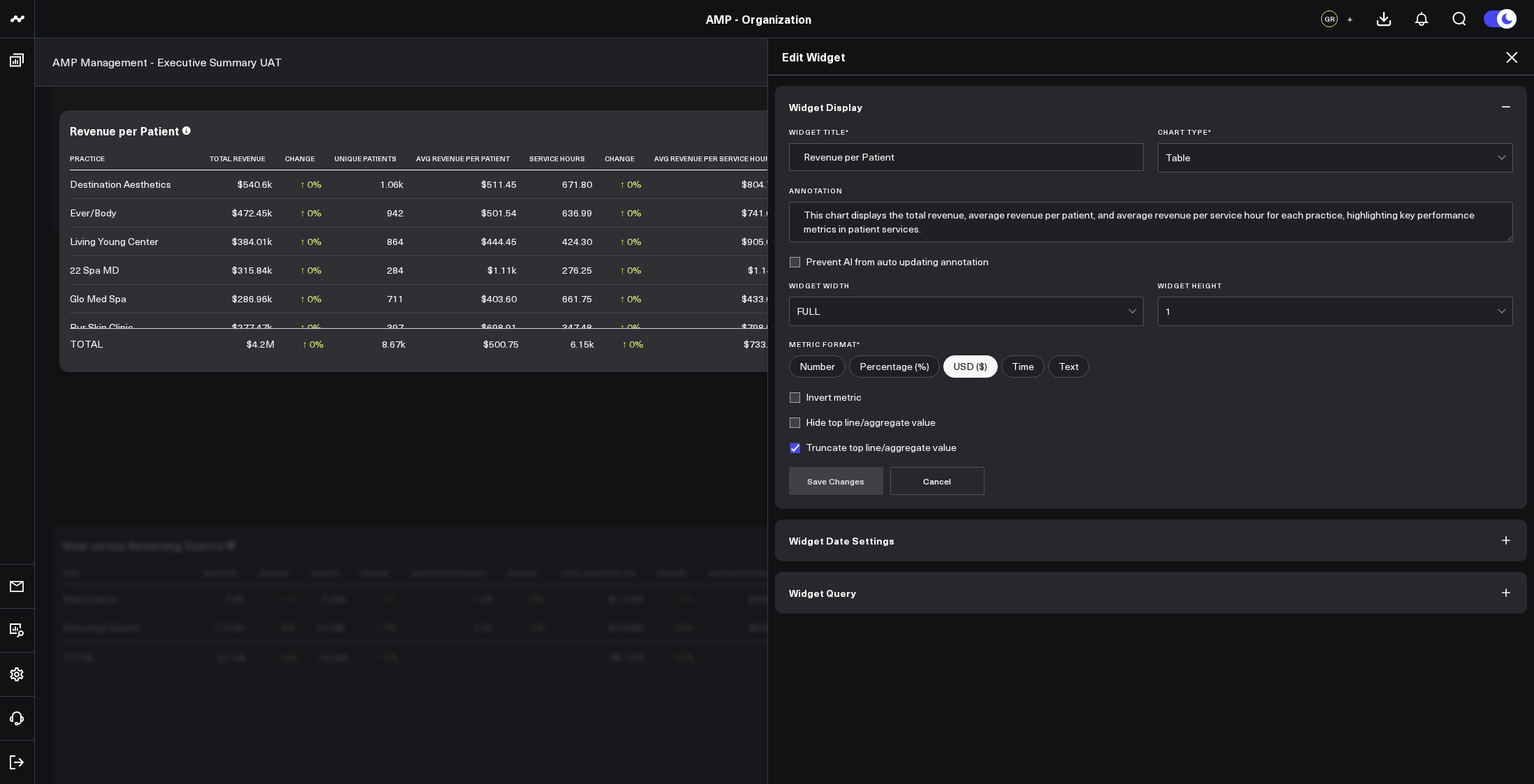
click at [850, 588] on button "Widget Query" at bounding box center [1151, 592] width 753 height 42
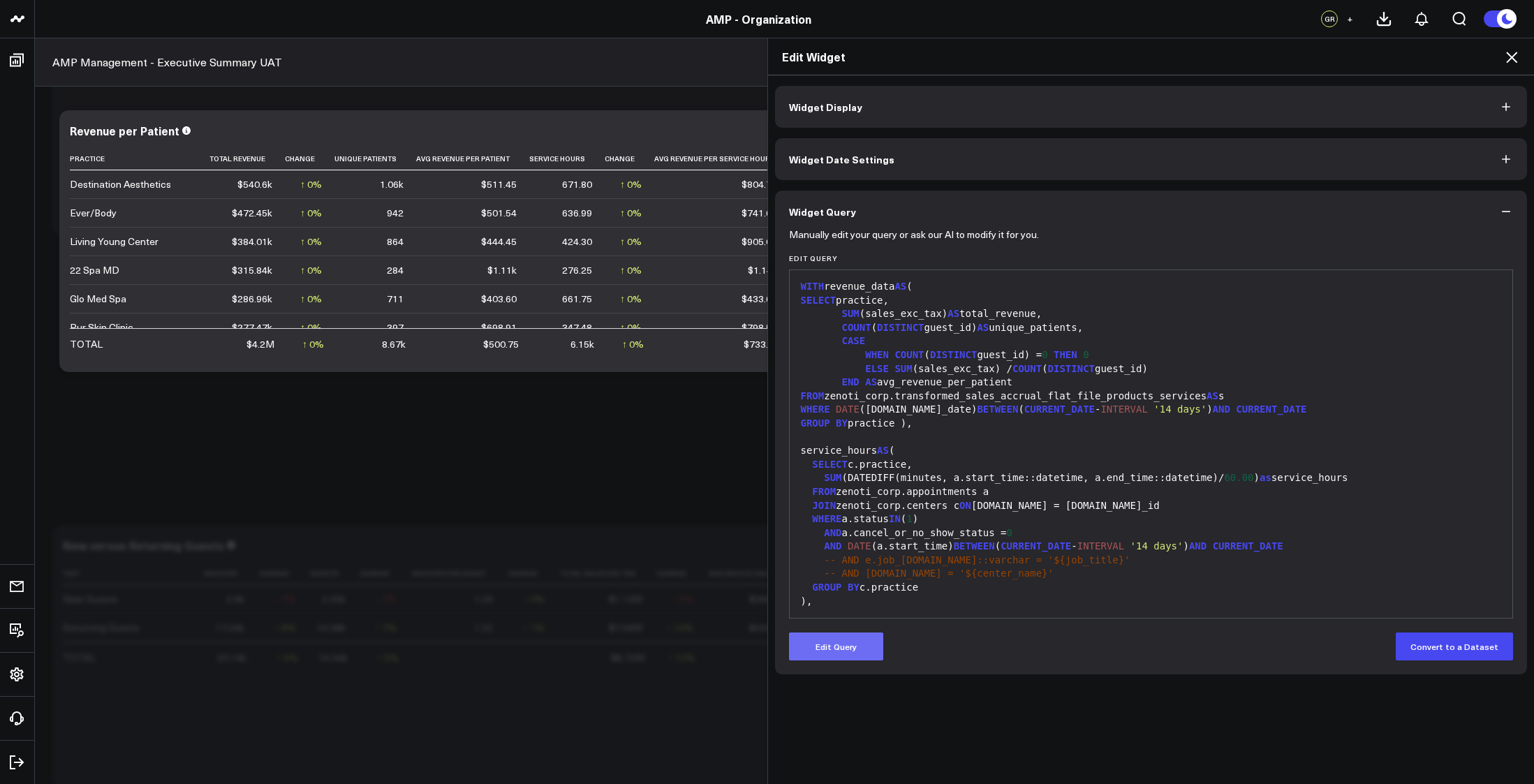
click at [866, 653] on button "Edit Query" at bounding box center [836, 647] width 94 height 28
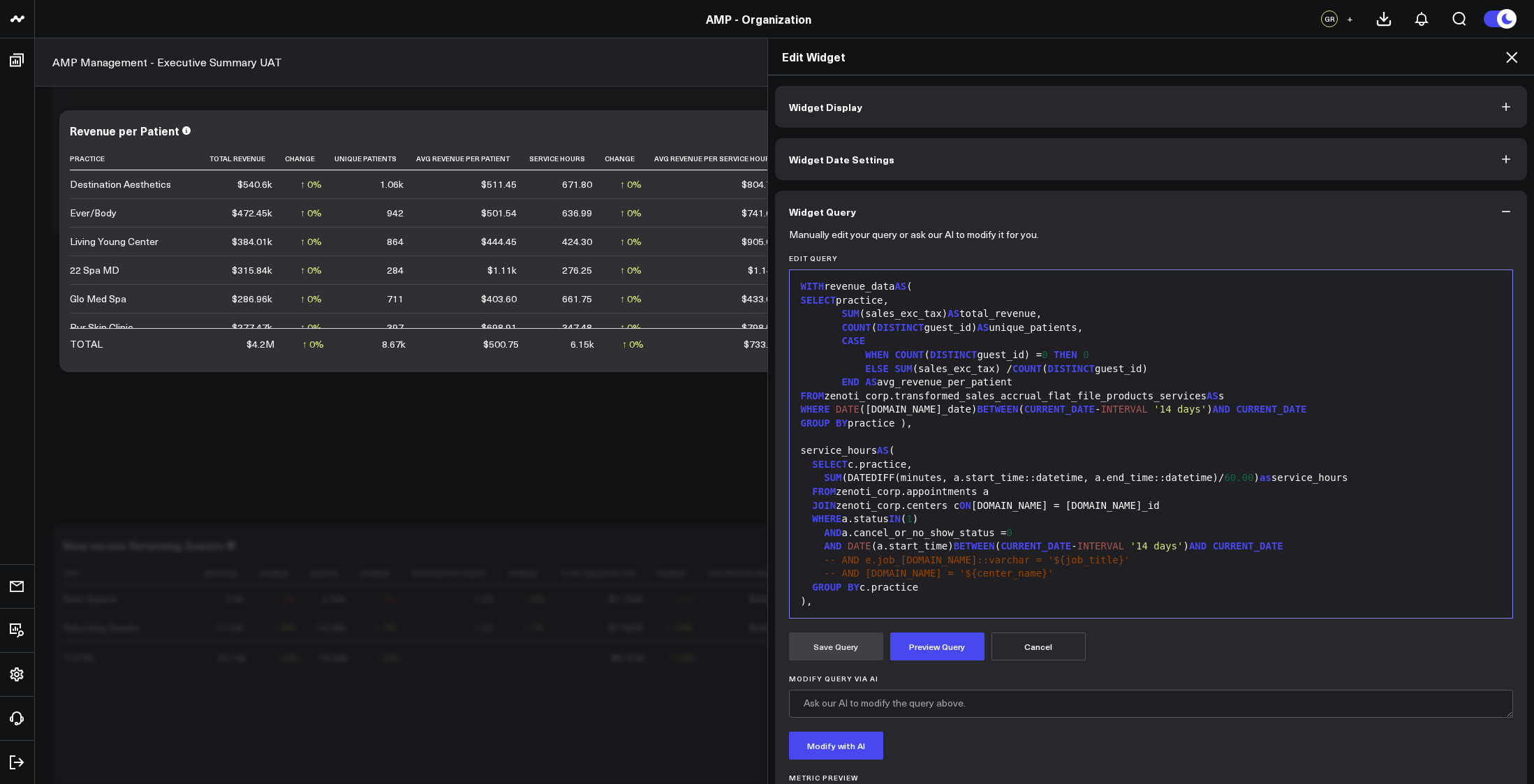
click at [1022, 548] on span "CURRENT_DATE" at bounding box center [1036, 546] width 70 height 11
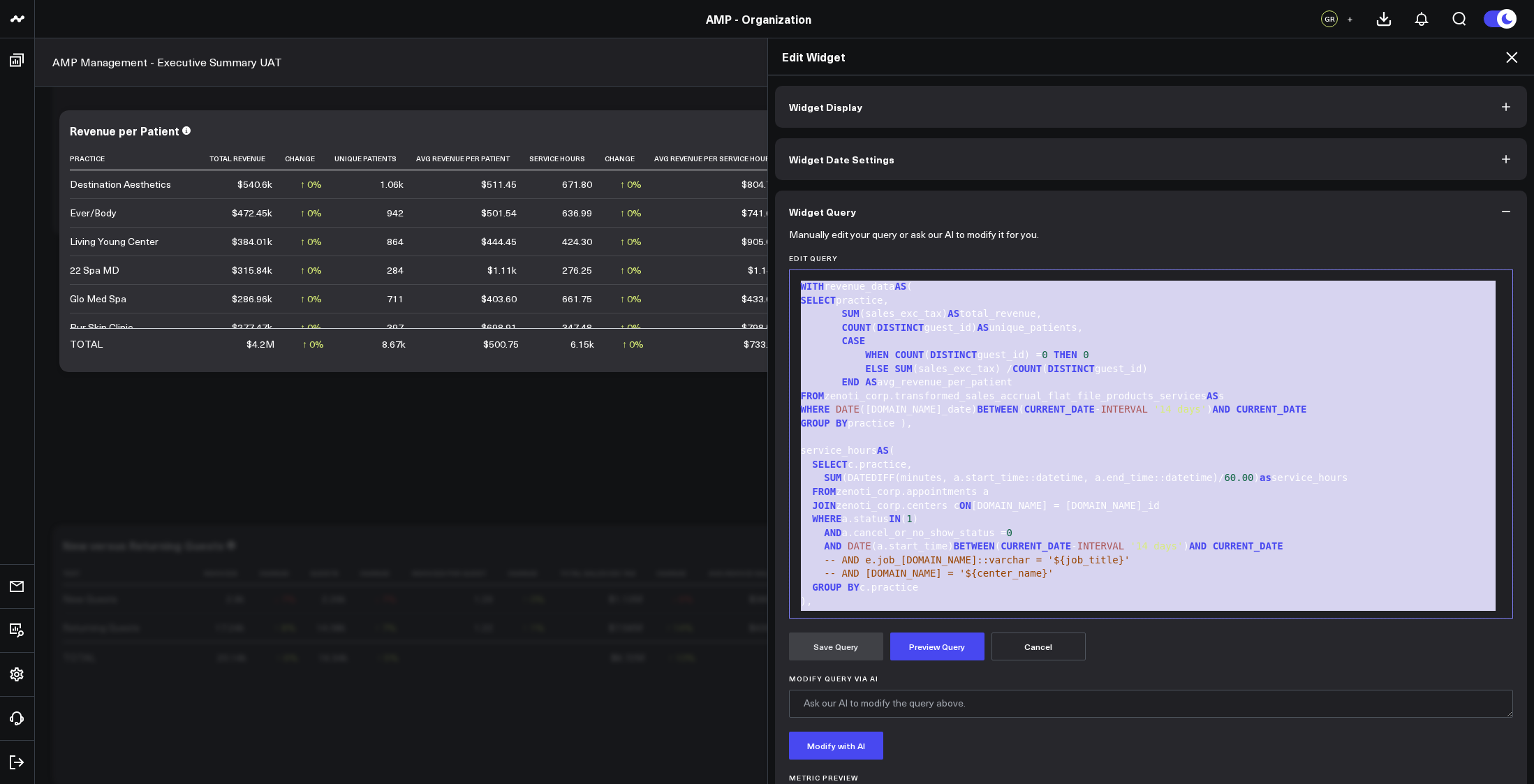
copy div "WITH revenue_data AS ( SELECT practice, SUM (sales_exc_tax) AS total_revenue, C…"
click at [959, 645] on button "Preview Query" at bounding box center [937, 647] width 94 height 28
click at [1010, 441] on div at bounding box center [1151, 438] width 709 height 14
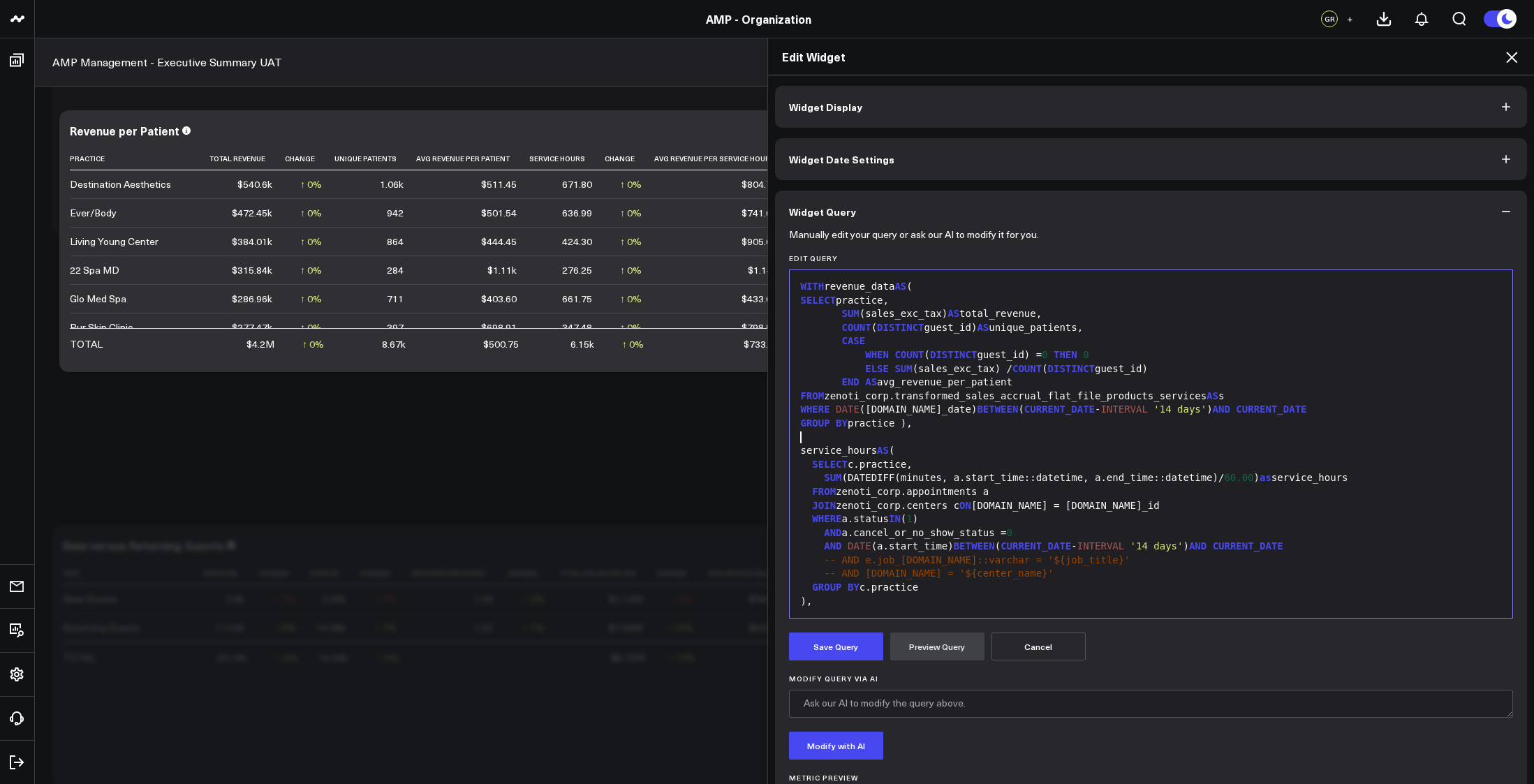
click at [1007, 446] on div "service_hours AS (" at bounding box center [1151, 451] width 709 height 14
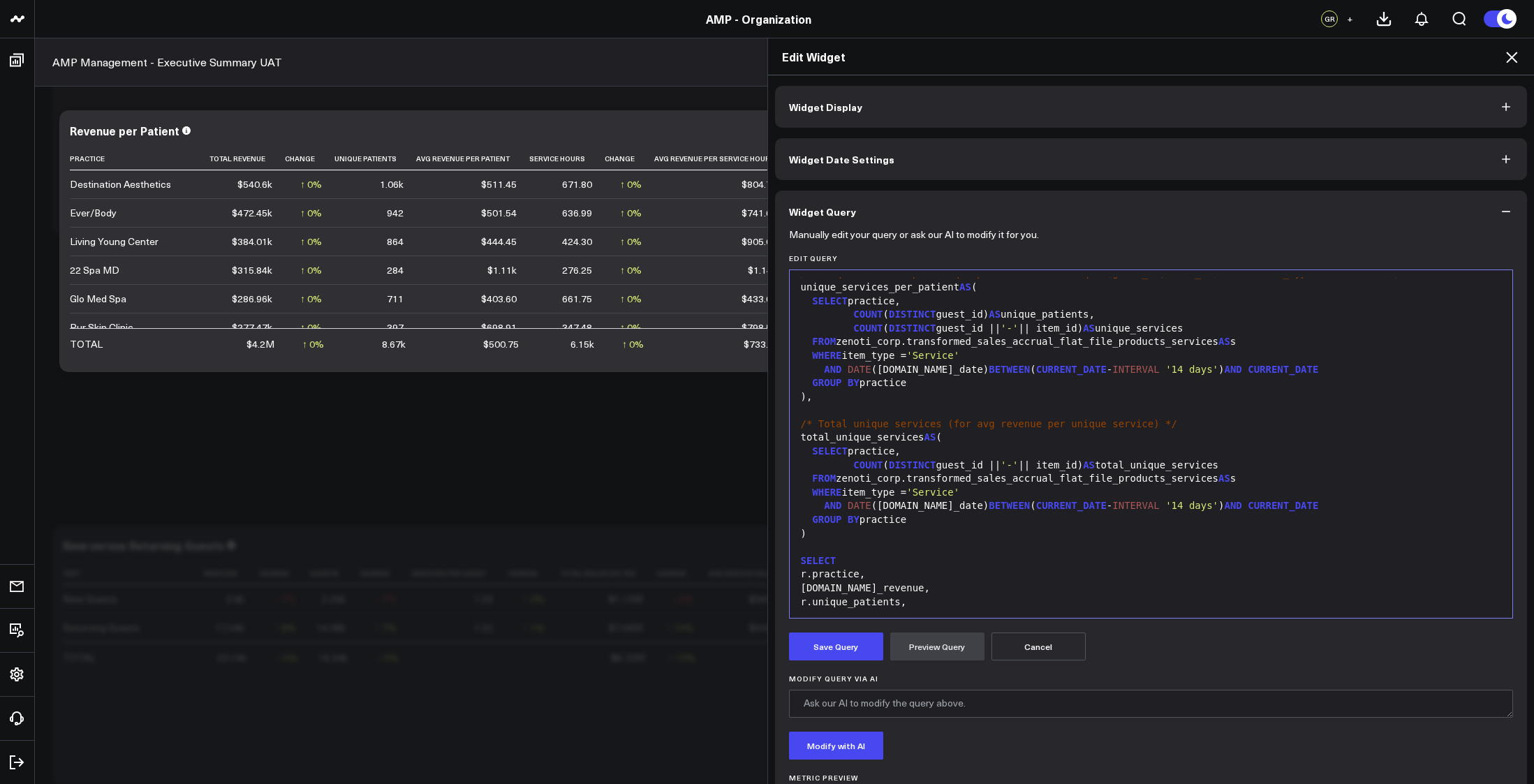
scroll to position [551, 0]
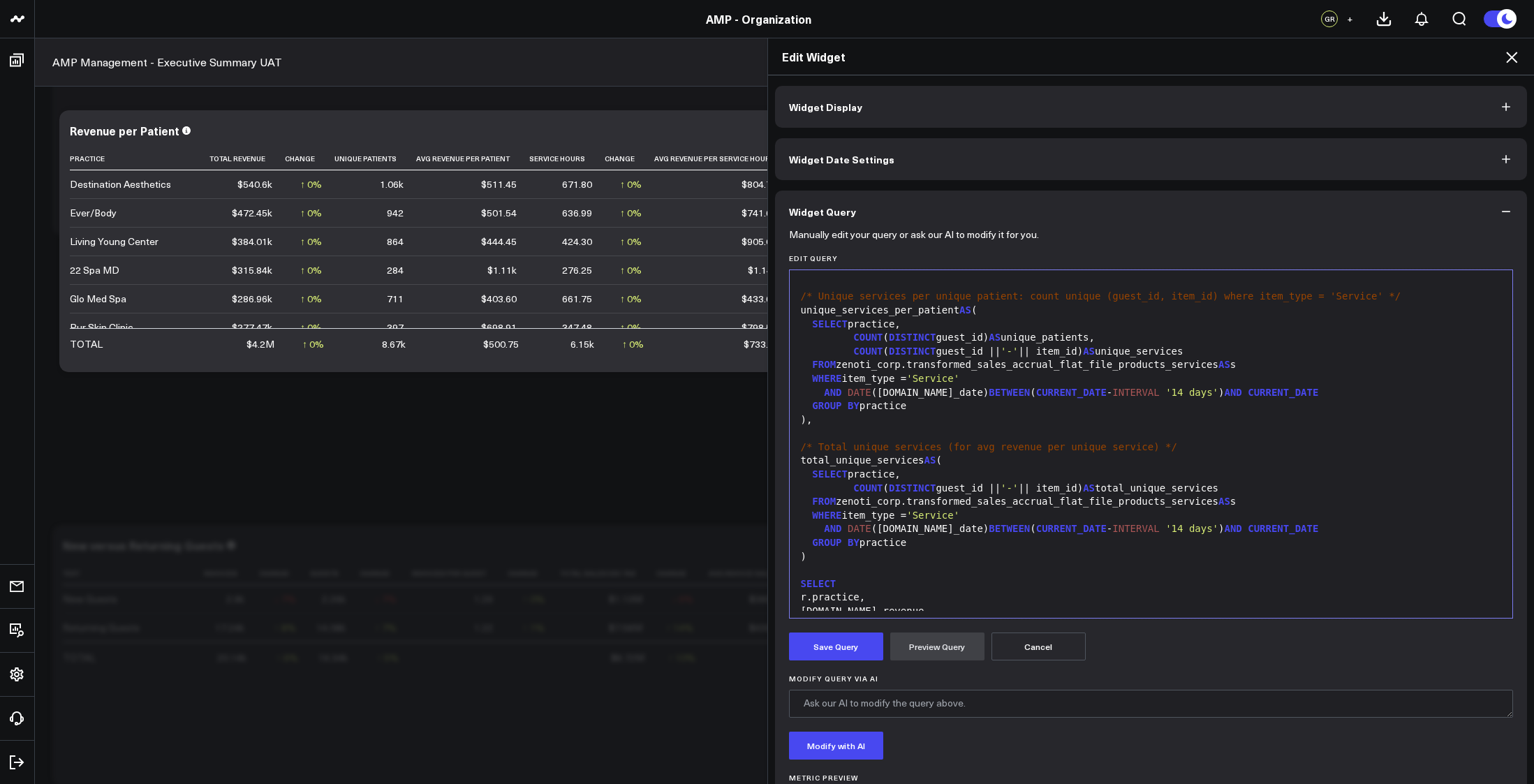
click at [1111, 563] on div at bounding box center [1151, 570] width 709 height 14
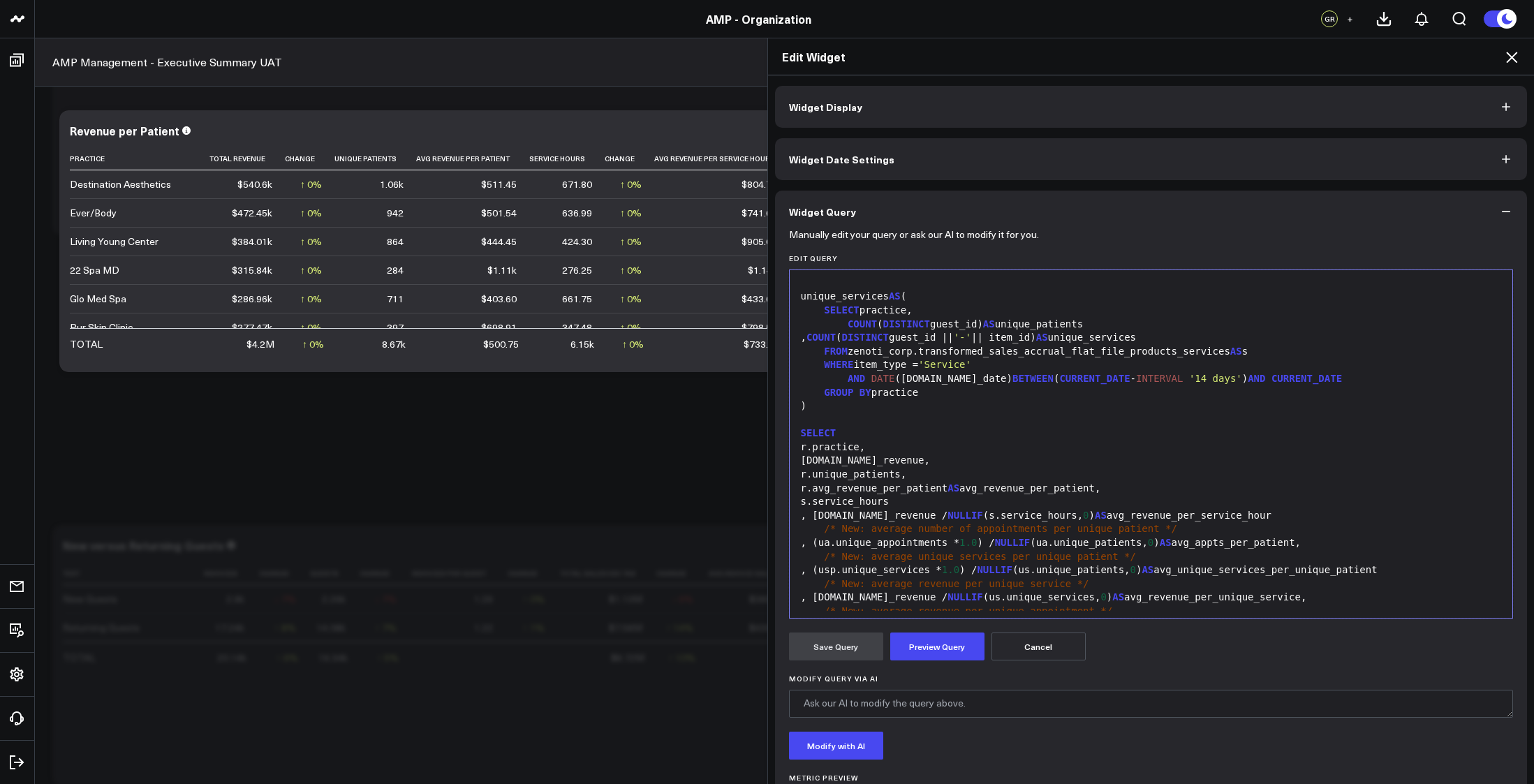
scroll to position [671, 0]
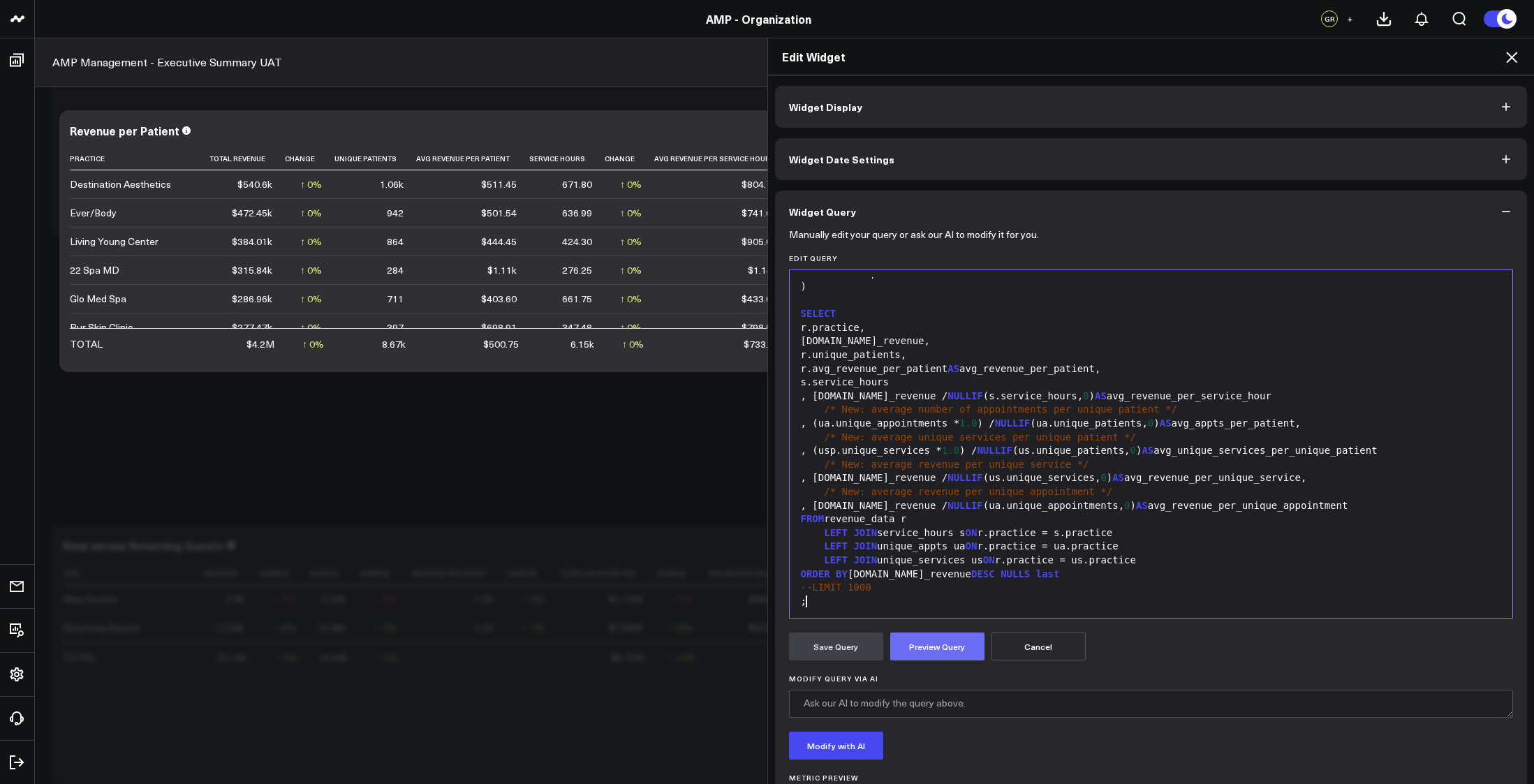
click at [946, 658] on button "Preview Query" at bounding box center [937, 647] width 94 height 28
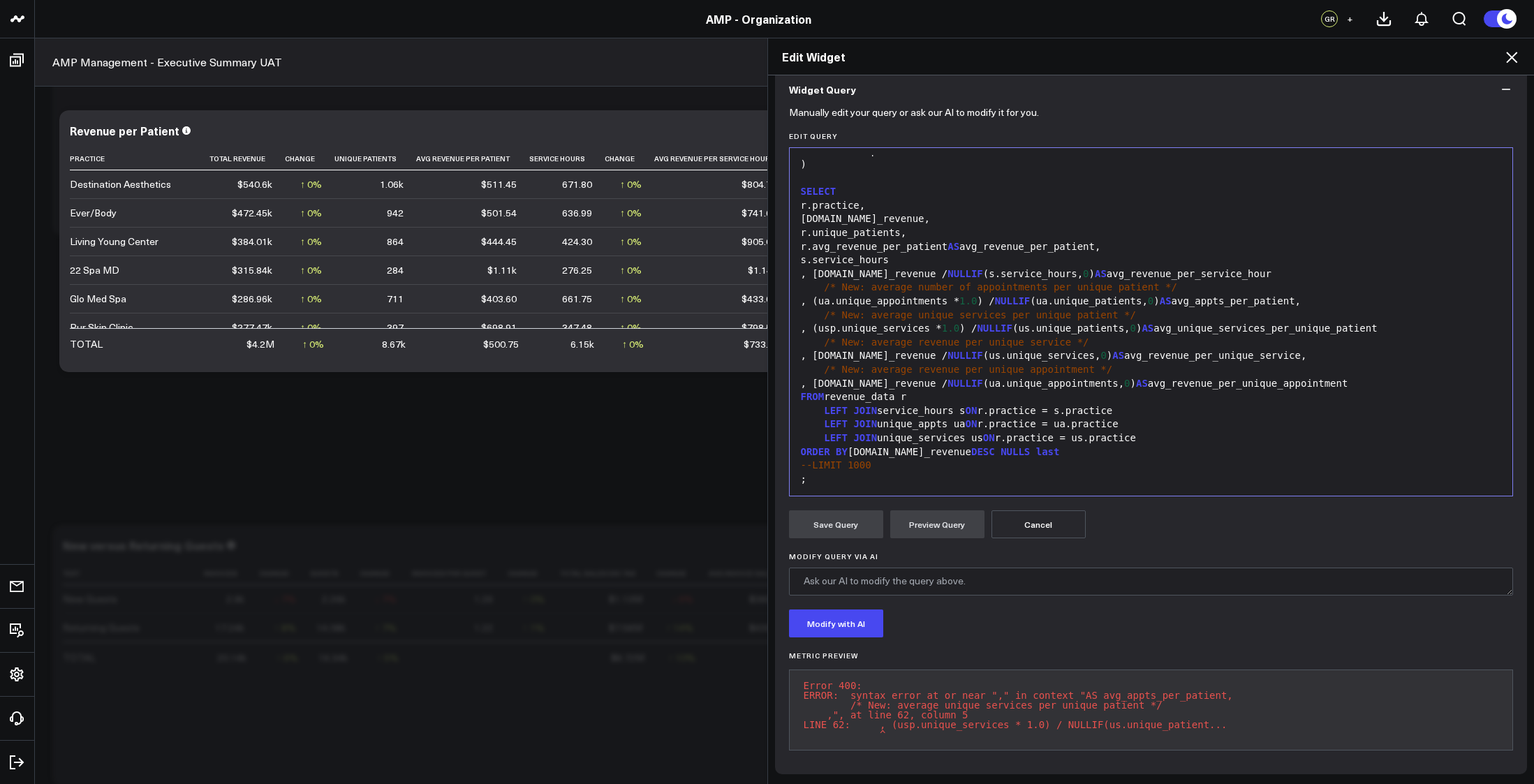
click at [1178, 418] on div "LEFT JOIN unique_appts ua ON r.practice = ua.practice" at bounding box center [1151, 424] width 709 height 14
click at [939, 516] on button "Preview Query" at bounding box center [937, 524] width 94 height 28
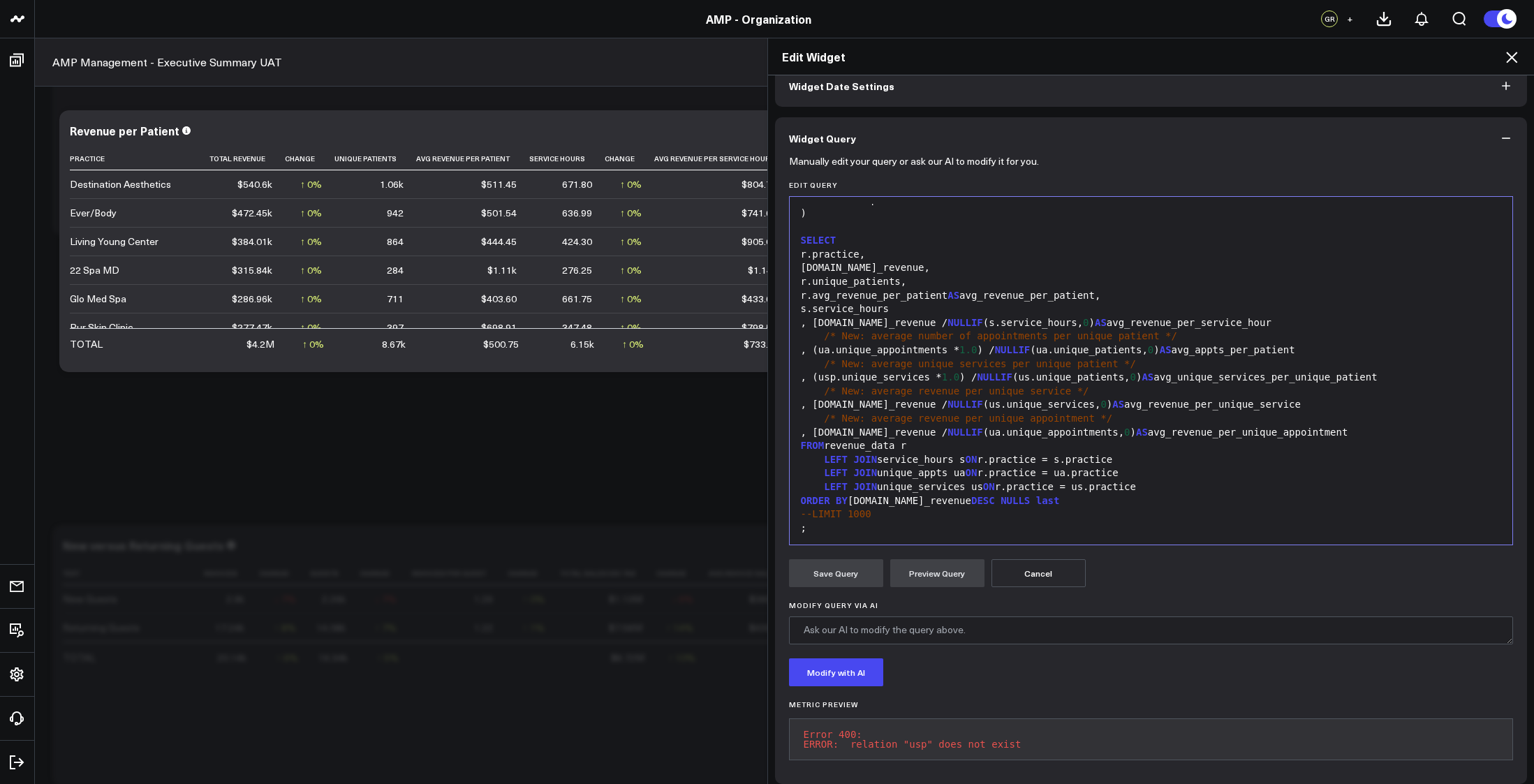
scroll to position [93, 0]
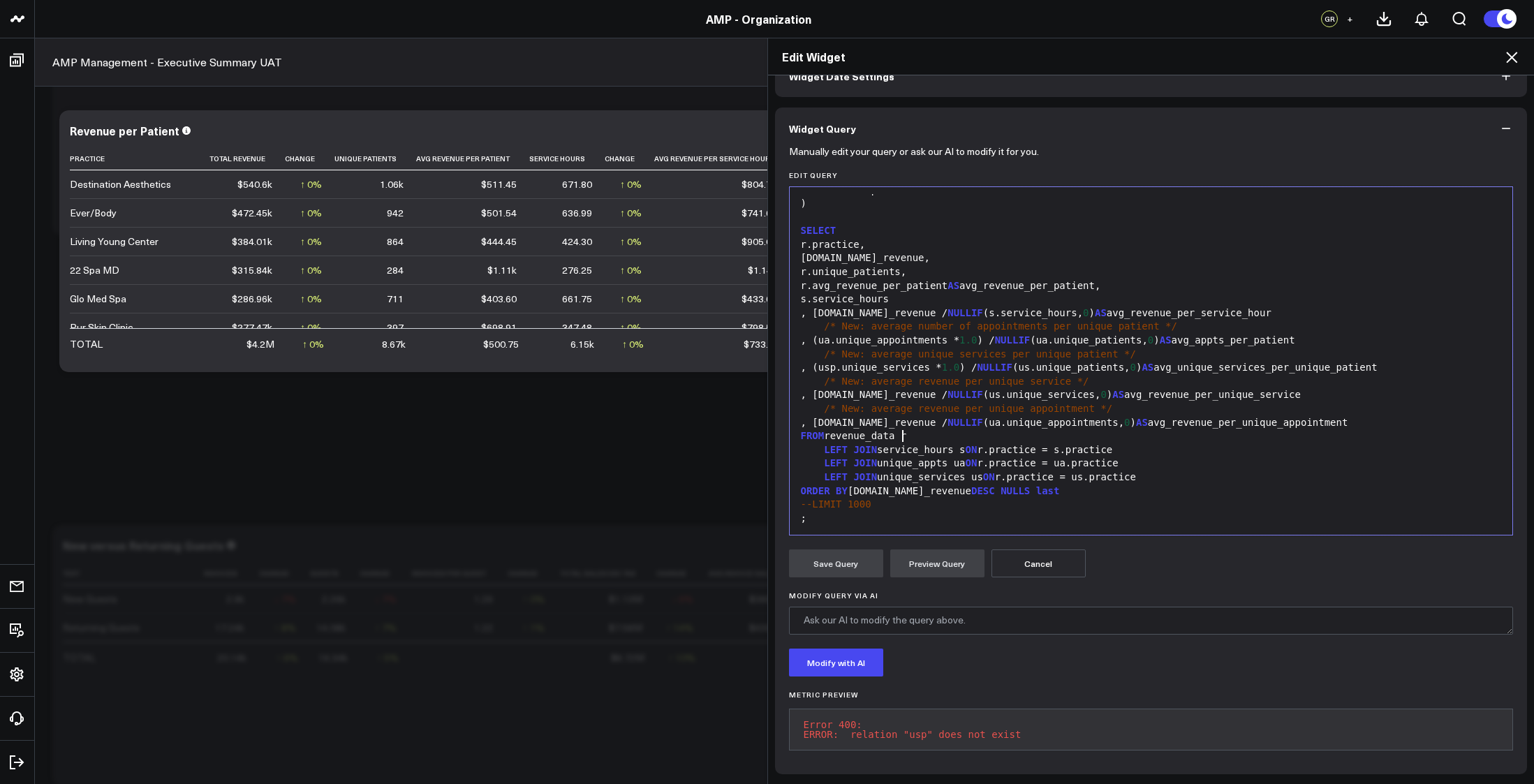
click at [967, 430] on div "FROM revenue_data r" at bounding box center [1151, 437] width 709 height 14
click at [946, 551] on button "Preview Query" at bounding box center [937, 563] width 94 height 28
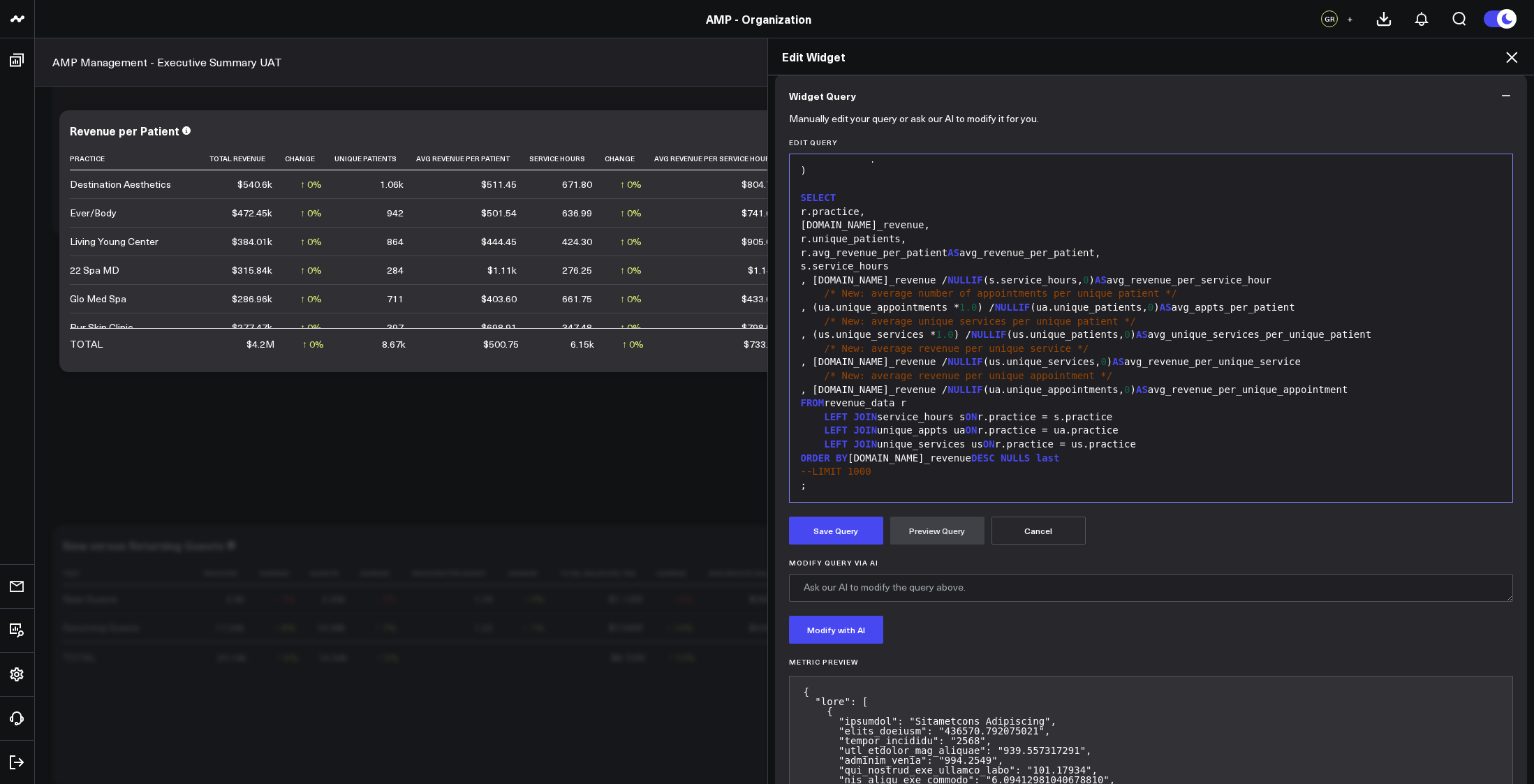
scroll to position [0, 0]
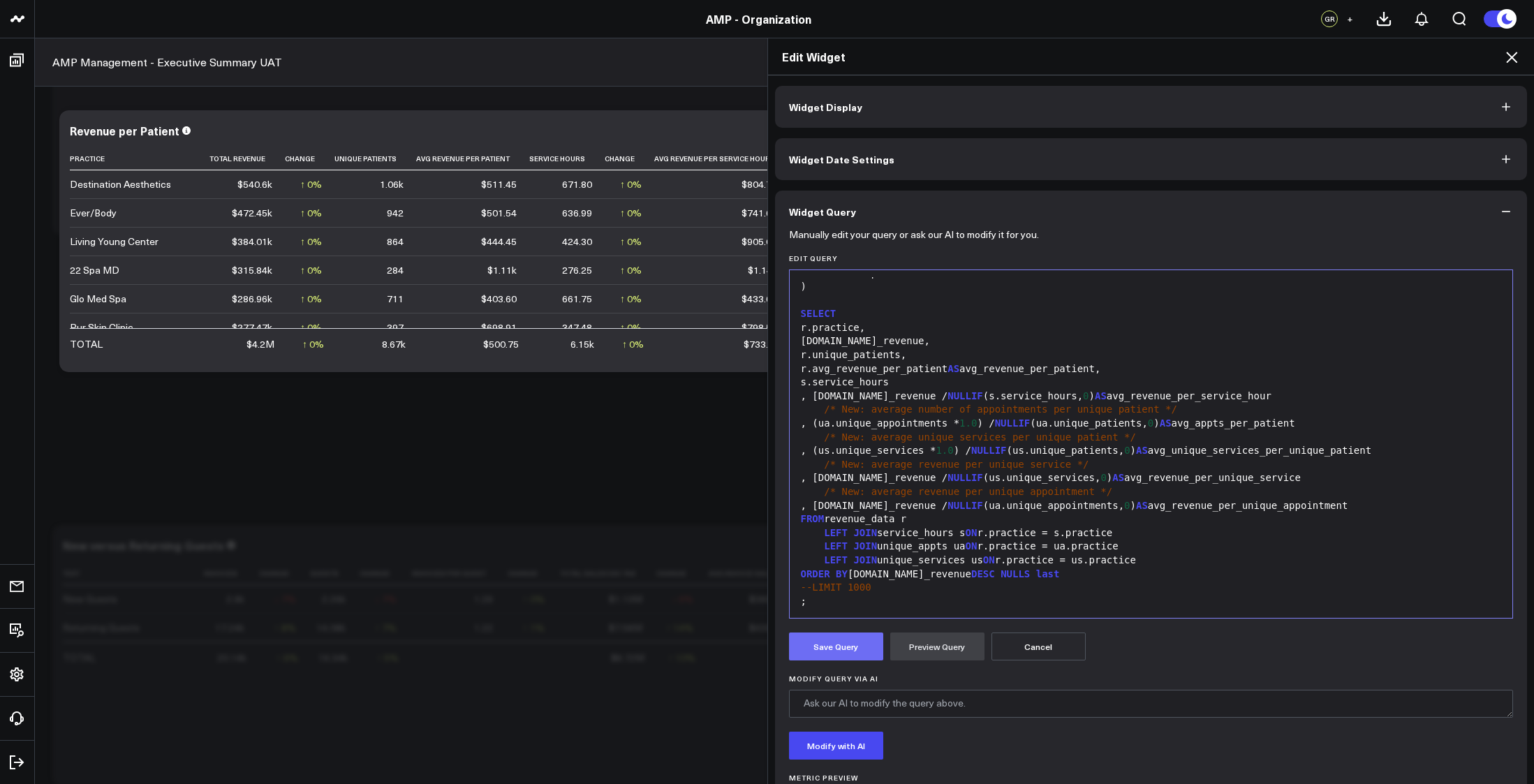
click at [827, 650] on button "Save Query" at bounding box center [836, 647] width 94 height 28
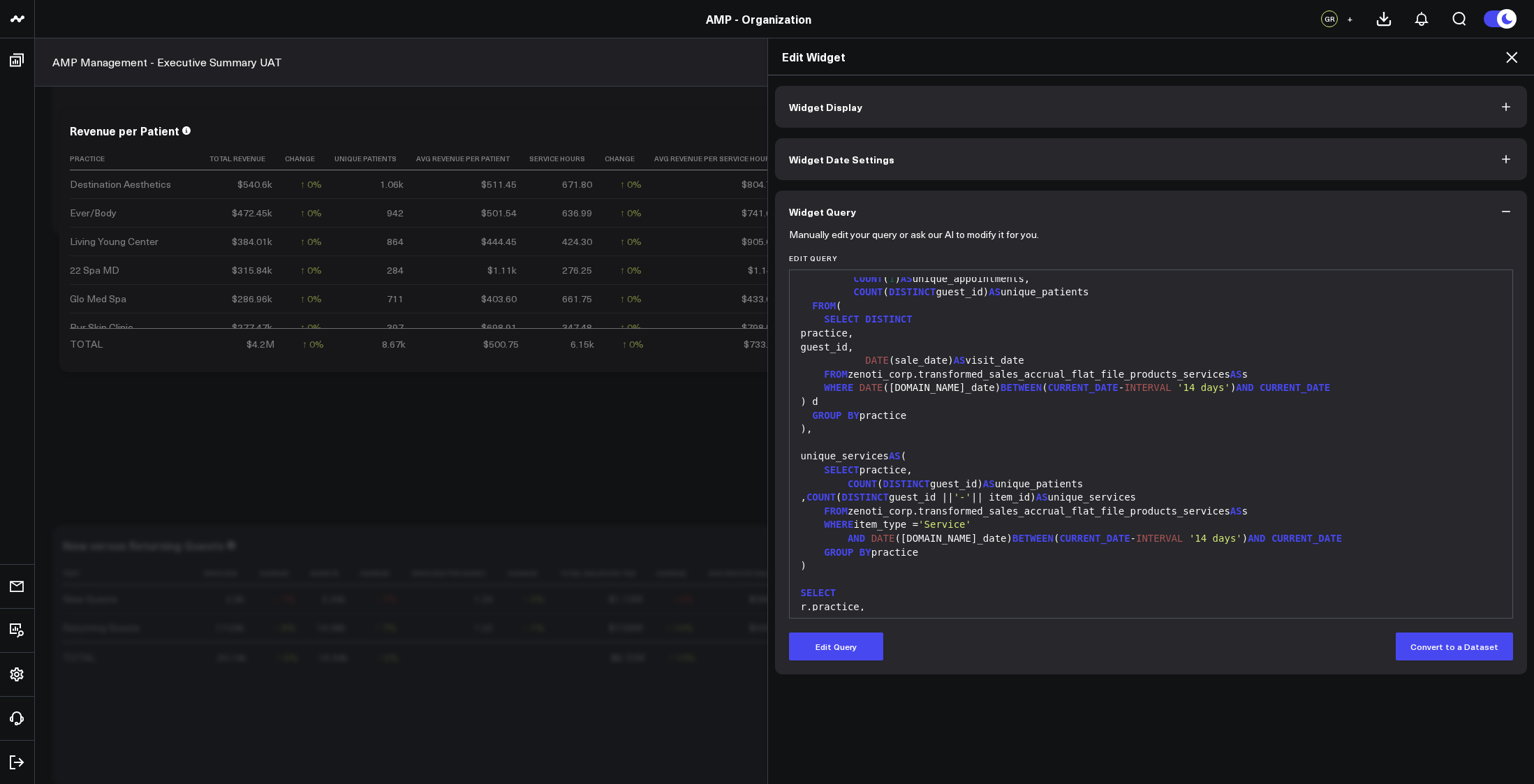
scroll to position [368, 0]
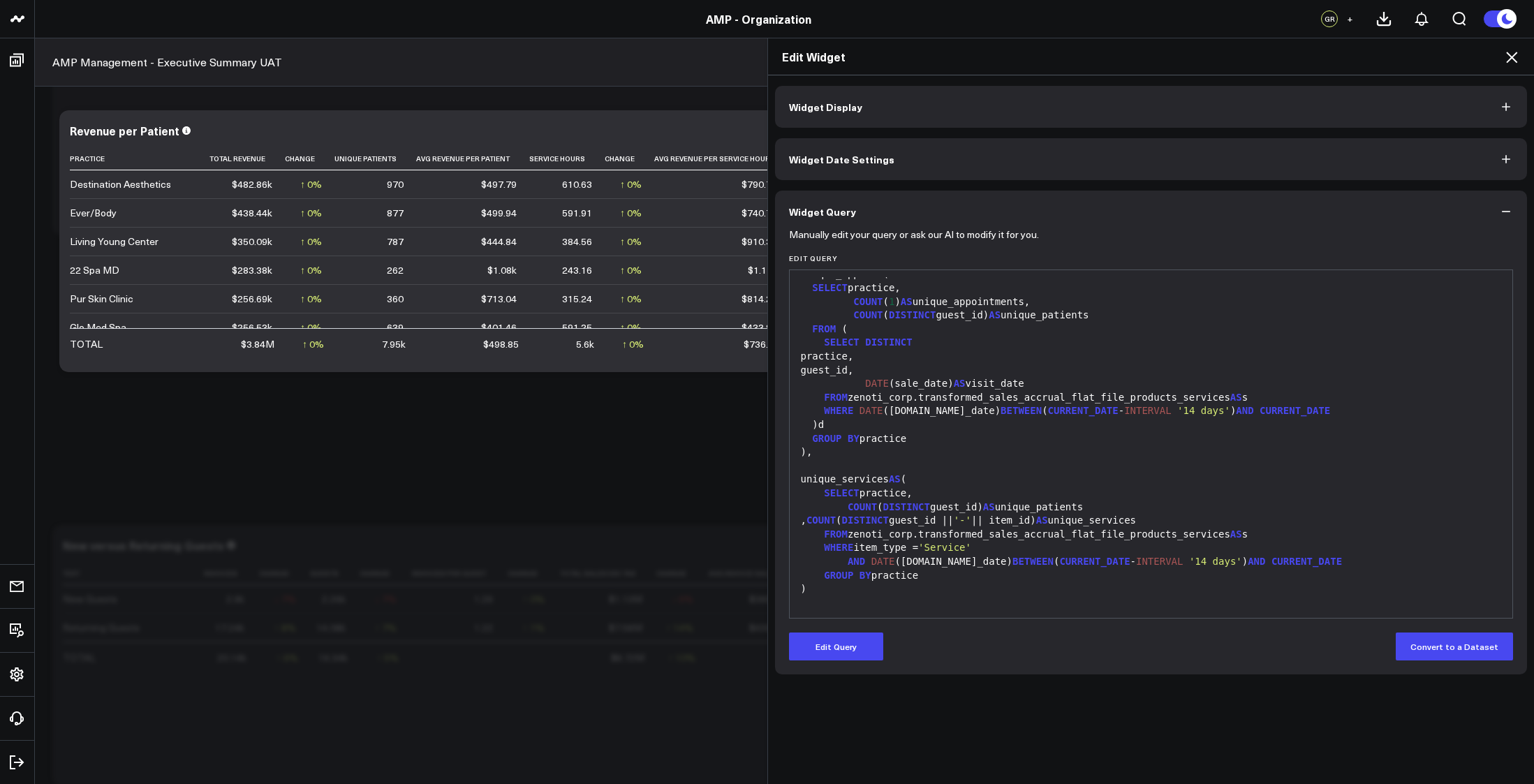
click at [1029, 335] on div "FROM (" at bounding box center [1151, 329] width 709 height 14
click at [1045, 483] on div "unique_services AS (" at bounding box center [1151, 480] width 709 height 14
click at [838, 647] on button "Edit Query" at bounding box center [836, 647] width 94 height 28
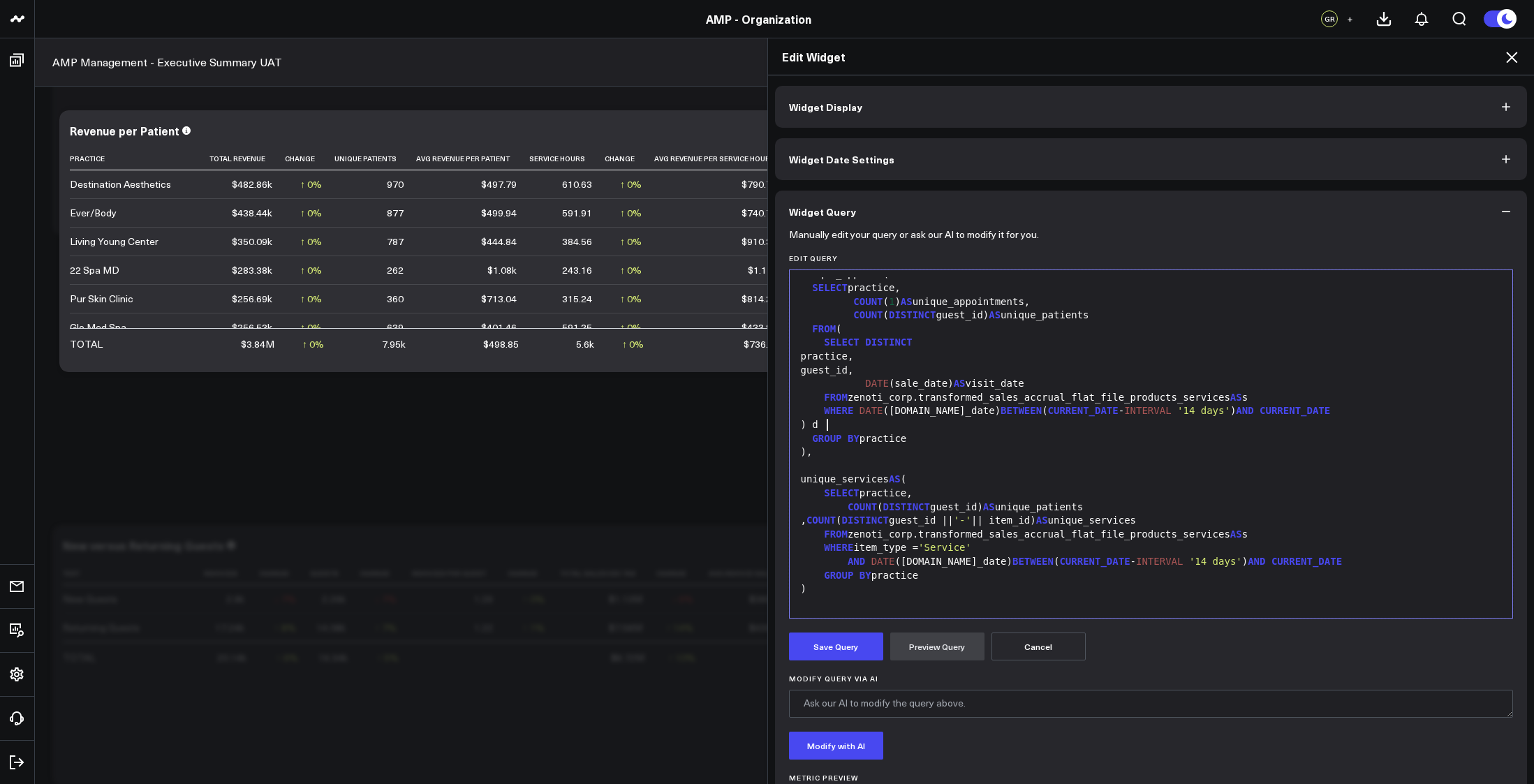
click at [1081, 418] on div ") d" at bounding box center [1151, 425] width 709 height 14
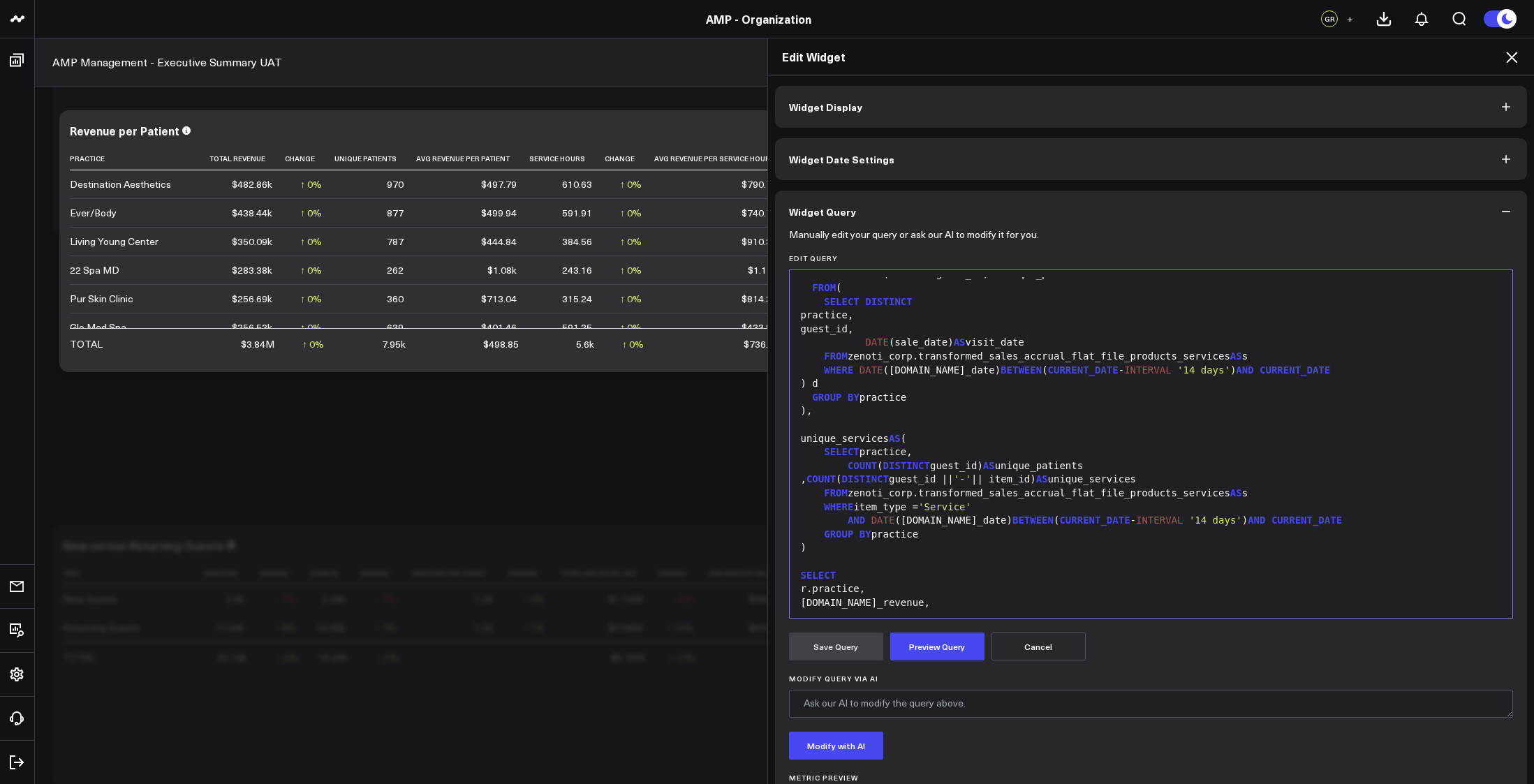
scroll to position [629, 0]
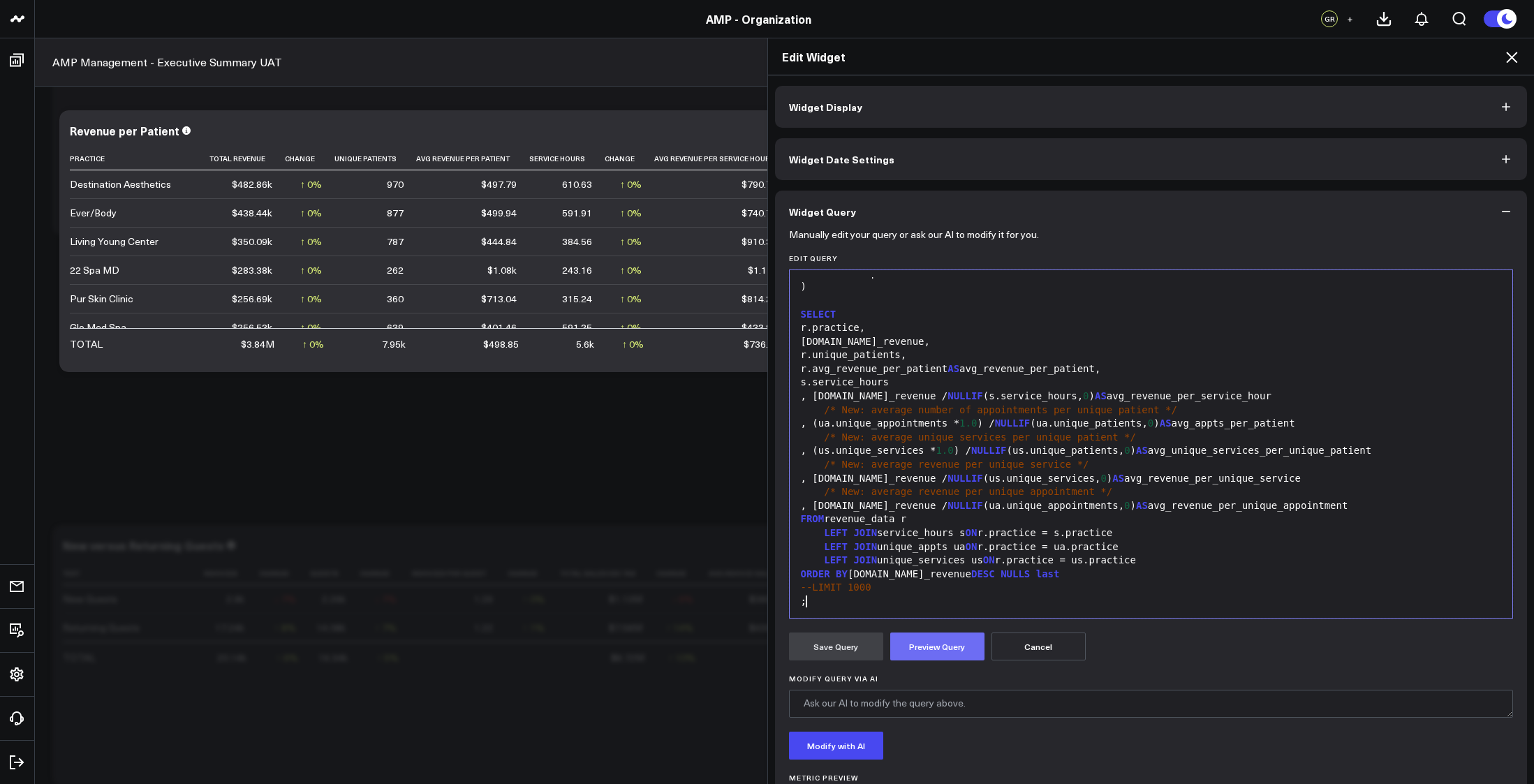
click at [949, 635] on button "Preview Query" at bounding box center [937, 647] width 94 height 28
click at [966, 423] on div ", (ua.unique_appointments * 1.0 ) / NULLIF (ua.unique_patients, 0 ) AS avg_appt…" at bounding box center [1151, 424] width 709 height 14
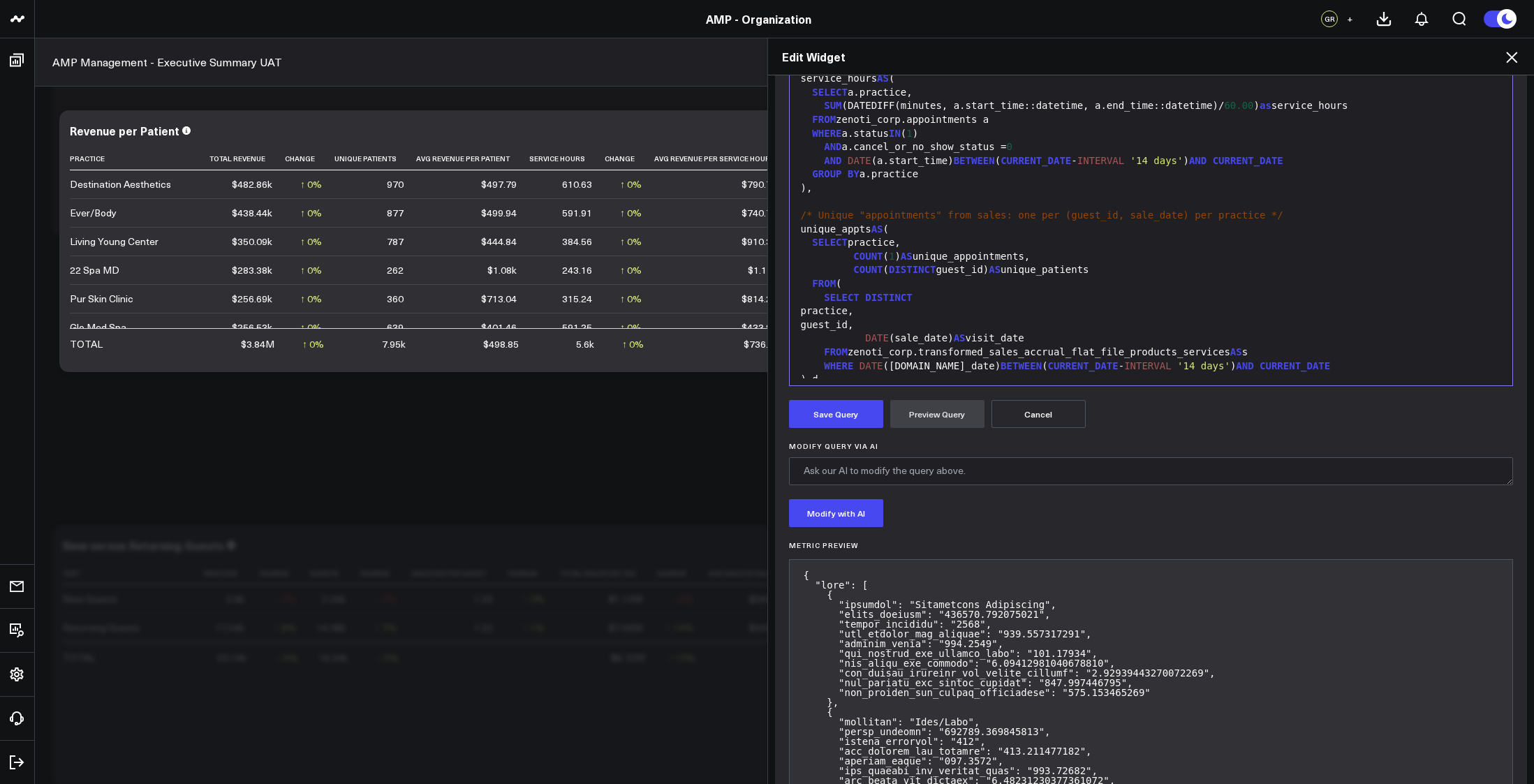
scroll to position [256, 0]
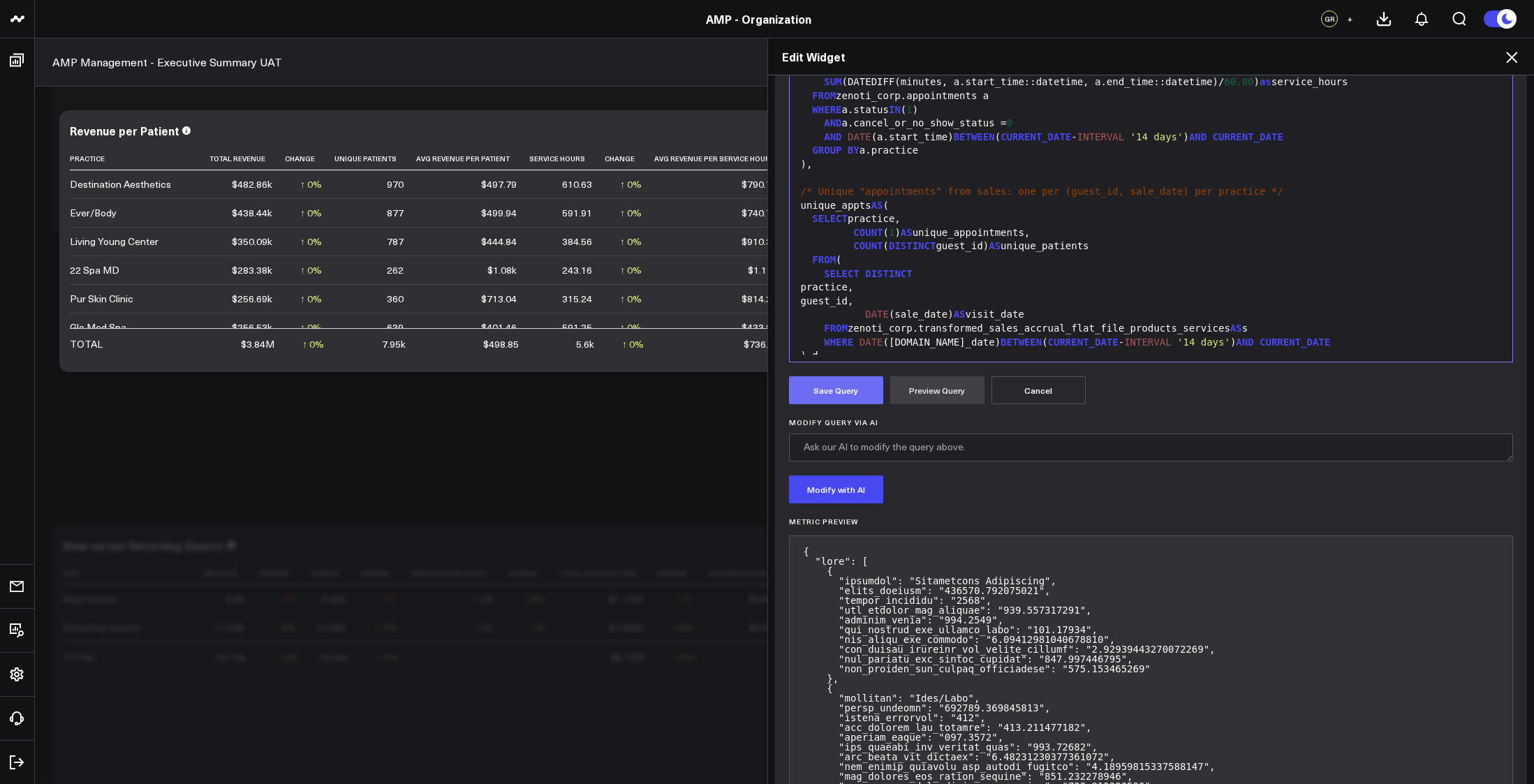
click at [847, 392] on button "Save Query" at bounding box center [836, 390] width 94 height 28
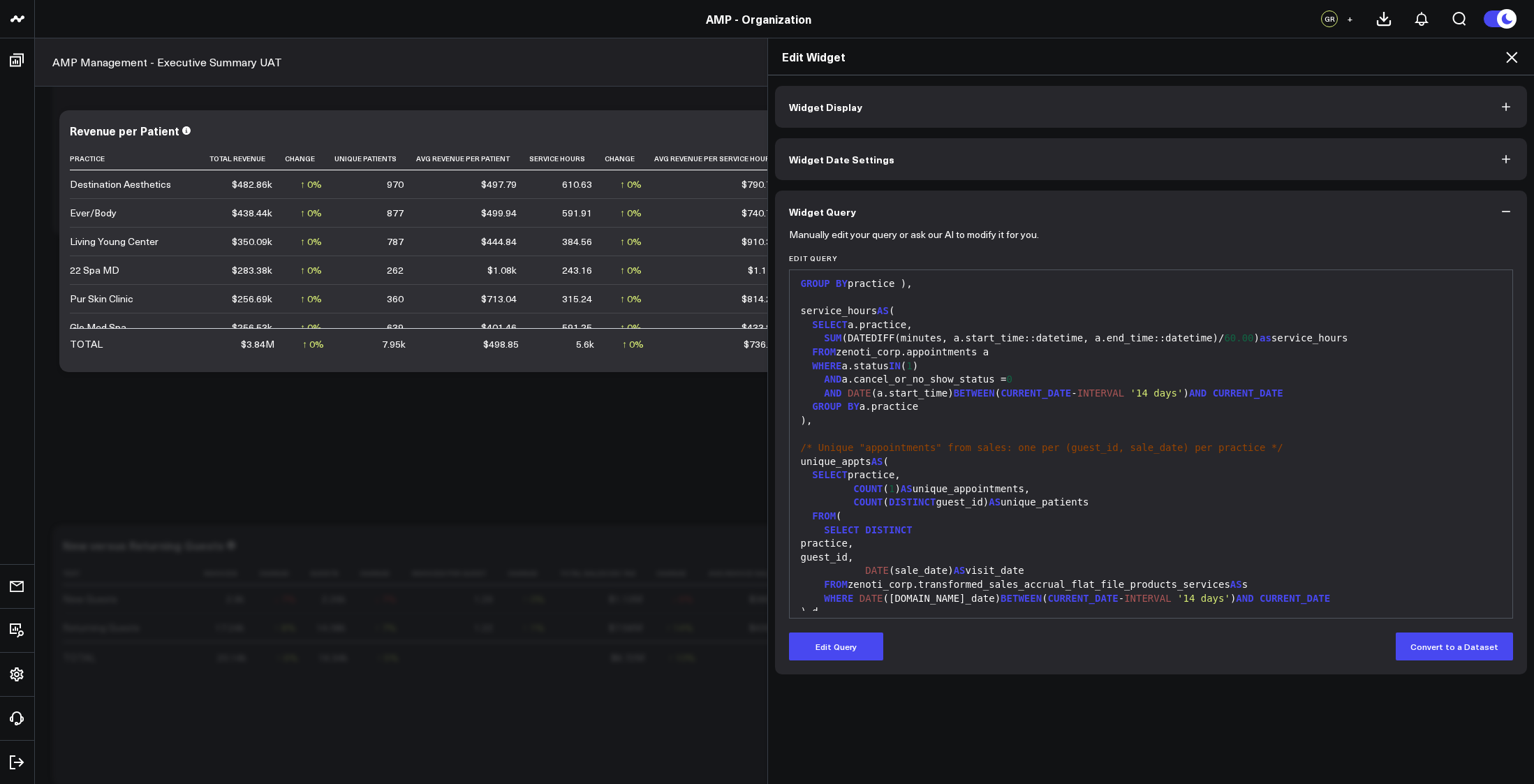
scroll to position [0, 0]
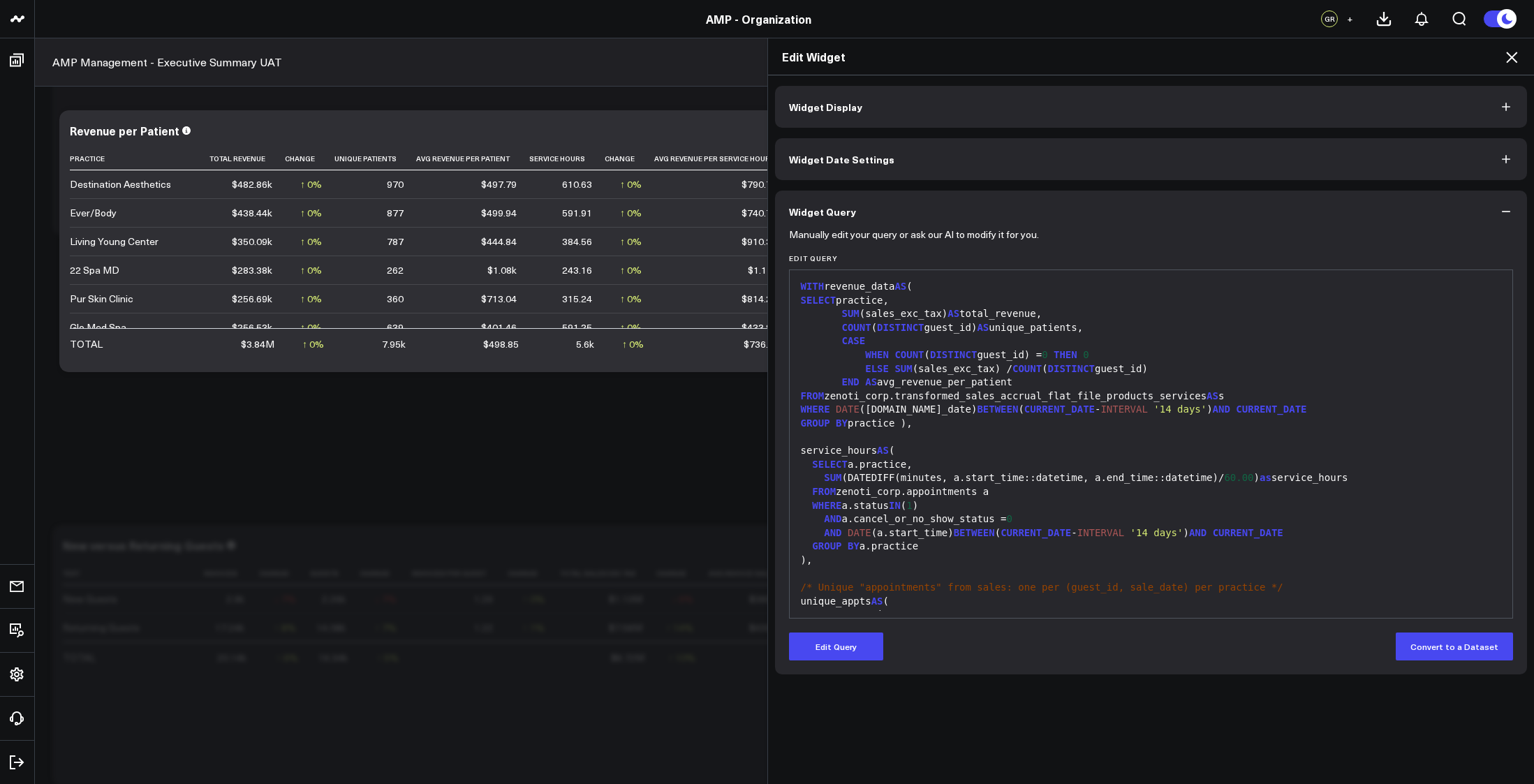
click at [836, 412] on span "DATE" at bounding box center [847, 409] width 23 height 11
click at [834, 648] on button "Edit Query" at bounding box center [836, 647] width 94 height 28
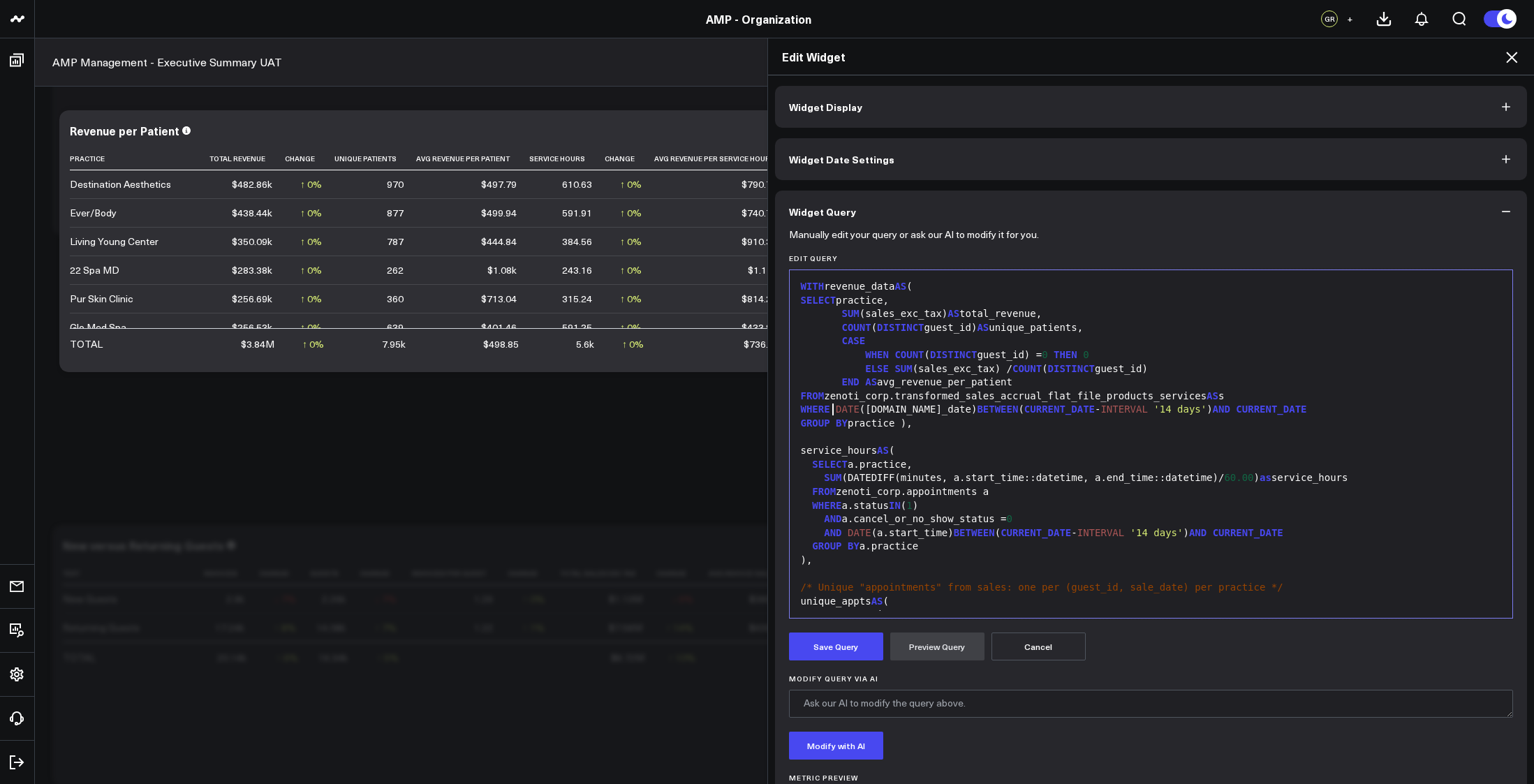
click at [836, 403] on span "DATE" at bounding box center [847, 409] width 23 height 11
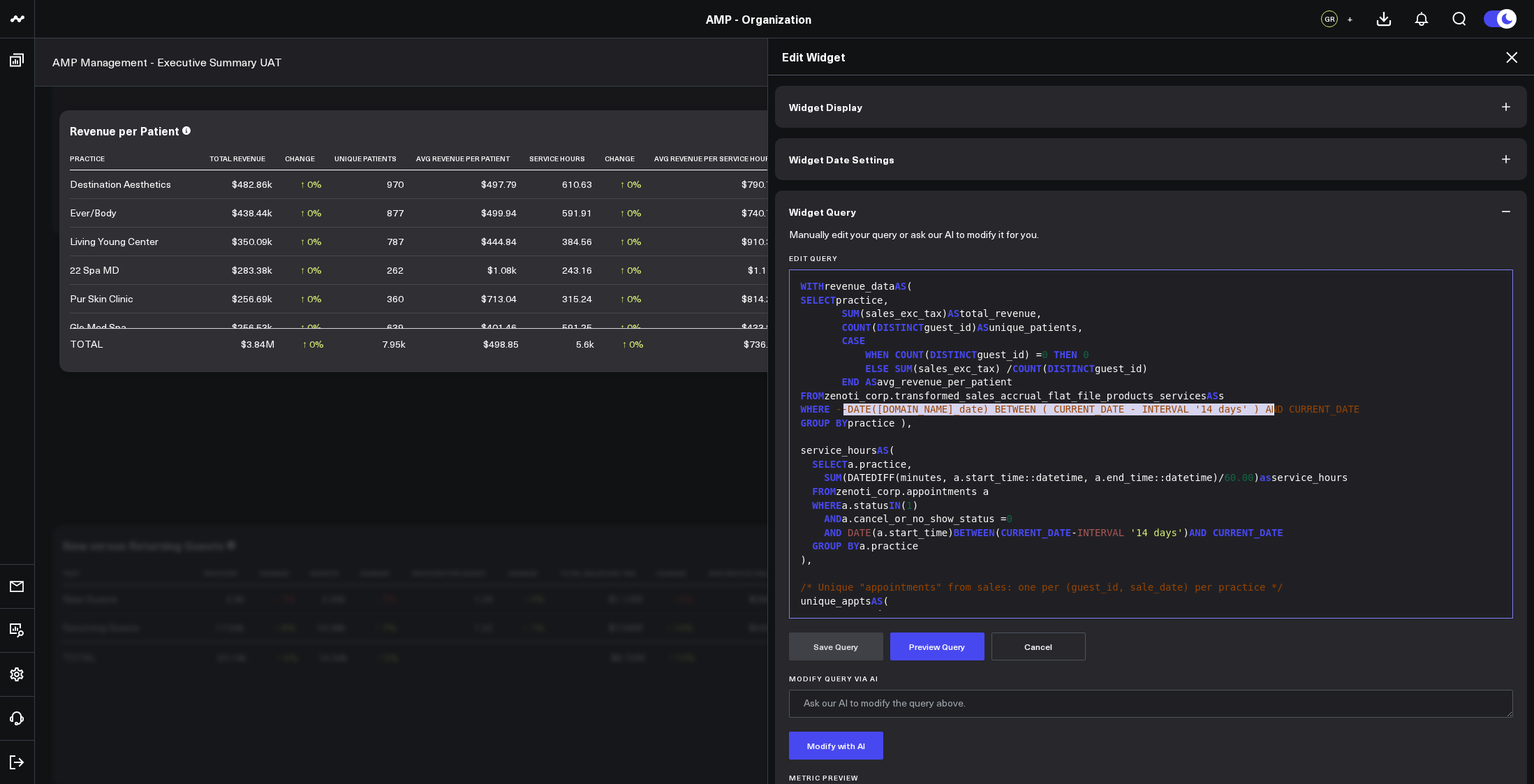
copy span "DATE(s.sale_date) BETWEEN ( CURRENT_DATE - INTERVAL '14 days' ) AND CURRENT_DATE"
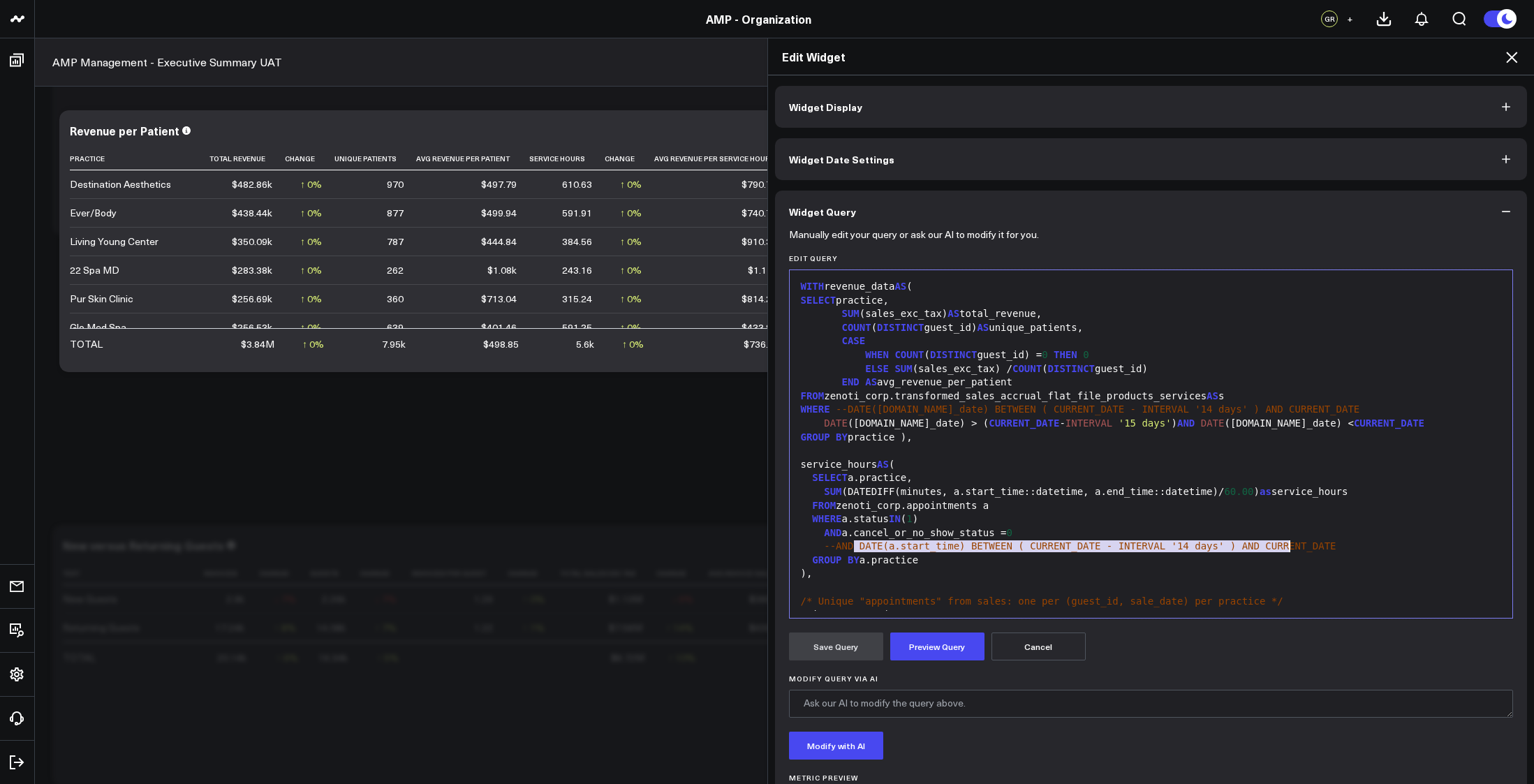
copy span "DATE(a.start_time) BETWEEN ( CURRENT_DATE - INTERVAL '14 days' ) AND CURRENT_DA…"
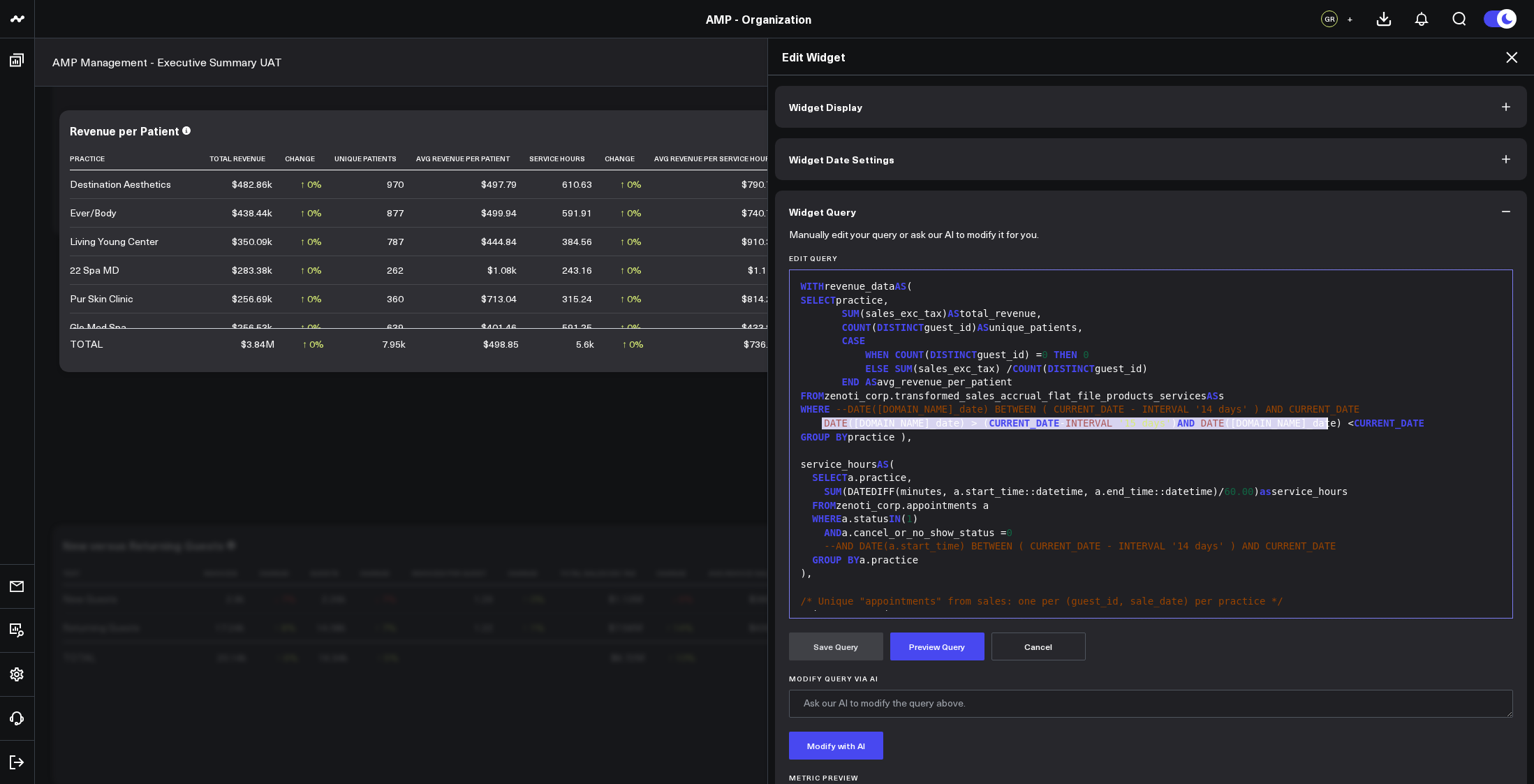
copy div "DATE (s.sale_date) > ( CURRENT_DATE - INTERVAL '15 days' ) AND DATE (s.sale_dat…"
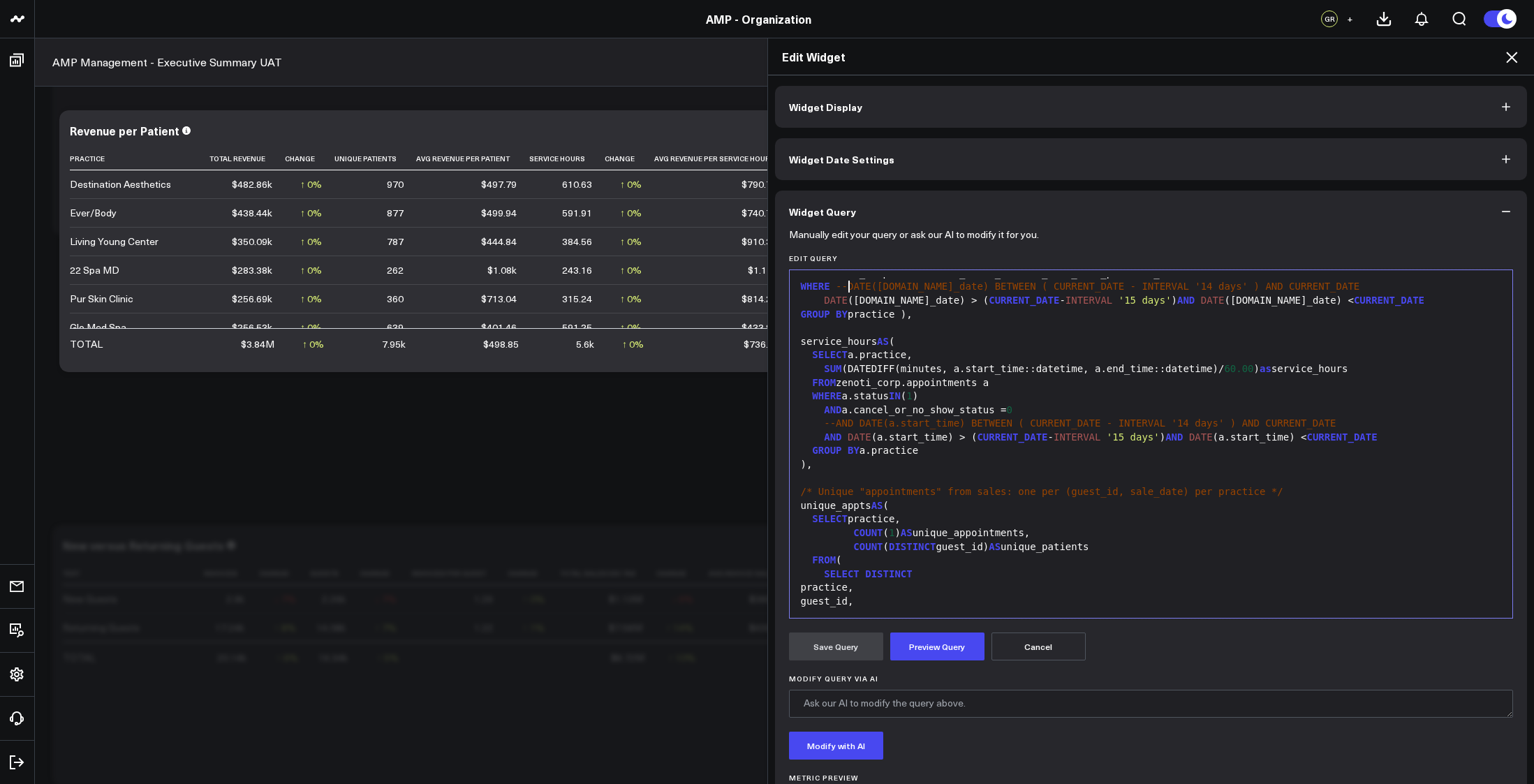
scroll to position [123, 0]
copy div "DATE (s.sale_date) > ( CURRENT_DATE - INTERVAL '15 days' ) AND DATE (s.sale_dat…"
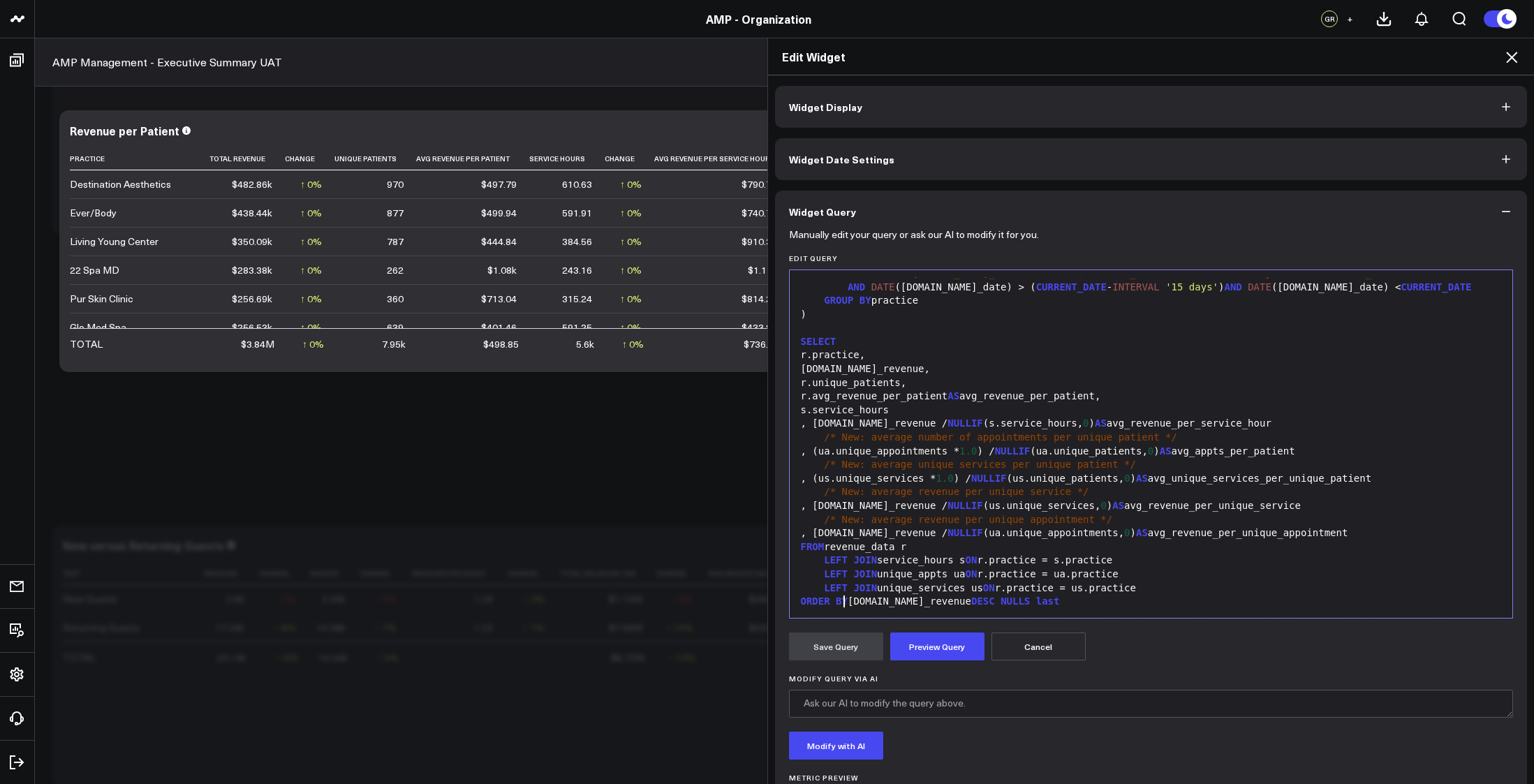
scroll to position [684, 0]
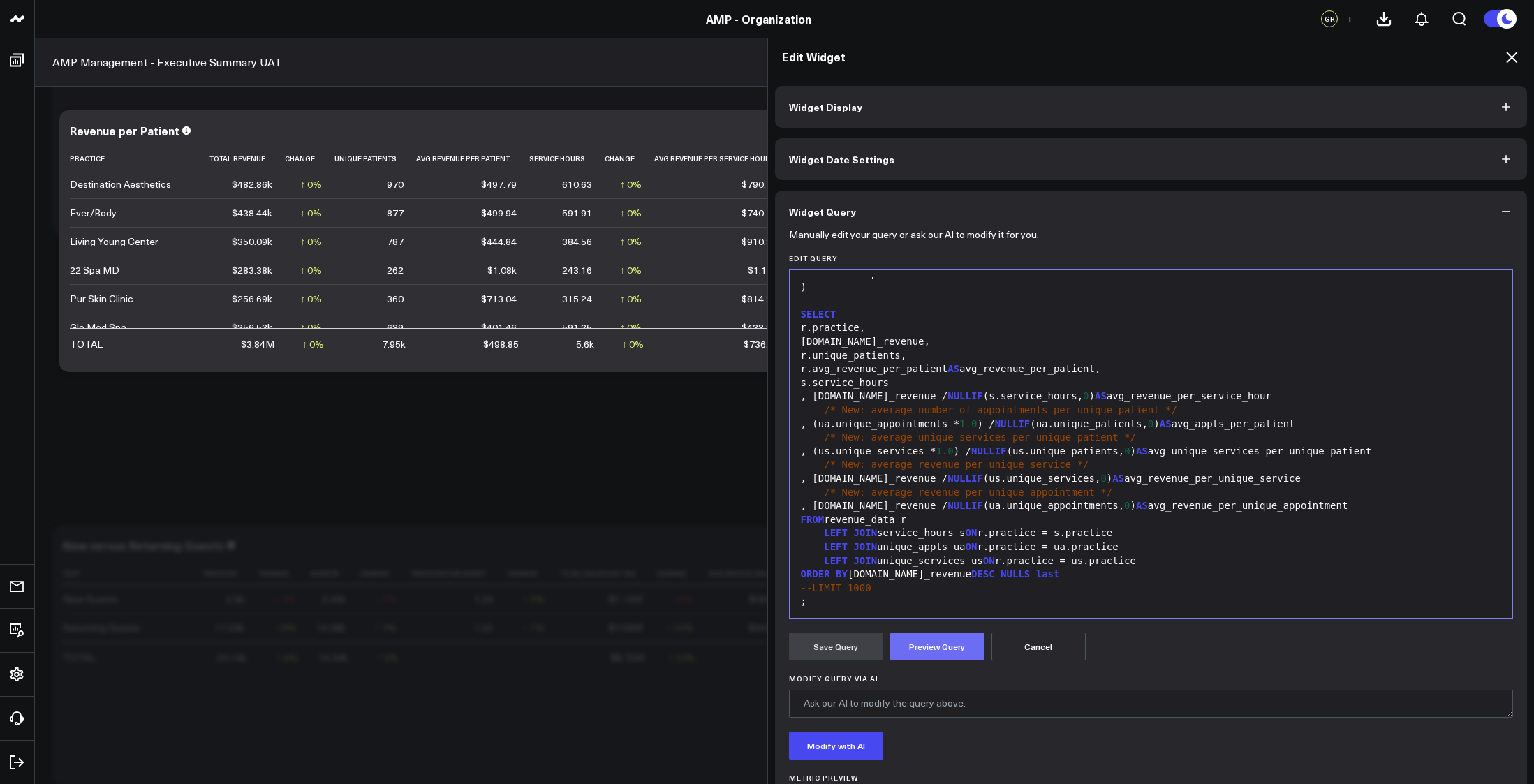
click at [901, 652] on button "Preview Query" at bounding box center [937, 647] width 94 height 28
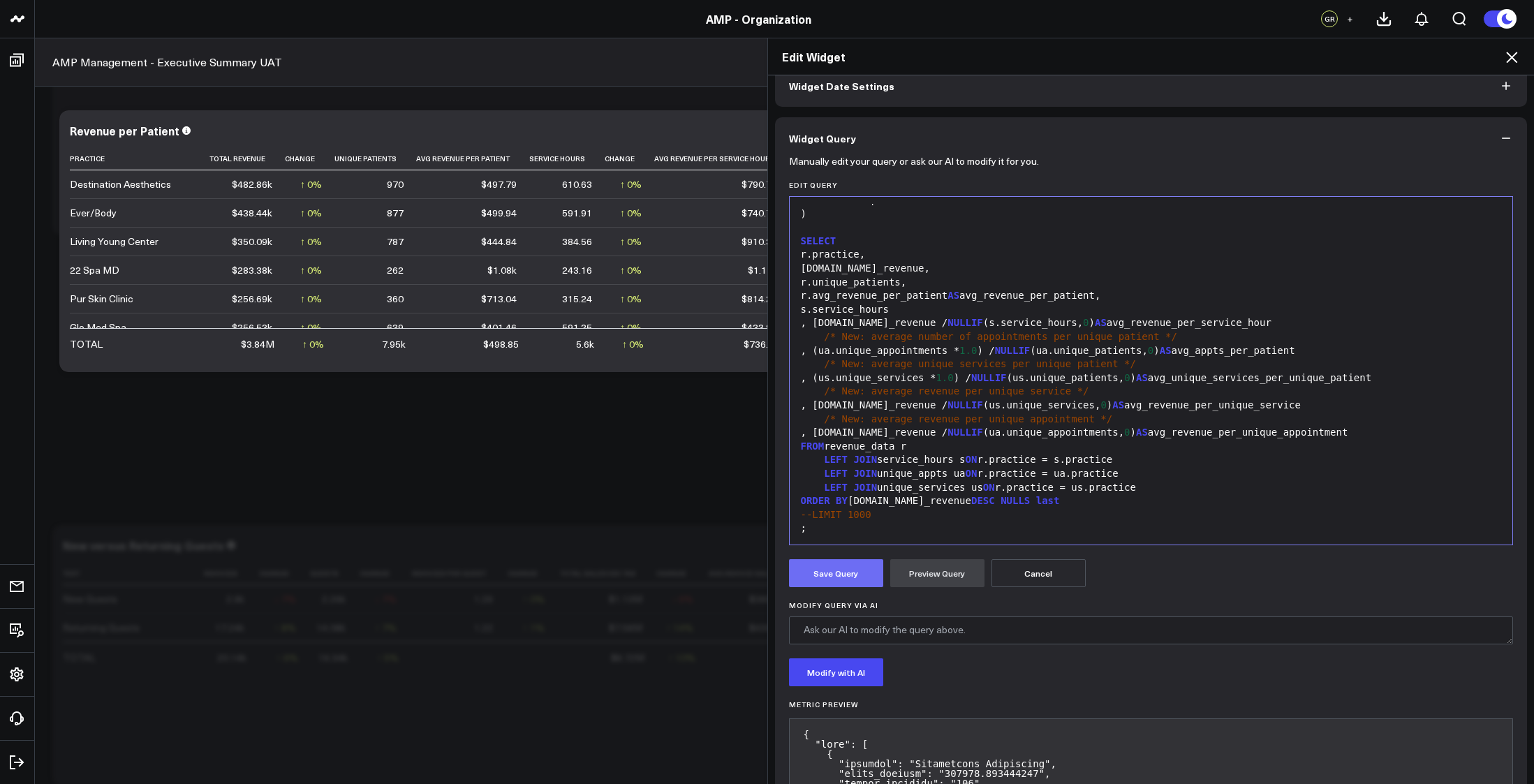
click at [824, 565] on button "Save Query" at bounding box center [836, 573] width 94 height 28
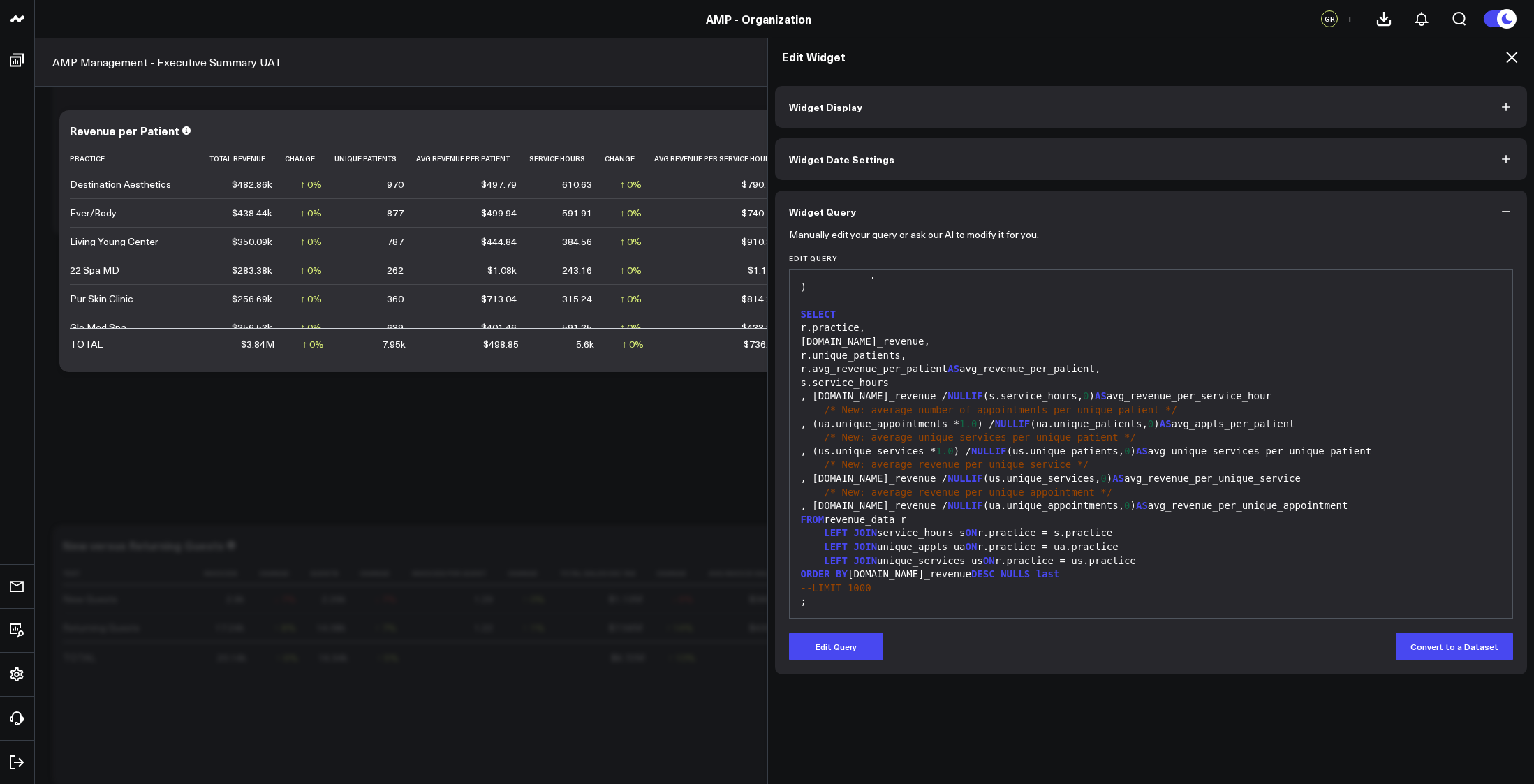
scroll to position [0, 0]
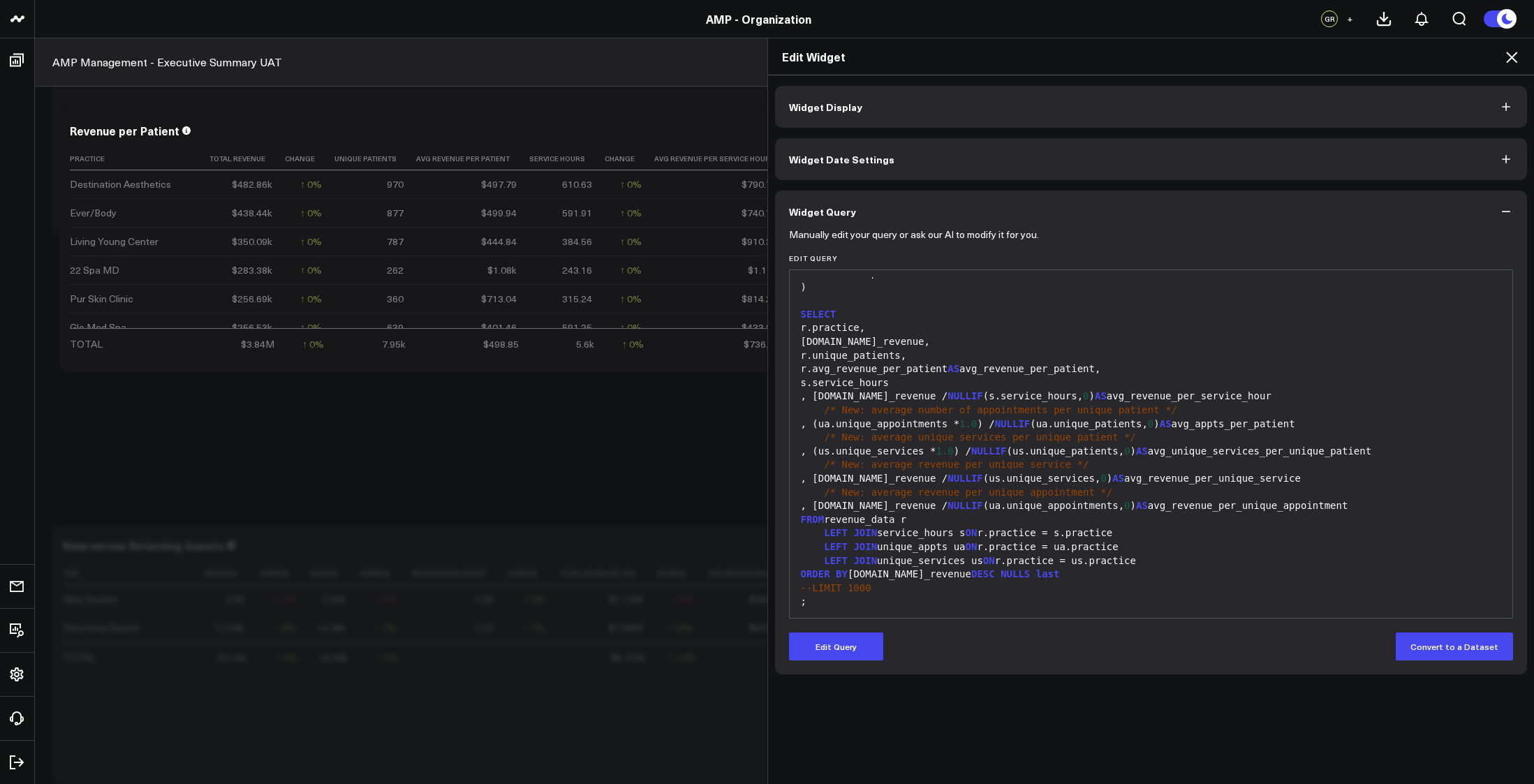
click at [1511, 54] on icon at bounding box center [1512, 57] width 17 height 17
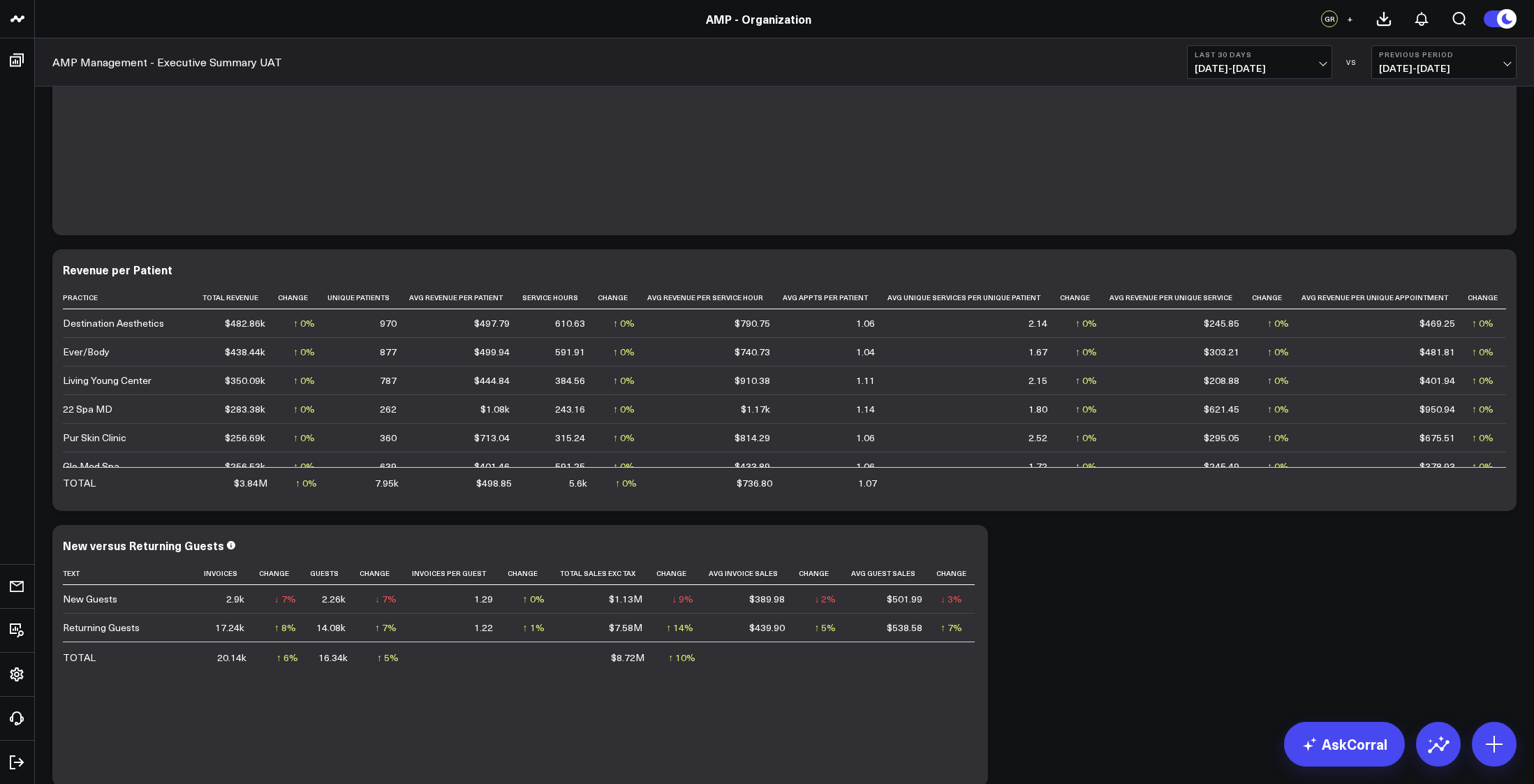
click at [1321, 63] on span "08/18/25 - 09/16/25" at bounding box center [1260, 68] width 130 height 11
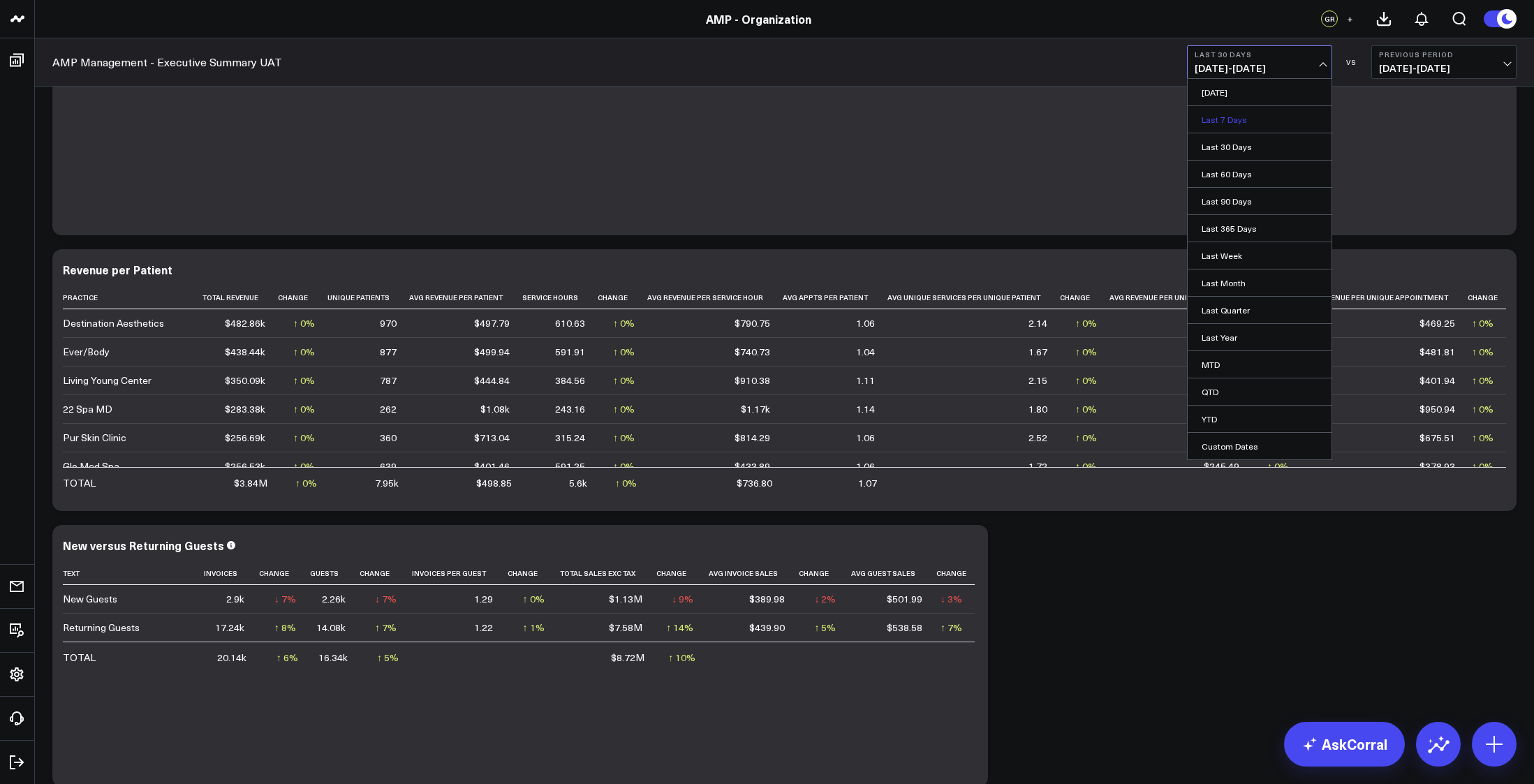
click at [1230, 116] on link "Last 7 Days" at bounding box center [1260, 119] width 144 height 26
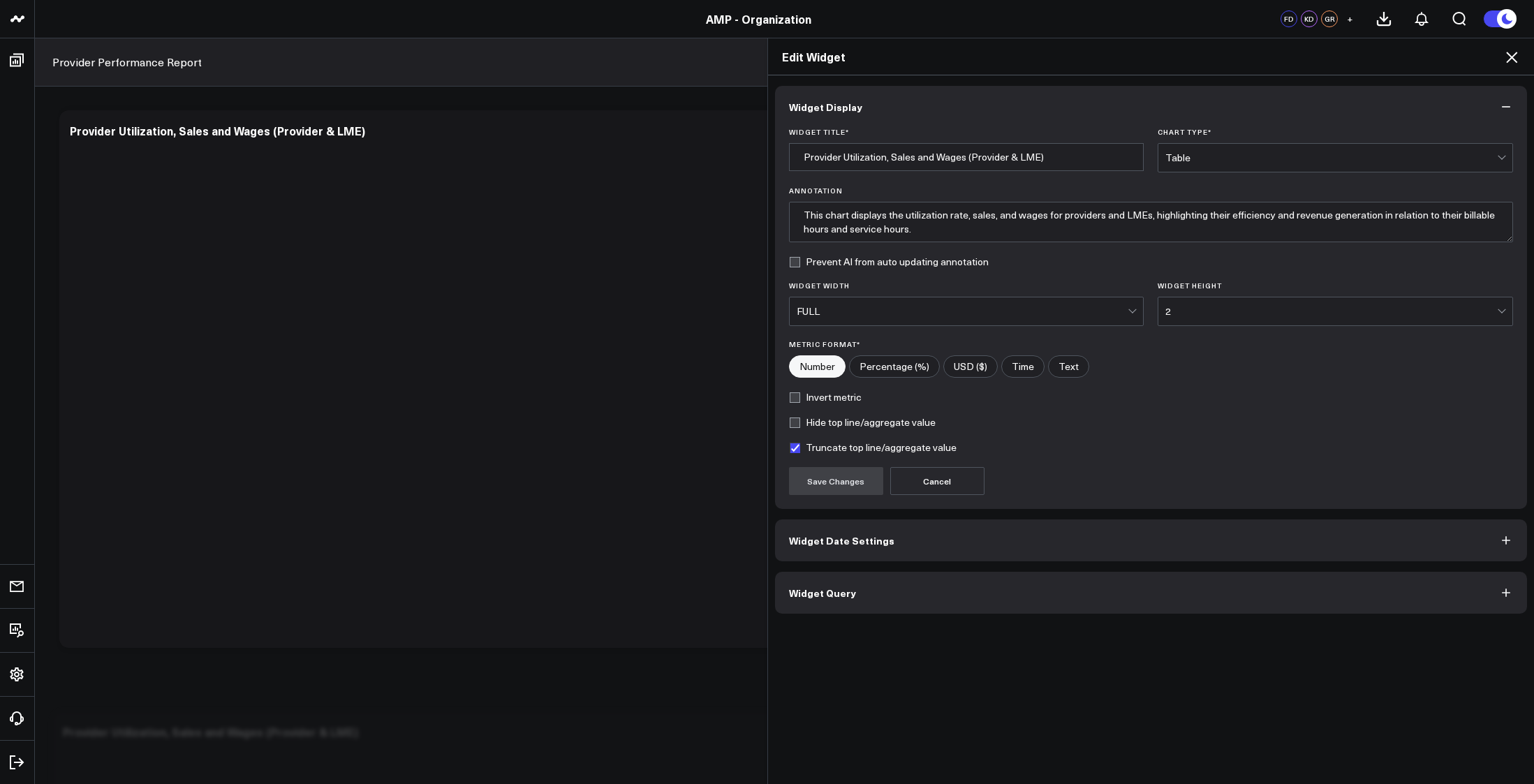
click at [1512, 50] on icon at bounding box center [1512, 57] width 17 height 17
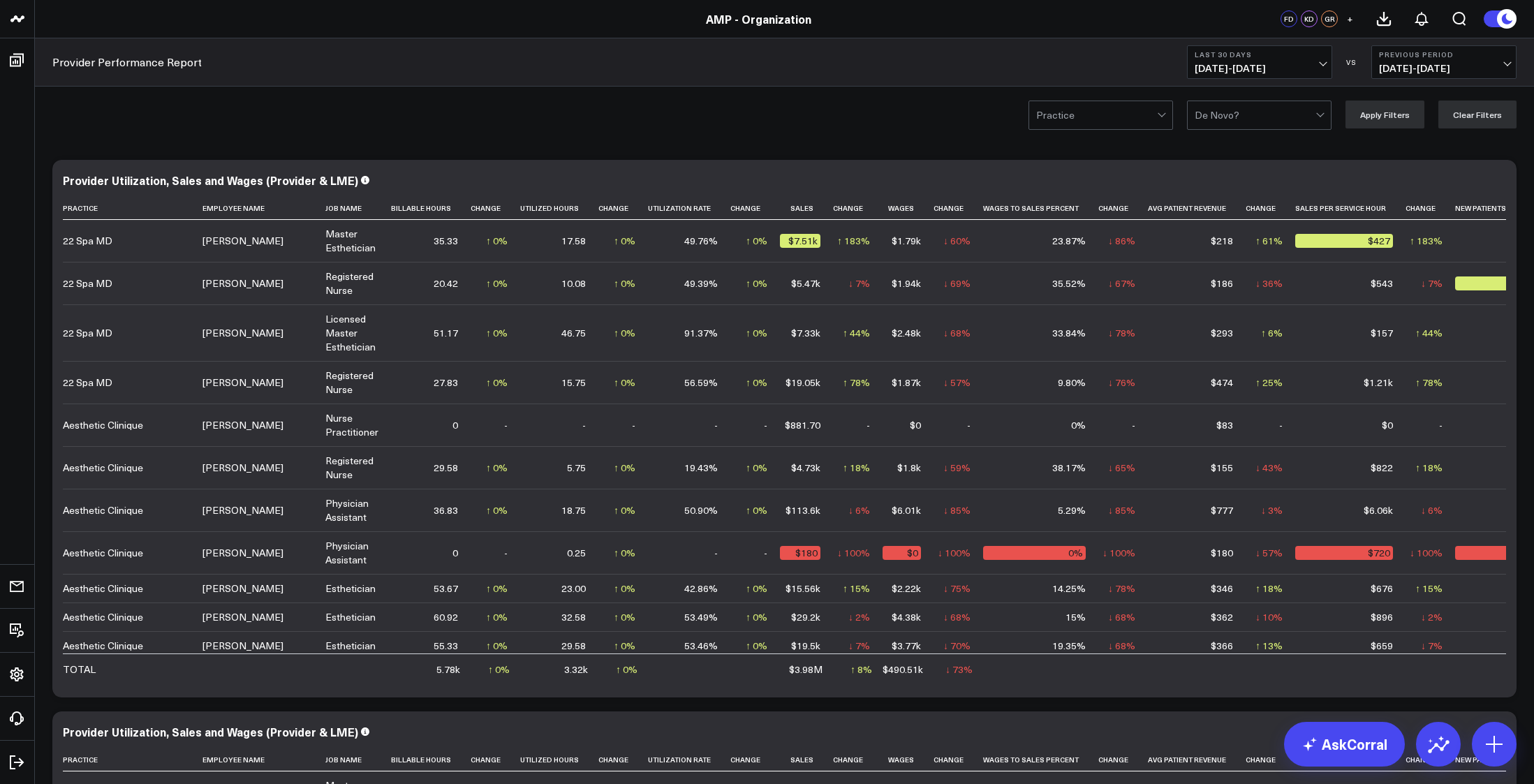
click at [1326, 58] on button "Last 30 Days [DATE] - [DATE]" at bounding box center [1260, 62] width 145 height 33
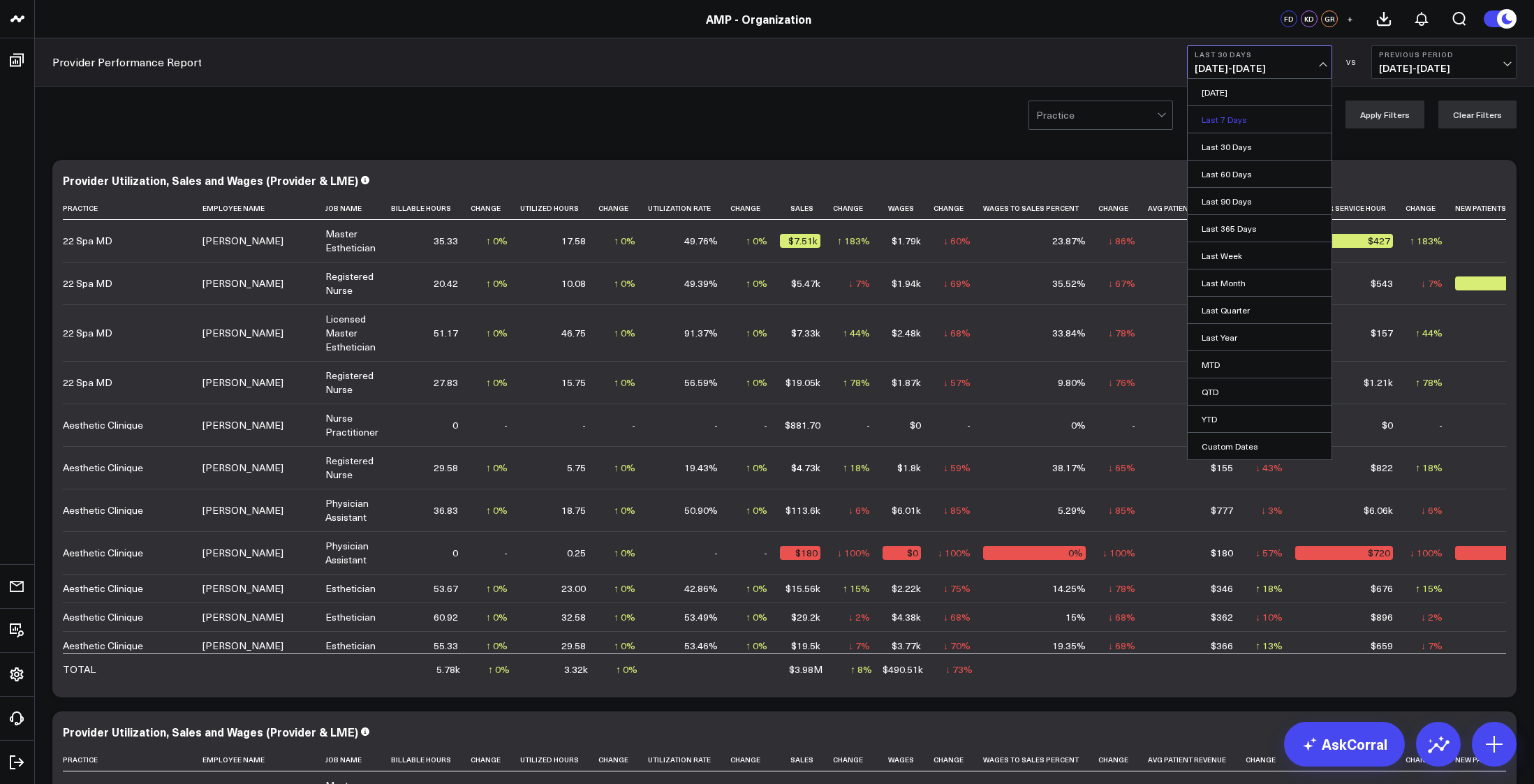
click at [1228, 116] on link "Last 7 Days" at bounding box center [1260, 119] width 144 height 26
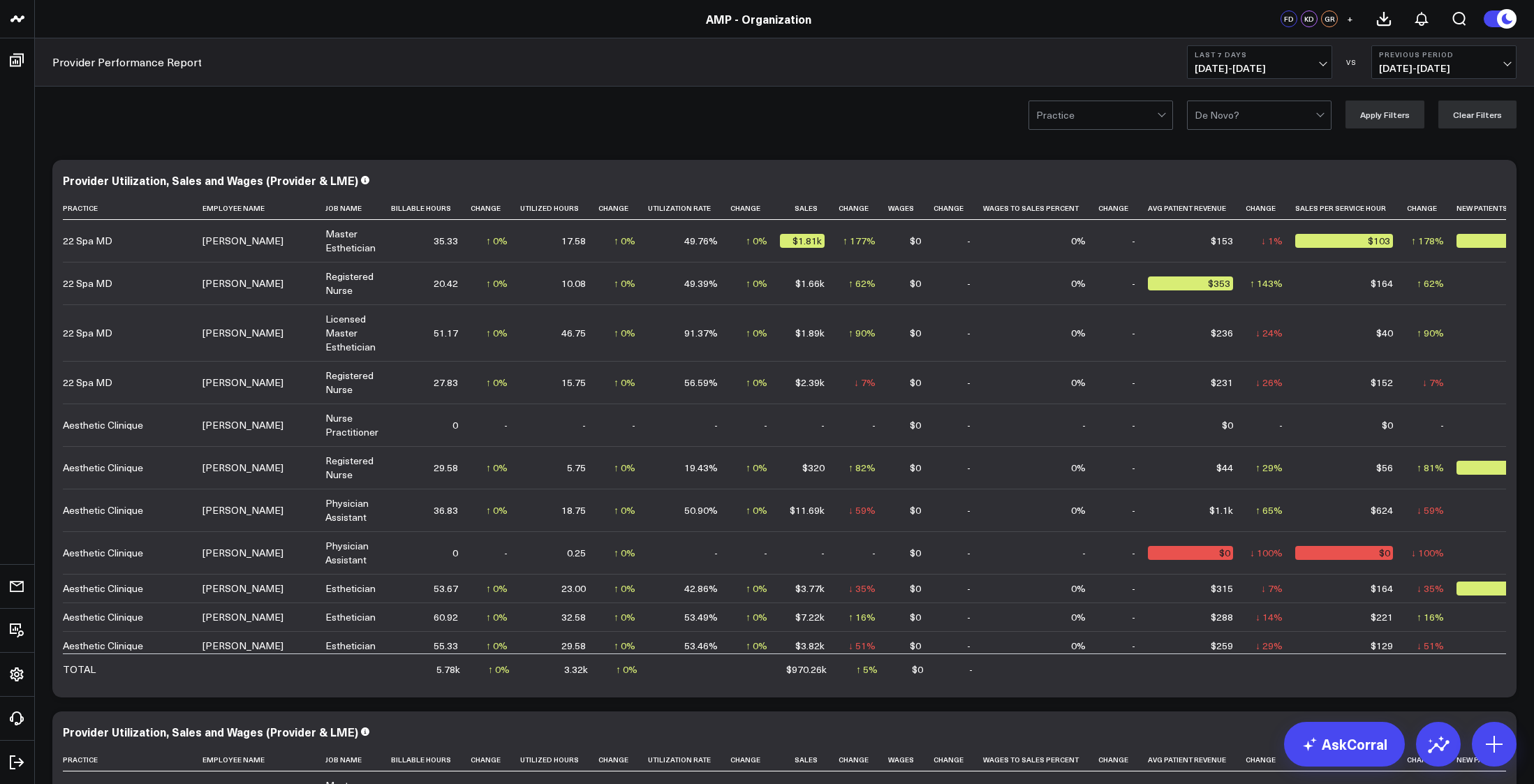
click at [1325, 63] on span "[DATE] - [DATE]" at bounding box center [1260, 68] width 130 height 11
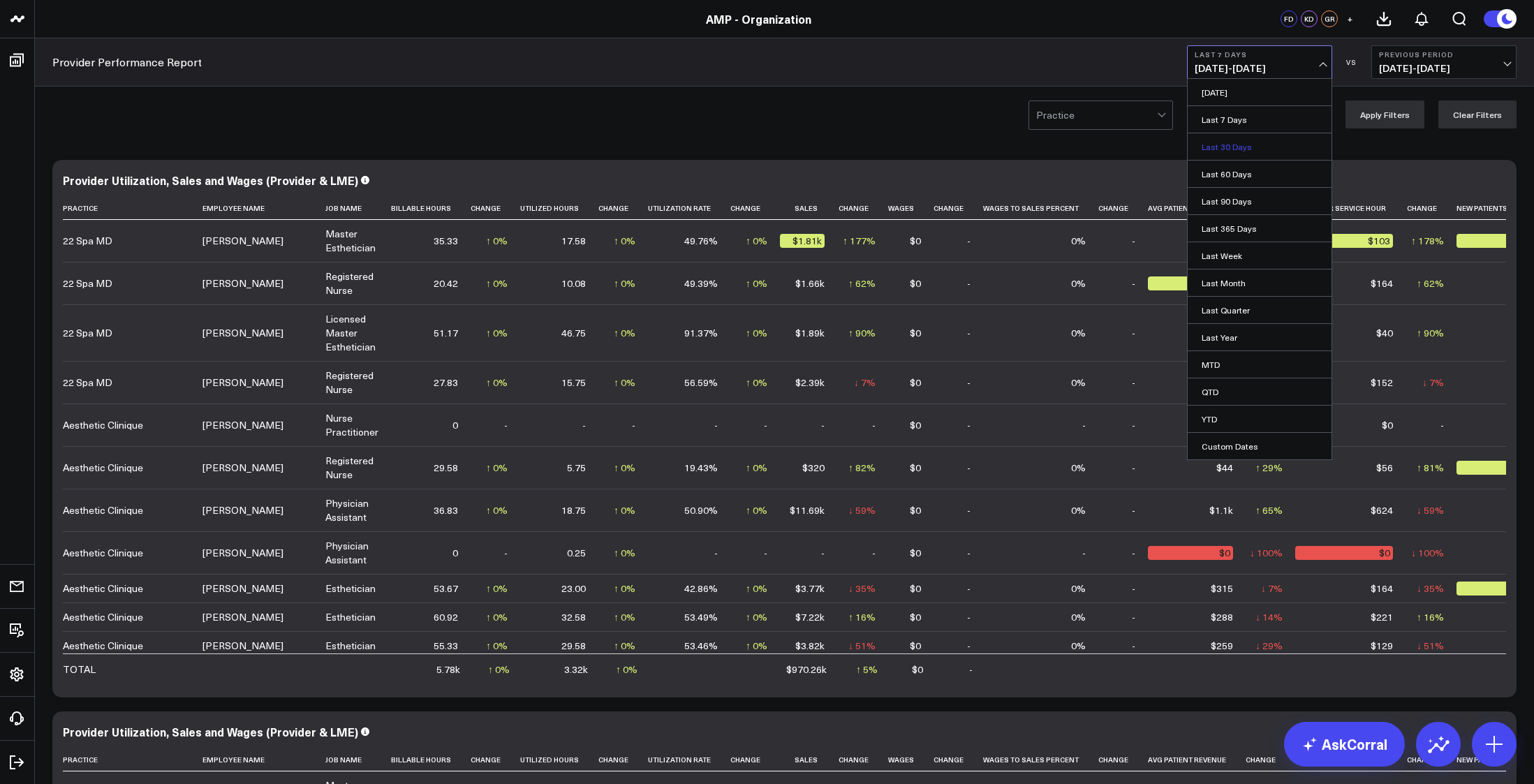
click at [1235, 140] on link "Last 30 Days" at bounding box center [1260, 147] width 144 height 26
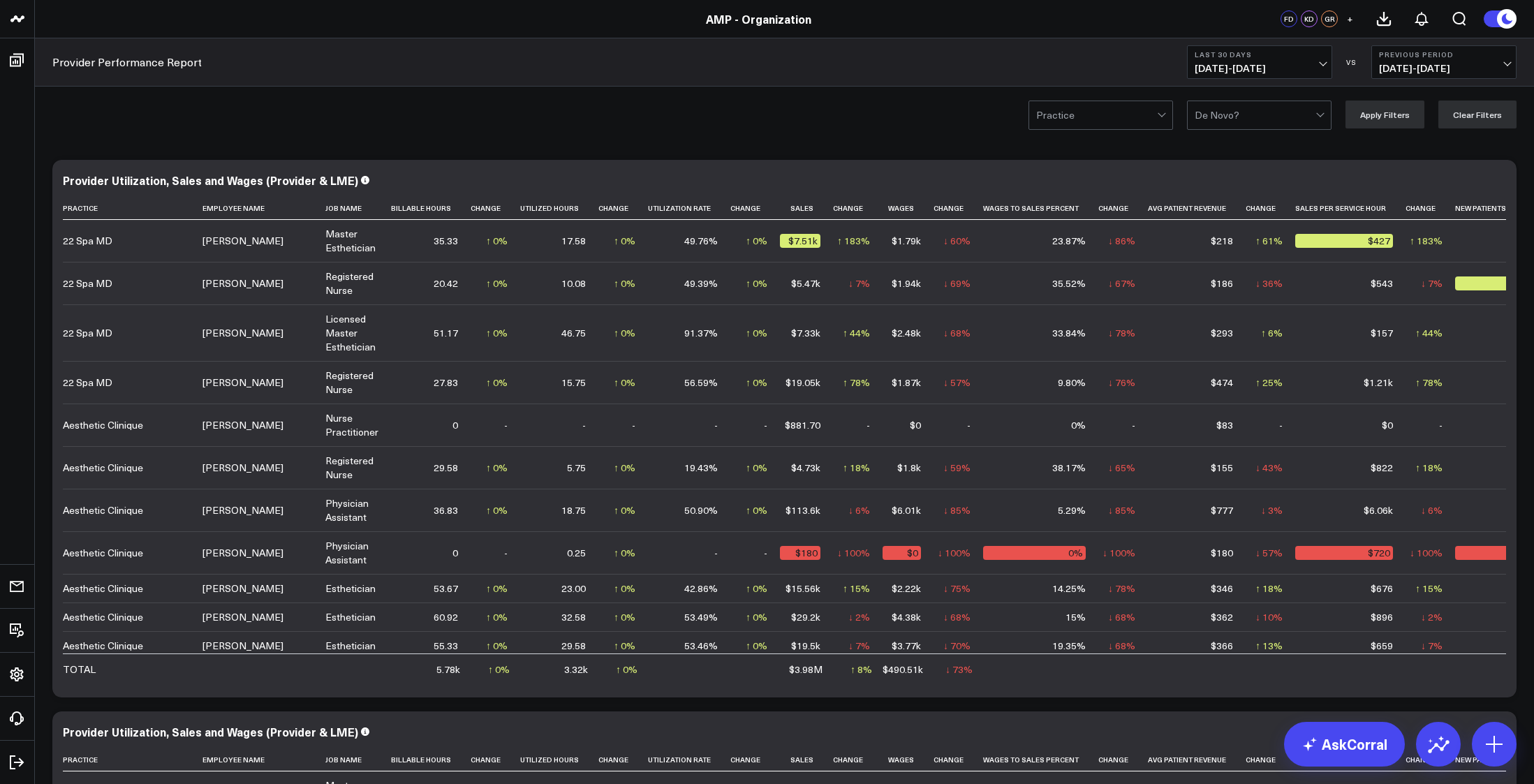
click at [1319, 60] on button "Last 30 Days 08/18/25 - 09/16/25" at bounding box center [1260, 62] width 145 height 33
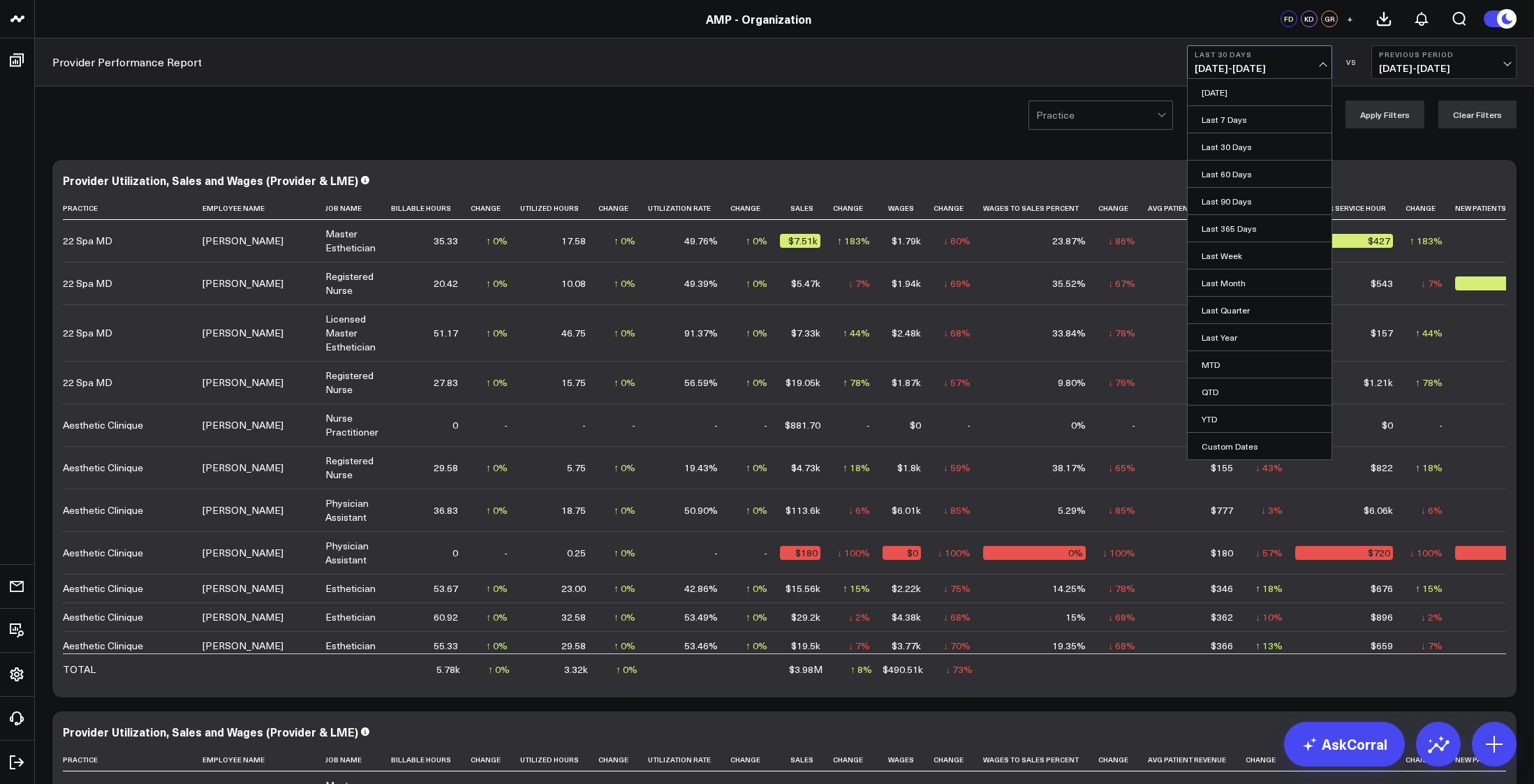
click at [1227, 85] on link "Yesterday" at bounding box center [1260, 91] width 144 height 26
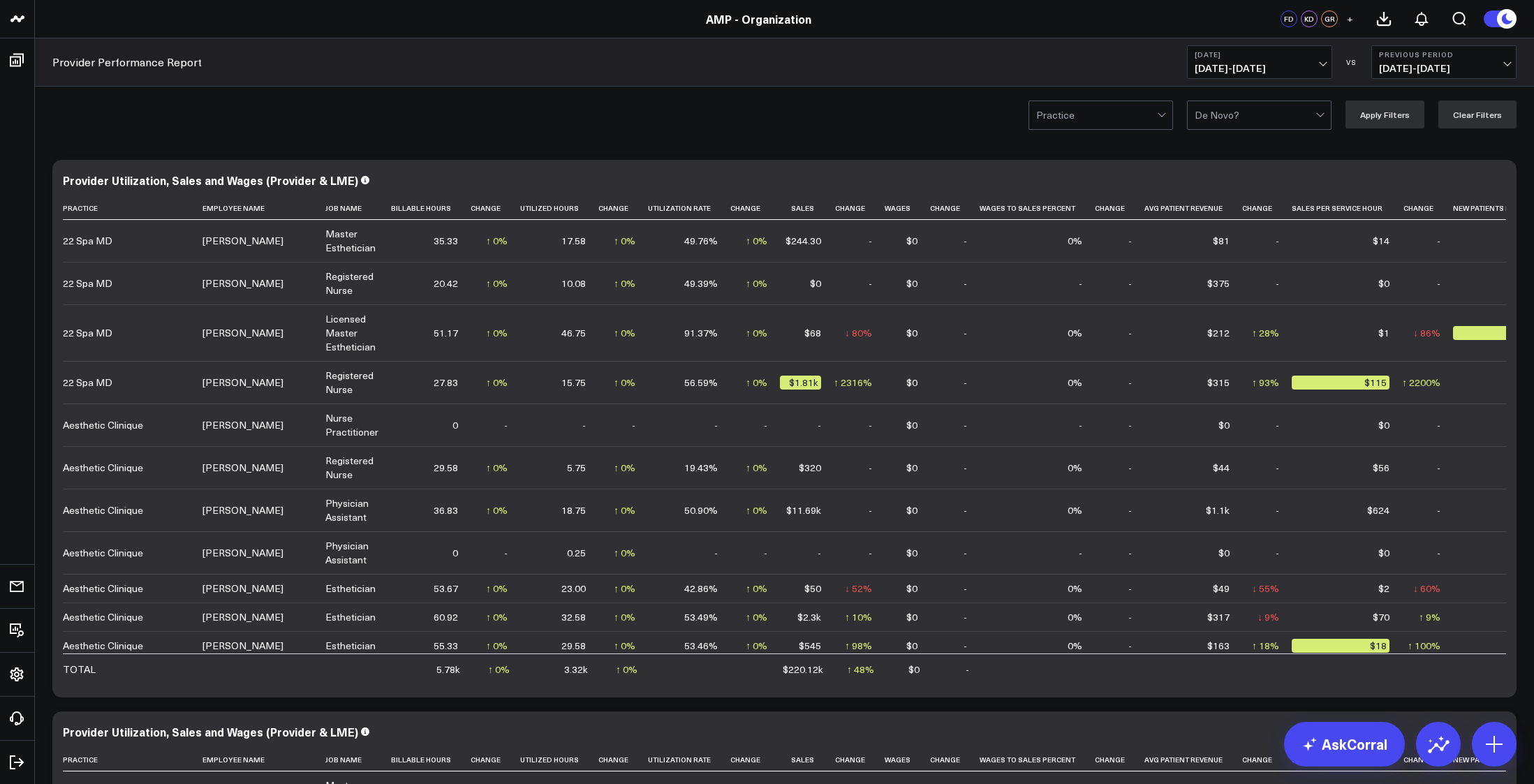
click at [1324, 63] on span "09/16/25 - 09/16/25" at bounding box center [1260, 68] width 130 height 11
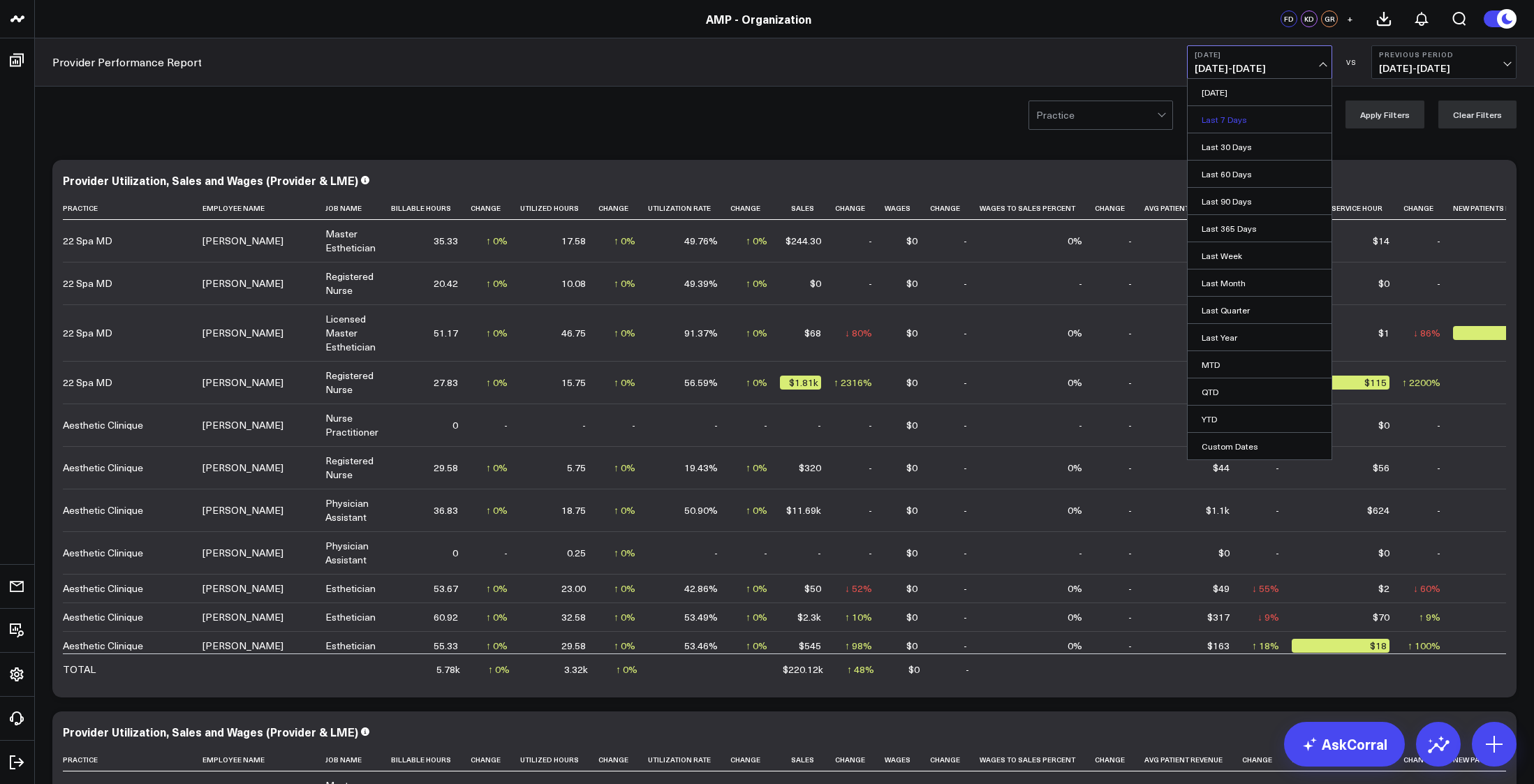
click at [1221, 116] on link "Last 7 Days" at bounding box center [1260, 119] width 144 height 26
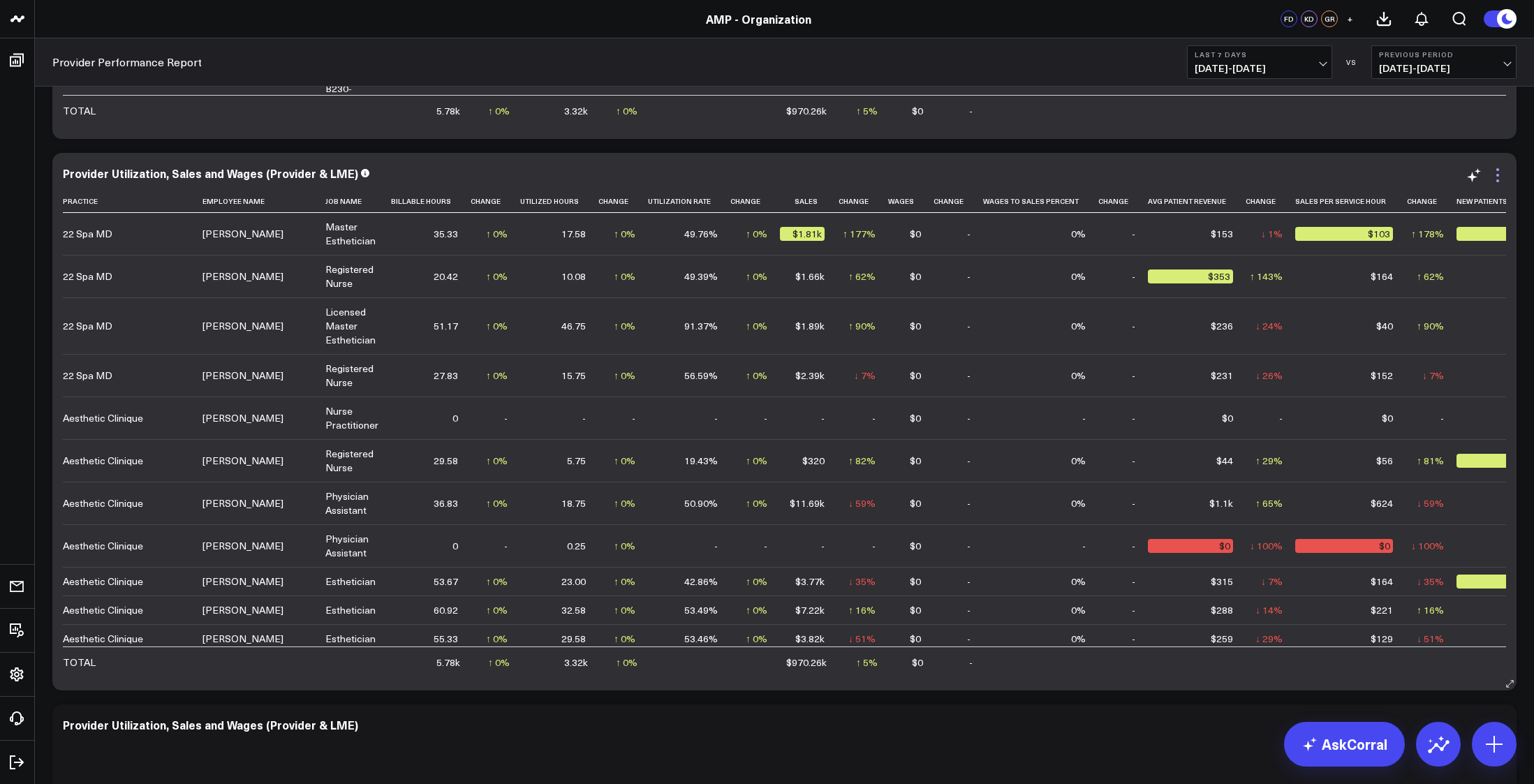
click at [1500, 174] on icon at bounding box center [1498, 175] width 17 height 17
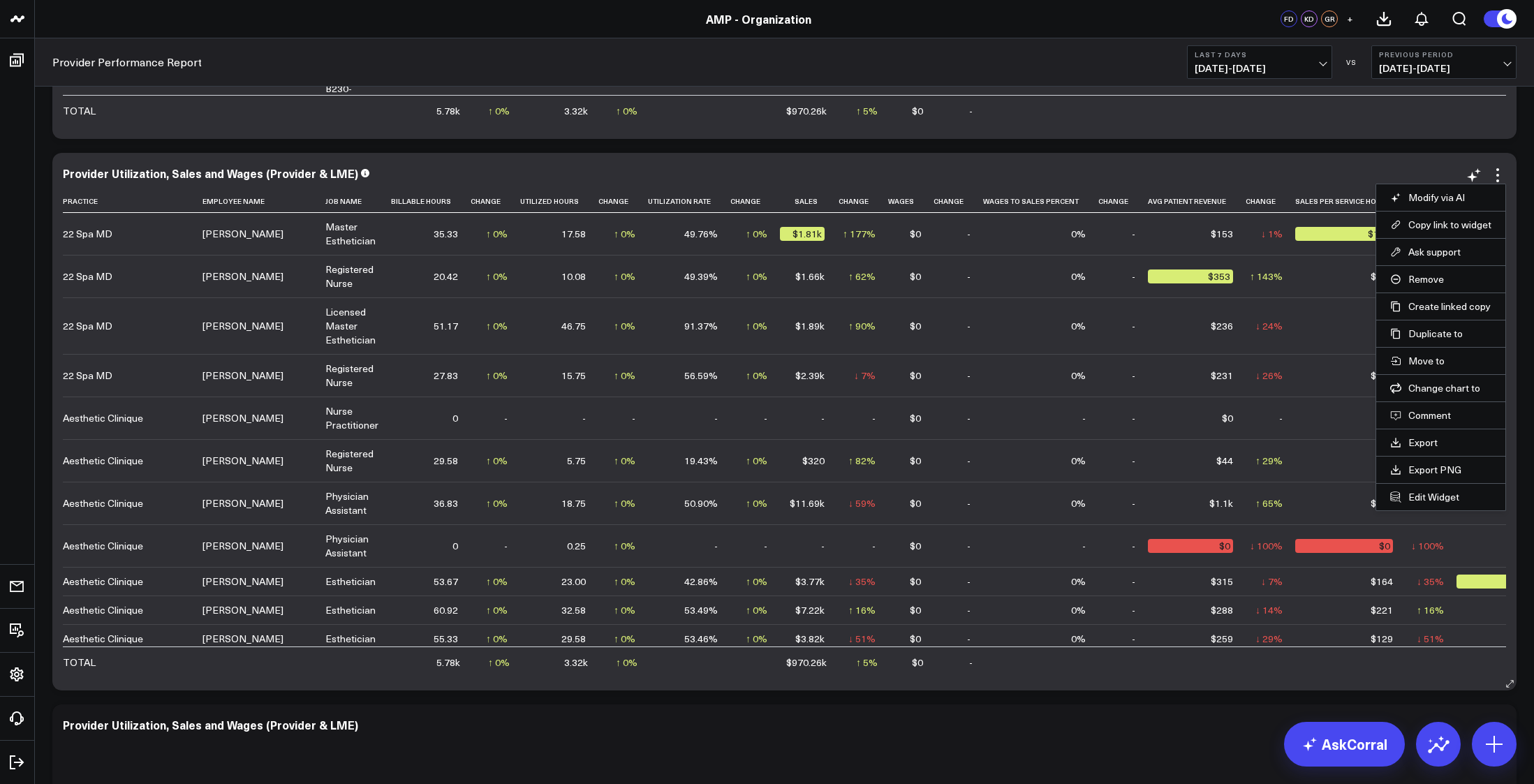
click at [1433, 504] on li "Edit Widget" at bounding box center [1440, 497] width 129 height 27
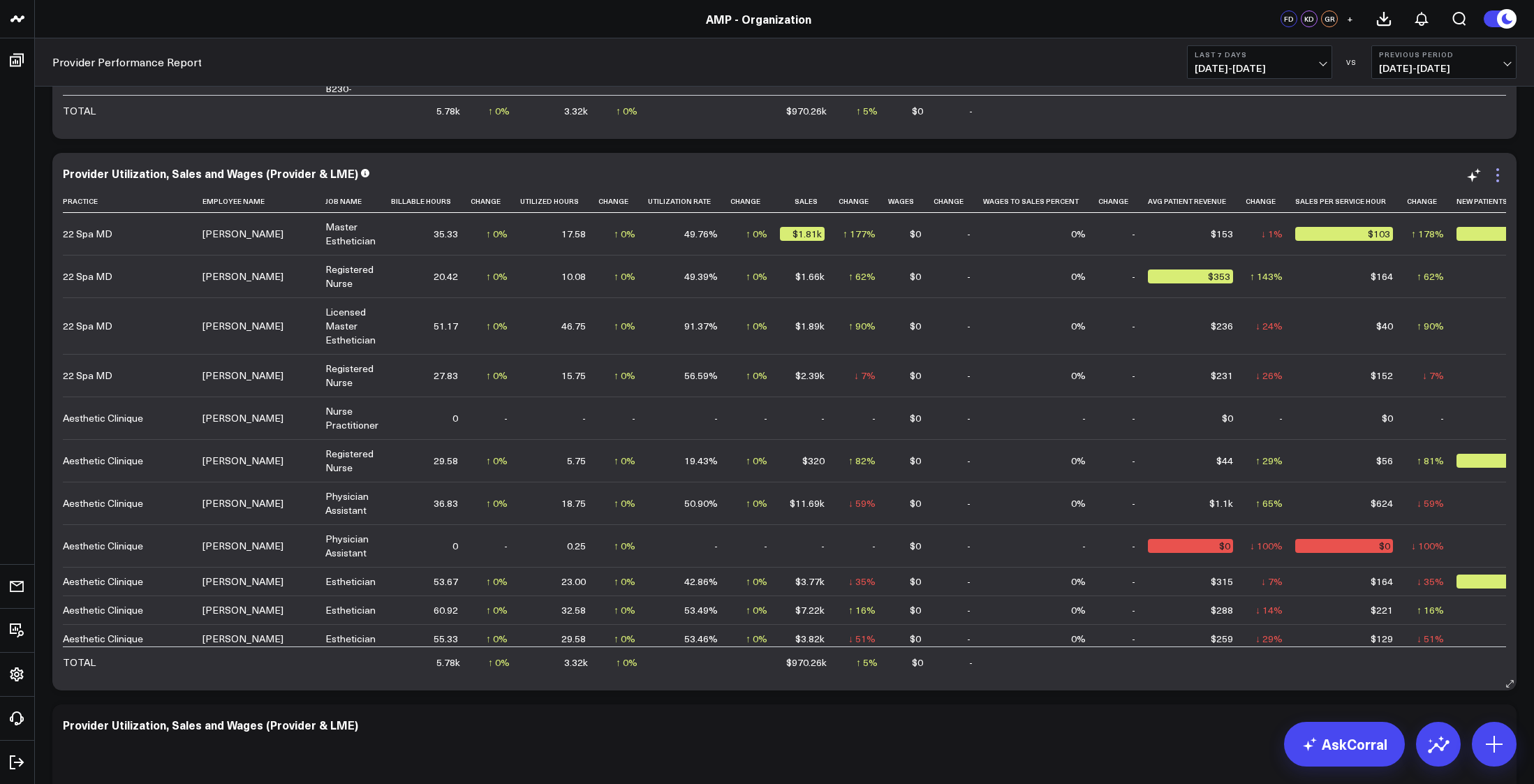
click at [1501, 181] on icon at bounding box center [1498, 175] width 17 height 17
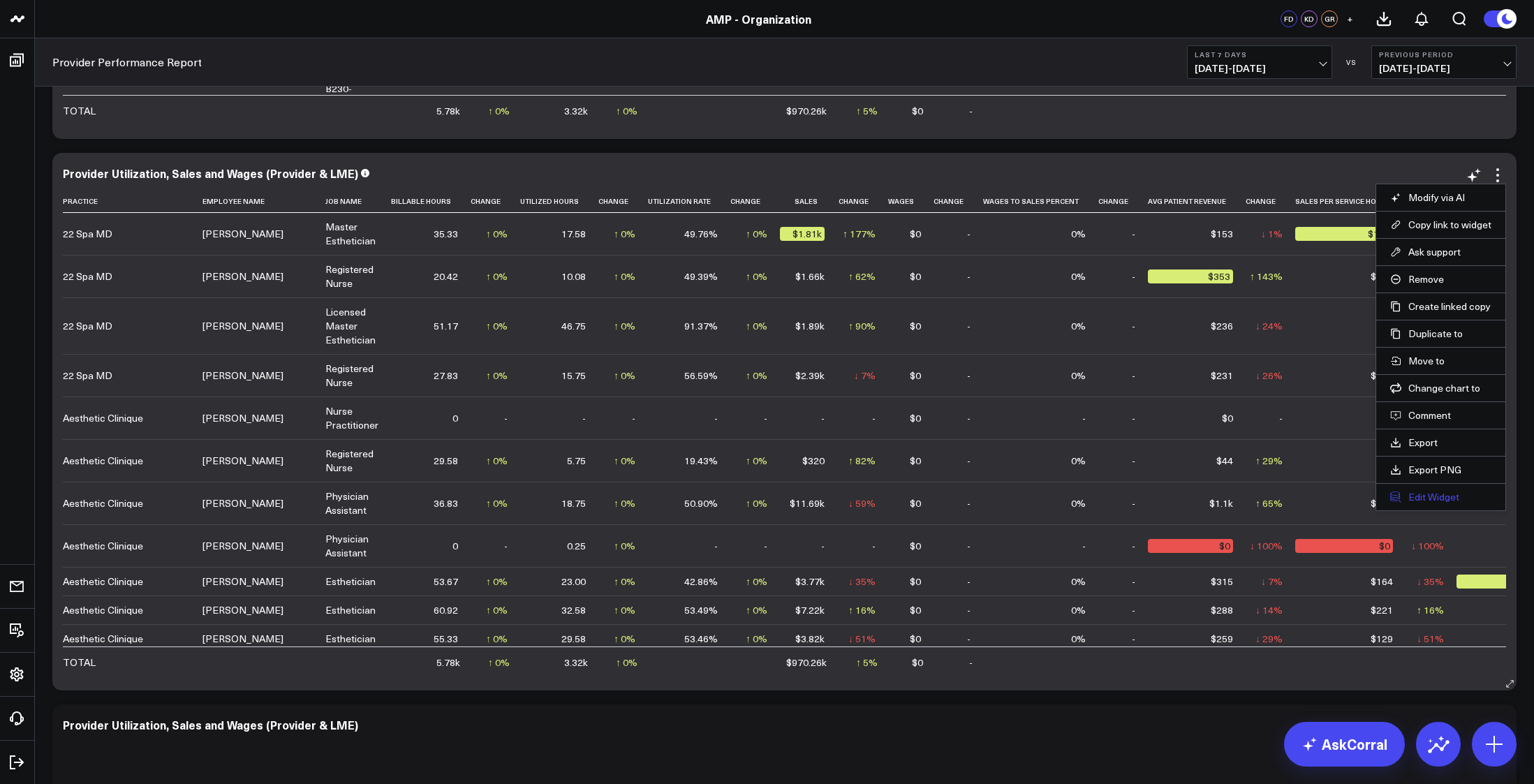
click at [1413, 495] on button "Edit Widget" at bounding box center [1441, 497] width 101 height 13
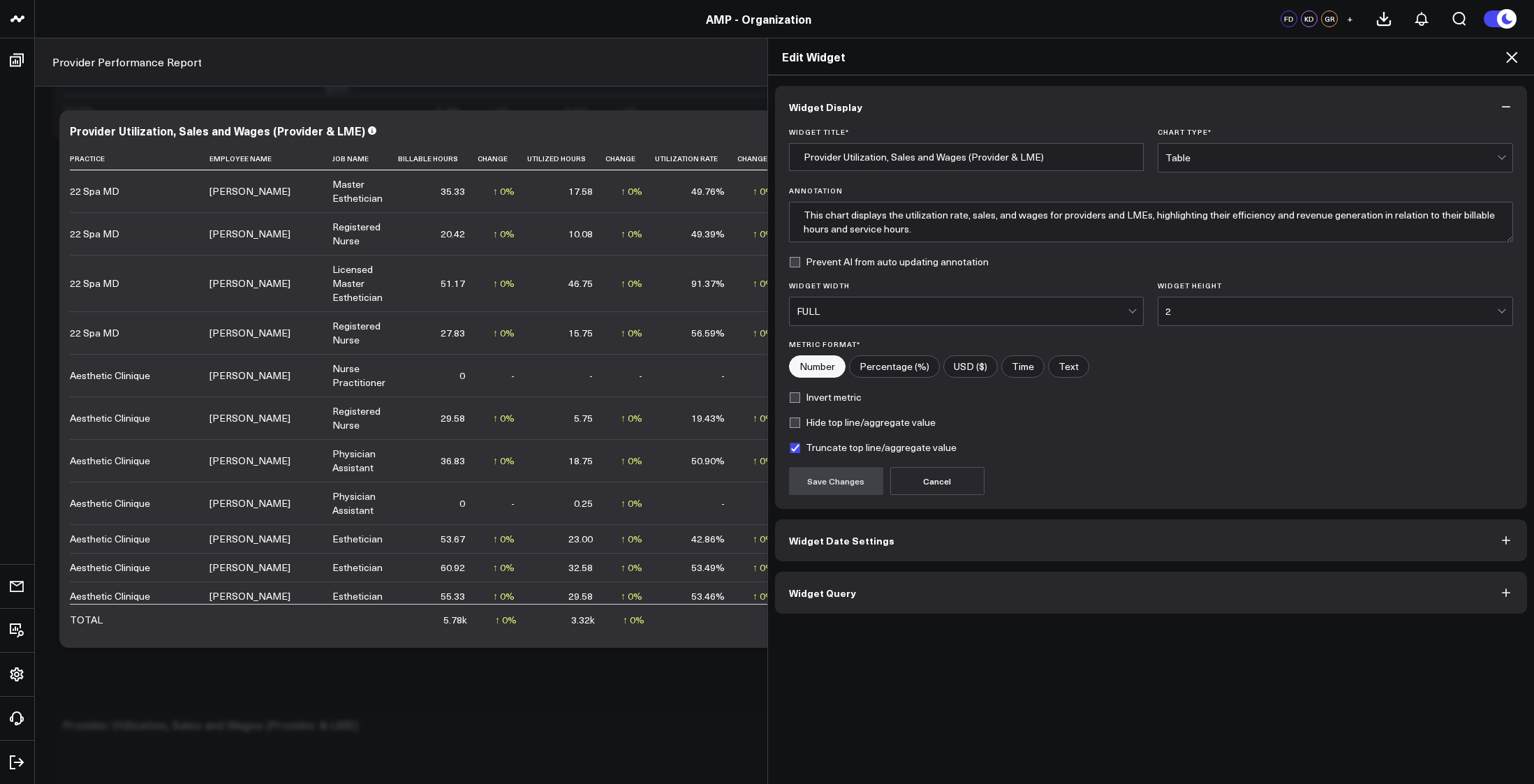
click at [893, 597] on button "Widget Query" at bounding box center [1151, 592] width 753 height 42
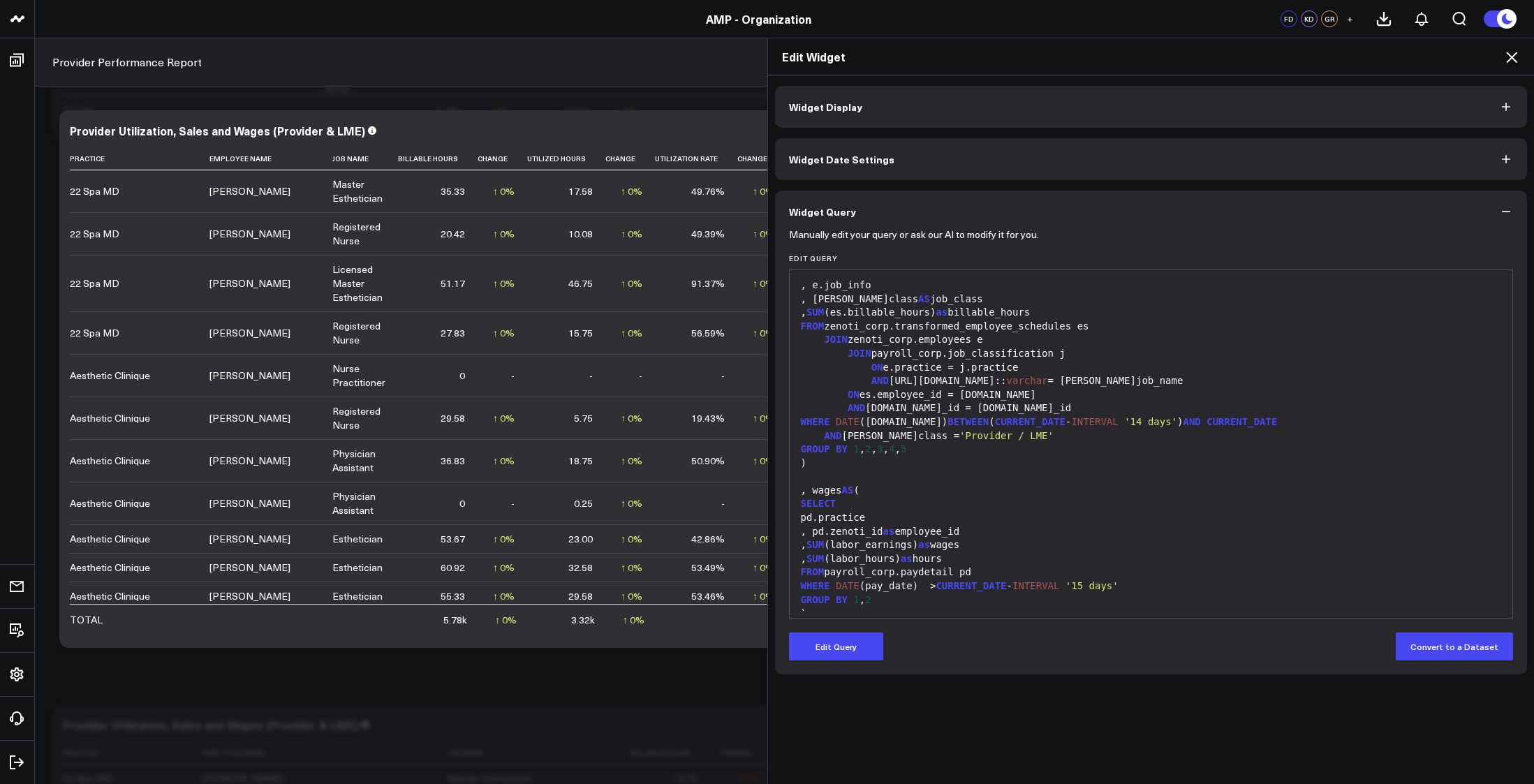
scroll to position [302, 0]
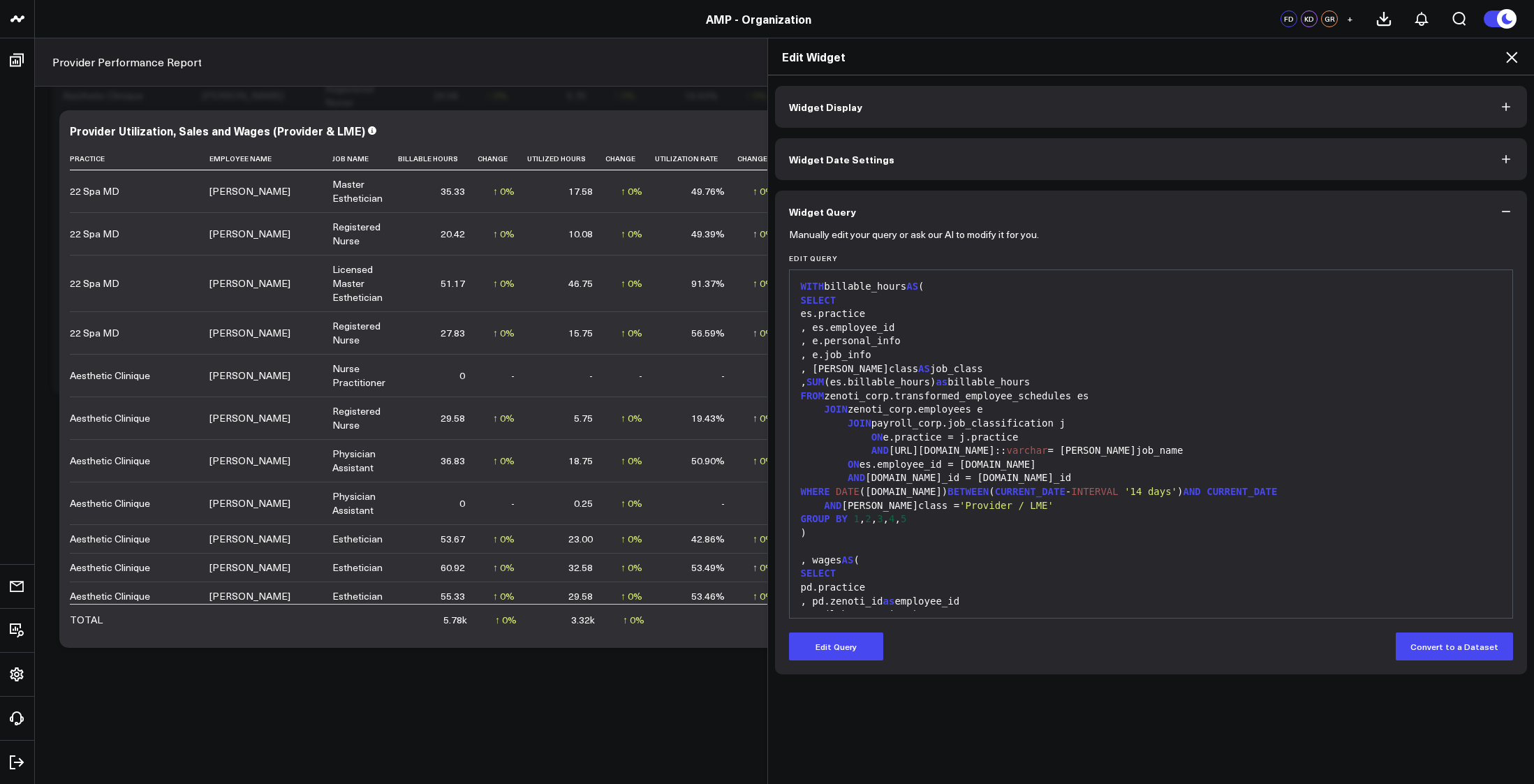
click at [1529, 52] on div "Edit Widget" at bounding box center [1151, 57] width 767 height 37
click at [1511, 56] on icon at bounding box center [1511, 57] width 11 height 11
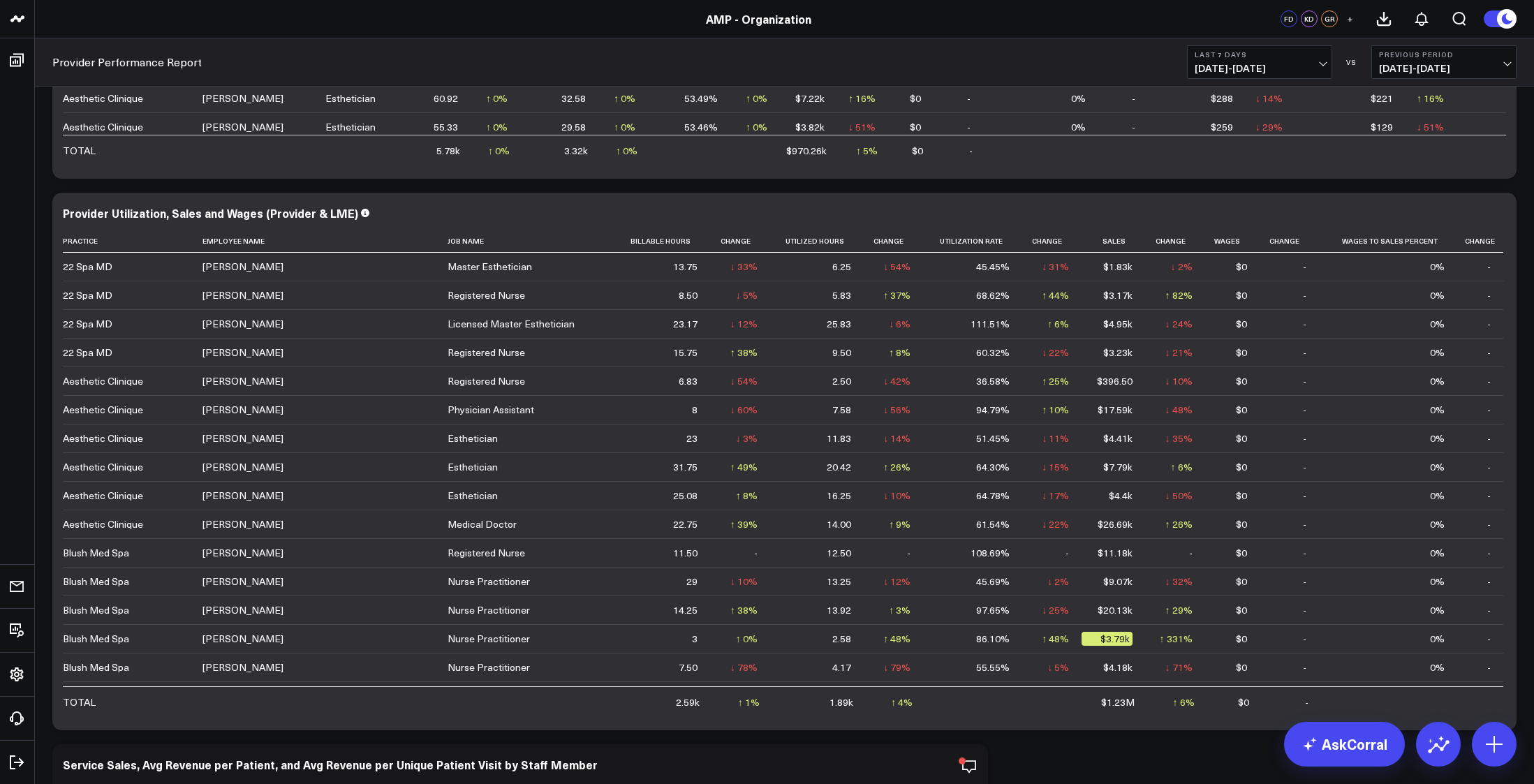
scroll to position [1094, 0]
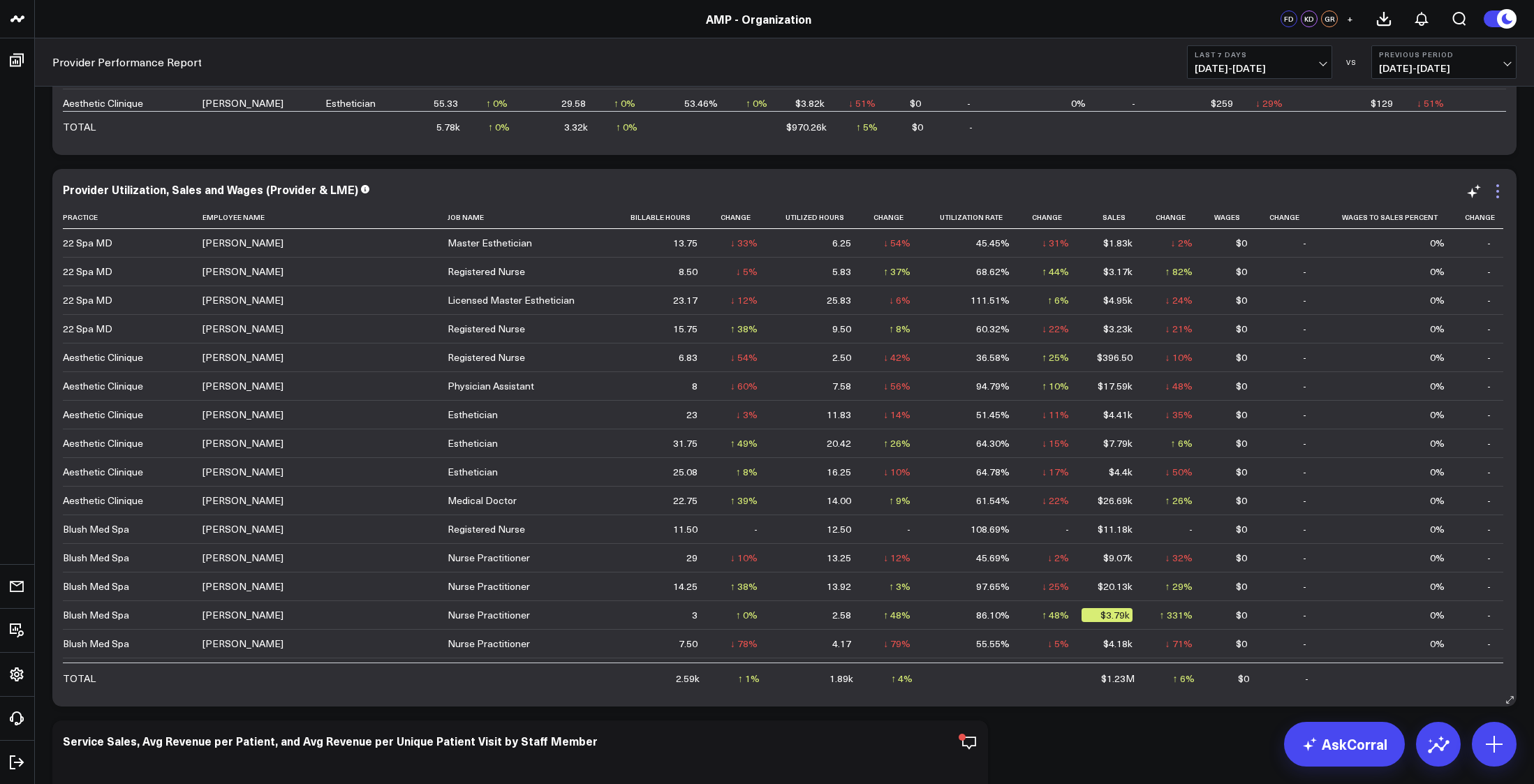
click at [1498, 196] on icon at bounding box center [1499, 197] width 3 height 3
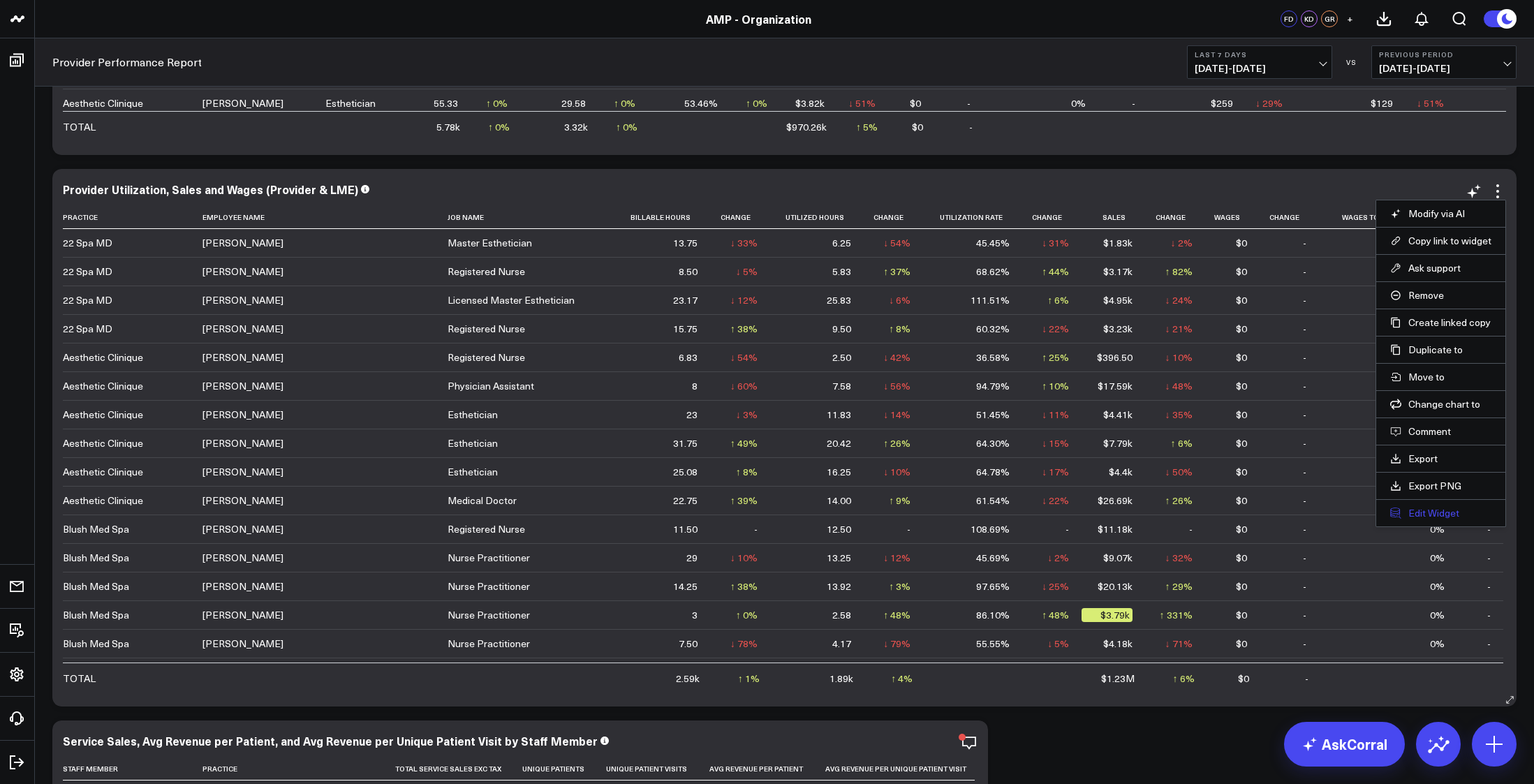
click at [1434, 511] on button "Edit Widget" at bounding box center [1441, 513] width 101 height 13
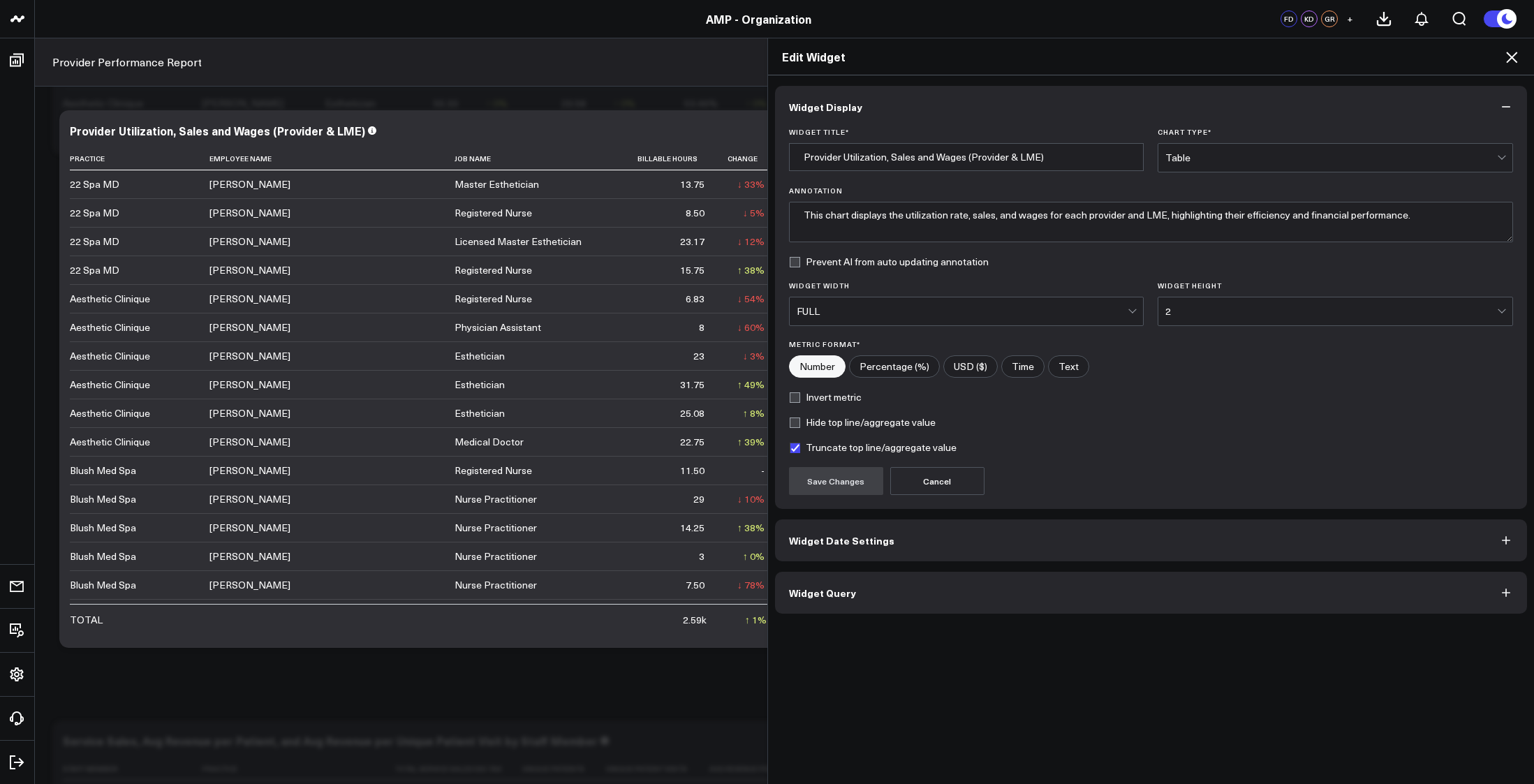
click at [1163, 595] on button "Widget Query" at bounding box center [1151, 592] width 753 height 42
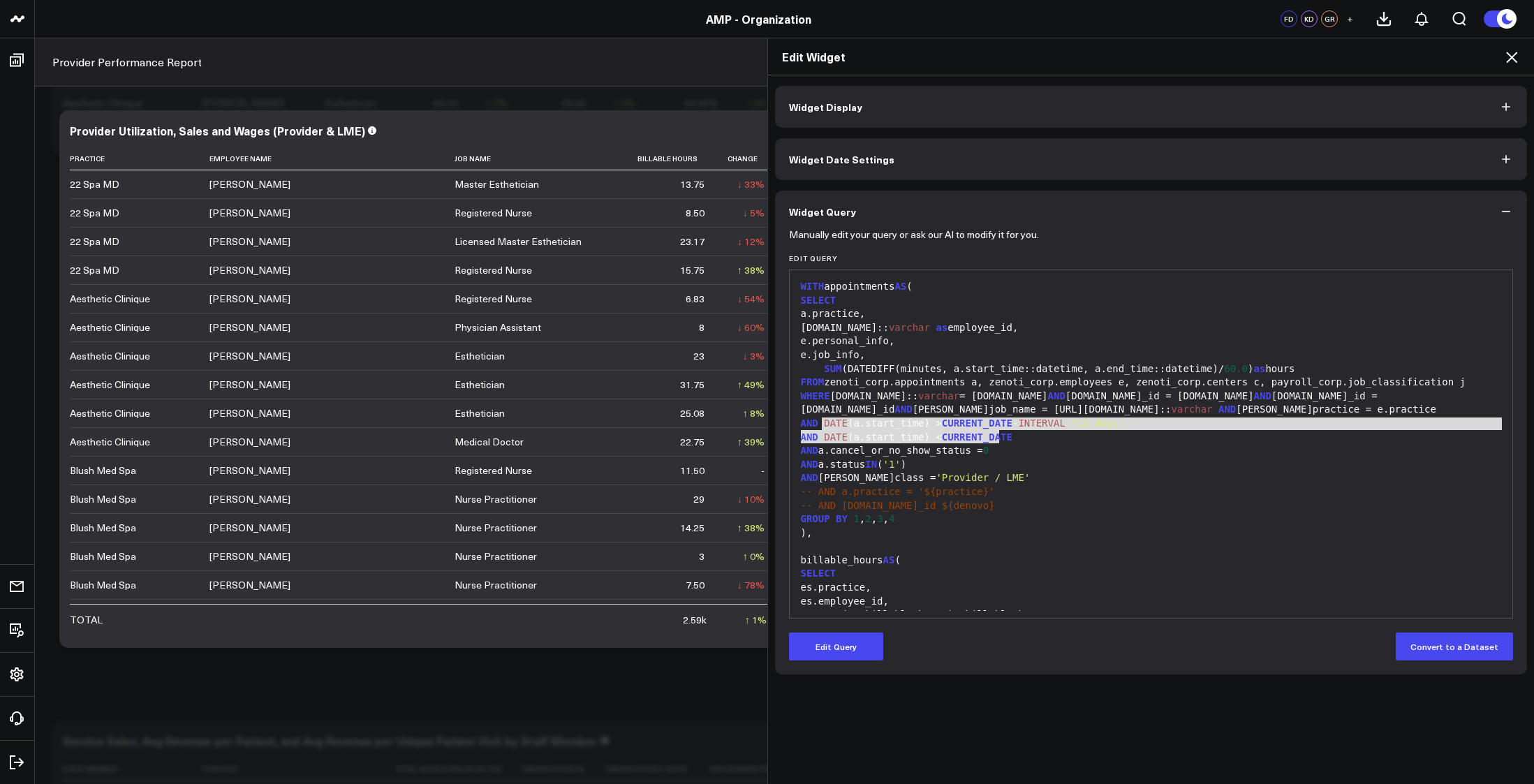
drag, startPoint x: 816, startPoint y: 422, endPoint x: 1051, endPoint y: 439, distance: 235.6
copy div "DATE (a.start_time) > CURRENT_DATE - INTERVAL '15 days' AND DATE (a.start_time)…"
click at [1511, 204] on button "Widget Query" at bounding box center [1151, 211] width 753 height 42
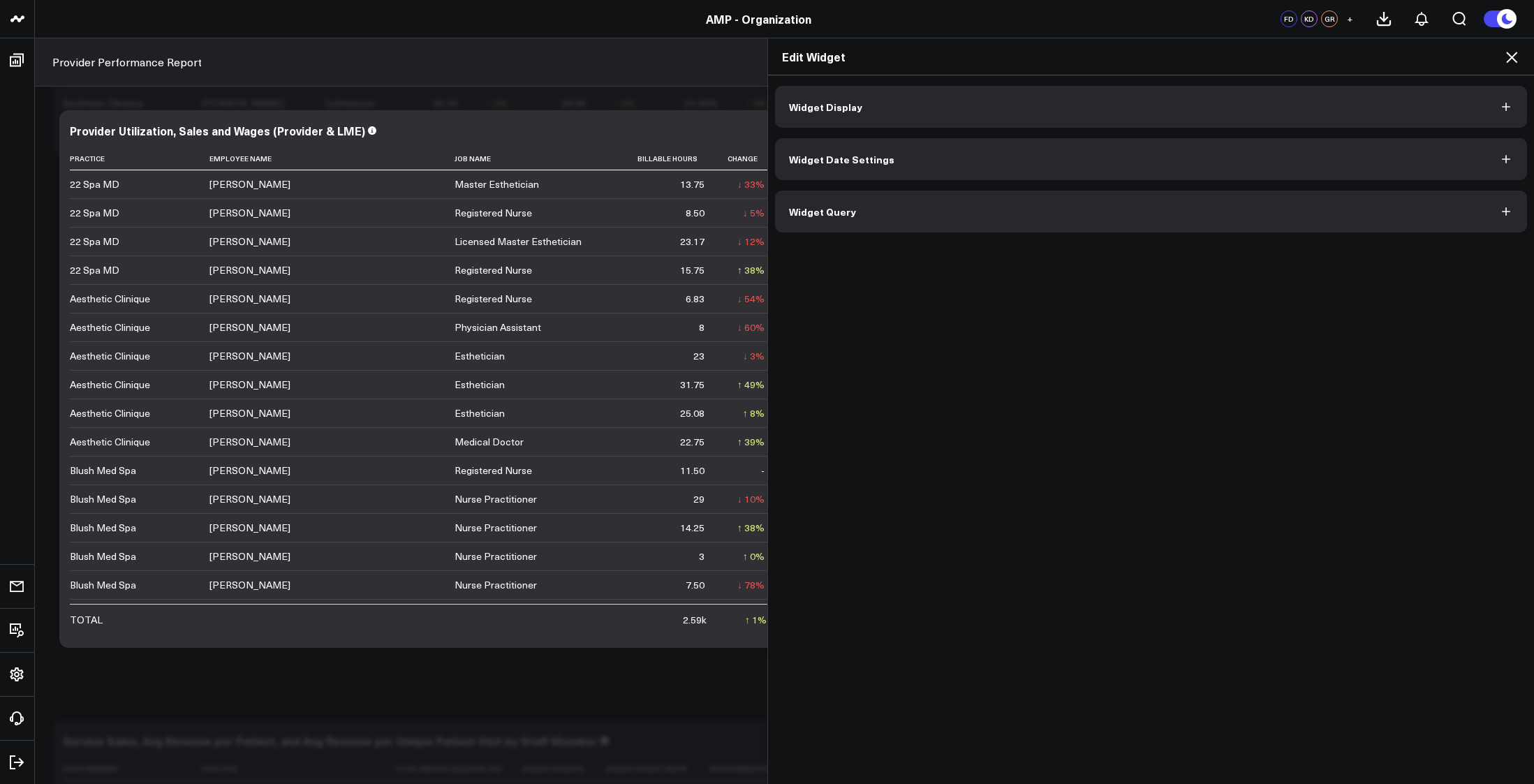
click at [1511, 45] on div "Edit Widget" at bounding box center [1151, 57] width 767 height 37
click at [1510, 54] on icon at bounding box center [1512, 57] width 17 height 17
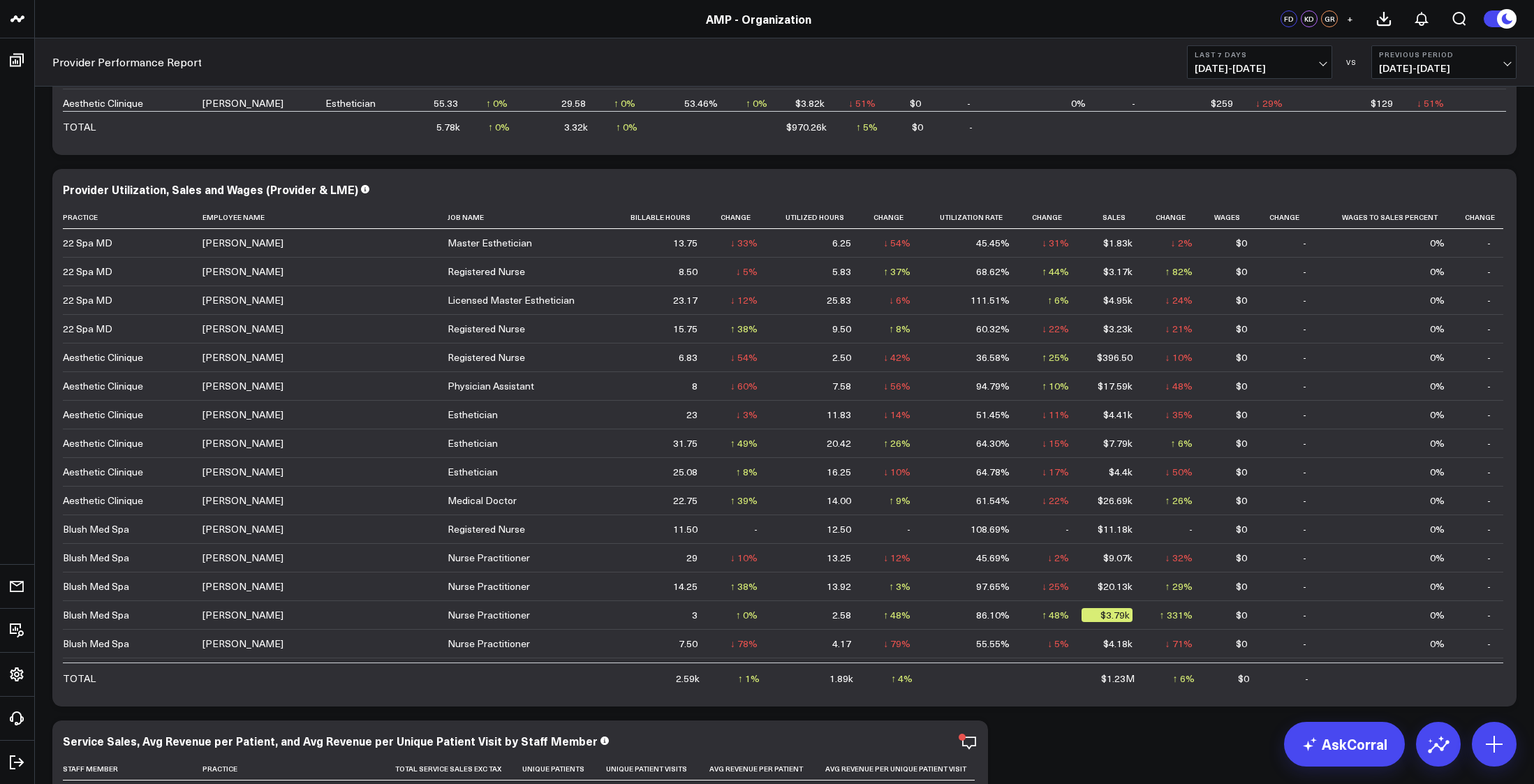
click at [1317, 60] on button "Last 7 Days 09/10/25 - 09/16/25" at bounding box center [1260, 62] width 145 height 33
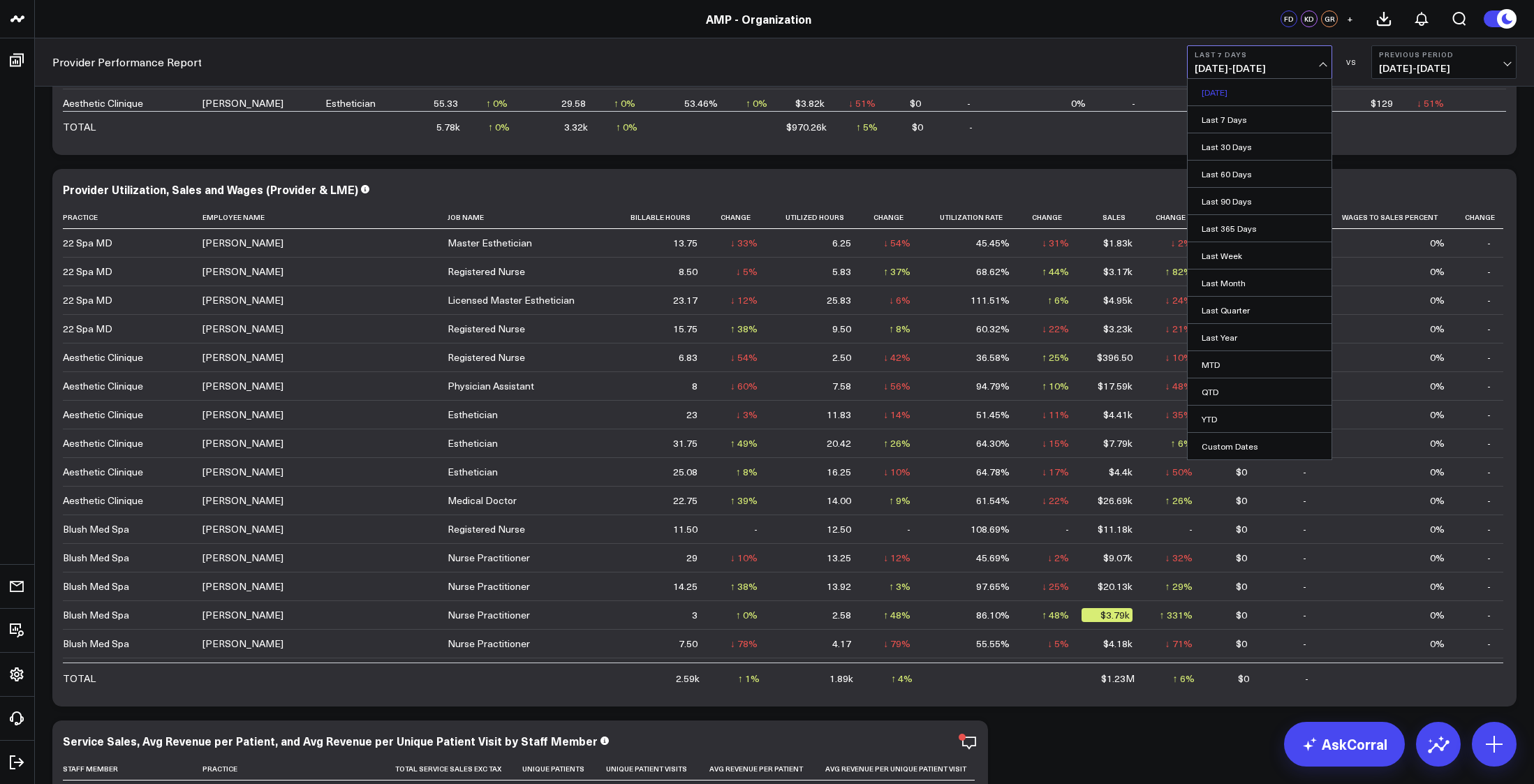
click at [1235, 91] on link "Yesterday" at bounding box center [1260, 91] width 144 height 26
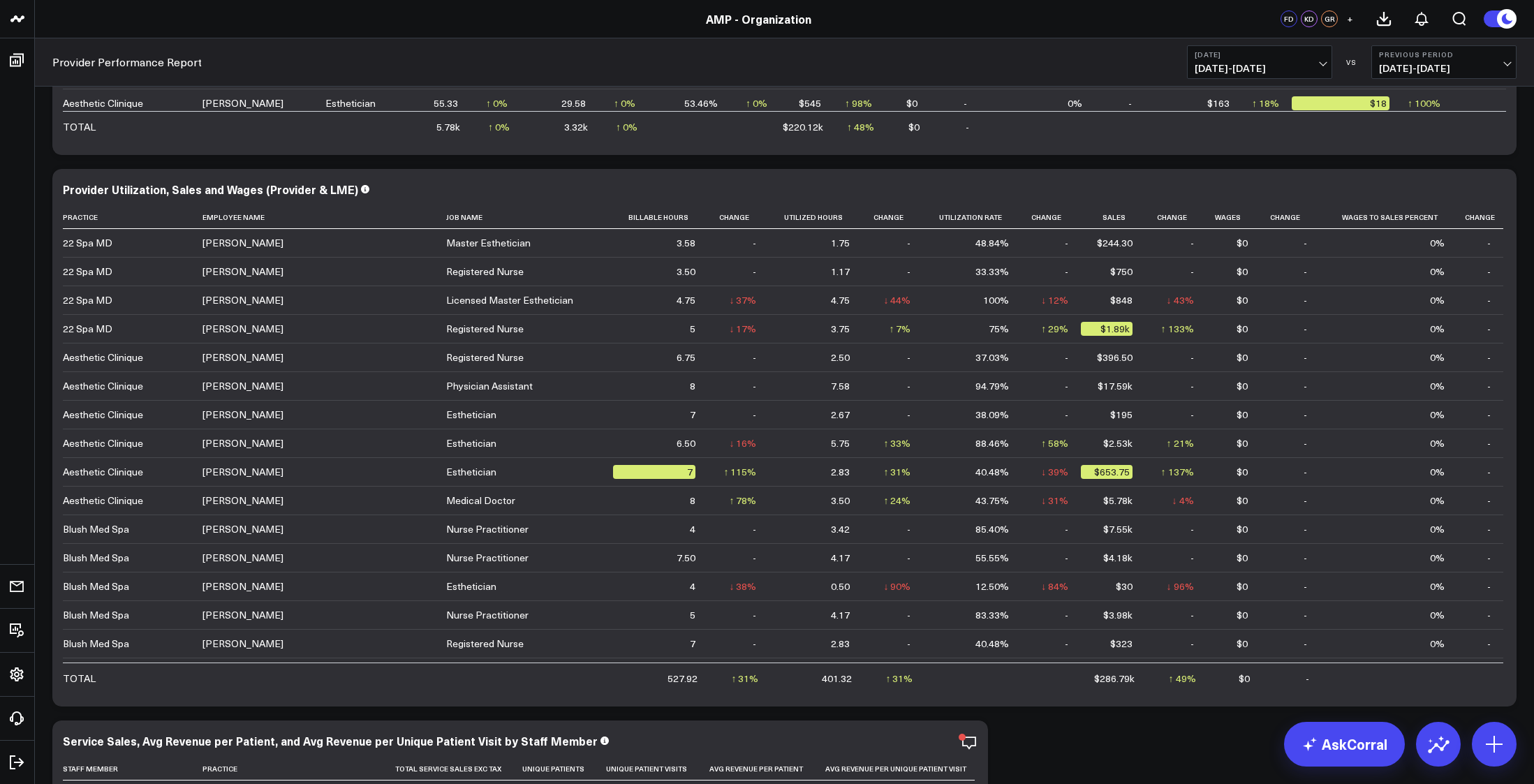
click at [1326, 64] on button "Yesterday 09/16/25 - 09/16/25" at bounding box center [1260, 62] width 145 height 33
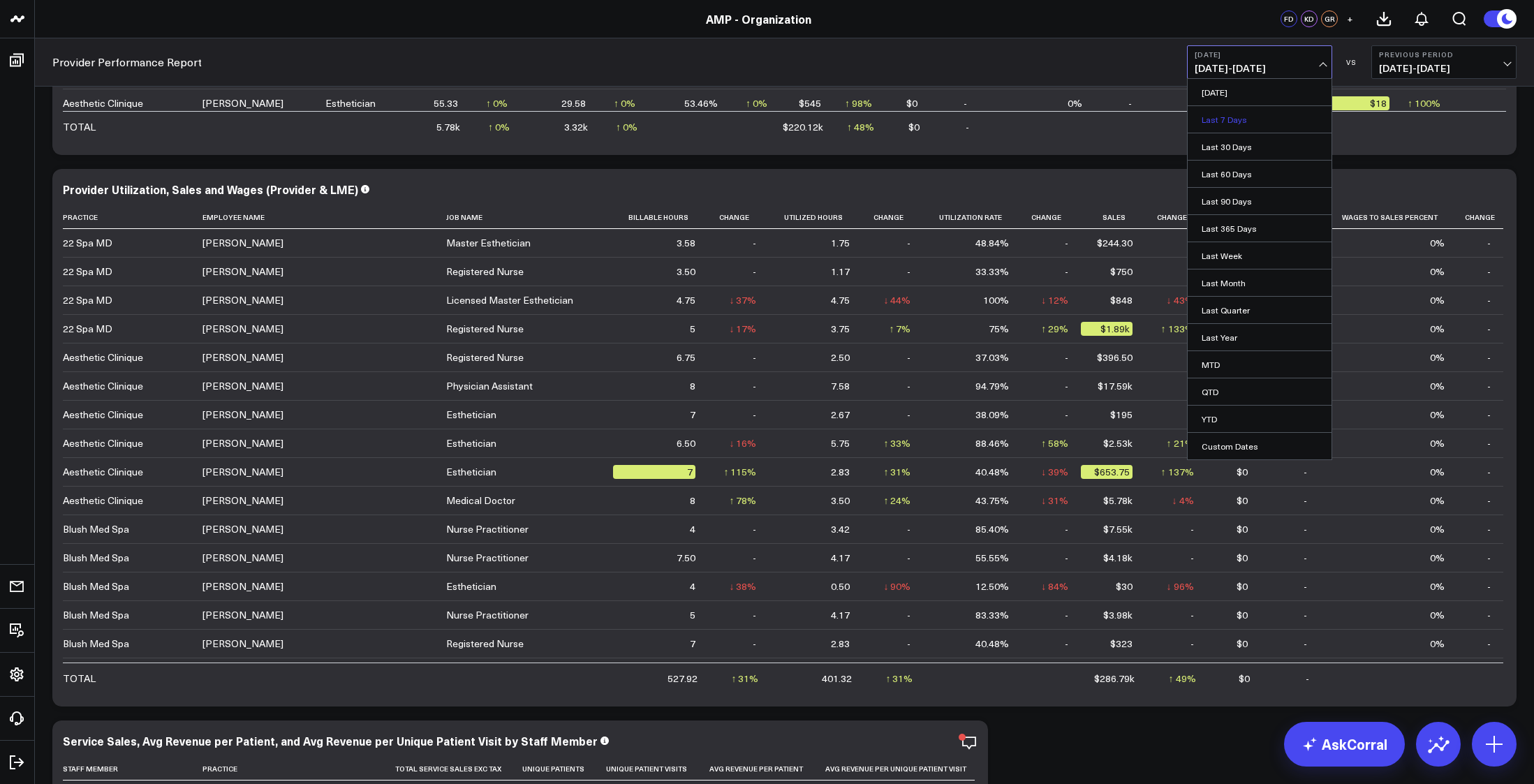
click at [1219, 119] on link "Last 7 Days" at bounding box center [1260, 119] width 144 height 26
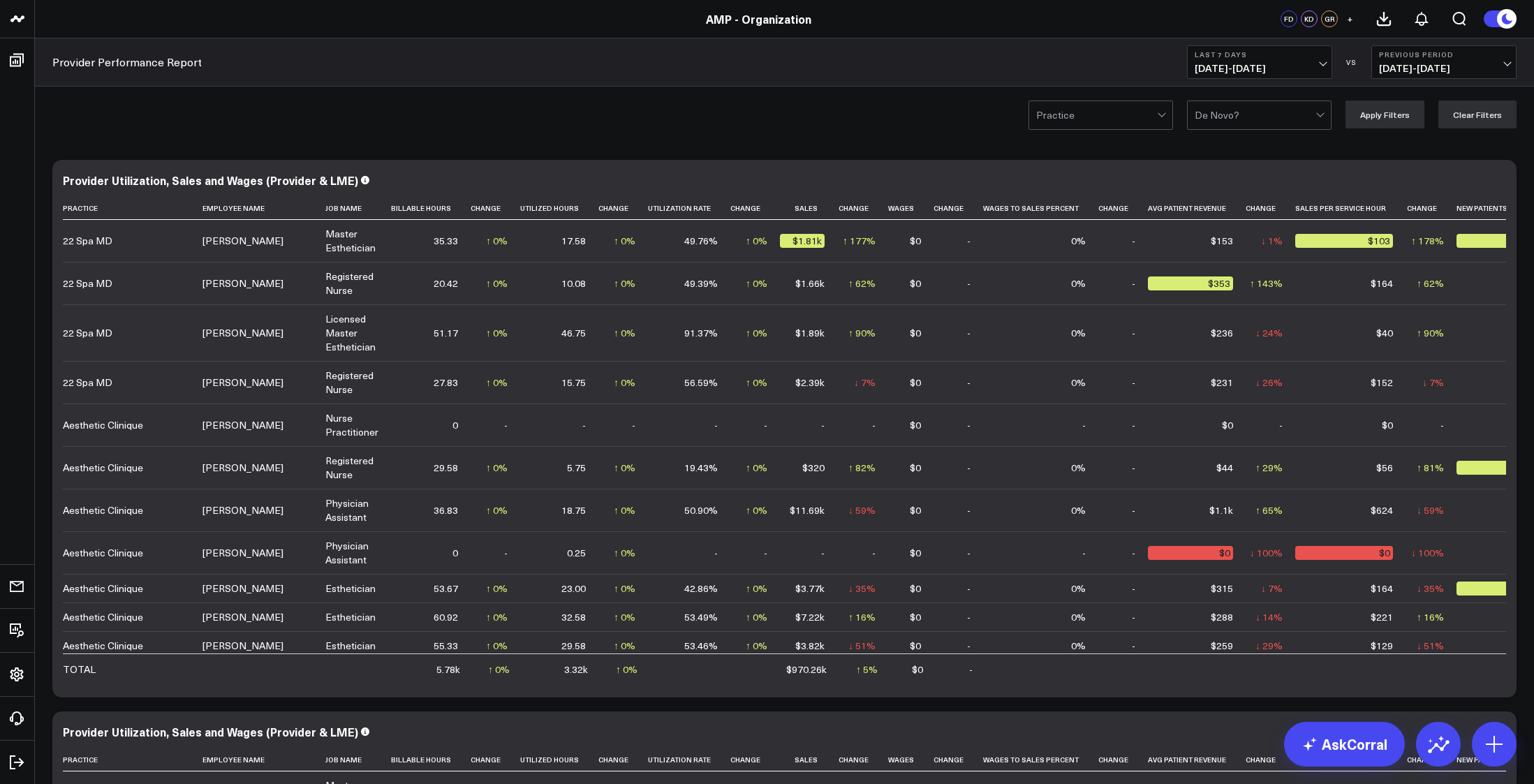
click at [1322, 63] on span "09/10/25 - 09/16/25" at bounding box center [1260, 68] width 130 height 11
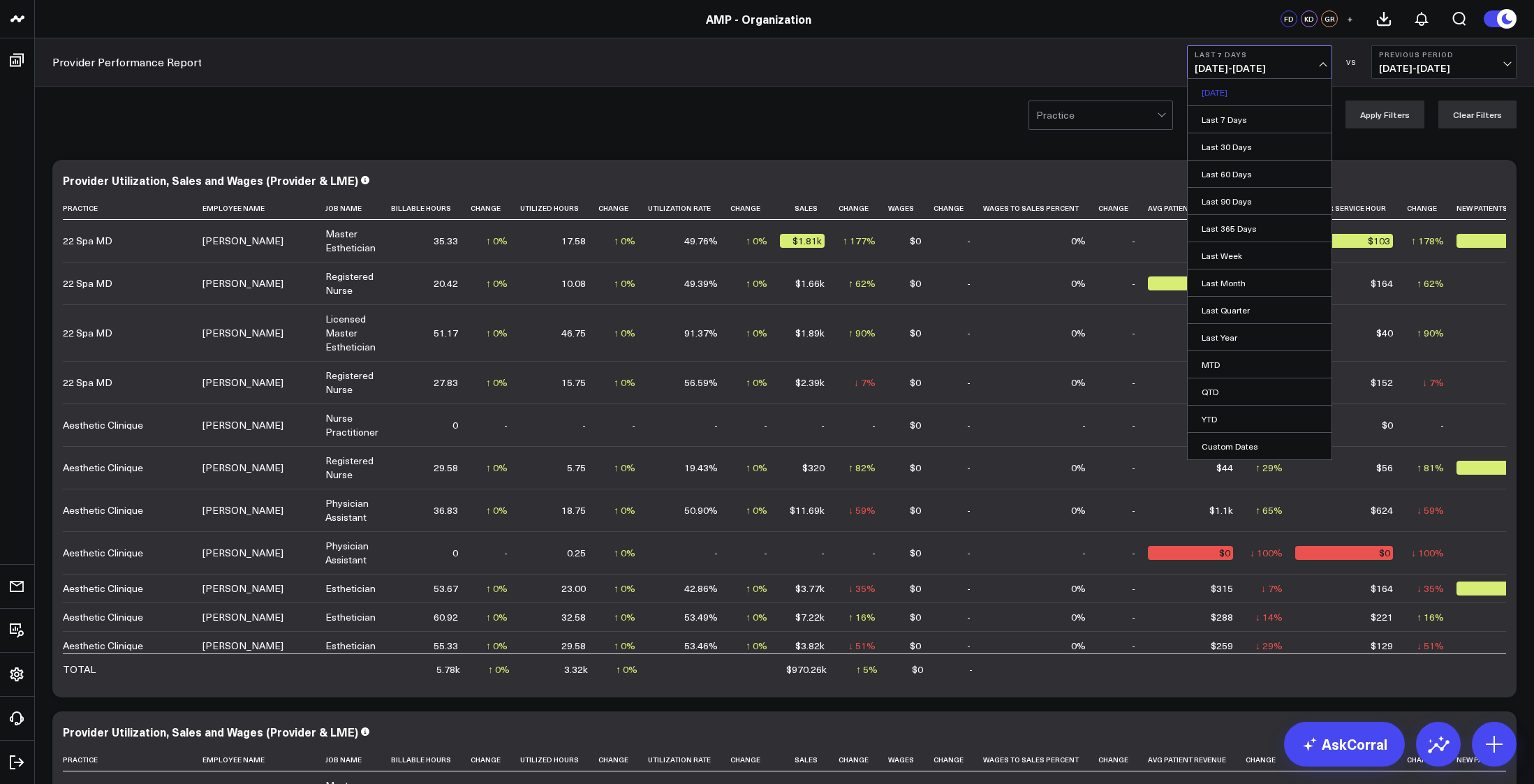
click at [1225, 88] on link "Yesterday" at bounding box center [1260, 91] width 144 height 26
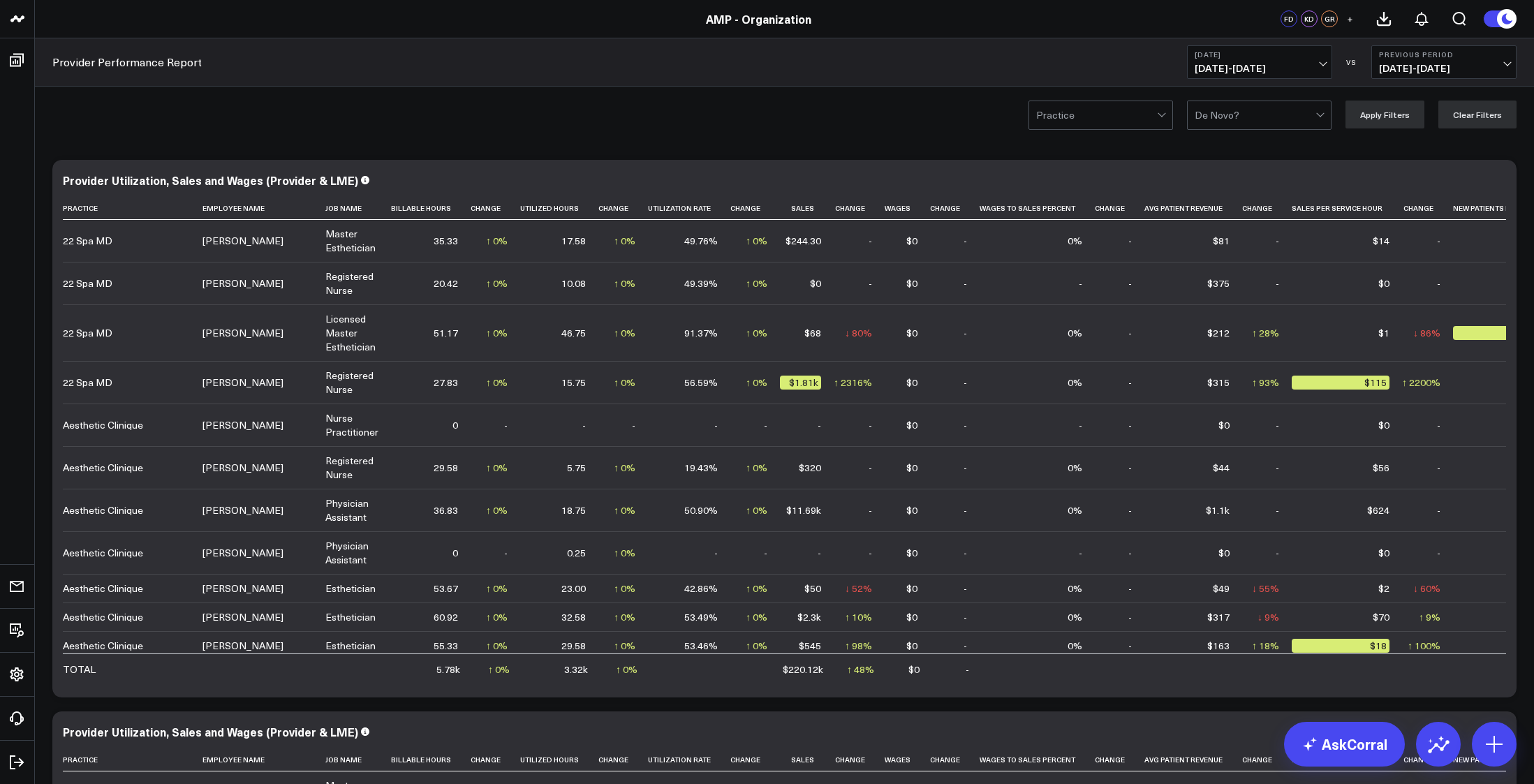
click at [1323, 63] on span "09/16/25 - 09/16/25" at bounding box center [1260, 68] width 130 height 11
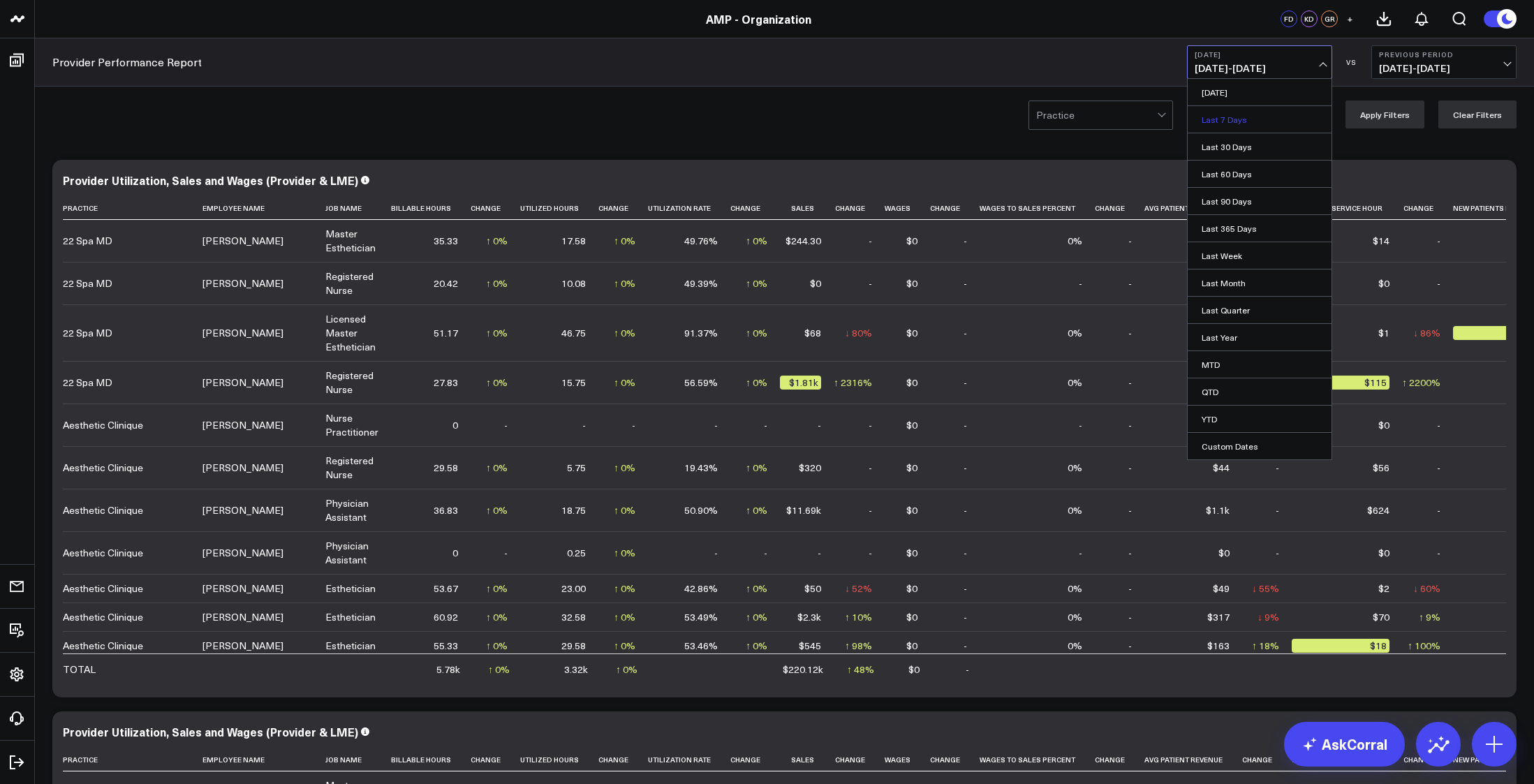
click at [1226, 125] on link "Last 7 Days" at bounding box center [1260, 119] width 144 height 26
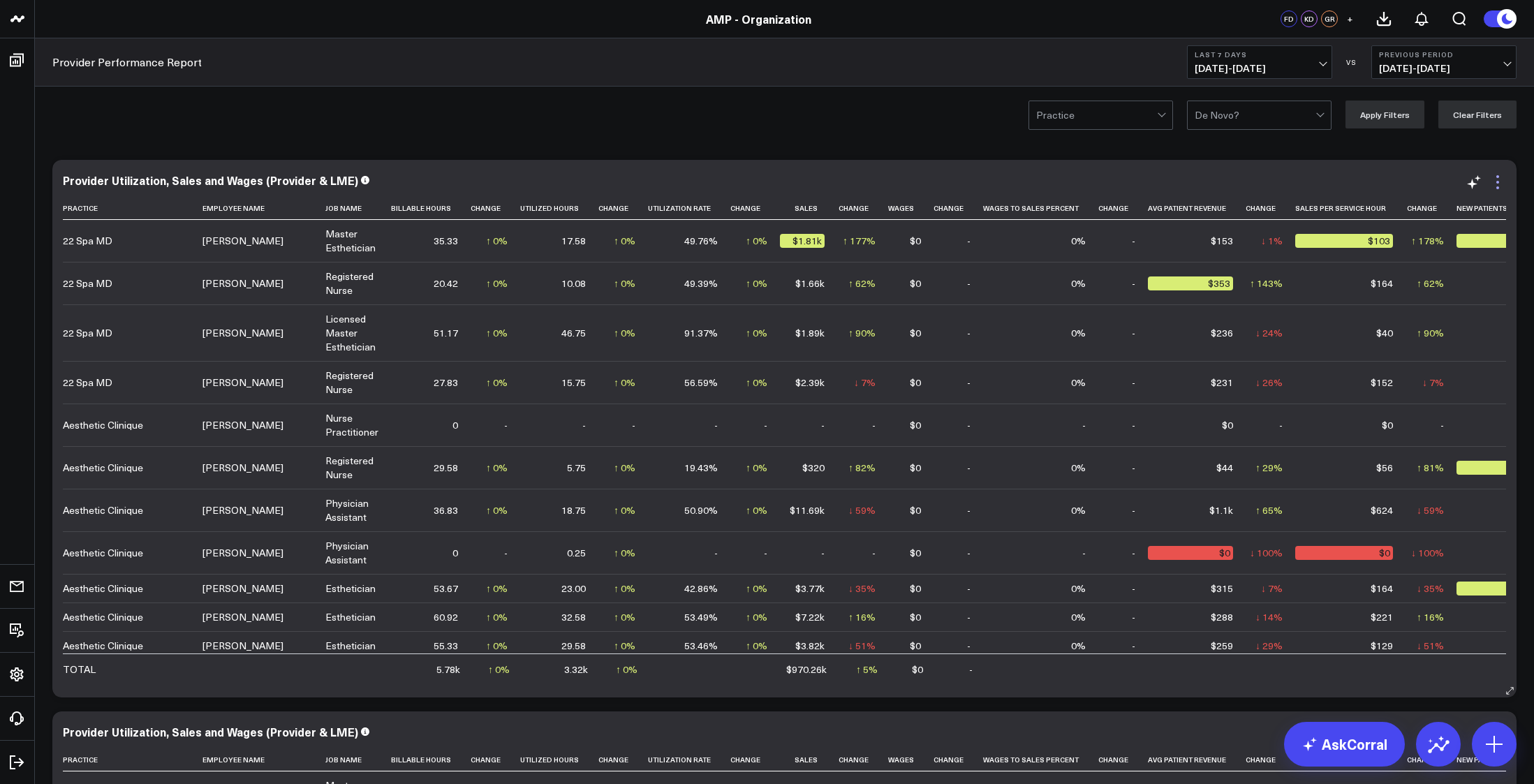
click at [1495, 184] on icon at bounding box center [1498, 182] width 17 height 17
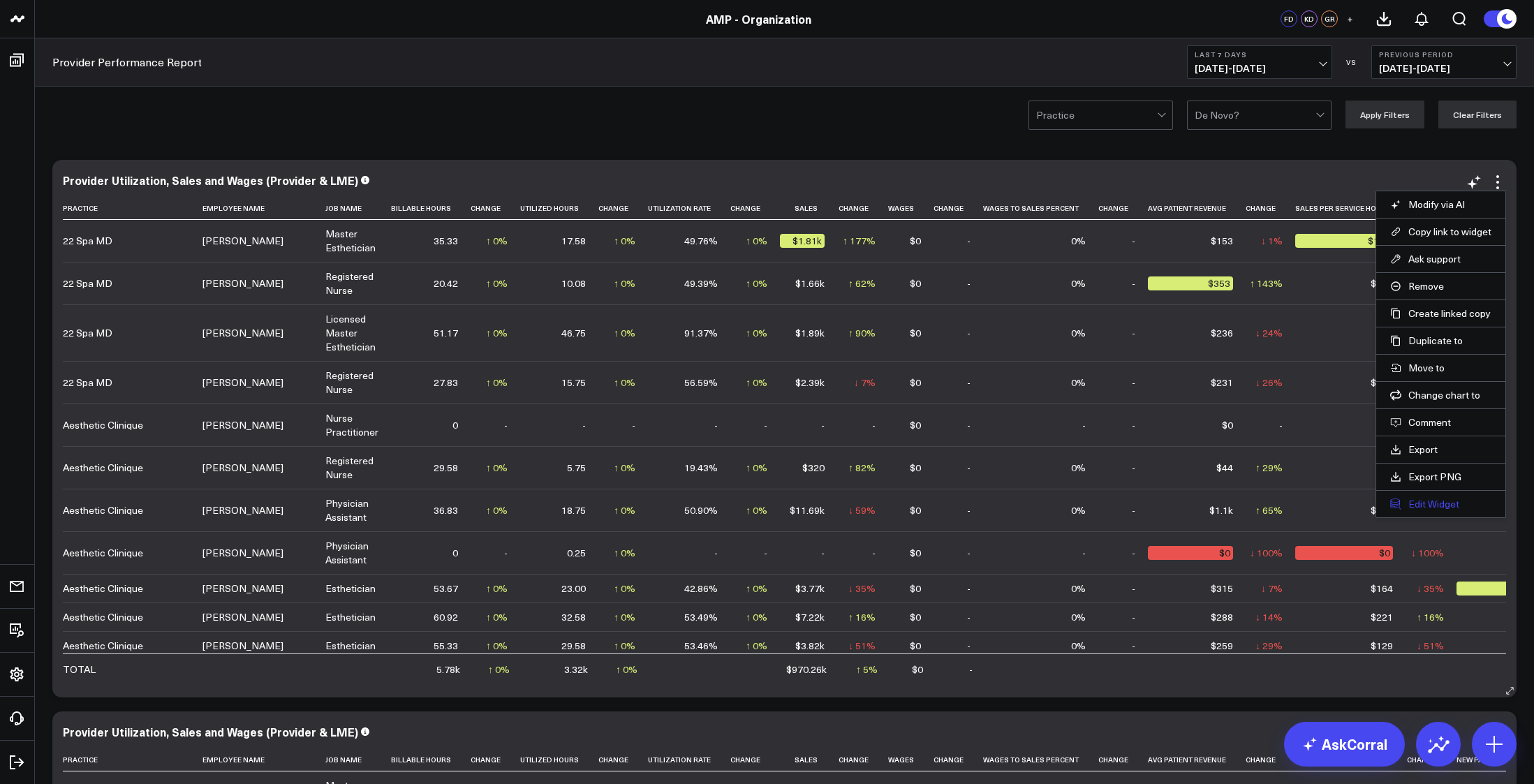
click at [1437, 504] on button "Edit Widget" at bounding box center [1441, 504] width 101 height 13
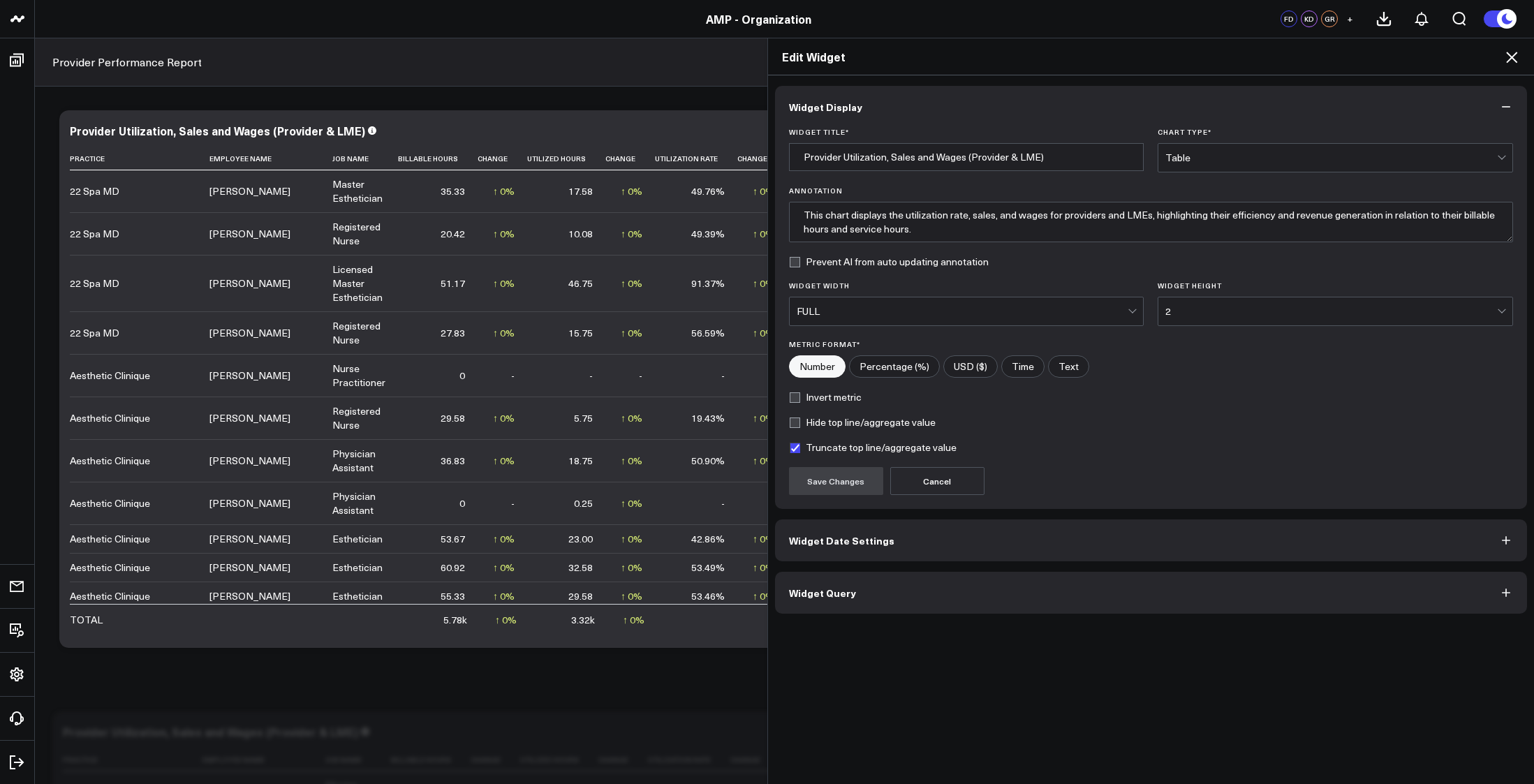
click at [944, 609] on button "Widget Query" at bounding box center [1151, 592] width 753 height 42
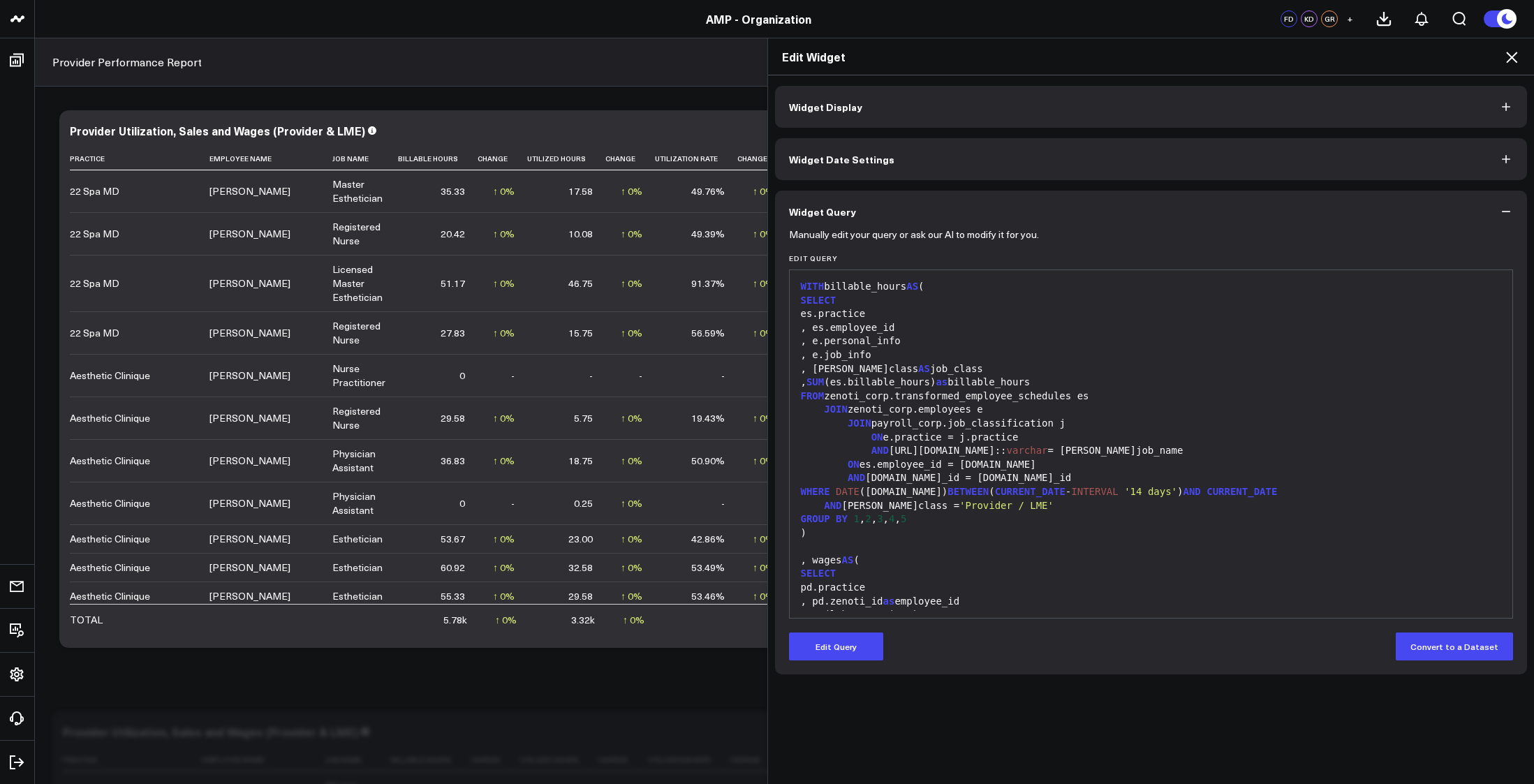
click at [996, 507] on div "AND j.class = 'Provider / LME'" at bounding box center [1151, 506] width 709 height 14
click at [829, 656] on button "Edit Query" at bounding box center [836, 647] width 94 height 28
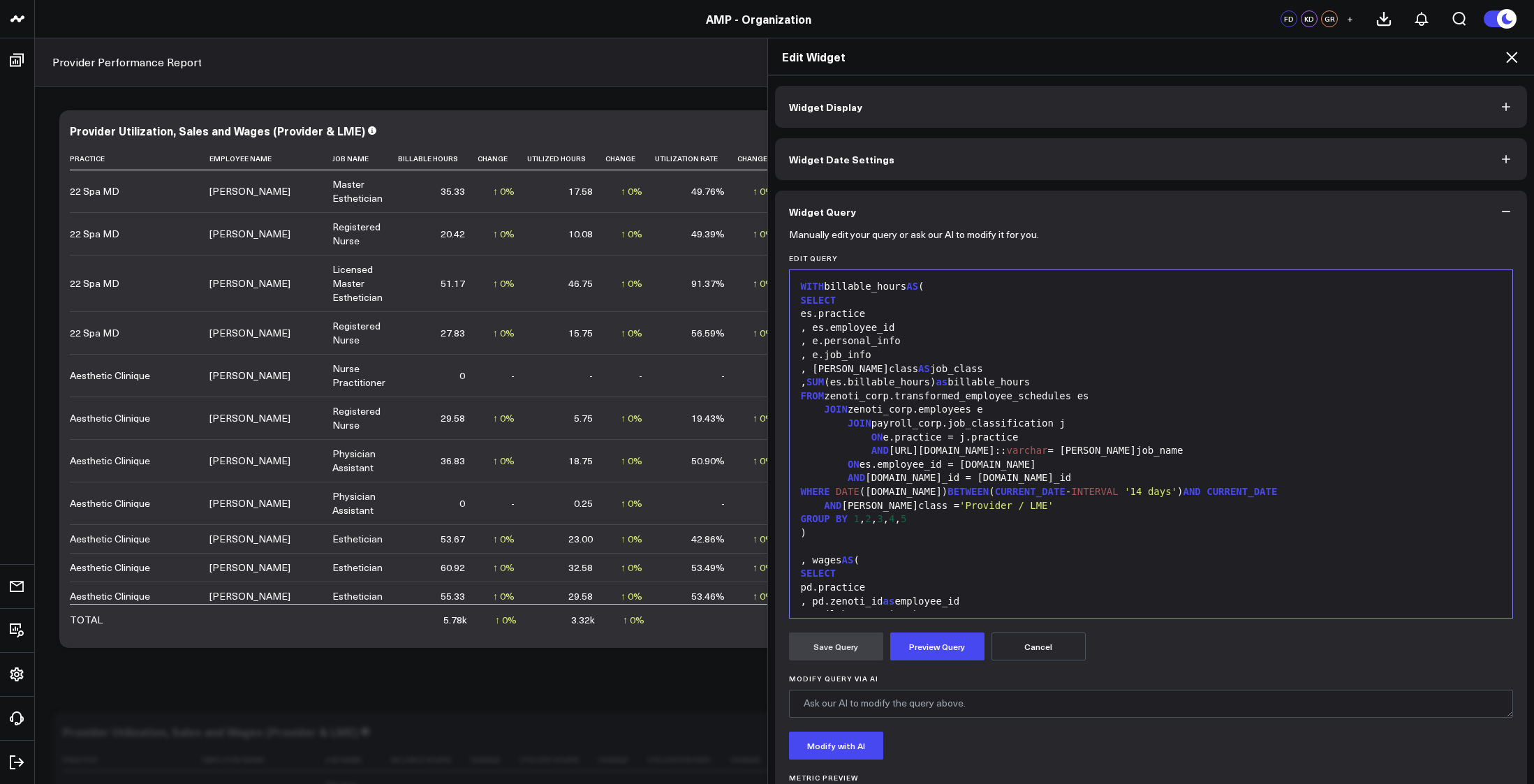
click at [995, 494] on span "CURRENT_DATE" at bounding box center [1030, 492] width 70 height 11
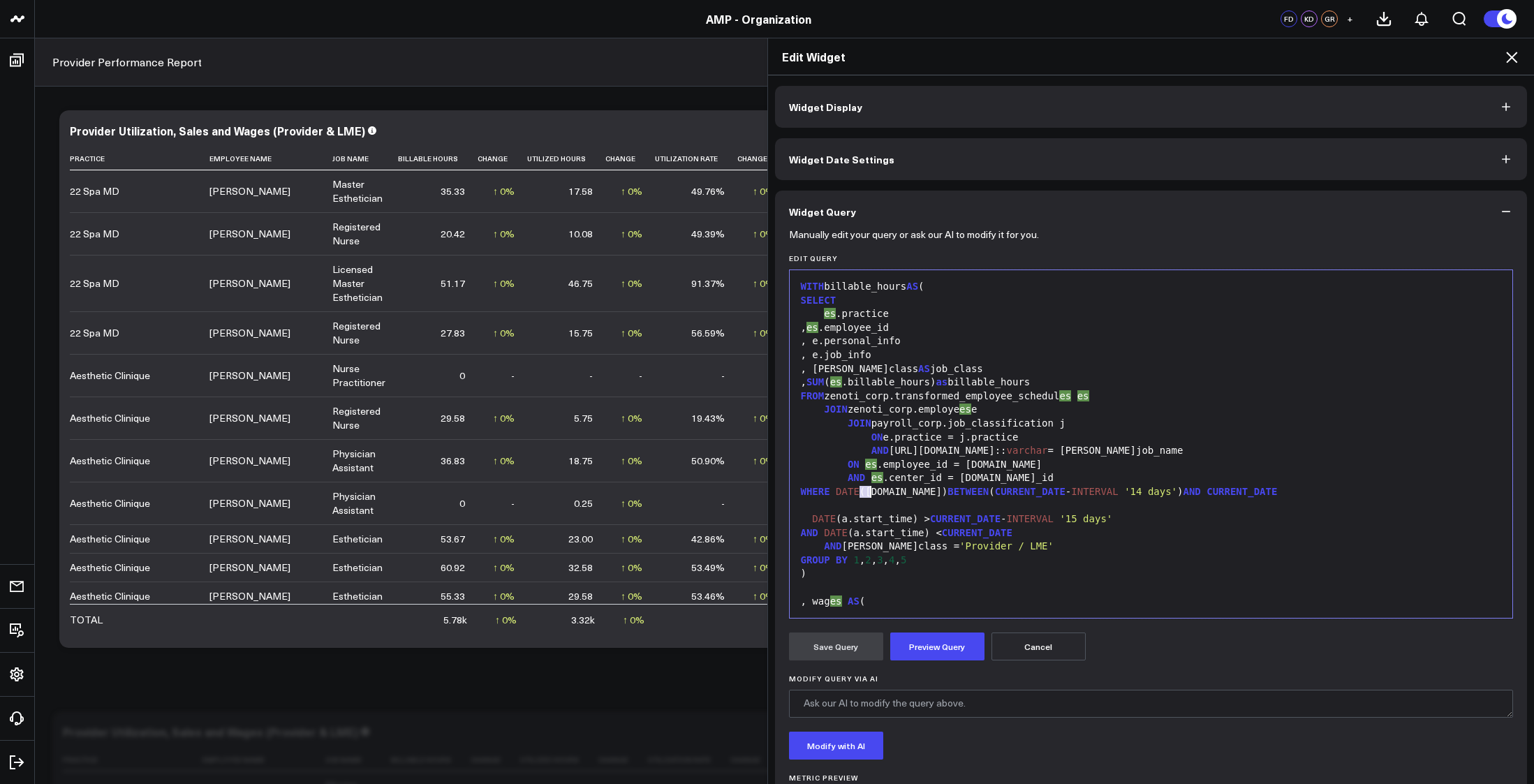
copy div "es"
copy div "DATE (es.date)"
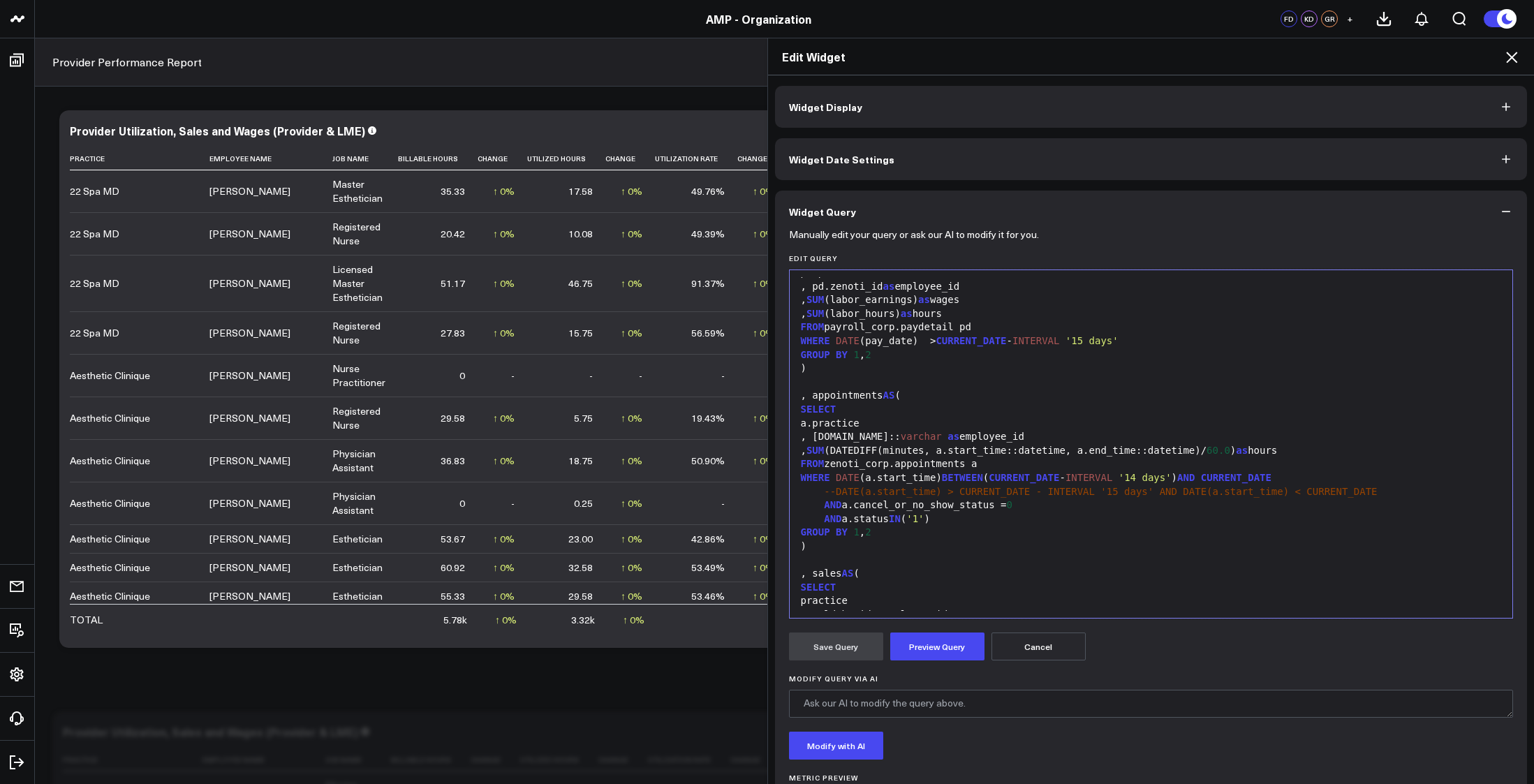
scroll to position [73, 0]
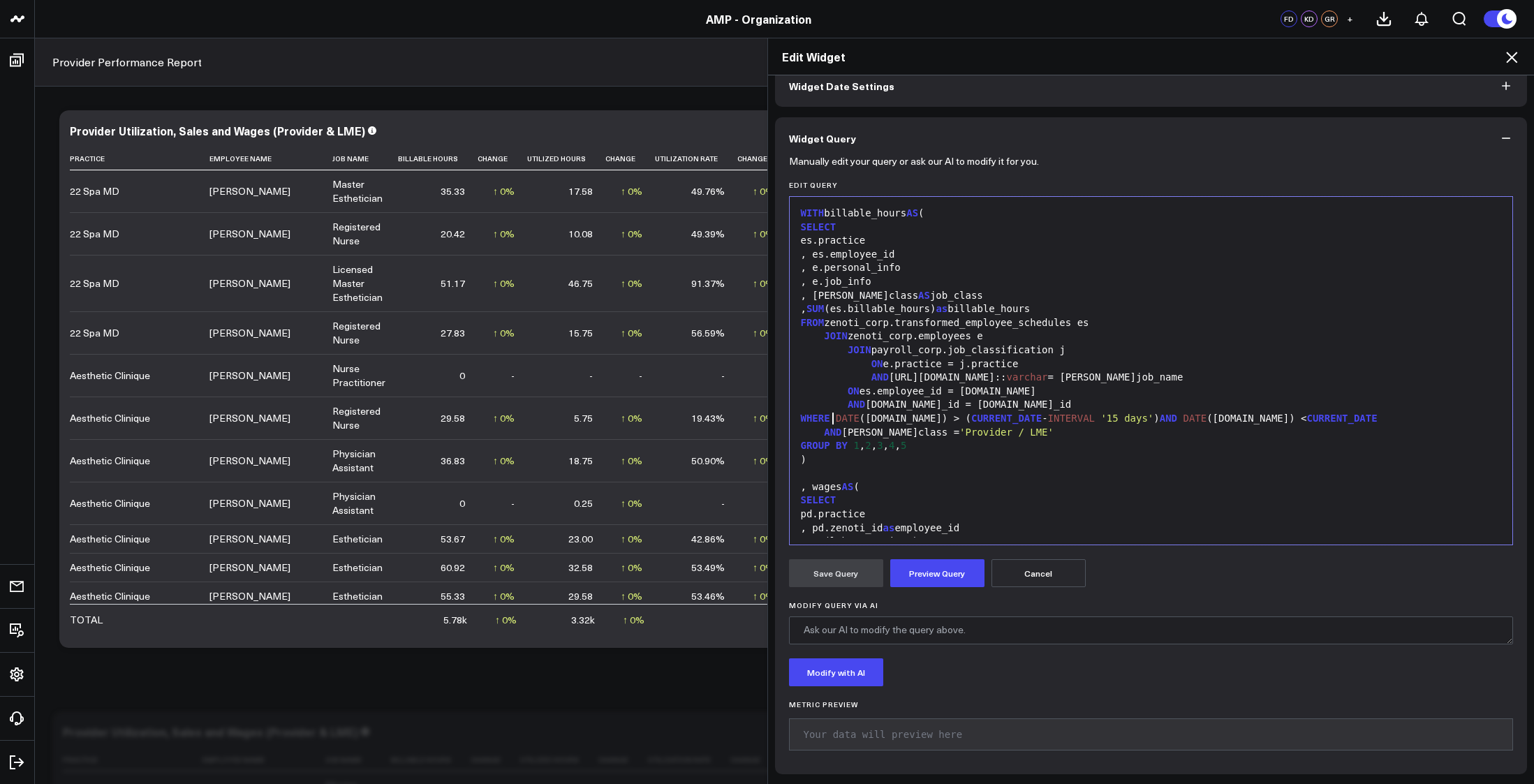
copy div "DATE (es.date) > ( CURRENT_DATE - INTERVAL '15 days' ) AND DATE (es.date) < CUR…"
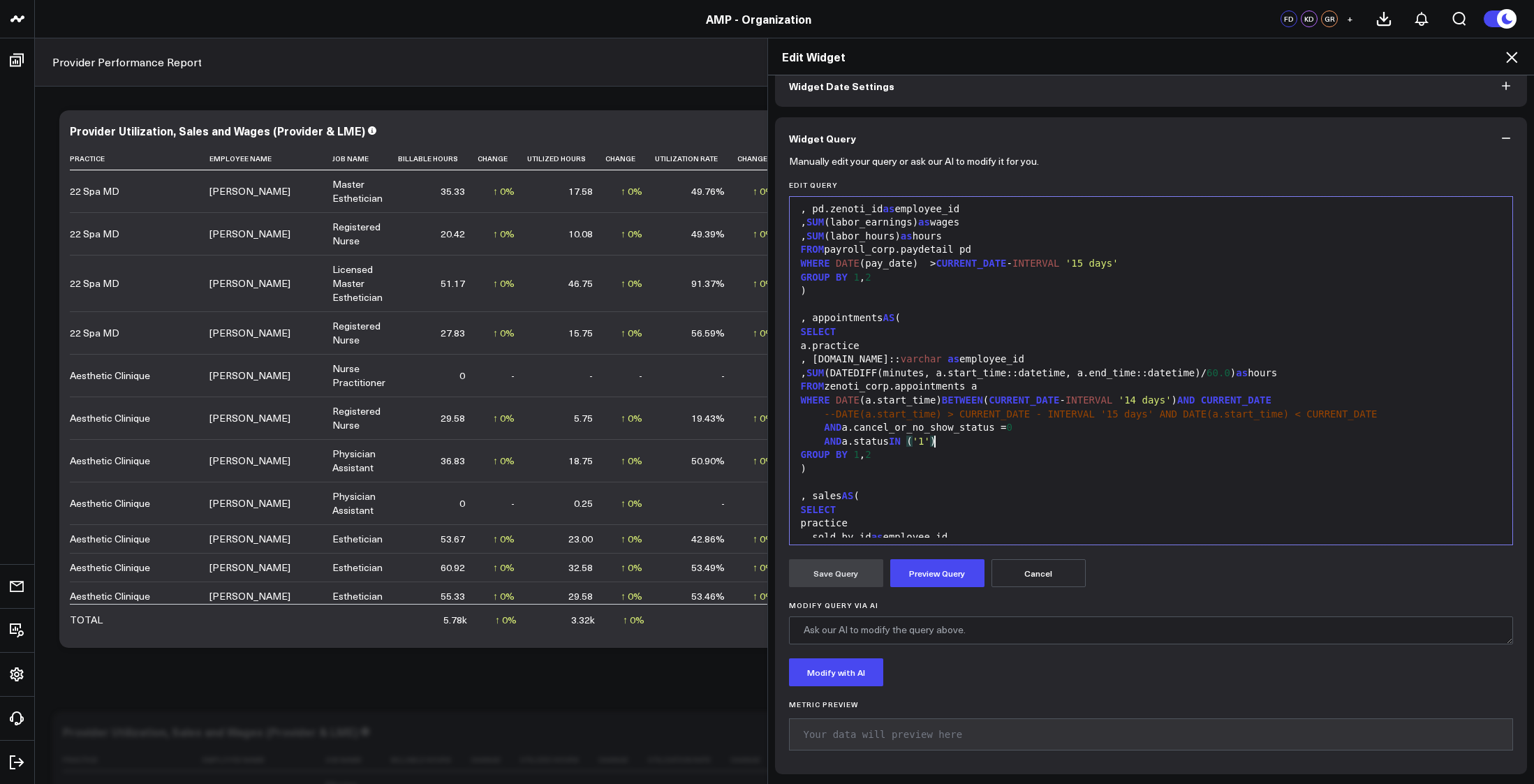
scroll to position [295, 0]
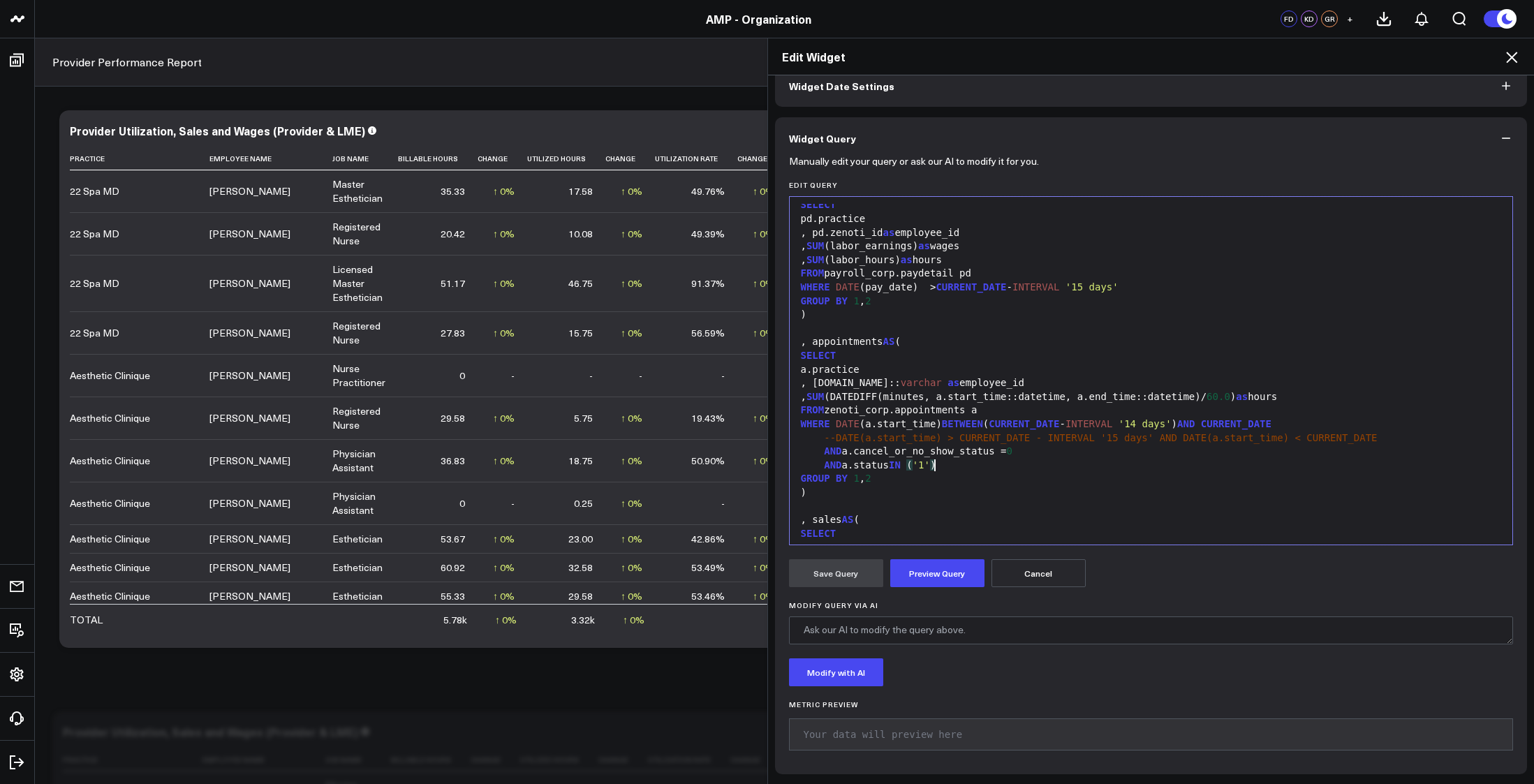
click at [870, 432] on span "--DATE(a.start_time) > CURRENT_DATE - INTERVAL '15 days' AND DATE(a.start_time)…" at bounding box center [1100, 437] width 553 height 11
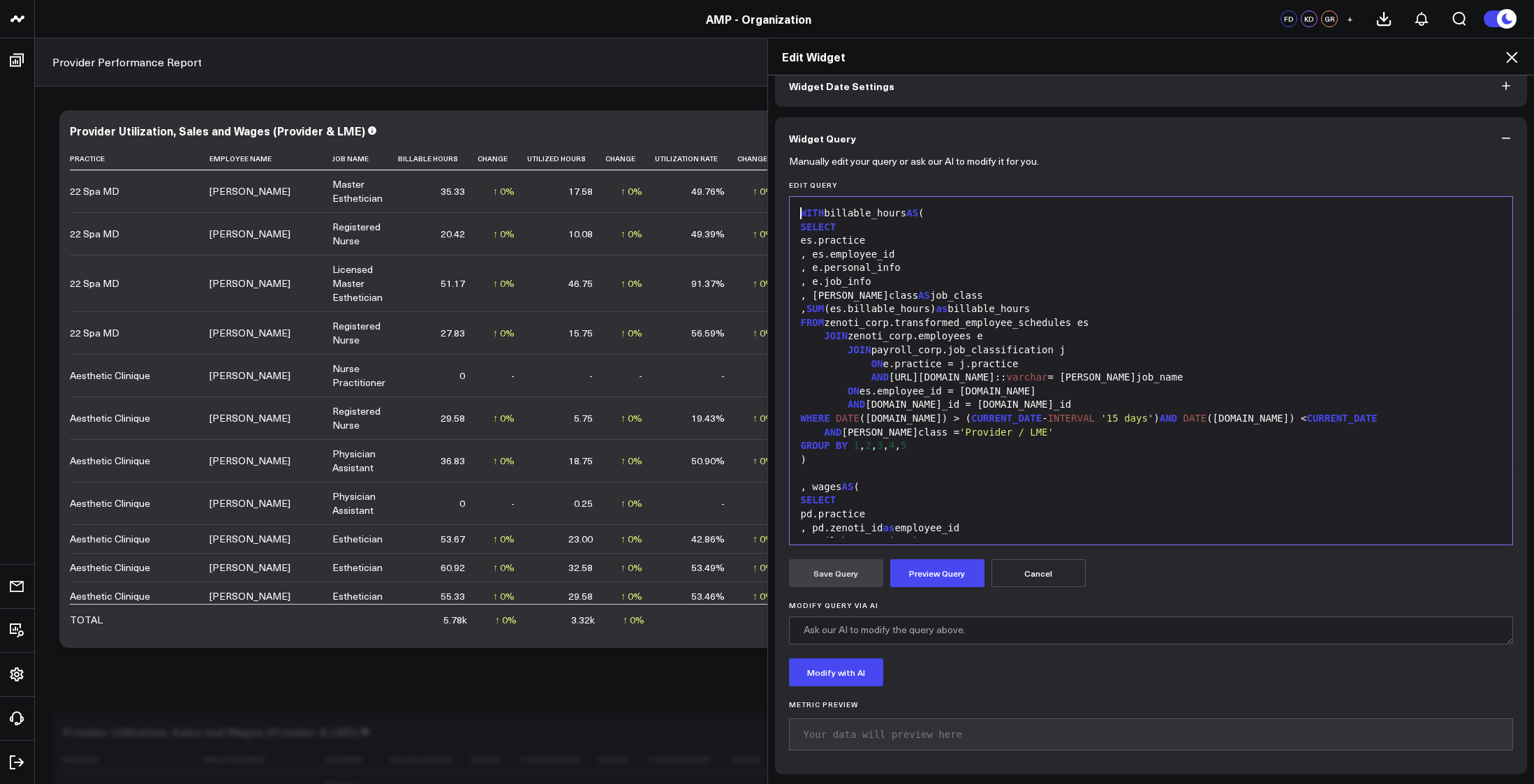
scroll to position [38, 0]
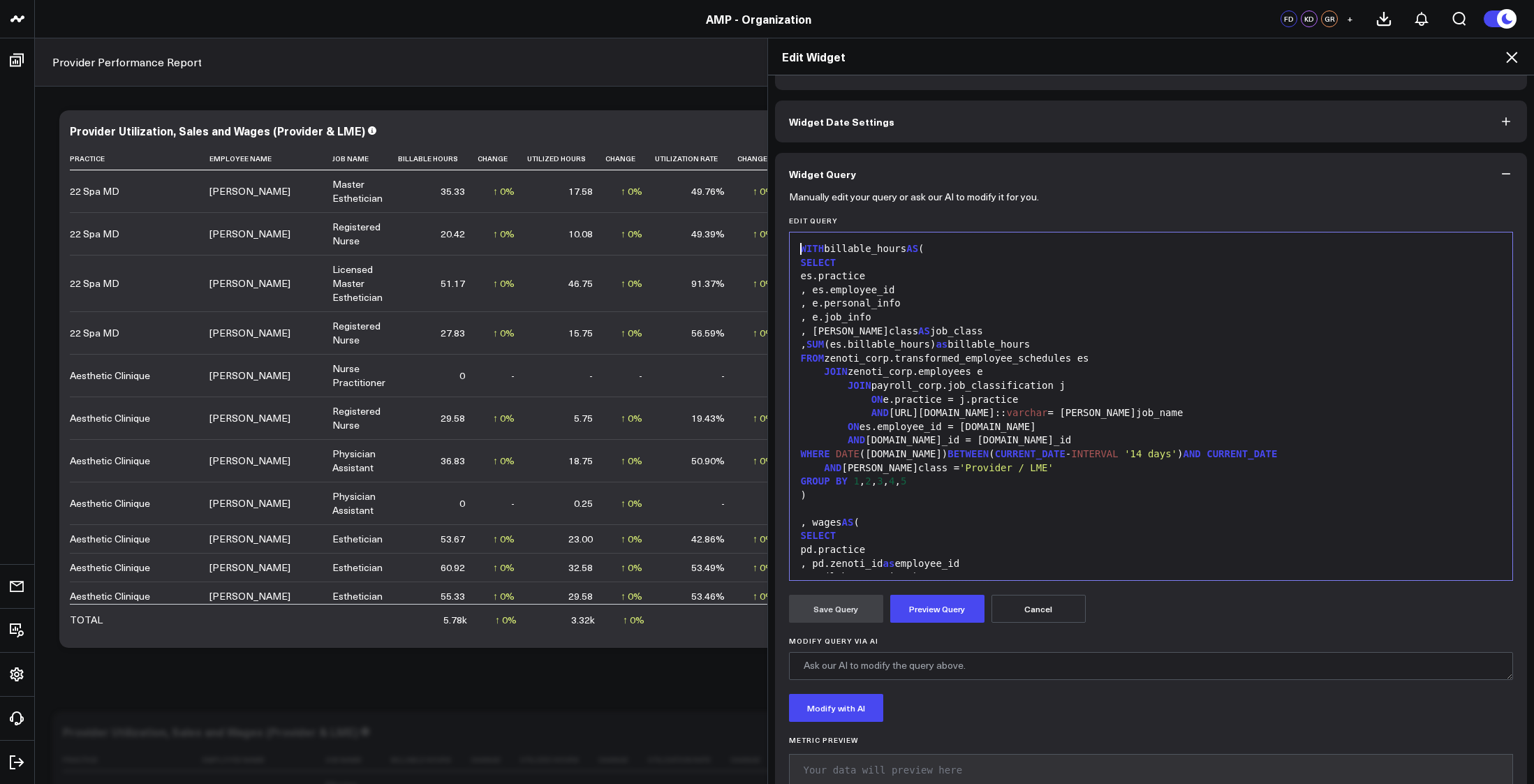
click at [836, 458] on span "DATE" at bounding box center [847, 454] width 23 height 11
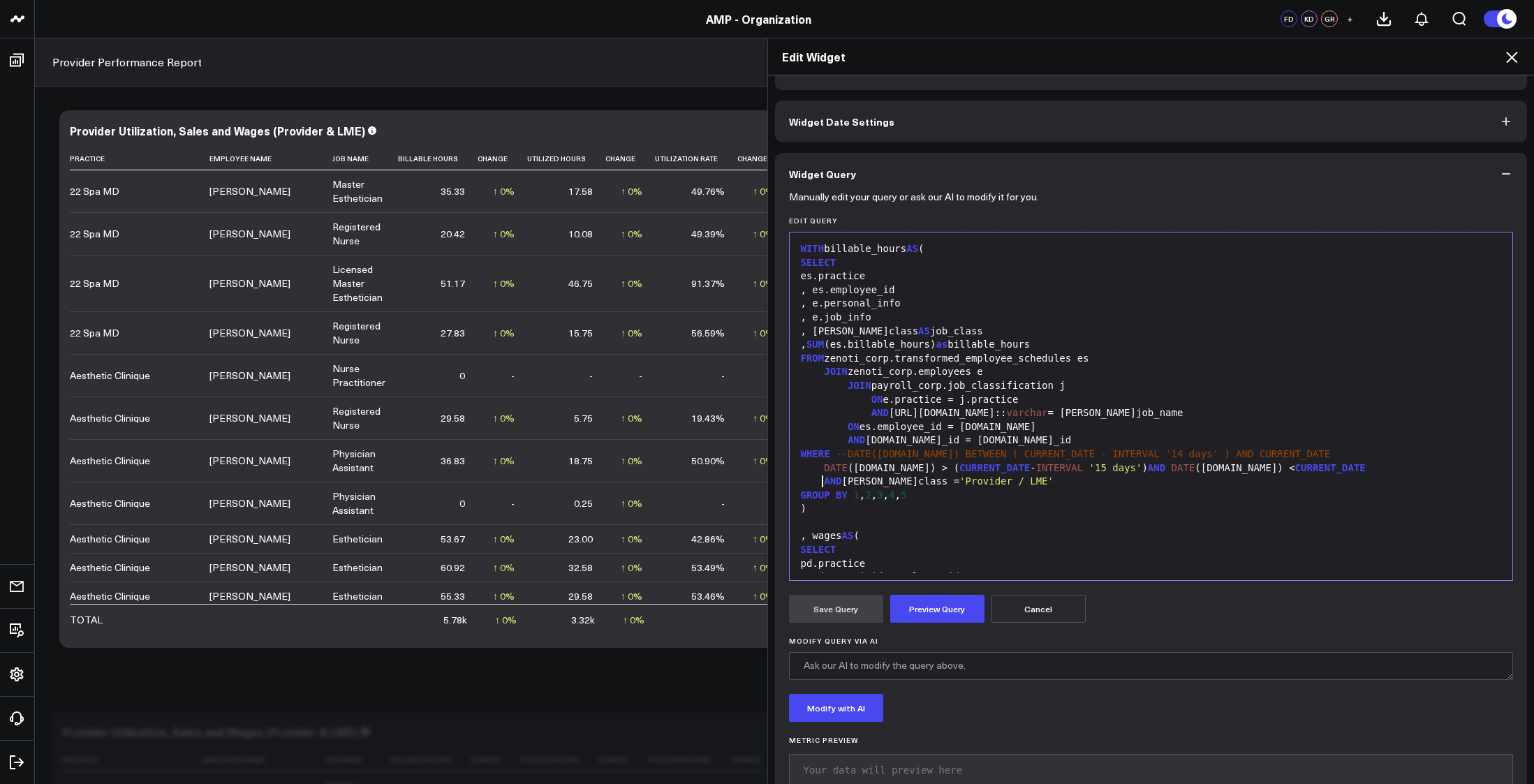
click at [853, 449] on span "--DATE(es.date) BETWEEN ( CURRENT_DATE - INTERVAL '14 days' ) AND CURRENT_DATE" at bounding box center [1083, 454] width 495 height 11
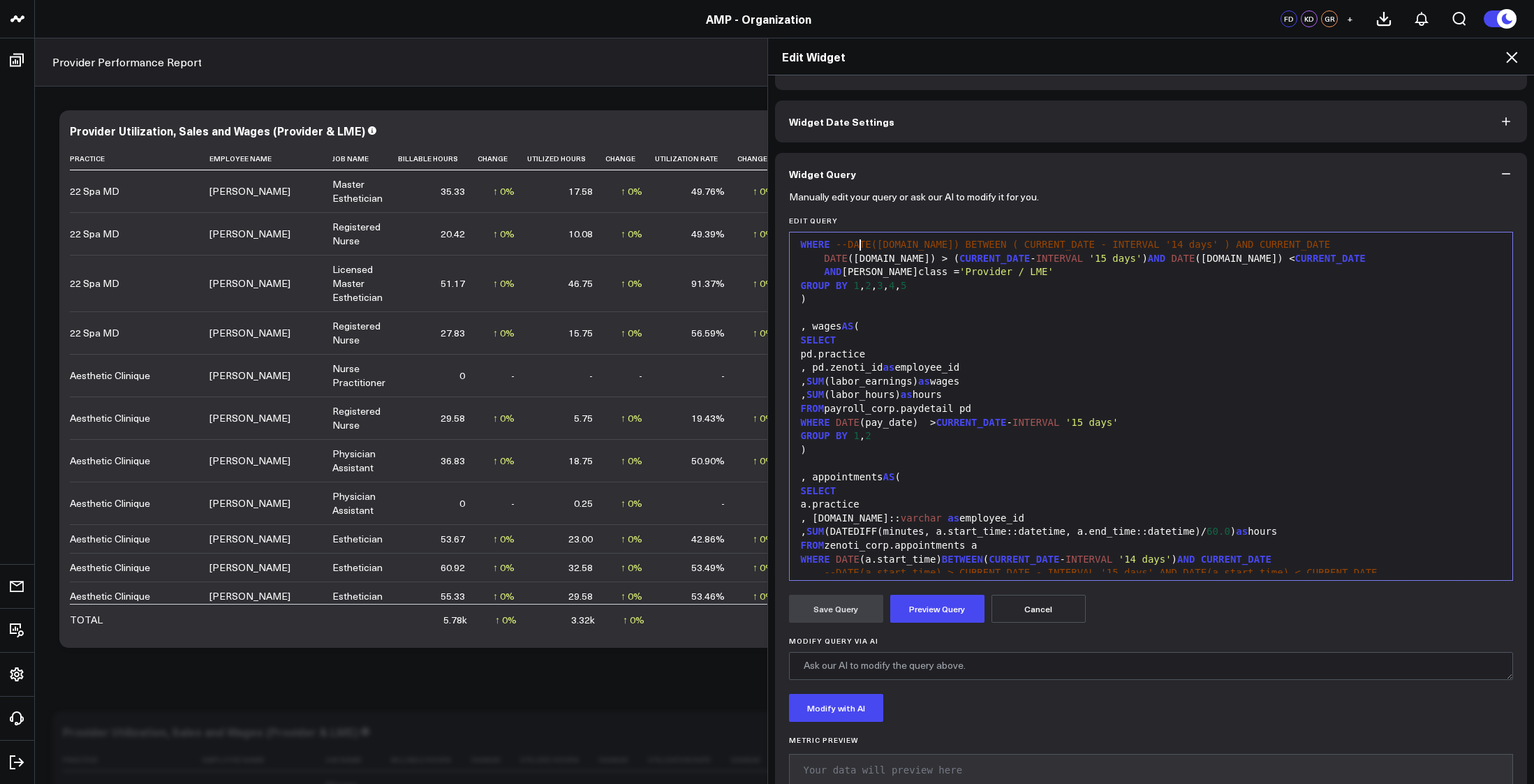
scroll to position [279, 0]
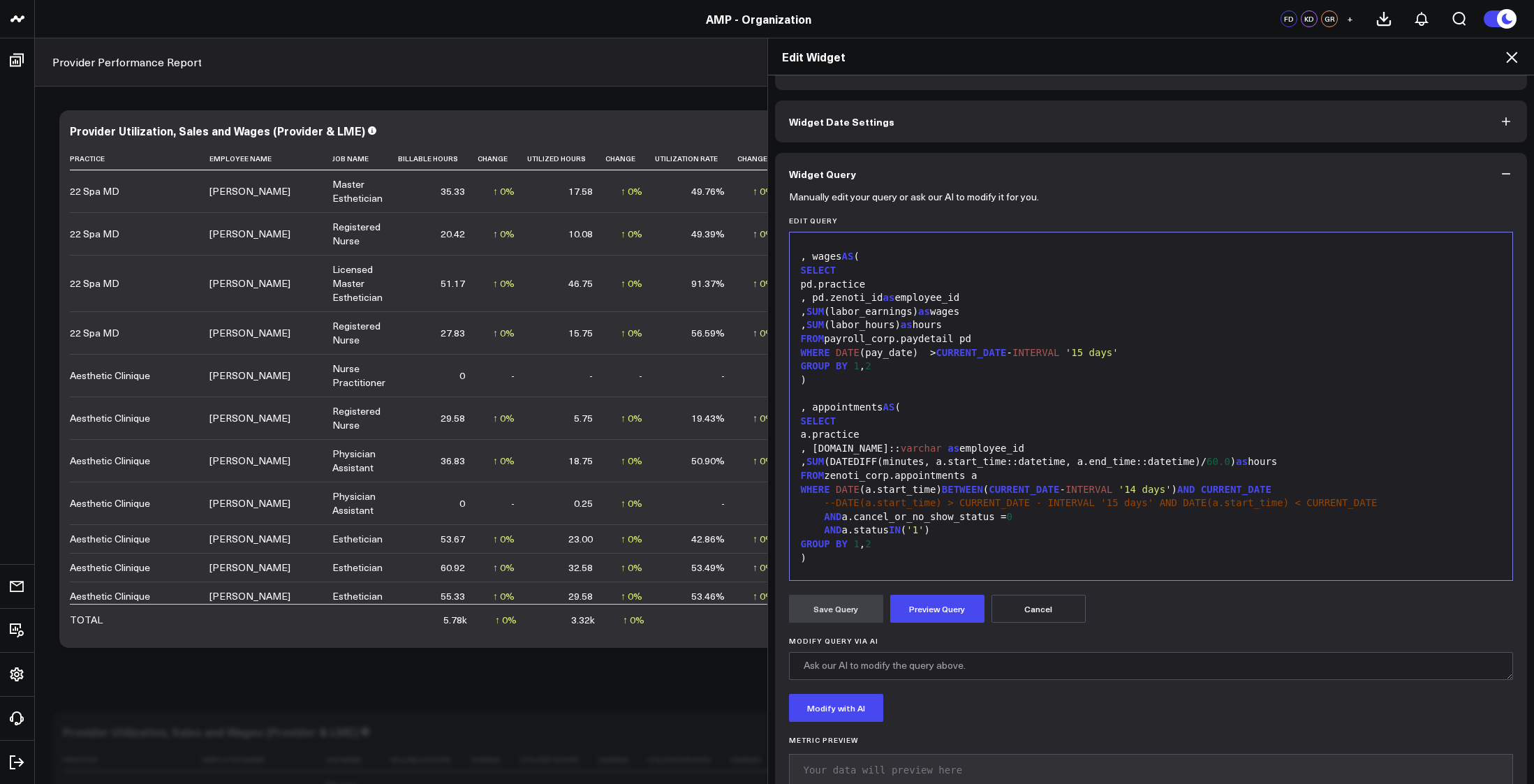
click at [885, 511] on div "AND a.cancel_or_no_show_status = 0" at bounding box center [1151, 517] width 709 height 14
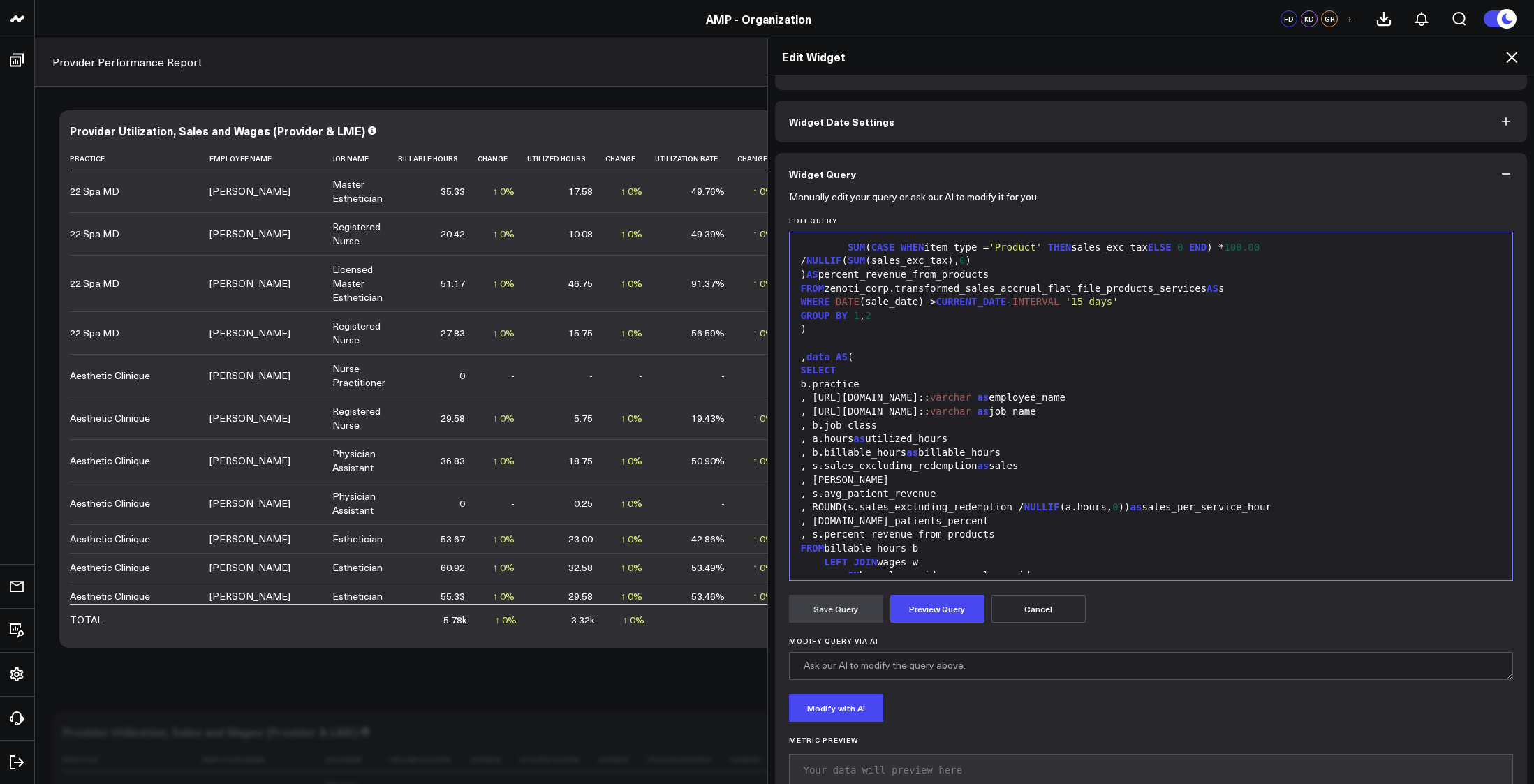
scroll to position [711, 0]
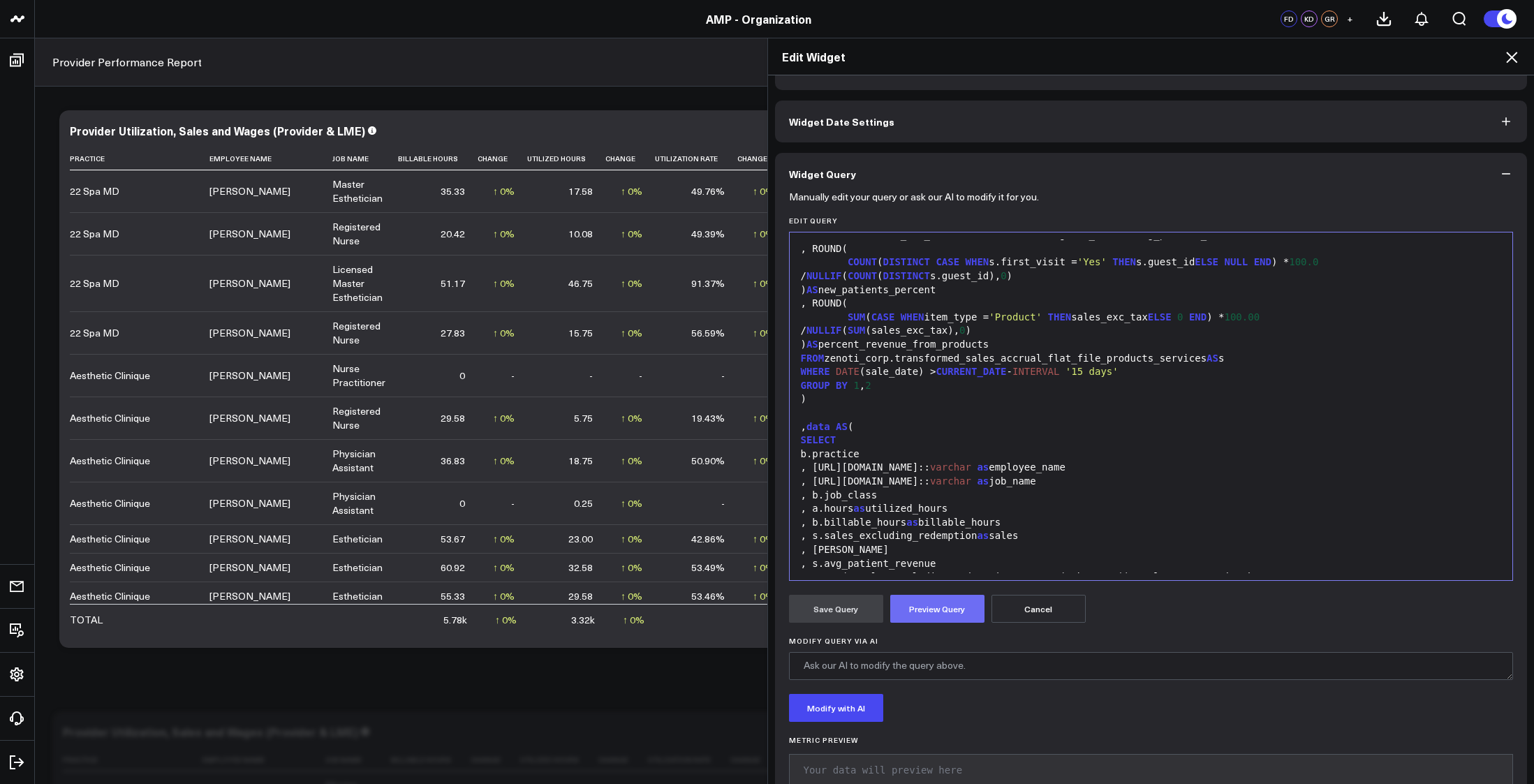
click at [940, 616] on button "Preview Query" at bounding box center [937, 609] width 94 height 28
click at [832, 616] on button "Save Query" at bounding box center [836, 609] width 94 height 28
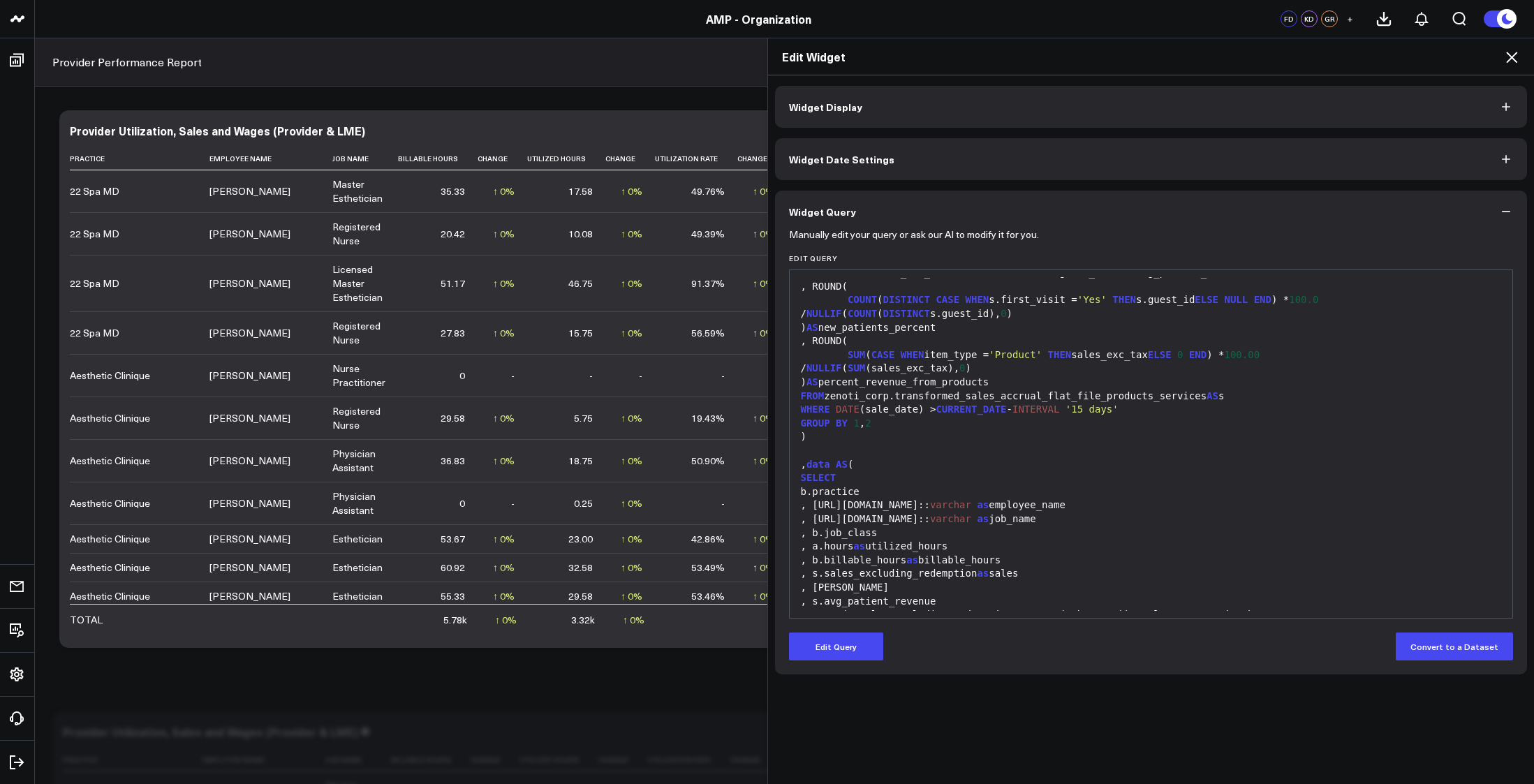
scroll to position [0, 0]
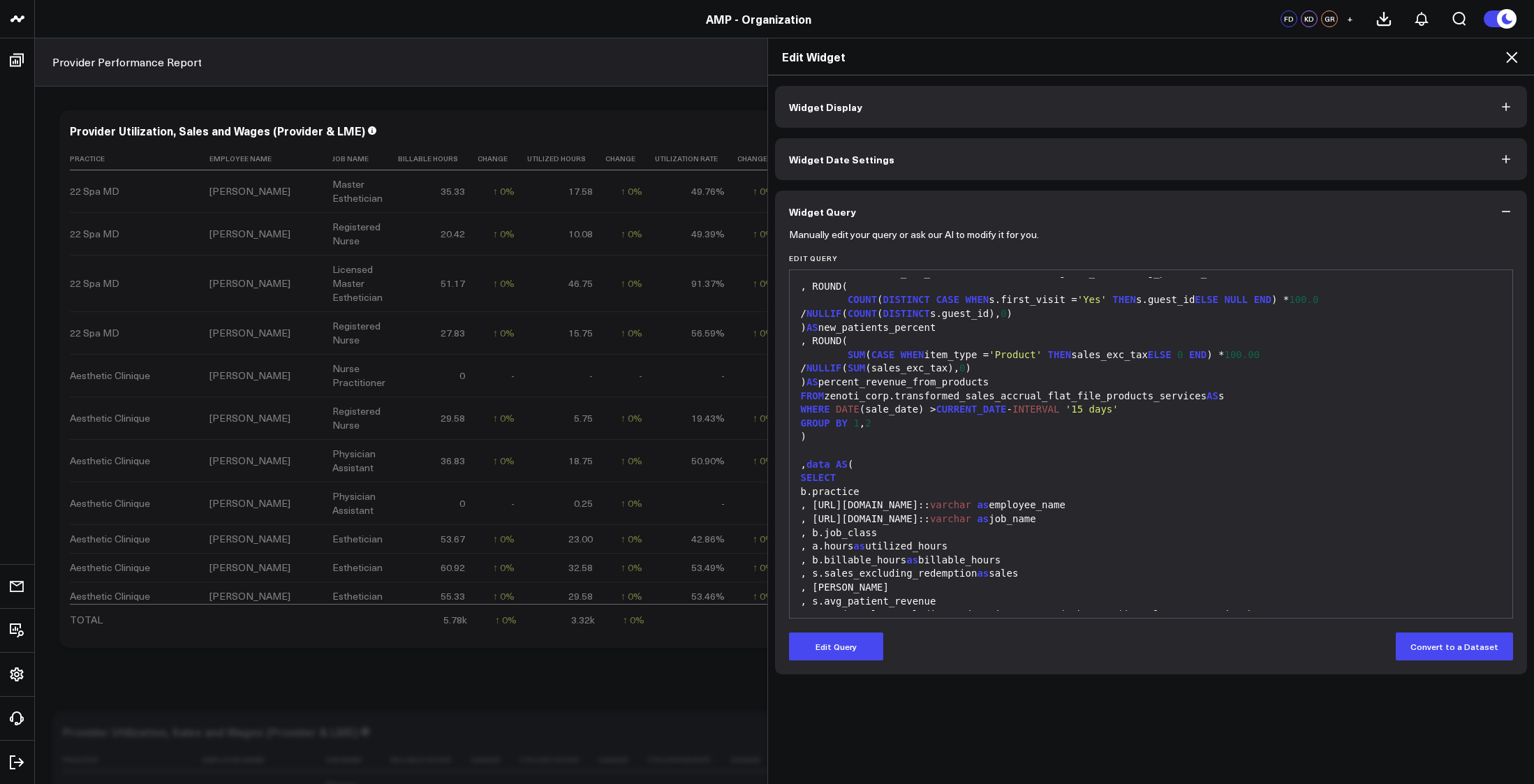
click at [1511, 66] on div "Edit Widget" at bounding box center [1151, 57] width 767 height 37
click at [1511, 57] on icon at bounding box center [1511, 57] width 11 height 11
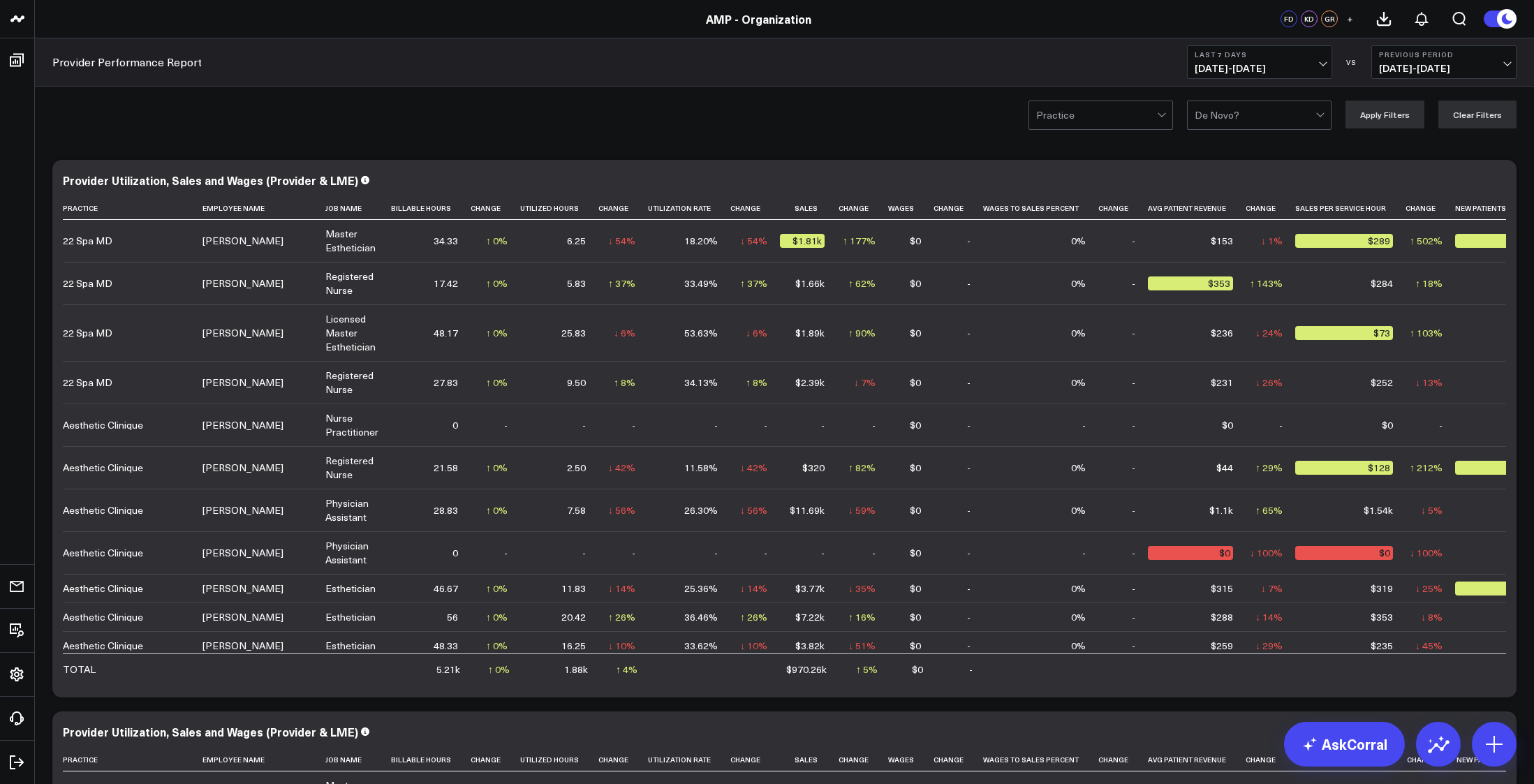
click at [1319, 66] on span "09/10/25 - 09/16/25" at bounding box center [1260, 68] width 130 height 11
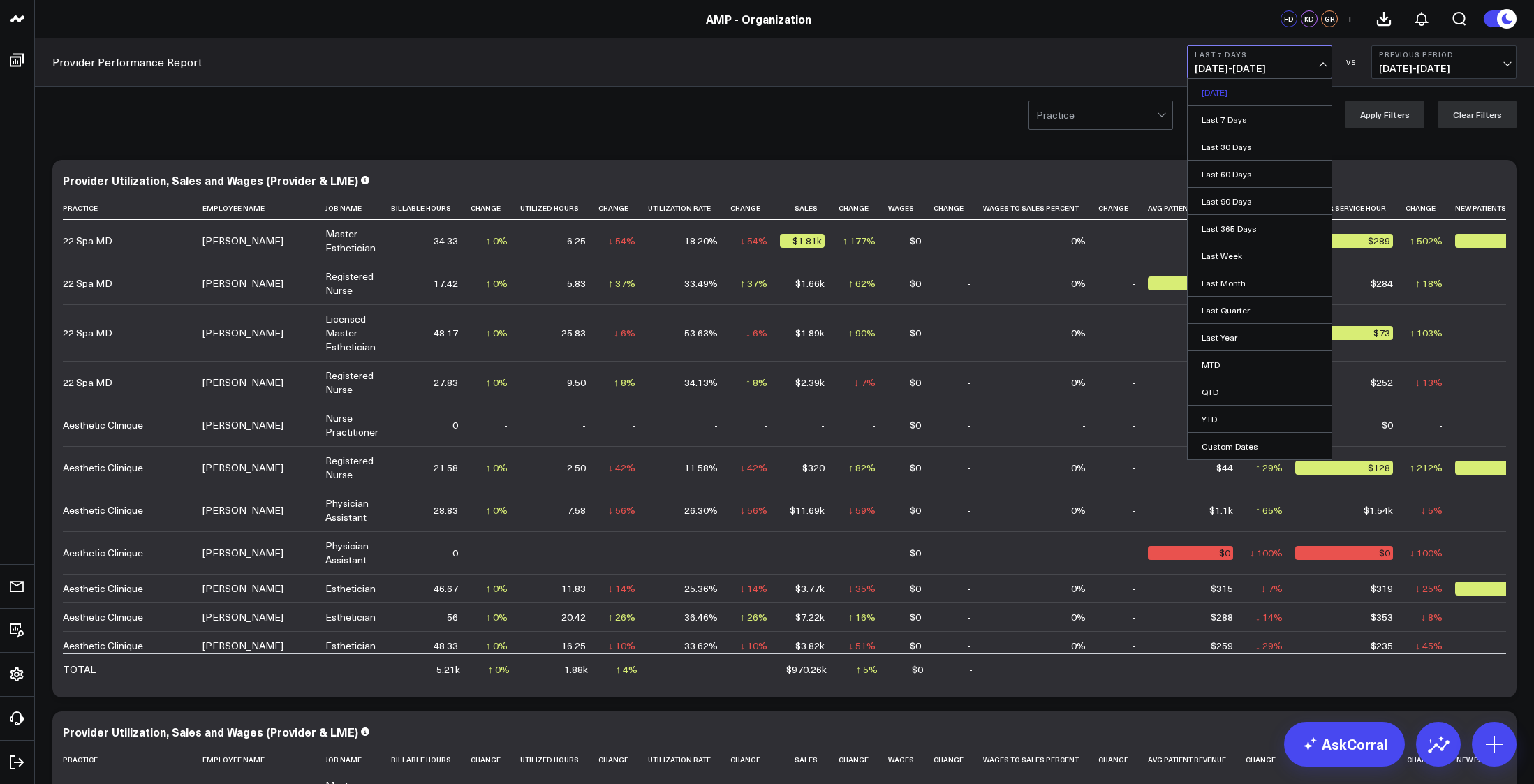
click at [1220, 89] on link "Yesterday" at bounding box center [1260, 91] width 144 height 26
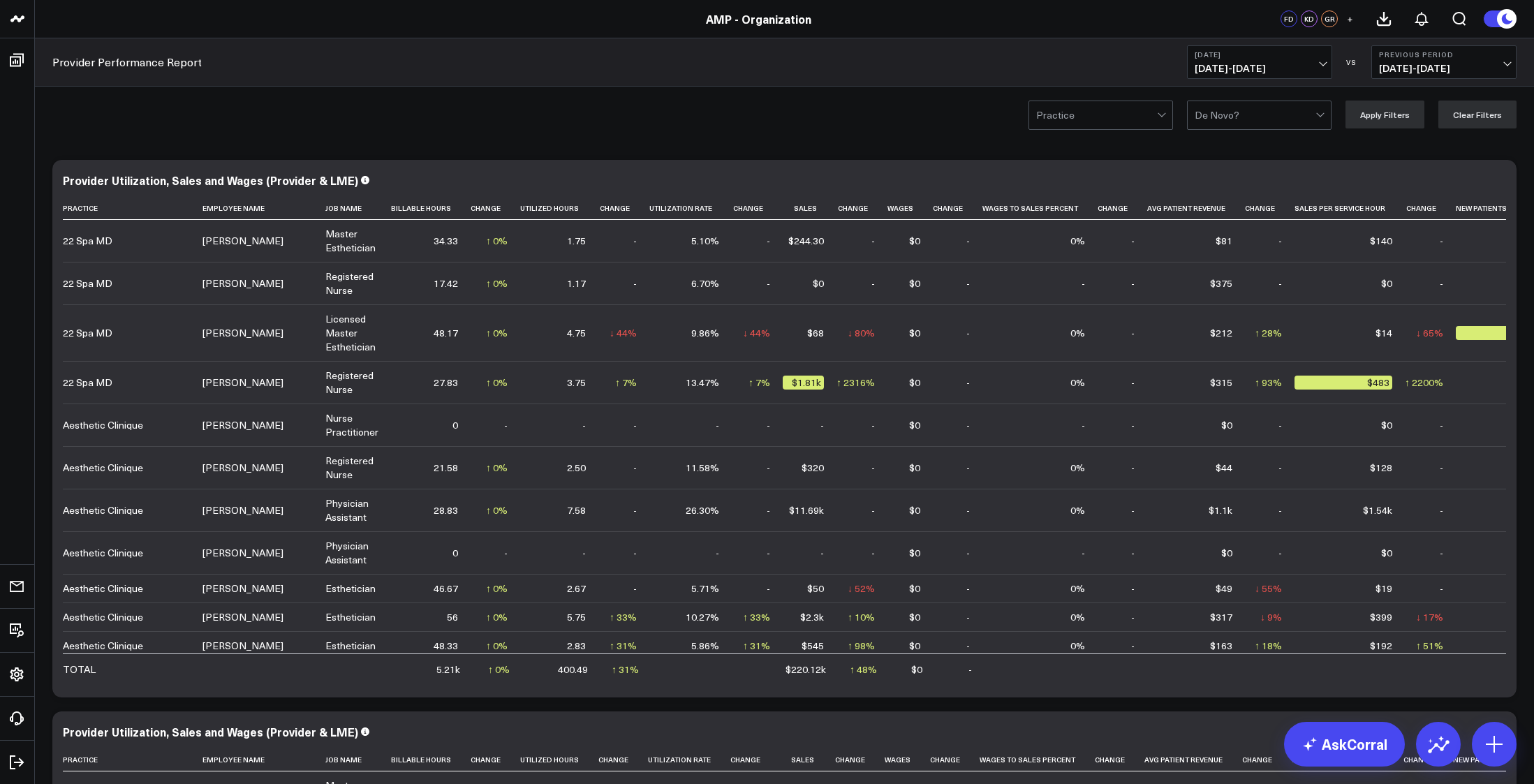
click at [1321, 66] on span "09/16/25 - 09/16/25" at bounding box center [1260, 68] width 130 height 11
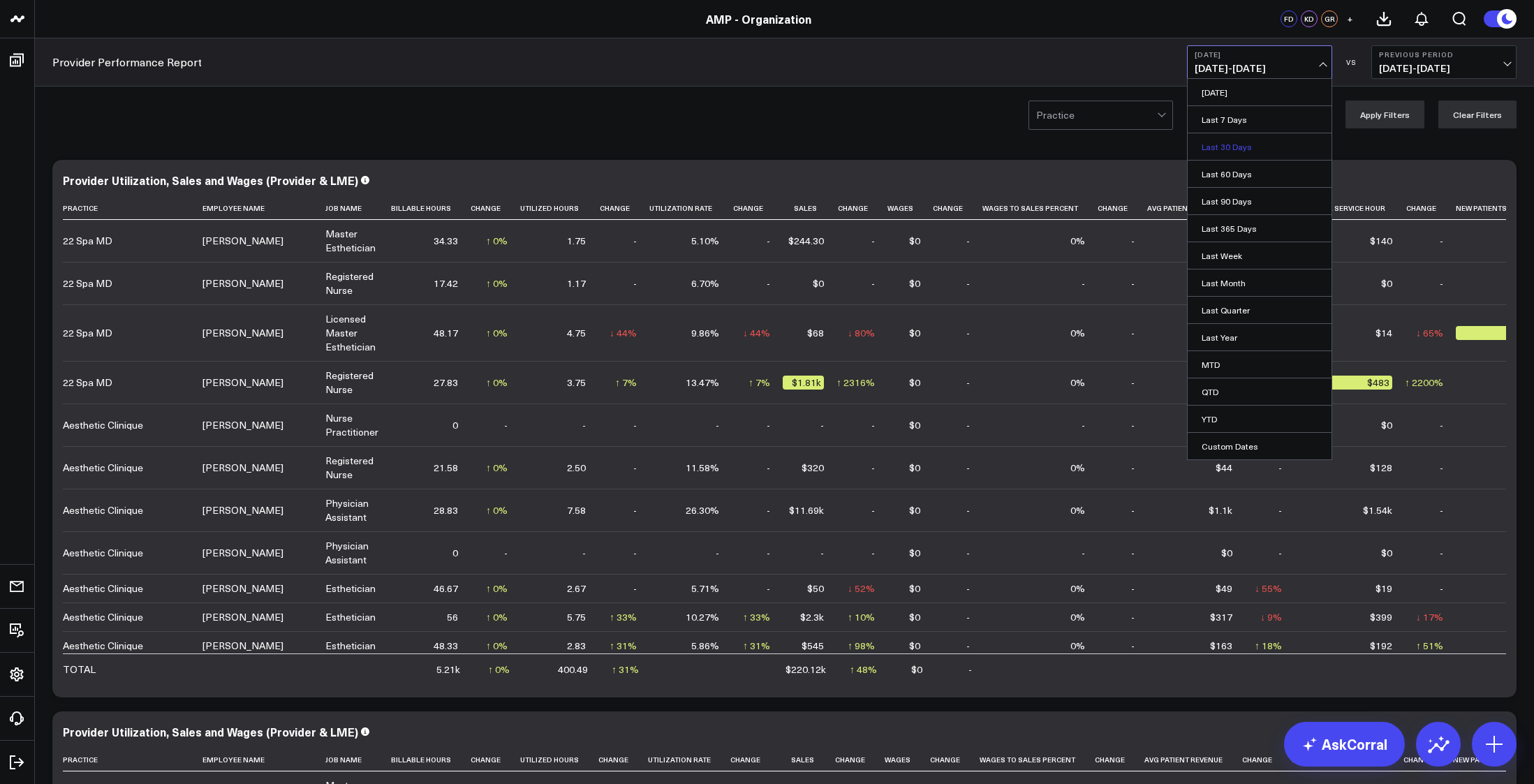
click at [1230, 148] on link "Last 30 Days" at bounding box center [1260, 147] width 144 height 26
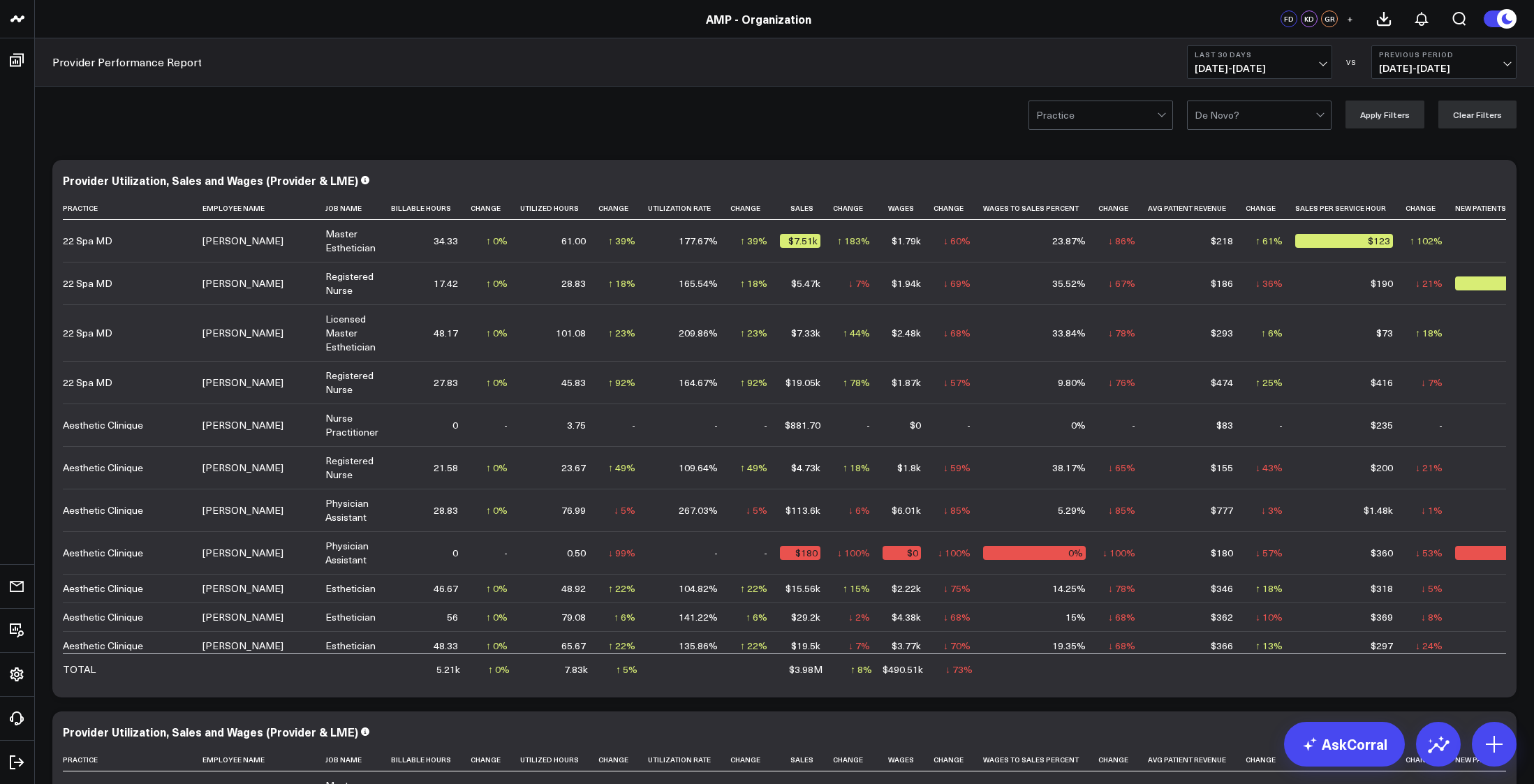
click at [539, 140] on div "Practice De Novo? Apply Filters Clear Filters" at bounding box center [784, 115] width 1499 height 56
